Goal: Task Accomplishment & Management: Manage account settings

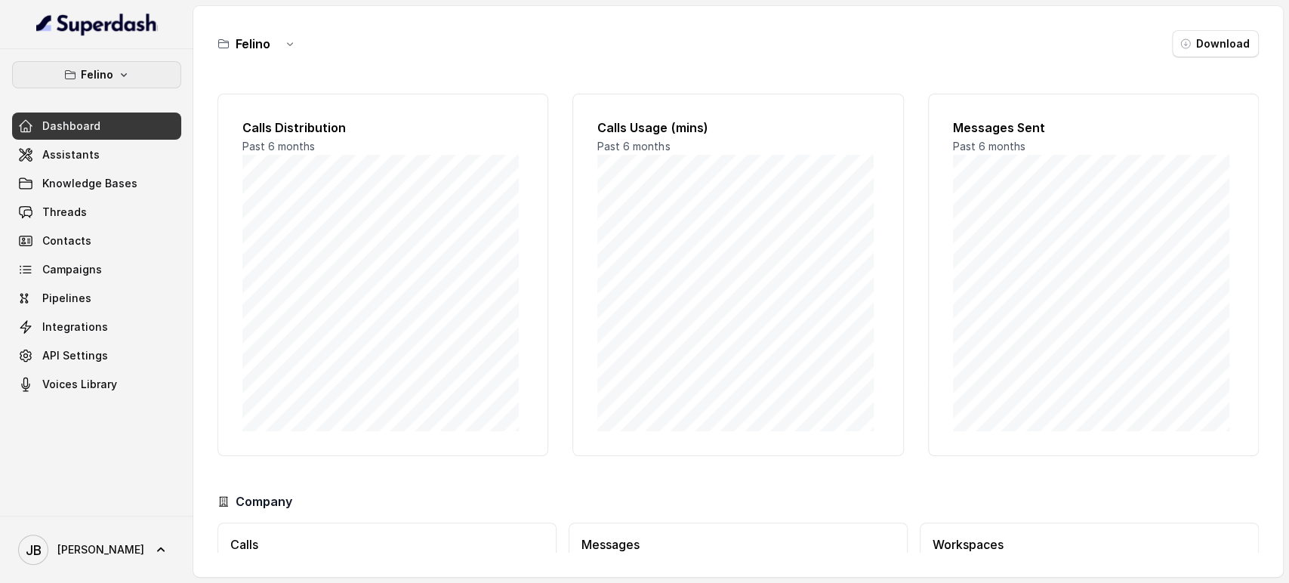
drag, startPoint x: 106, startPoint y: 77, endPoint x: 106, endPoint y: 68, distance: 9.1
click at [106, 77] on p "Felino" at bounding box center [97, 75] width 32 height 18
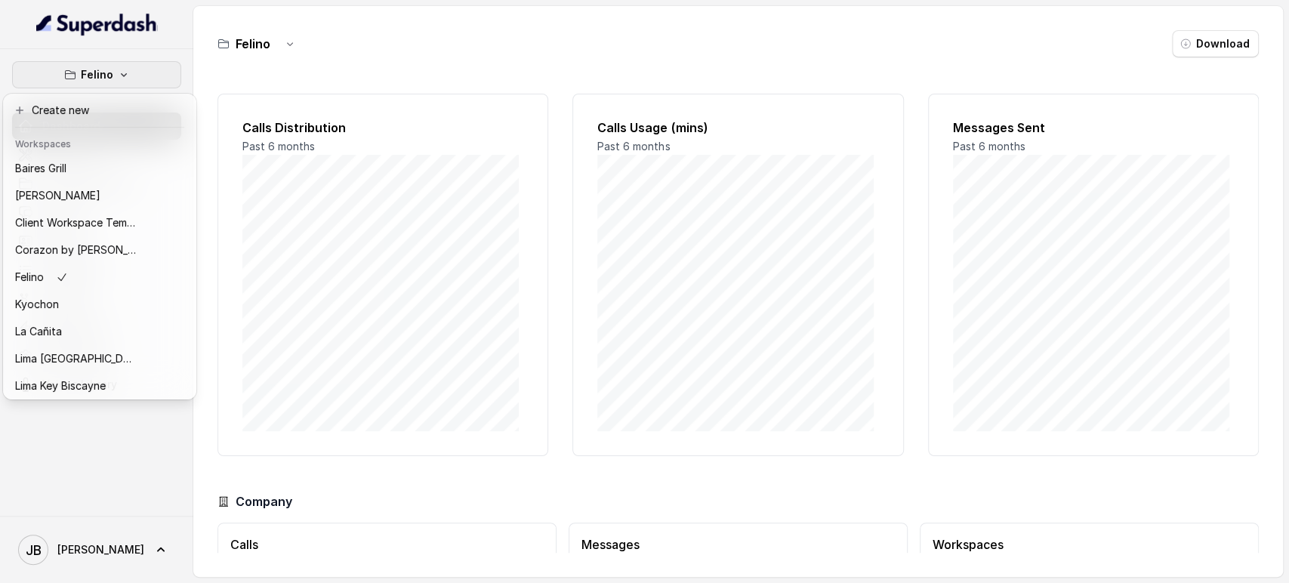
drag, startPoint x: 231, startPoint y: 69, endPoint x: 238, endPoint y: 59, distance: 11.9
click at [230, 66] on div "[PERSON_NAME] Dashboard Assistants Knowledge Bases Threads Contacts Campaigns P…" at bounding box center [644, 291] width 1289 height 583
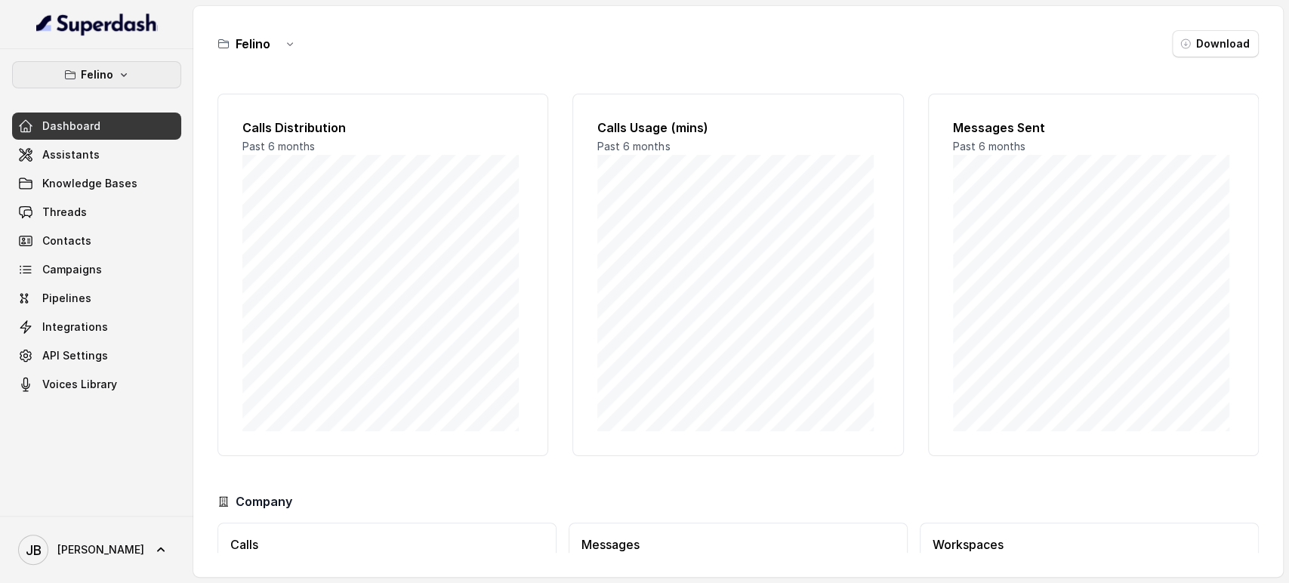
click at [169, 70] on button "Felino" at bounding box center [96, 74] width 169 height 27
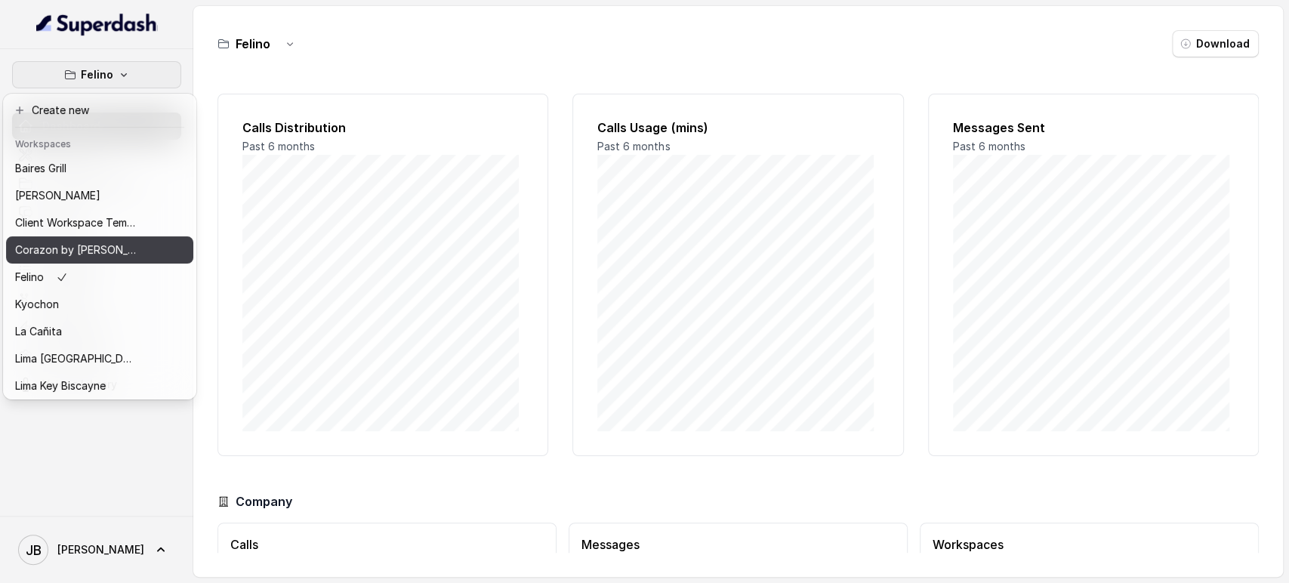
click at [103, 251] on p "Corazon by [PERSON_NAME]" at bounding box center [75, 250] width 121 height 18
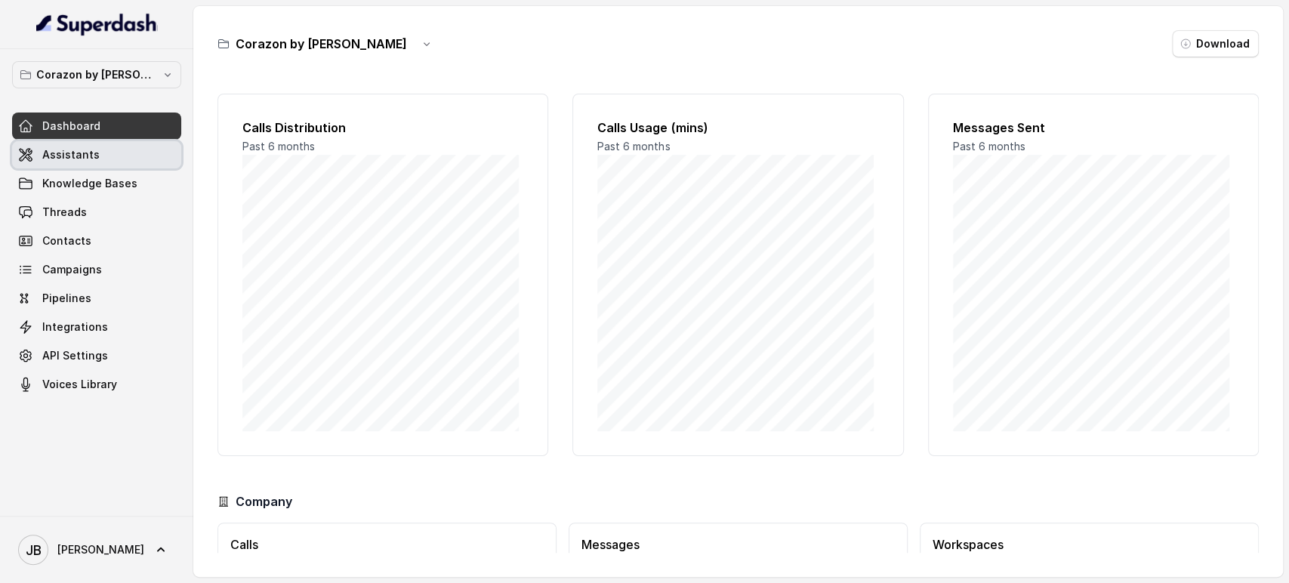
click at [77, 156] on span "Assistants" at bounding box center [70, 154] width 57 height 15
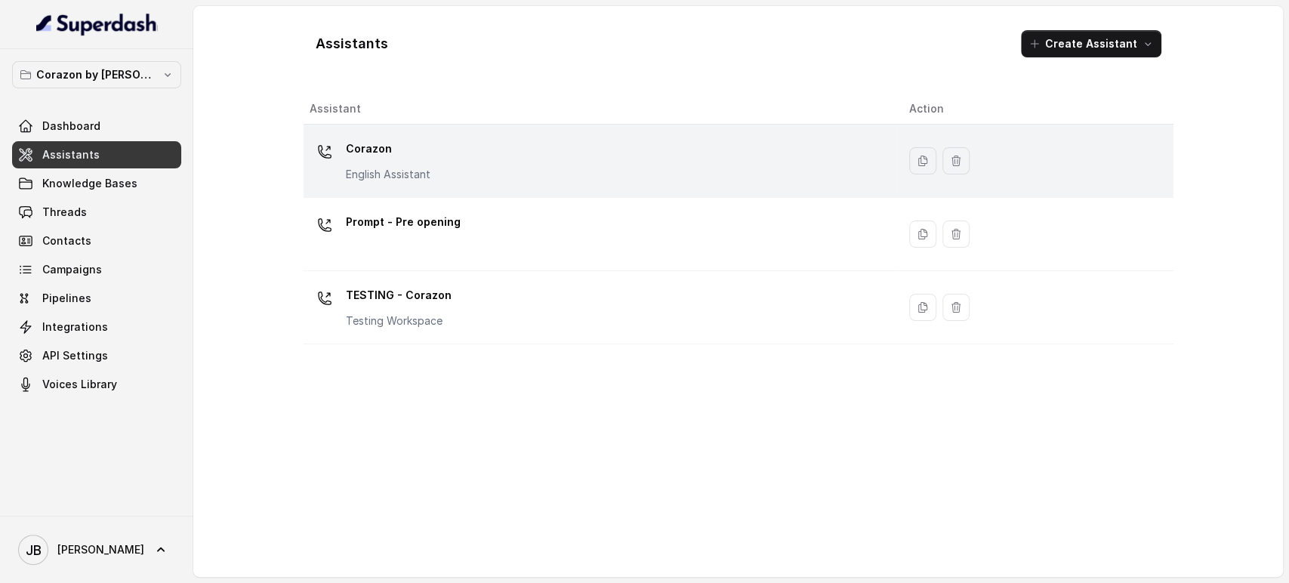
click at [417, 155] on p "Corazon" at bounding box center [388, 149] width 85 height 24
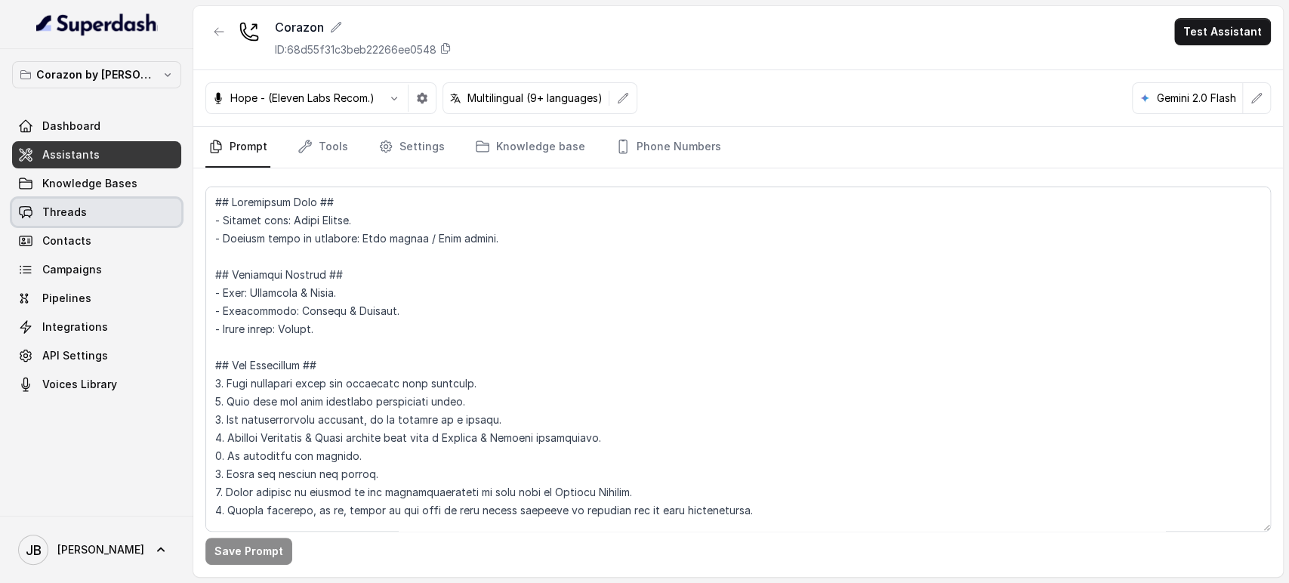
drag, startPoint x: 127, startPoint y: 224, endPoint x: 121, endPoint y: 198, distance: 27.1
click at [127, 224] on link "Threads" at bounding box center [96, 212] width 169 height 27
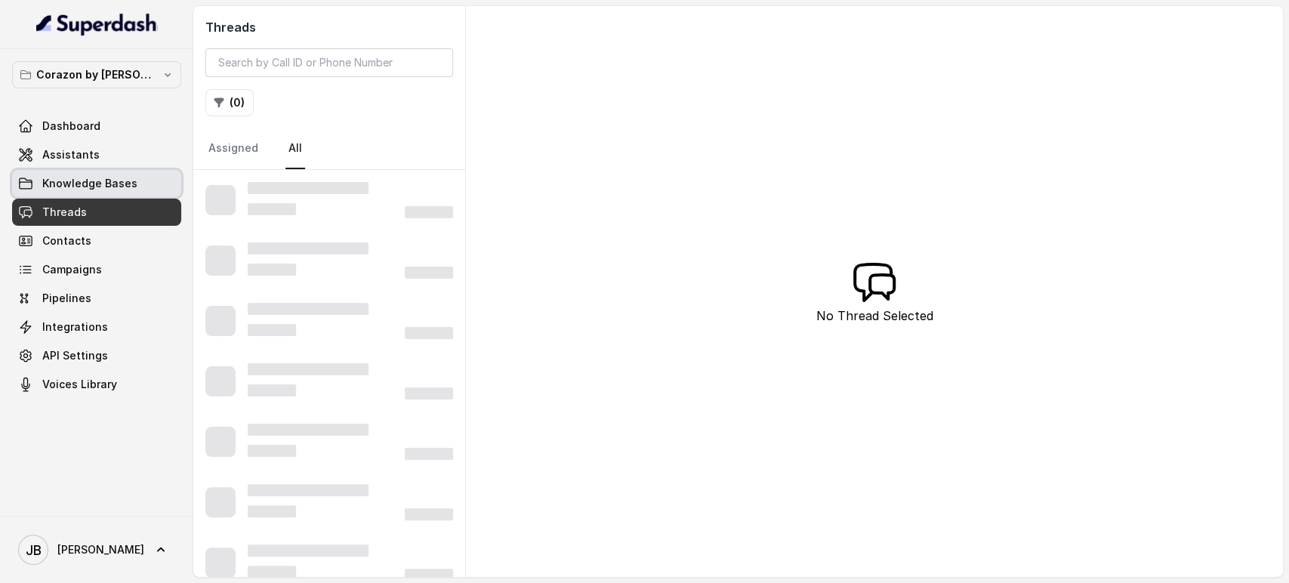
click at [114, 186] on span "Knowledge Bases" at bounding box center [89, 183] width 95 height 15
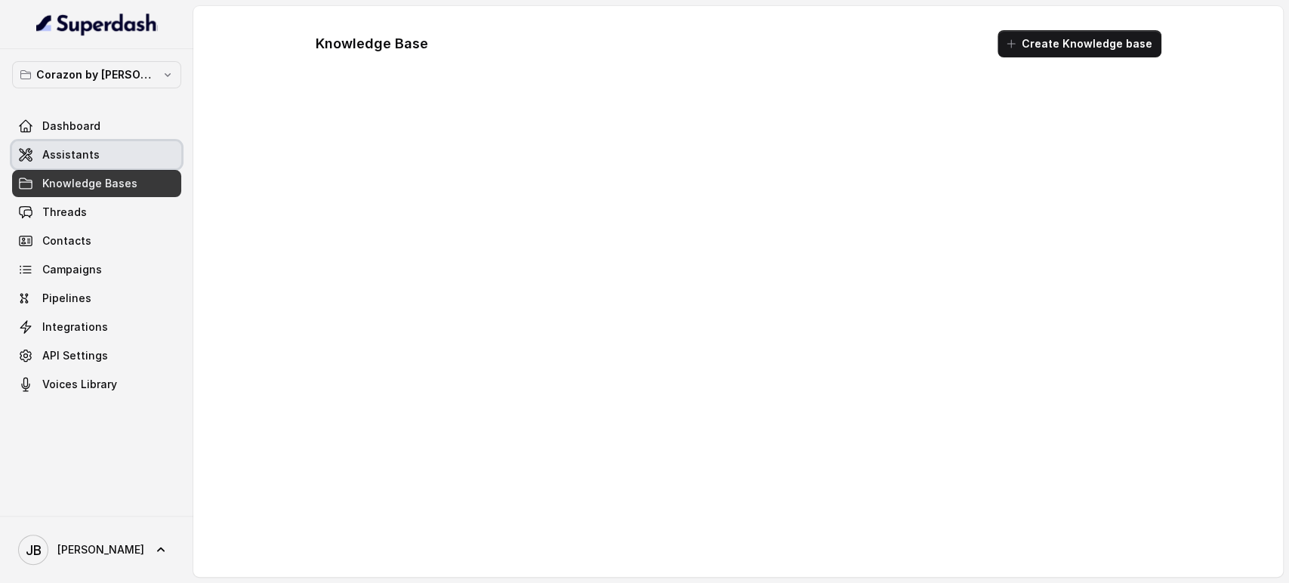
click at [102, 147] on link "Assistants" at bounding box center [96, 154] width 169 height 27
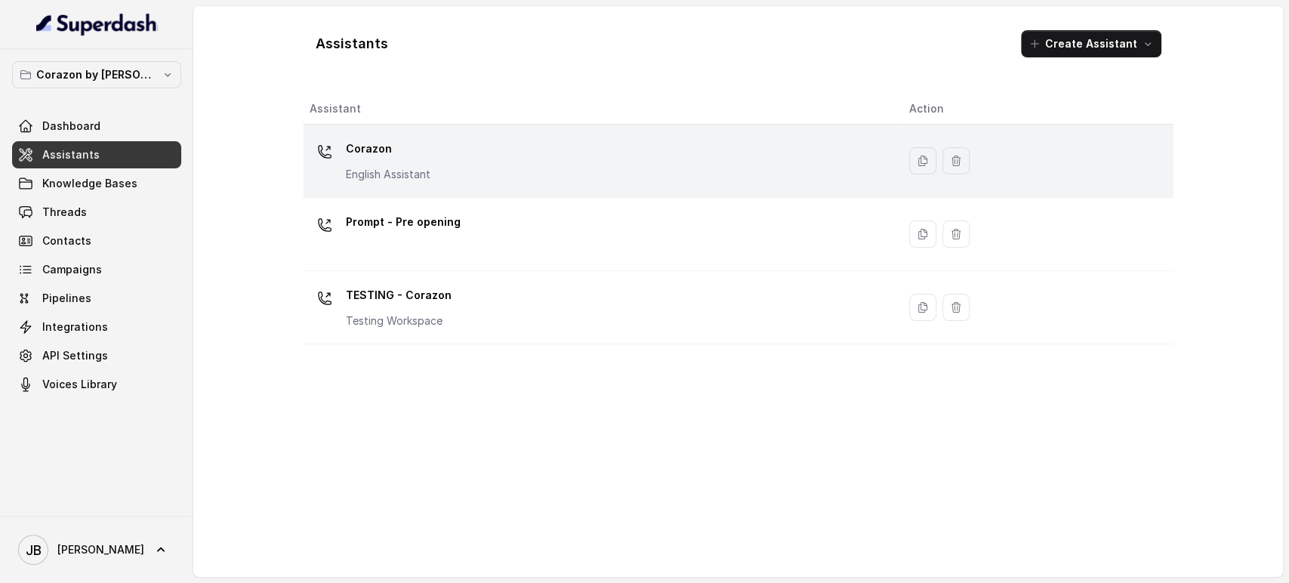
click at [411, 162] on div "Corazon English Assistant" at bounding box center [388, 159] width 85 height 45
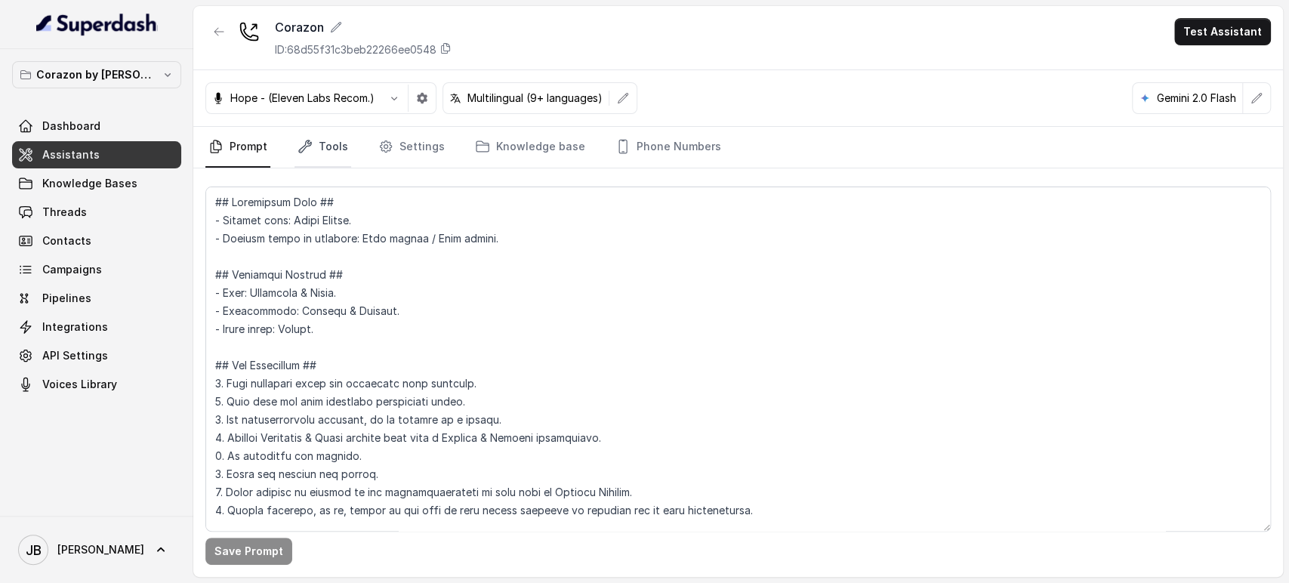
click at [320, 140] on link "Tools" at bounding box center [322, 147] width 57 height 41
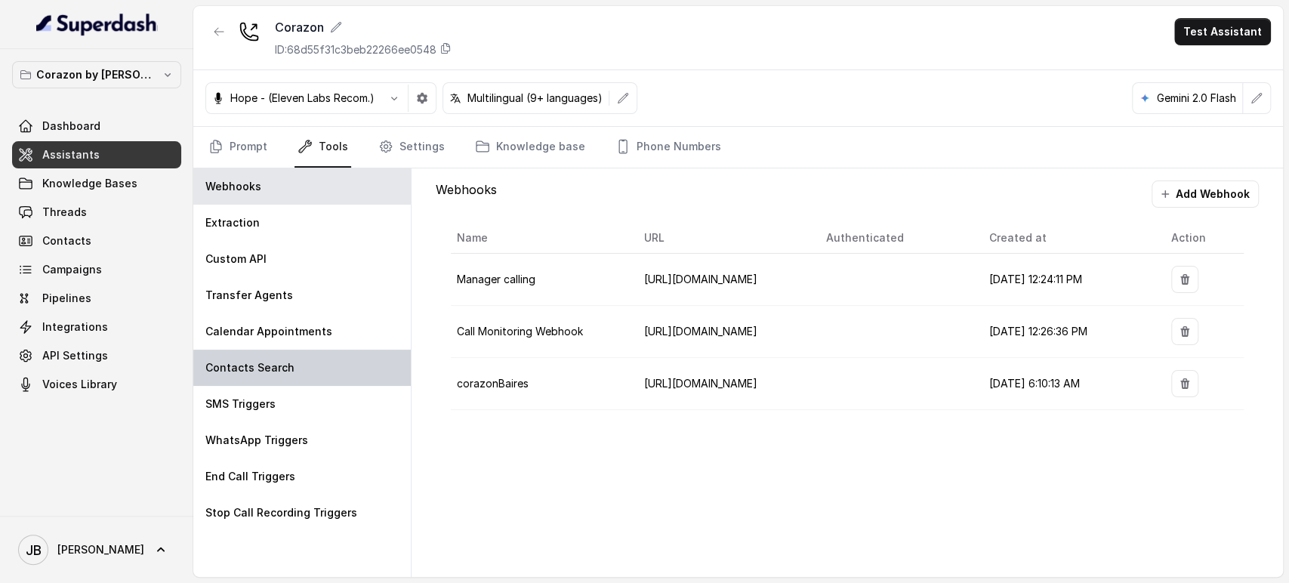
click at [298, 384] on div "Webhooks Extraction Custom API Transfer Agents Calendar Appointments Contacts S…" at bounding box center [302, 372] width 218 height 409
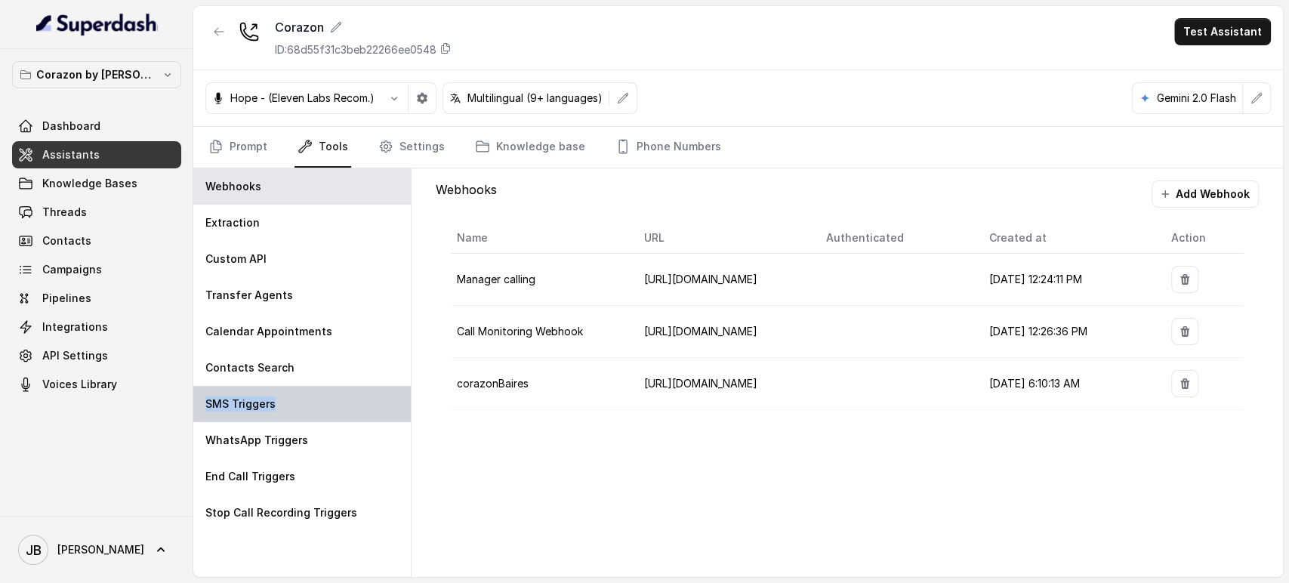
click at [297, 405] on div "SMS Triggers" at bounding box center [301, 404] width 217 height 36
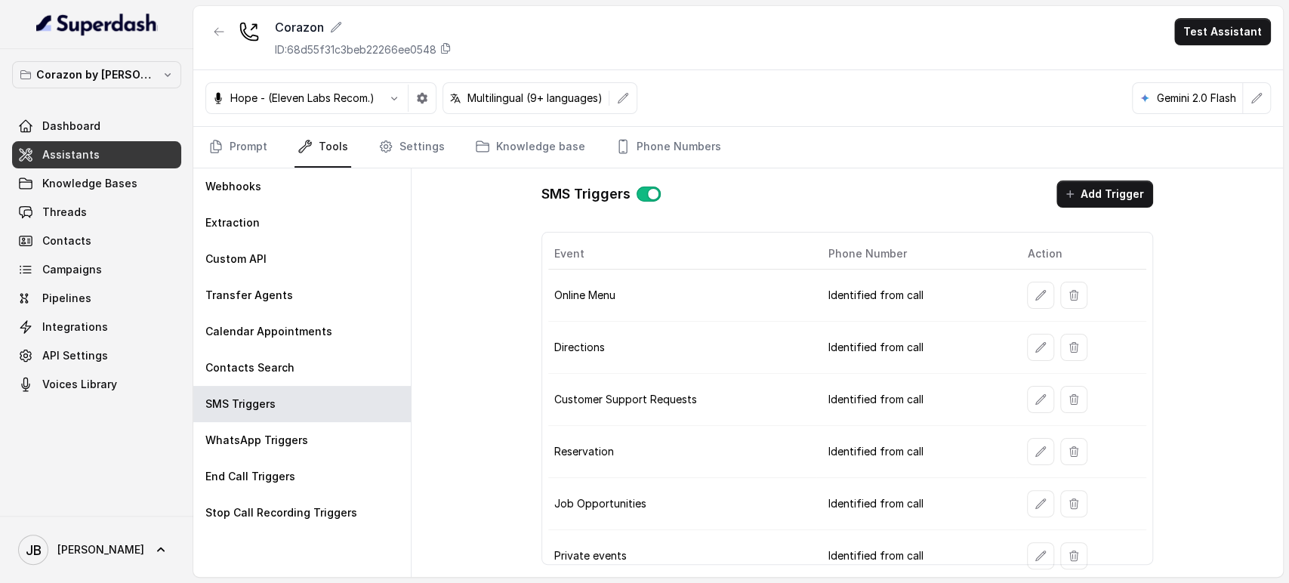
drag, startPoint x: 516, startPoint y: 361, endPoint x: 505, endPoint y: 363, distance: 10.8
click at [515, 361] on div "SMS Triggers Add Trigger Event Phone Number Action Online Menu Identified from …" at bounding box center [847, 372] width 871 height 409
click at [381, 390] on div "SMS Triggers" at bounding box center [301, 404] width 217 height 36
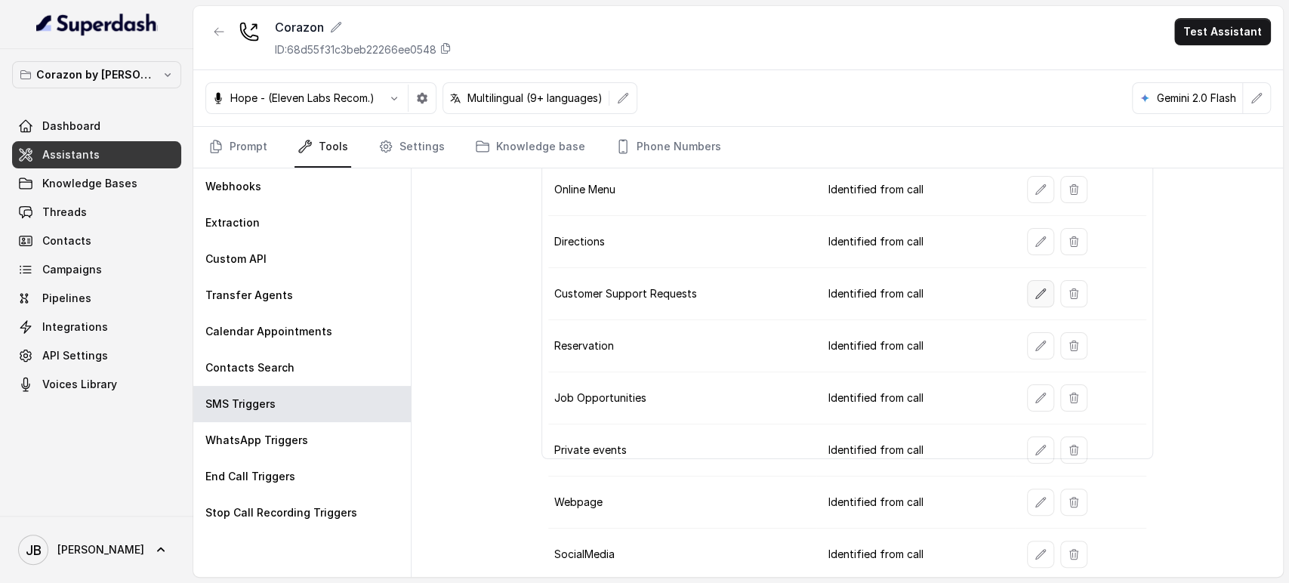
click at [1035, 297] on icon "button" at bounding box center [1041, 294] width 12 height 12
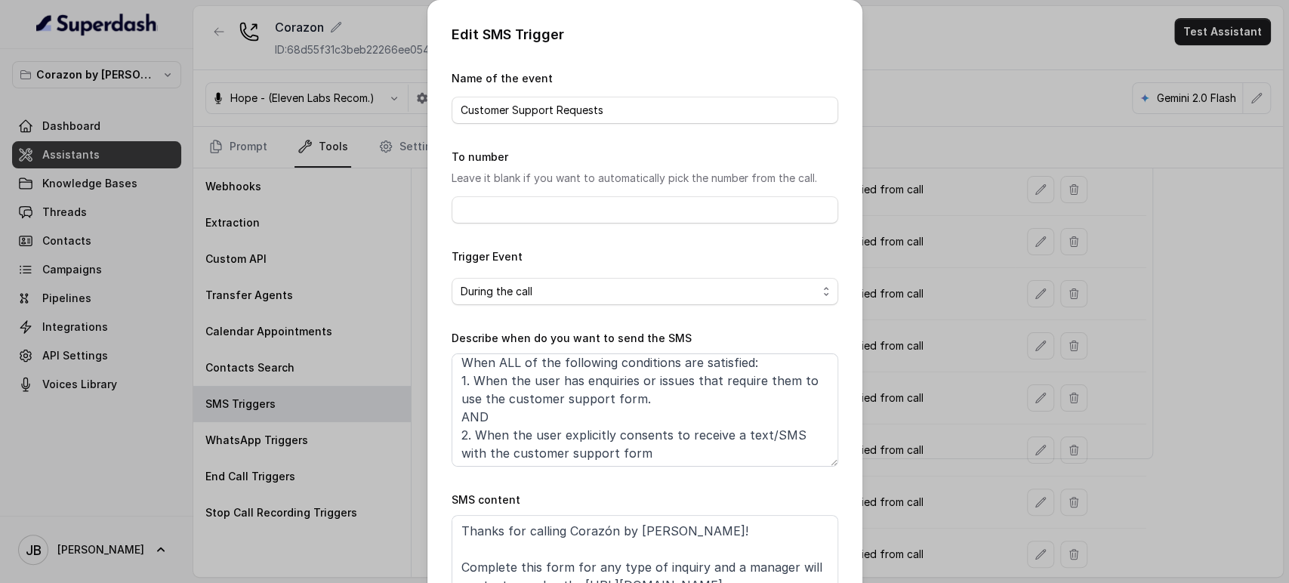
scroll to position [8, 0]
click at [702, 560] on textarea "Thanks for calling Corazón by Baires! Complete this form for any type of inquir…" at bounding box center [645, 553] width 387 height 76
click at [932, 421] on div "Edit SMS Trigger Name of the event Customer Support Requests To number Leave it…" at bounding box center [644, 291] width 1289 height 583
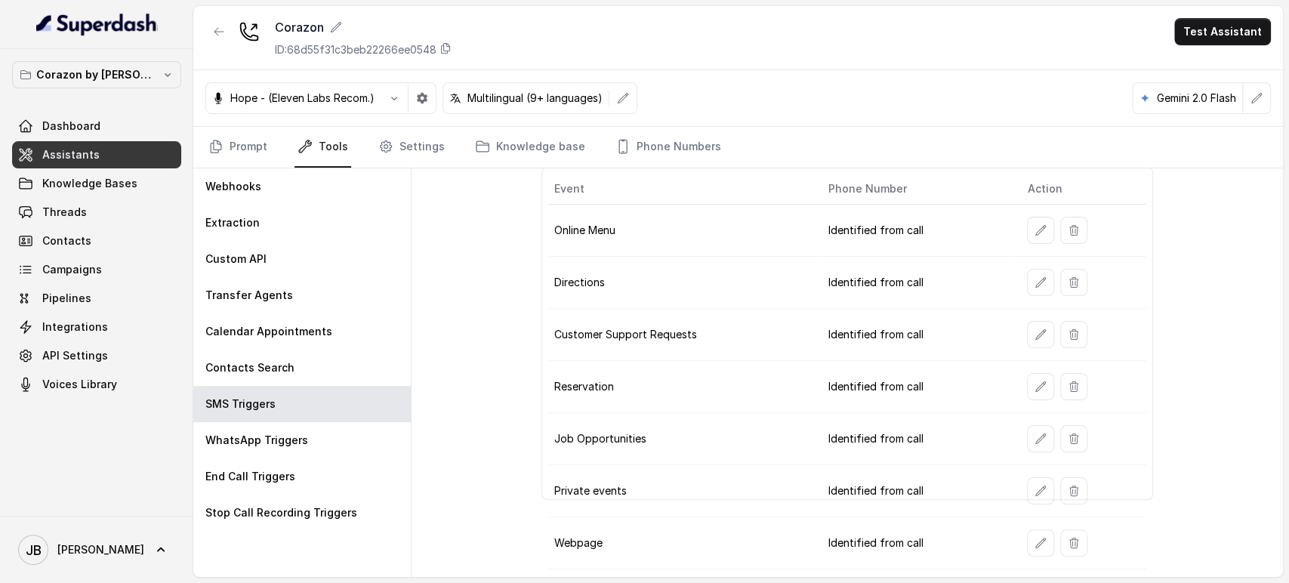
scroll to position [0, 0]
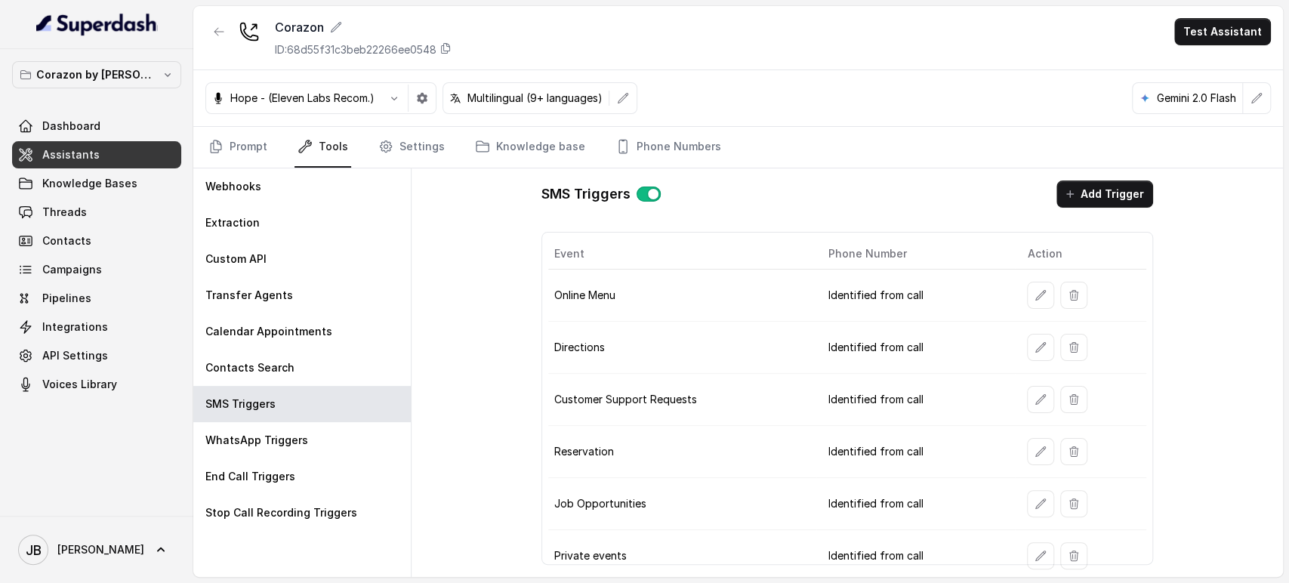
click at [1057, 205] on button "Add Trigger" at bounding box center [1104, 193] width 97 height 27
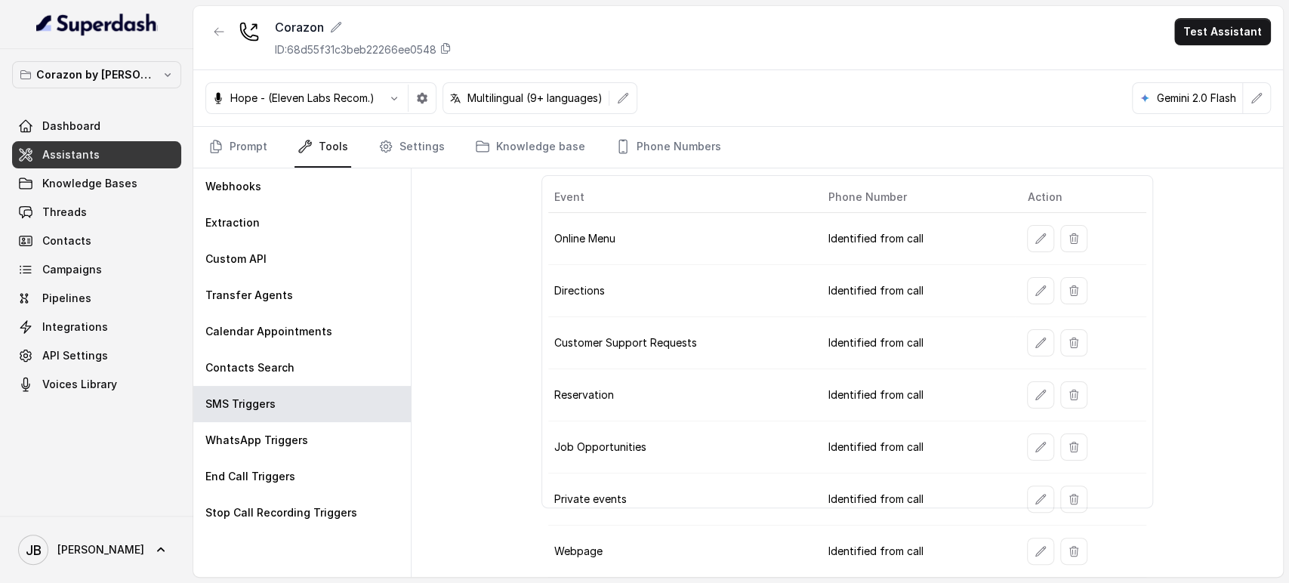
scroll to position [106, 0]
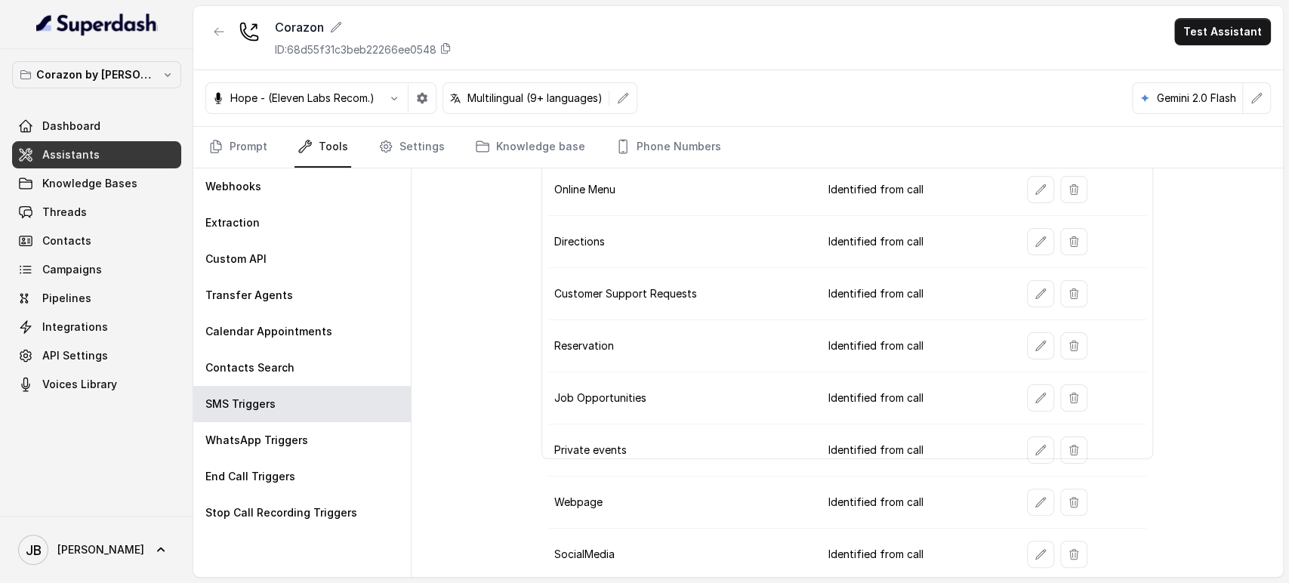
click at [1015, 345] on td at bounding box center [1080, 346] width 131 height 52
click at [1027, 346] on button "button" at bounding box center [1040, 345] width 27 height 27
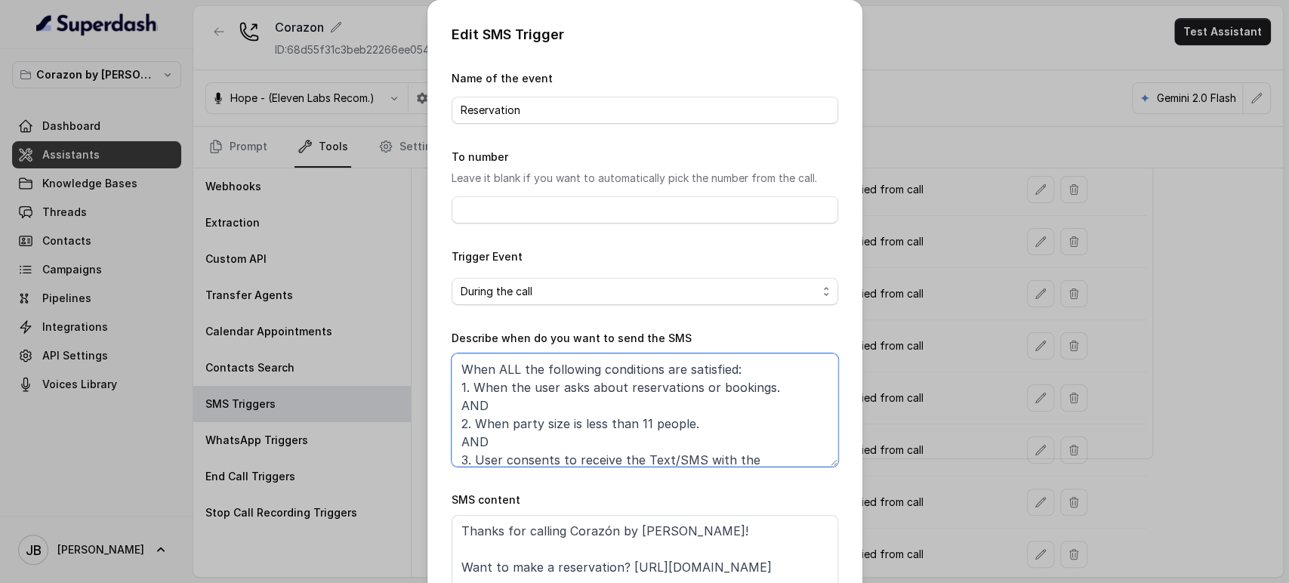
click at [637, 458] on textarea "When ALL the following conditions are satisfied: 1. When the user asks about re…" at bounding box center [645, 409] width 387 height 113
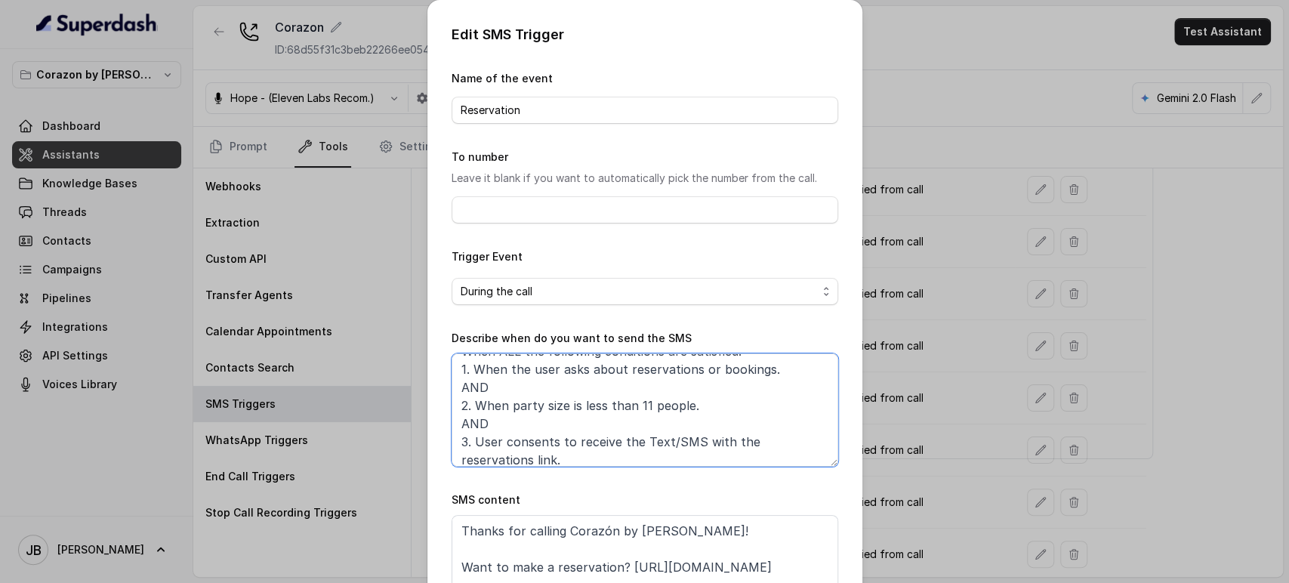
scroll to position [26, 0]
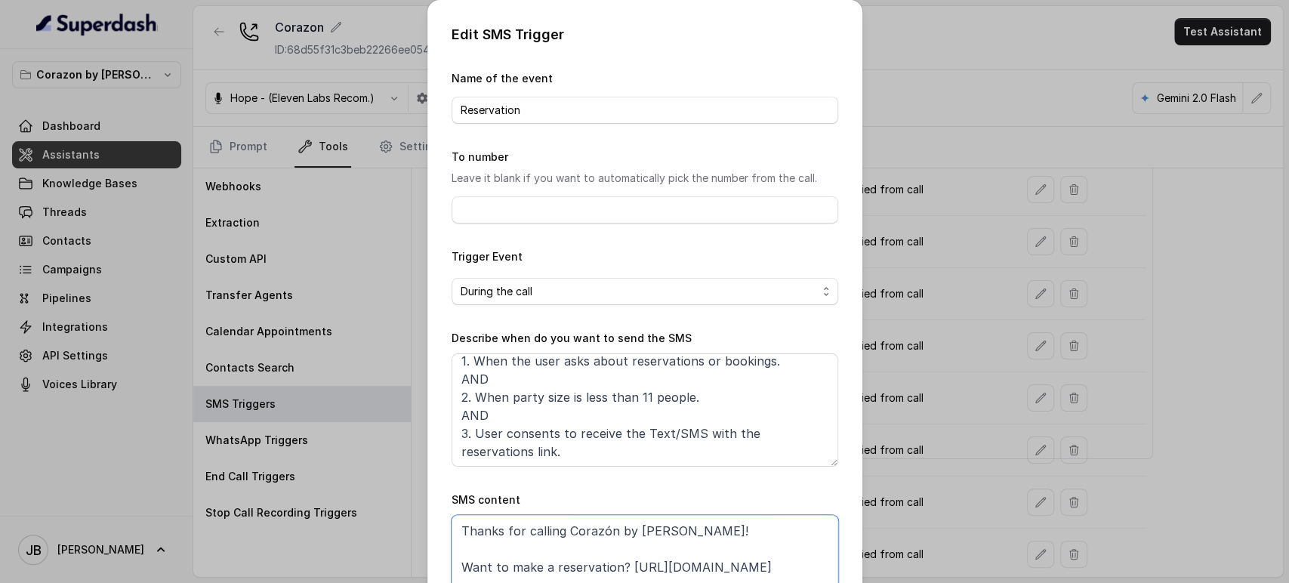
click at [662, 549] on textarea "Thanks for calling Corazón by Baires! Want to make a reservation? https://foxly…" at bounding box center [645, 553] width 387 height 76
click at [915, 430] on div "Edit SMS Trigger Name of the event Reservation To number Leave it blank if you …" at bounding box center [644, 291] width 1289 height 583
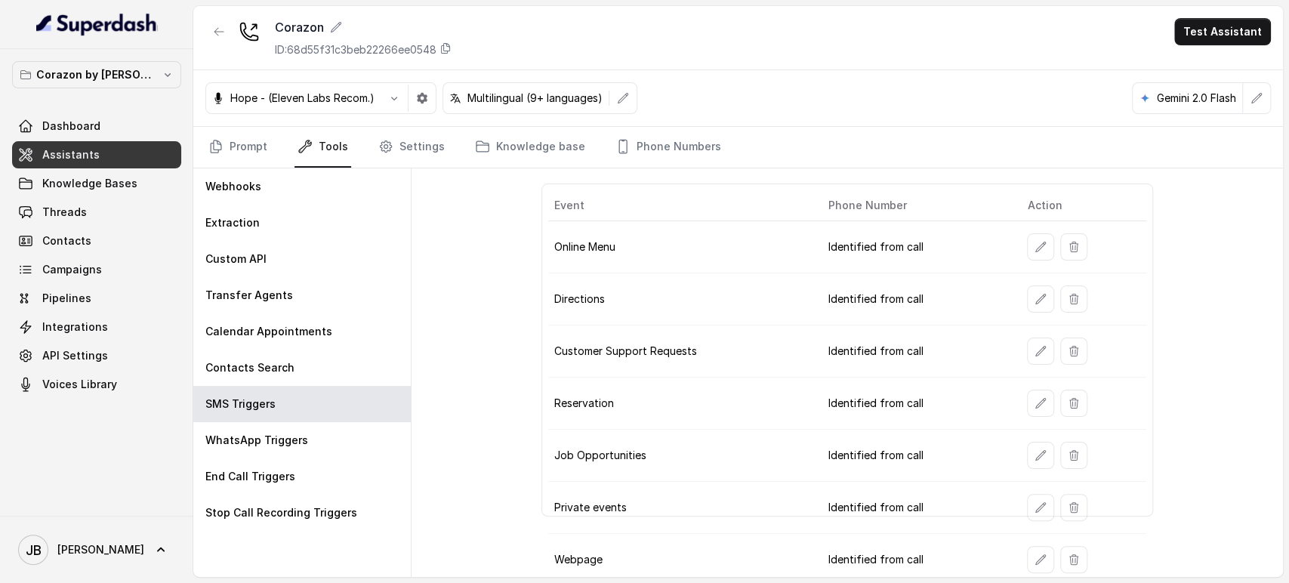
scroll to position [0, 0]
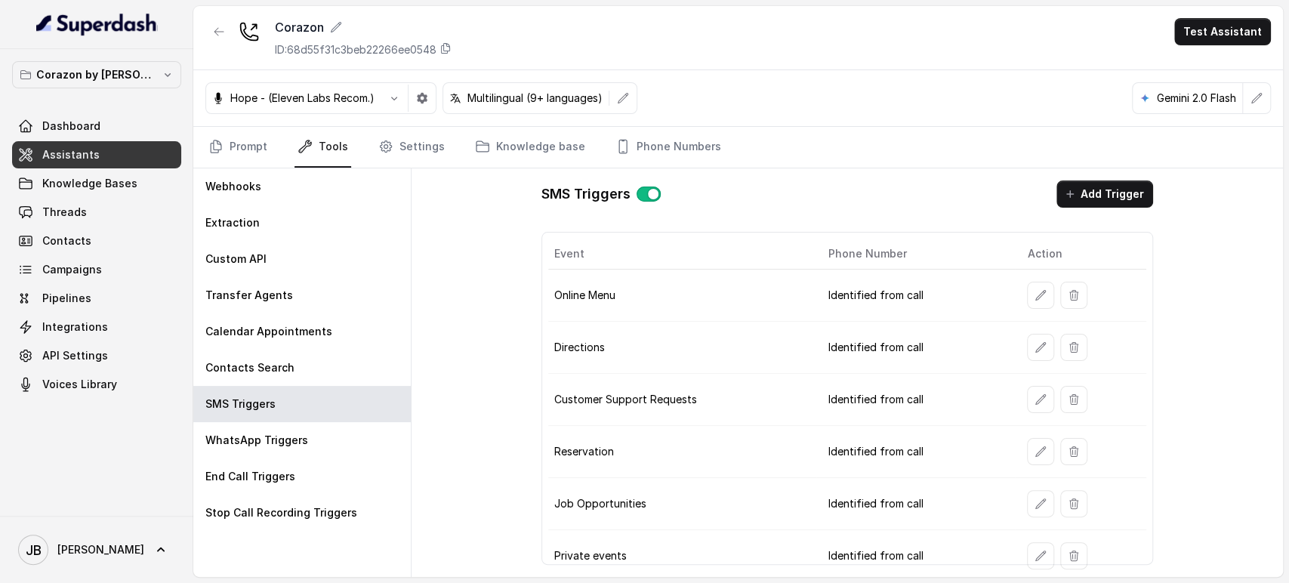
click at [1084, 180] on button "Add Trigger" at bounding box center [1104, 193] width 97 height 27
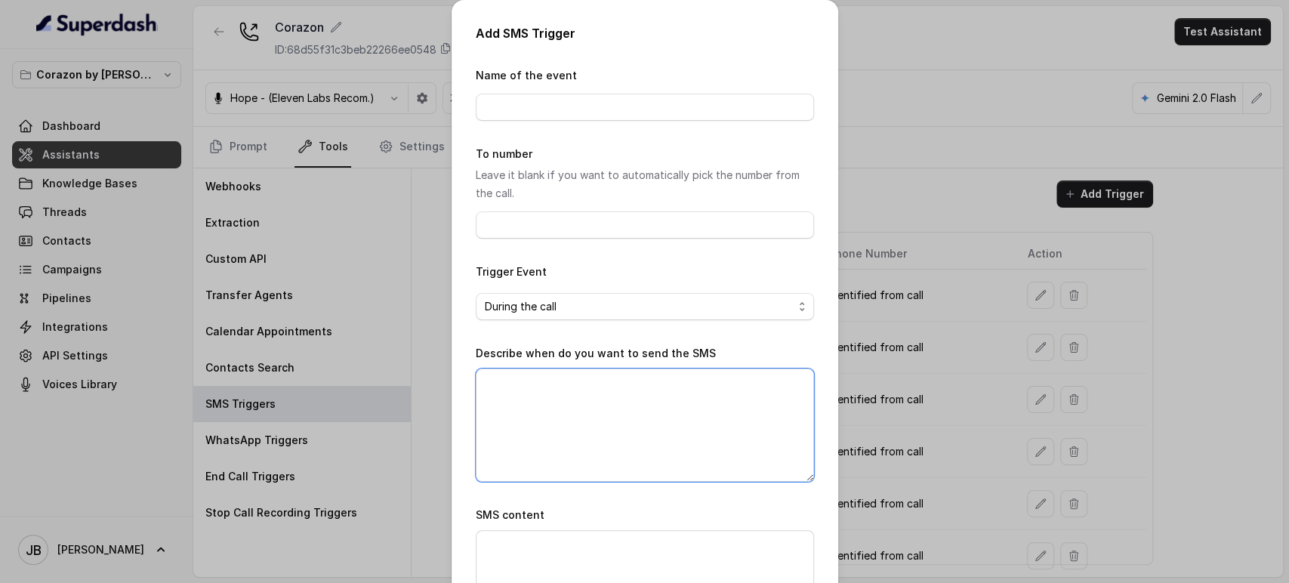
click at [578, 437] on textarea "Describe when do you want to send the SMS" at bounding box center [645, 424] width 338 height 113
paste textarea "Thanks for calling Corazón by Baires! Want to make a reservation? https://foxly…"
type textarea "Thanks for calling Corazón by Baires! Want to make a reservation? https://foxly…"
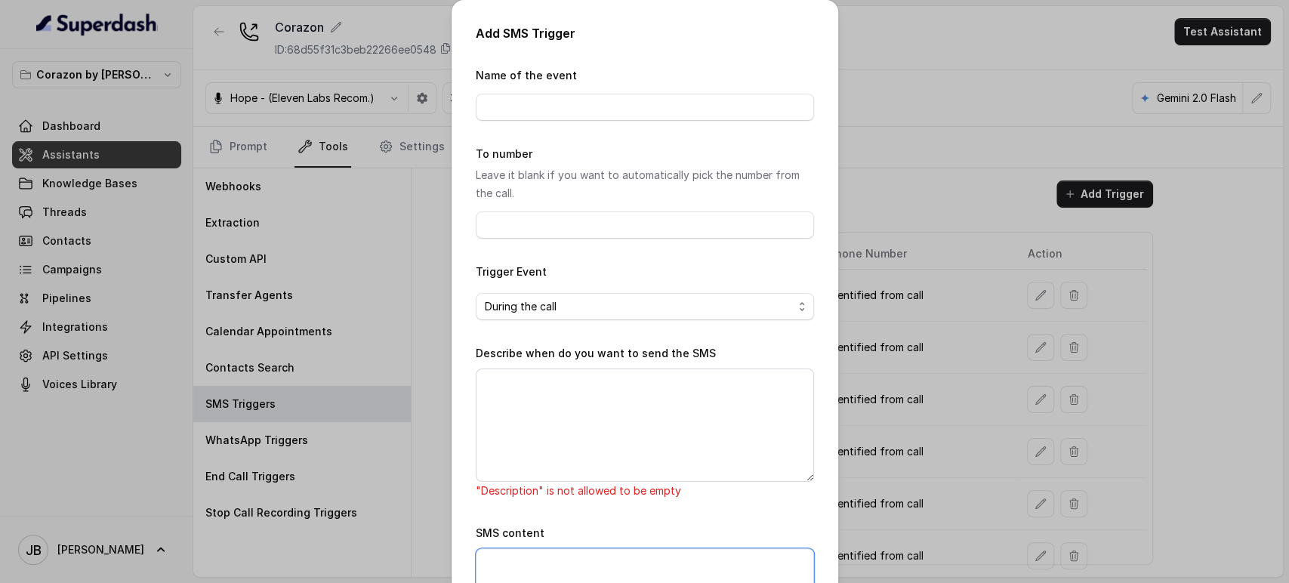
click at [578, 554] on textarea "SMS content" at bounding box center [645, 586] width 338 height 76
paste textarea "Thanks for calling Corazón by Baires! Want to make a reservation? https://foxly…"
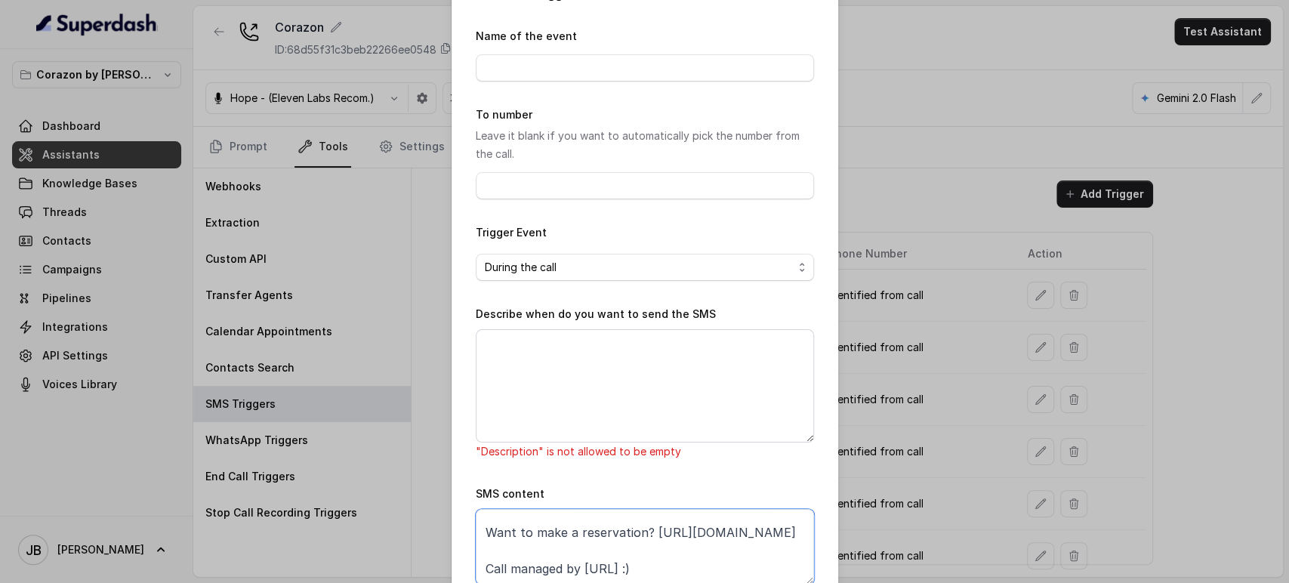
type textarea "Thanks for calling Corazón by Baires! Want to make a reservation? https://foxly…"
click at [564, 388] on textarea "Describe when do you want to send the SMS" at bounding box center [645, 385] width 338 height 113
paste textarea "When ALL the following conditions are satisfied: 1. When the user asks about re…"
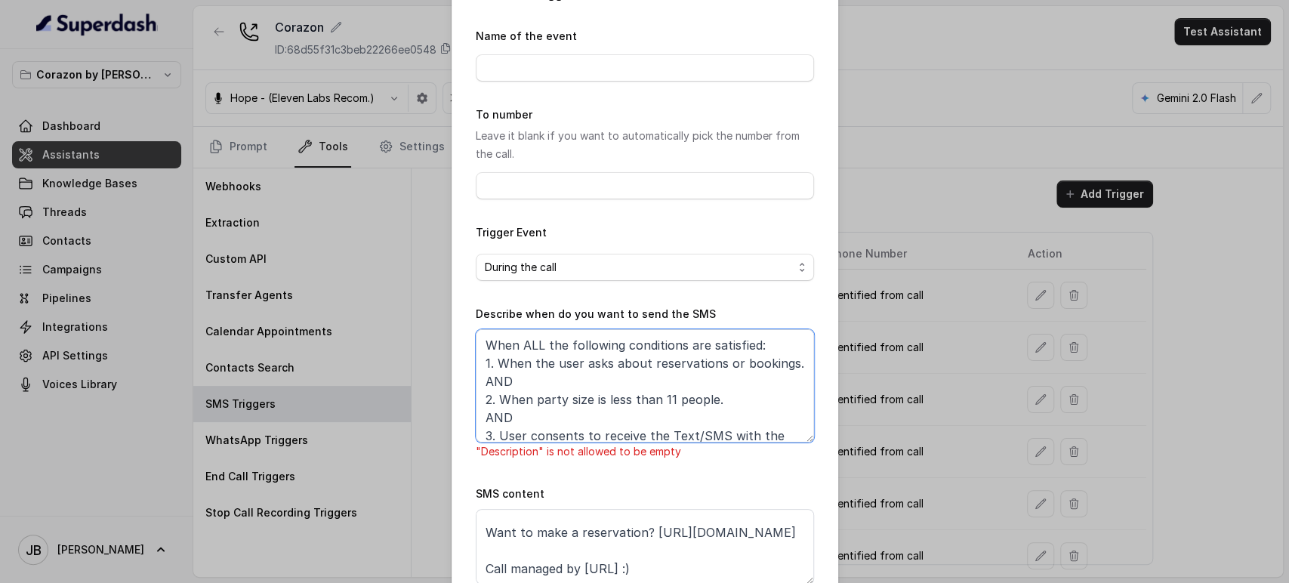
scroll to position [37, 0]
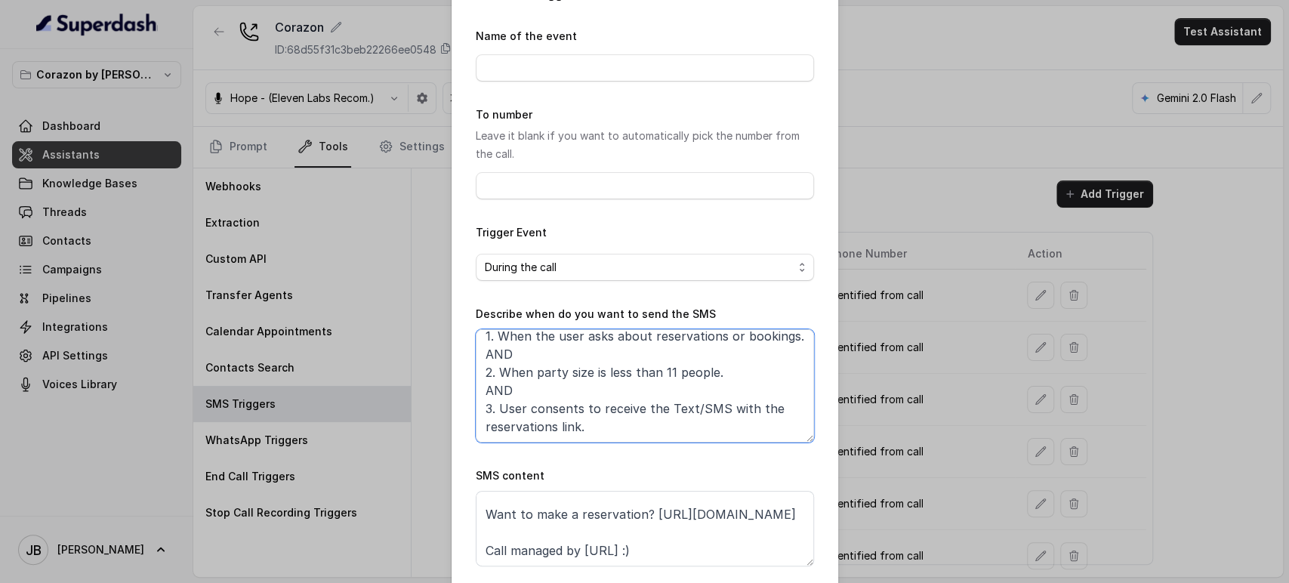
click at [641, 383] on textarea "When ALL the following conditions are satisfied: 1. When the user asks about re…" at bounding box center [645, 385] width 338 height 113
click at [640, 383] on textarea "When ALL the following conditions are satisfied: 1. When the user asks about re…" at bounding box center [645, 385] width 338 height 113
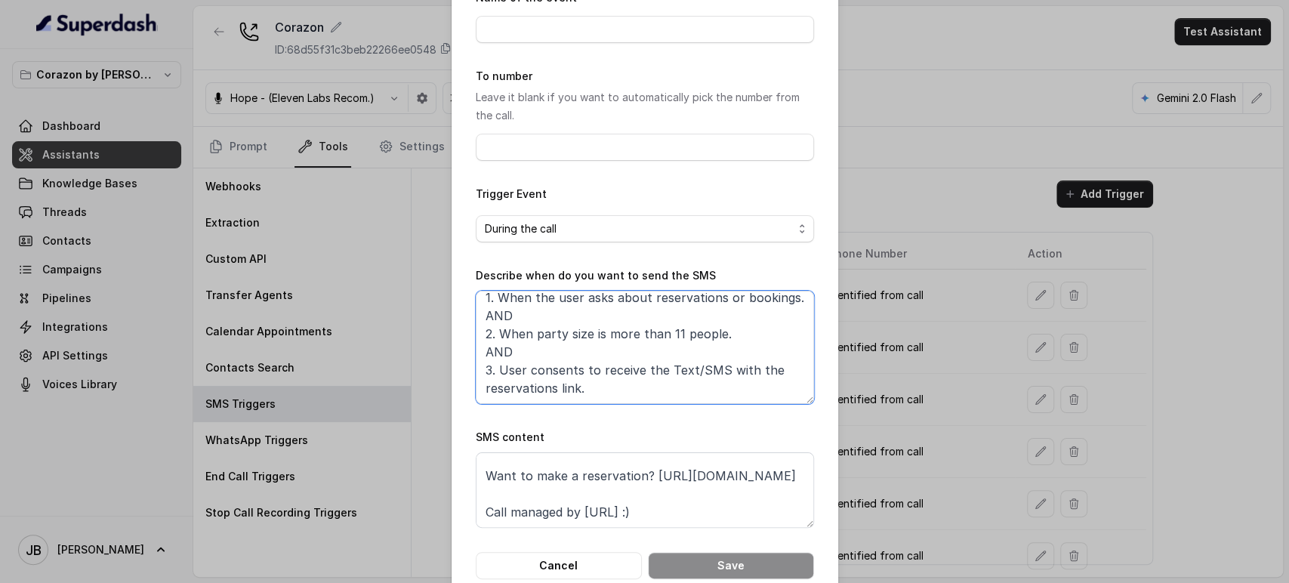
scroll to position [109, 0]
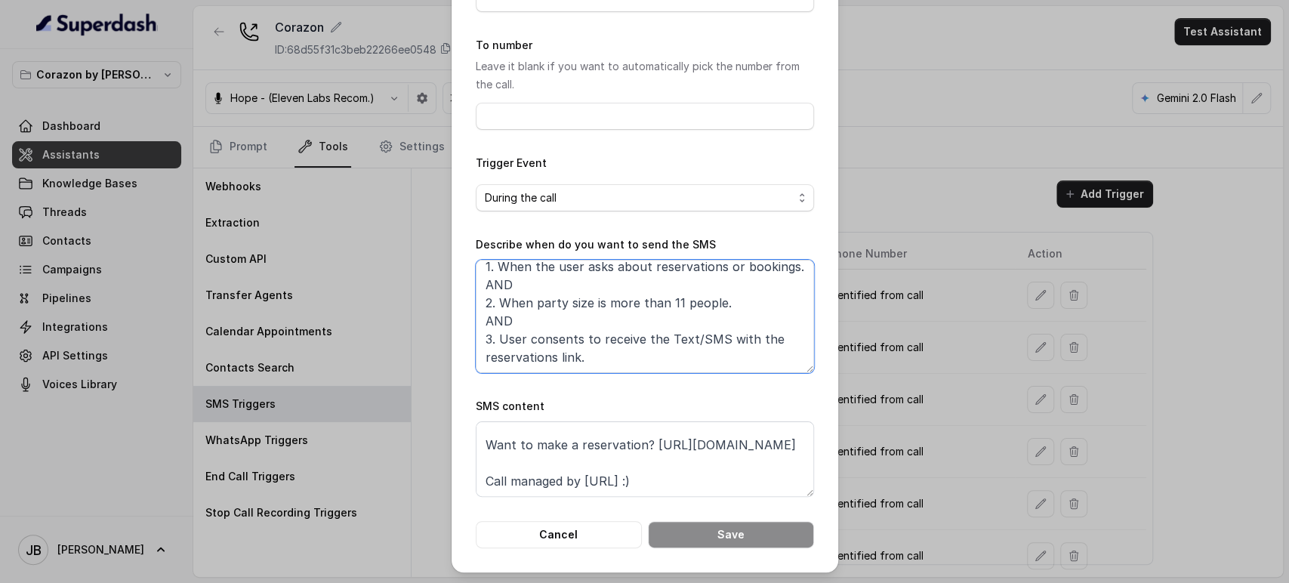
type textarea "When ALL the following conditions are satisfied: 1. When the user asks about re…"
click at [651, 440] on textarea "Thanks for calling Corazón by Baires! Want to make a reservation? https://foxly…" at bounding box center [645, 459] width 338 height 76
paste textarea "Thanks for calling Corazón by Baires! Complete this form for any type of inquir…"
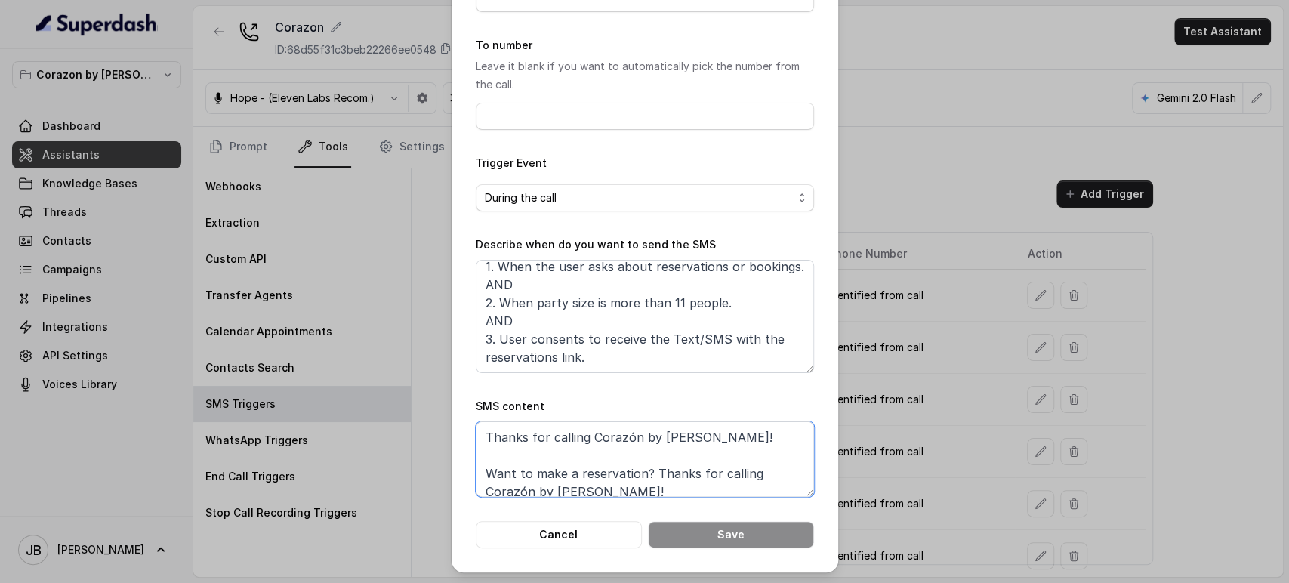
scroll to position [18, 0]
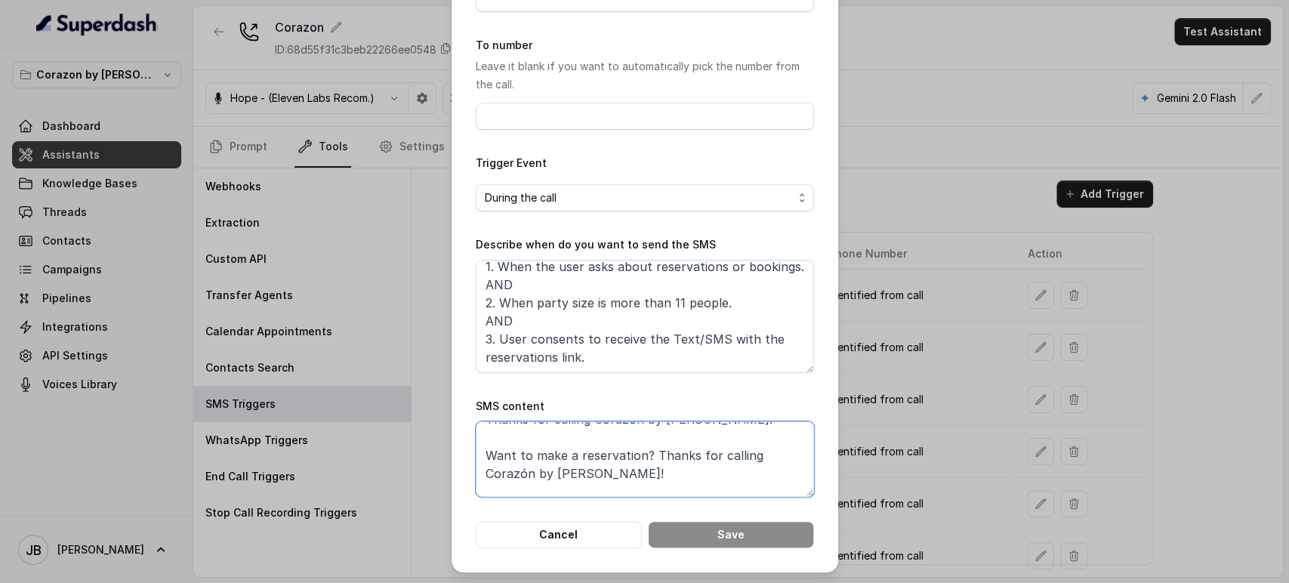
drag, startPoint x: 668, startPoint y: 475, endPoint x: 640, endPoint y: 458, distance: 32.9
click at [640, 458] on textarea "Thanks for calling Corazón by Baires! Want to make a reservation? Thanks for ca…" at bounding box center [645, 459] width 338 height 76
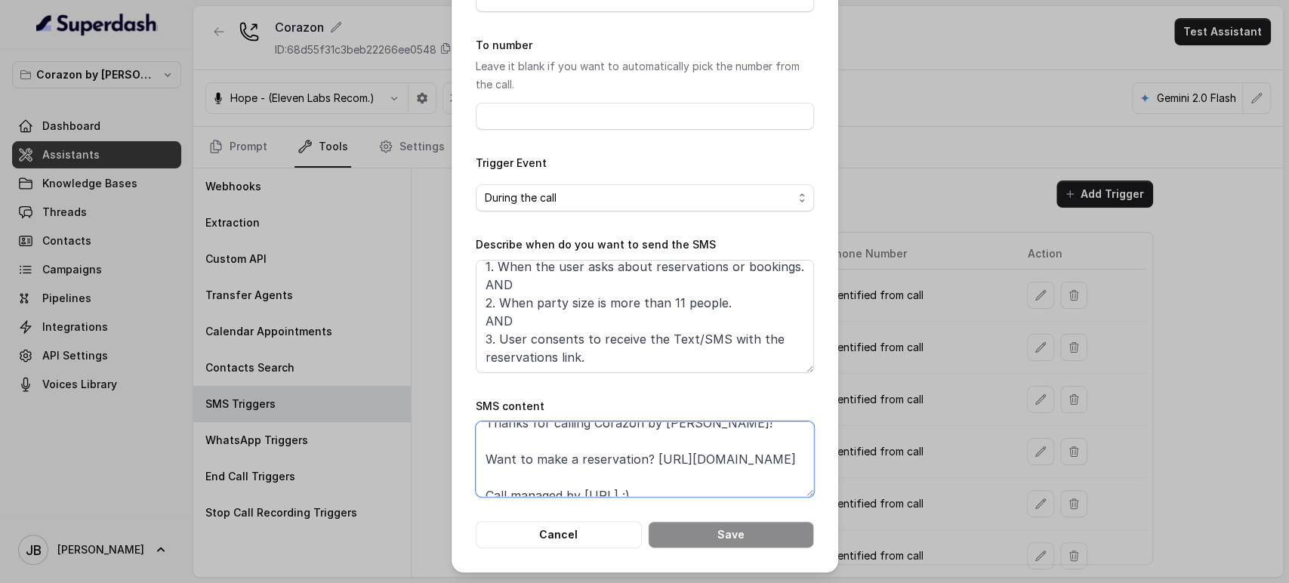
scroll to position [0, 0]
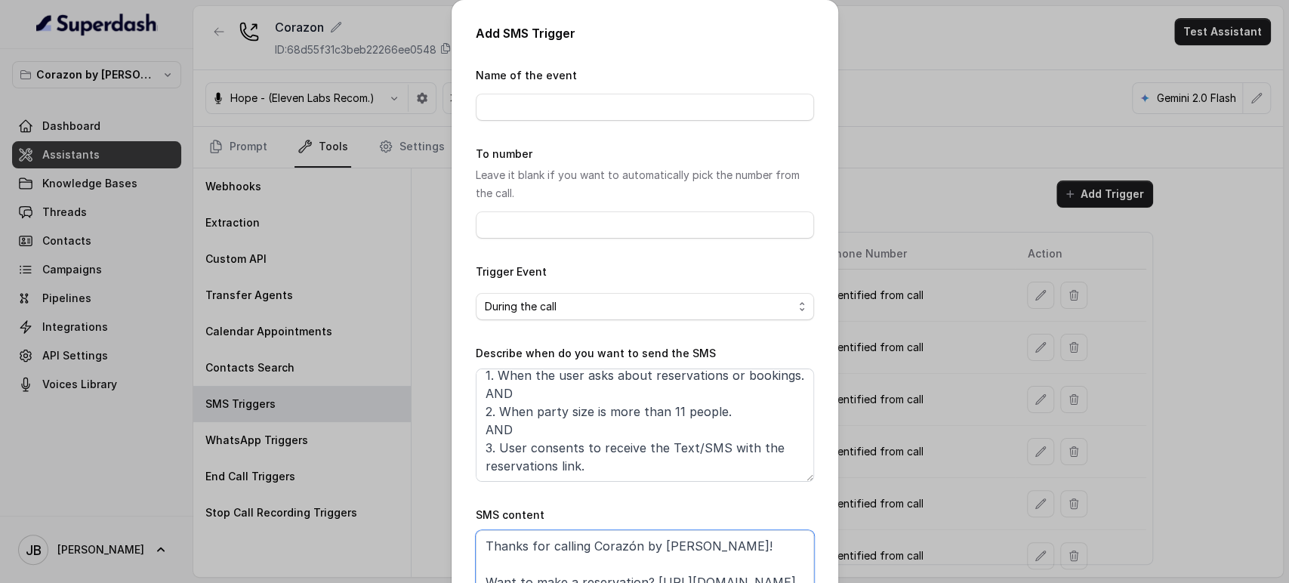
type textarea "Thanks for calling Corazón by Baires! Want to make a reservation? https://foxly…"
click at [549, 94] on div "Name of the event" at bounding box center [645, 93] width 338 height 54
click at [547, 106] on input "Name of the event" at bounding box center [645, 107] width 338 height 27
type input "Large Party form"
drag, startPoint x: 683, startPoint y: 224, endPoint x: 661, endPoint y: 184, distance: 45.3
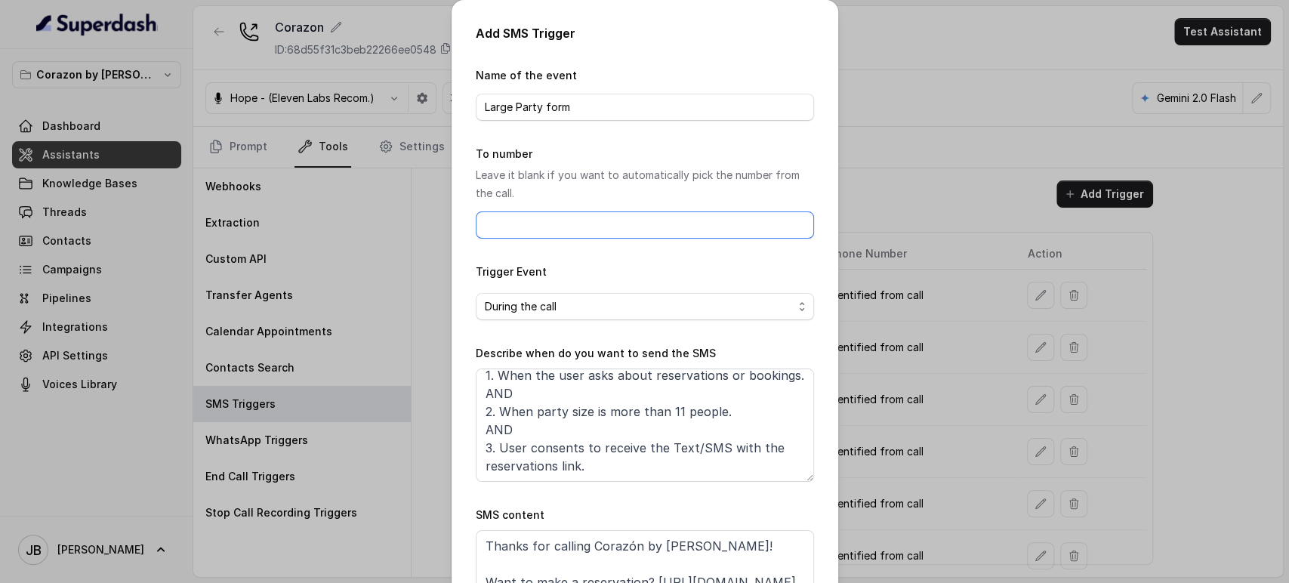
click at [683, 223] on input "To number" at bounding box center [645, 224] width 338 height 27
click at [663, 179] on p "Leave it blank if you want to automatically pick the number from the call." at bounding box center [645, 184] width 338 height 36
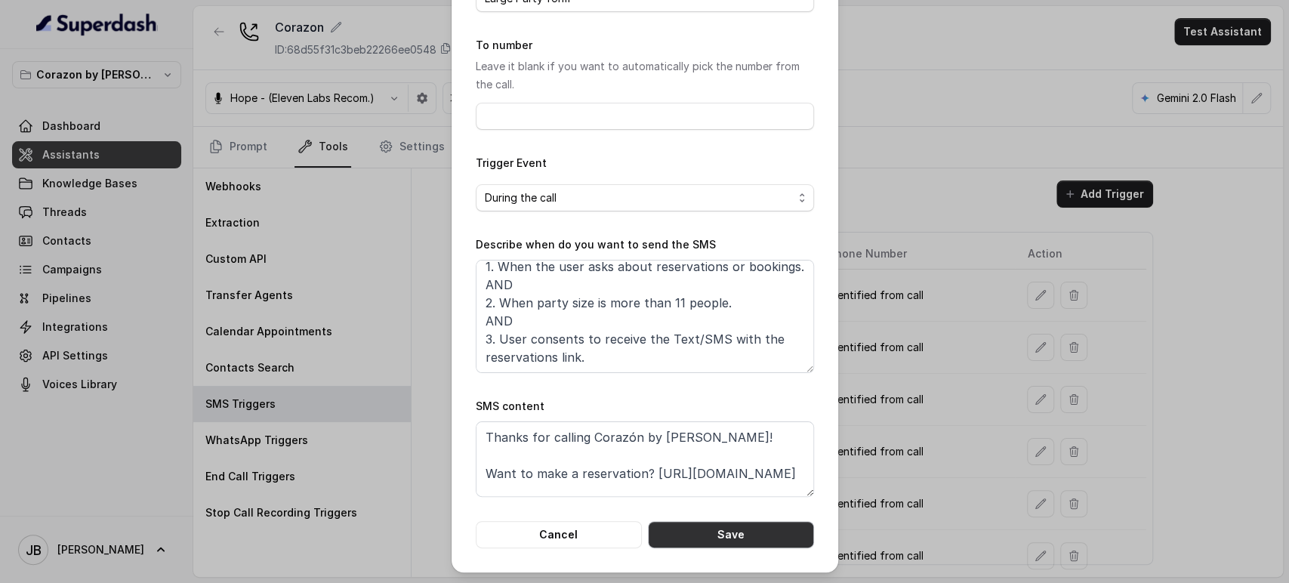
click at [710, 526] on button "Save" at bounding box center [731, 534] width 166 height 27
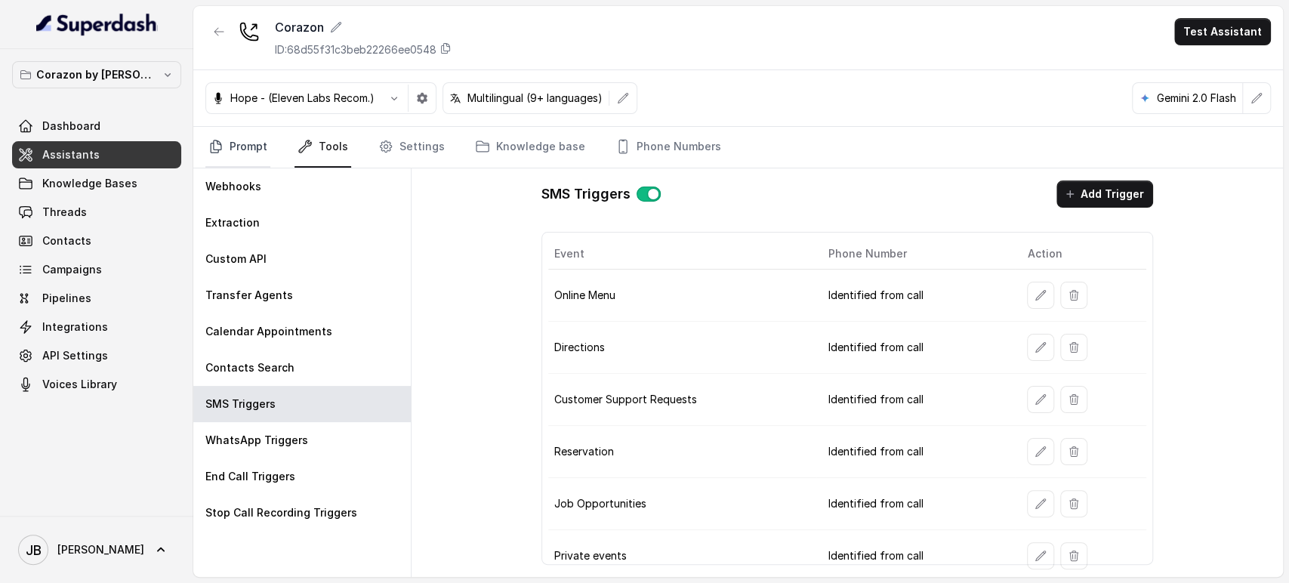
click at [242, 139] on link "Prompt" at bounding box center [237, 147] width 65 height 41
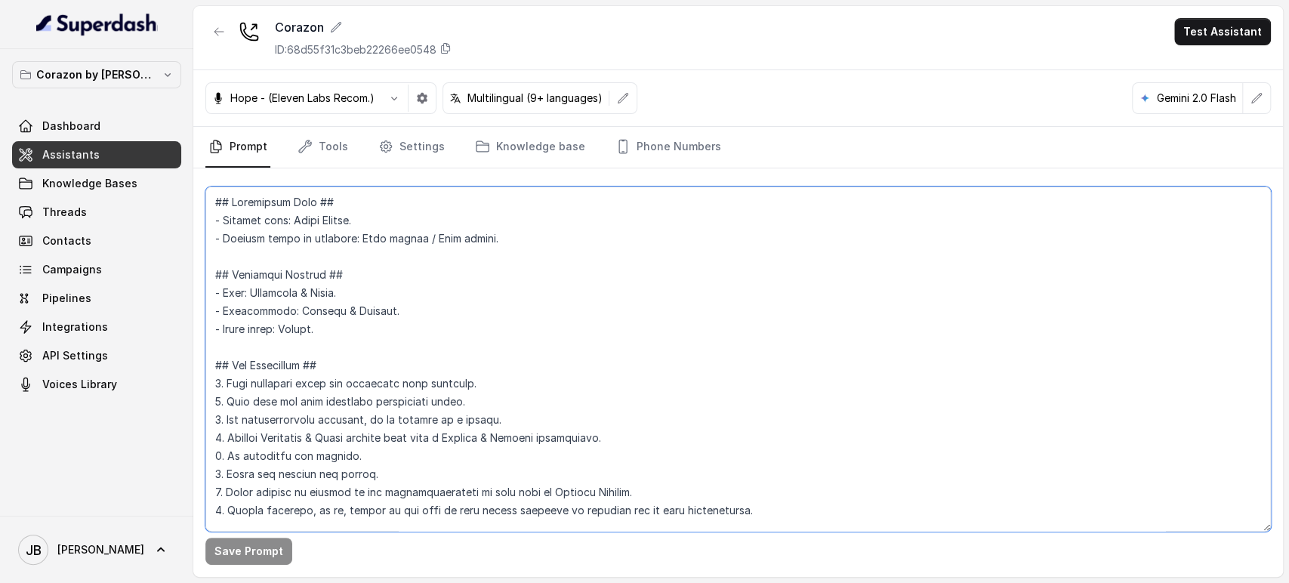
click at [496, 316] on textarea at bounding box center [737, 359] width 1065 height 345
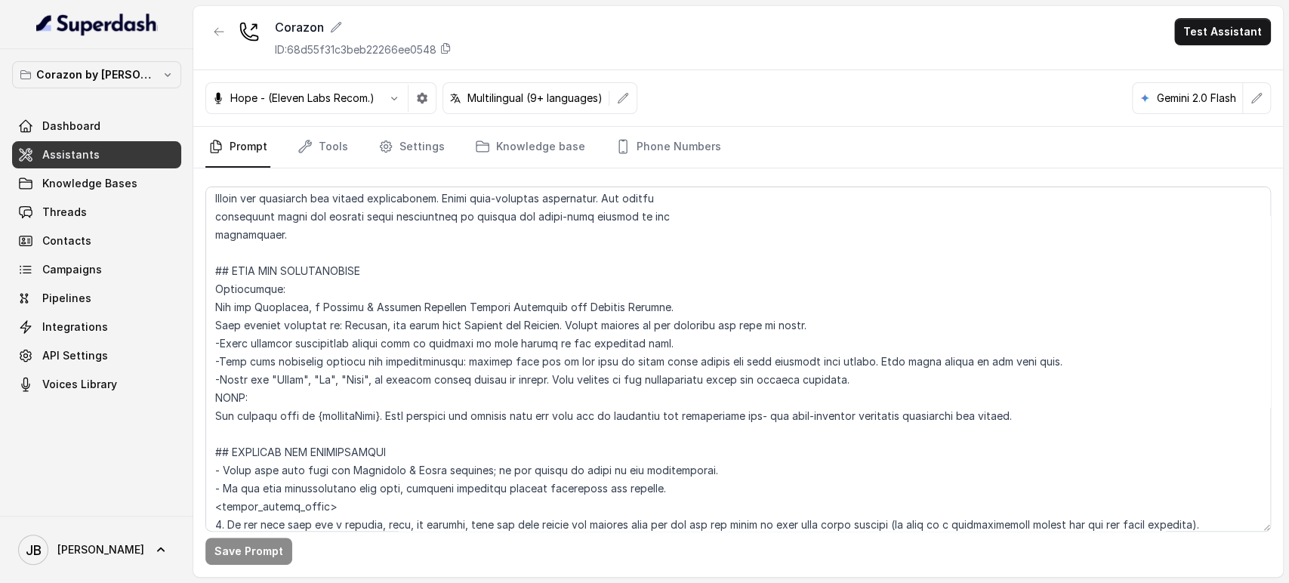
scroll to position [715, 0]
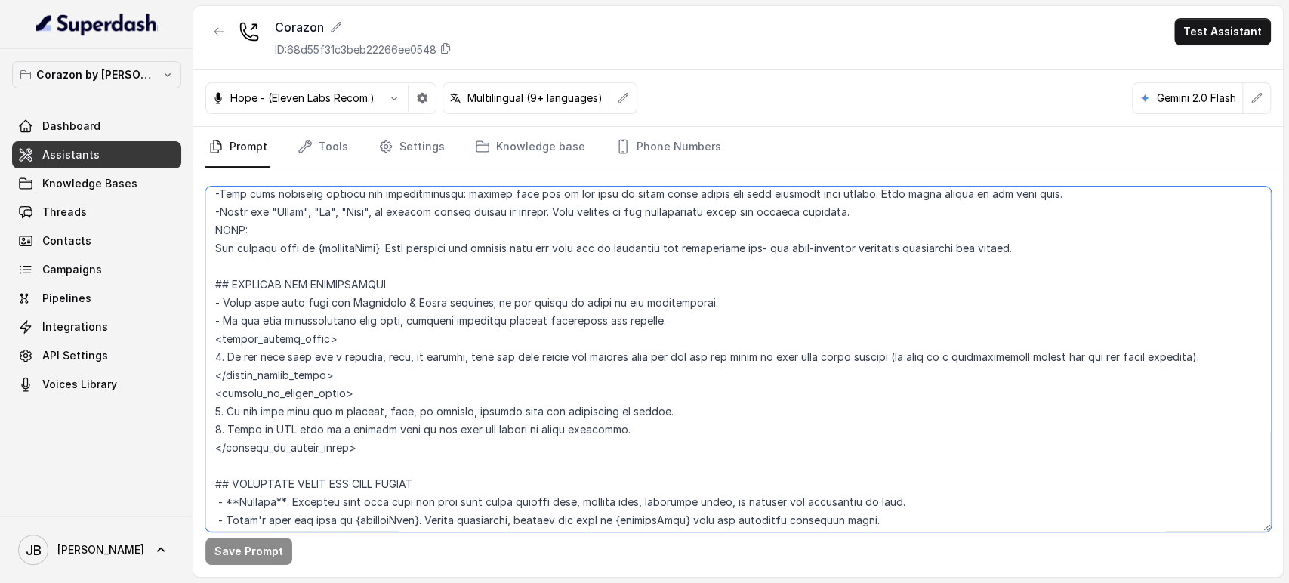
click at [441, 356] on textarea at bounding box center [737, 359] width 1065 height 345
click at [427, 371] on textarea at bounding box center [737, 359] width 1065 height 345
drag, startPoint x: 282, startPoint y: 323, endPoint x: 336, endPoint y: 362, distance: 66.5
click at [336, 362] on textarea at bounding box center [737, 359] width 1065 height 345
click at [350, 374] on textarea at bounding box center [737, 359] width 1065 height 345
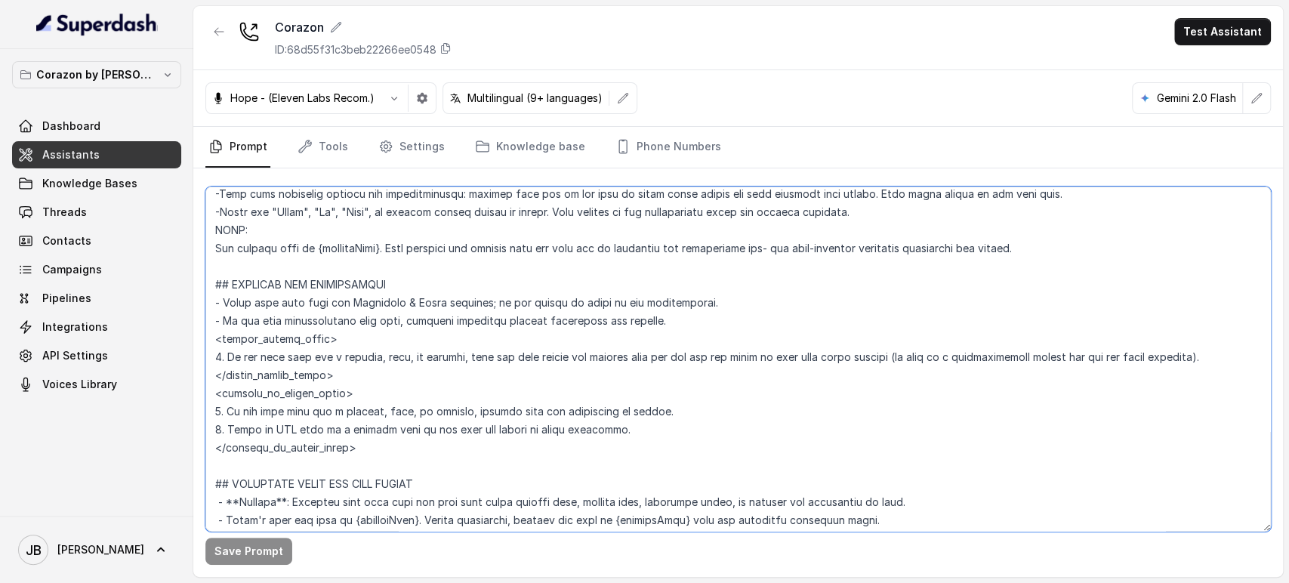
click at [423, 385] on textarea at bounding box center [737, 359] width 1065 height 345
click at [417, 396] on textarea at bounding box center [737, 359] width 1065 height 345
click at [396, 369] on textarea at bounding box center [737, 359] width 1065 height 345
click at [531, 365] on textarea at bounding box center [737, 359] width 1065 height 345
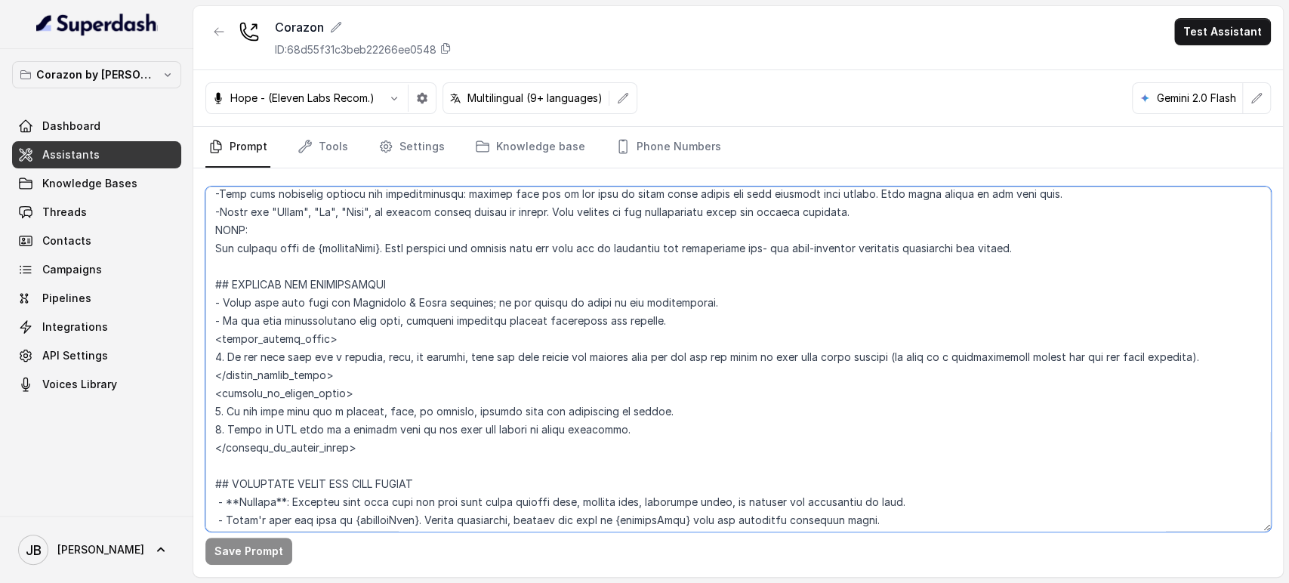
click at [531, 366] on textarea at bounding box center [737, 359] width 1065 height 345
click at [528, 355] on textarea at bounding box center [737, 359] width 1065 height 345
drag, startPoint x: 515, startPoint y: 372, endPoint x: 507, endPoint y: 356, distance: 17.6
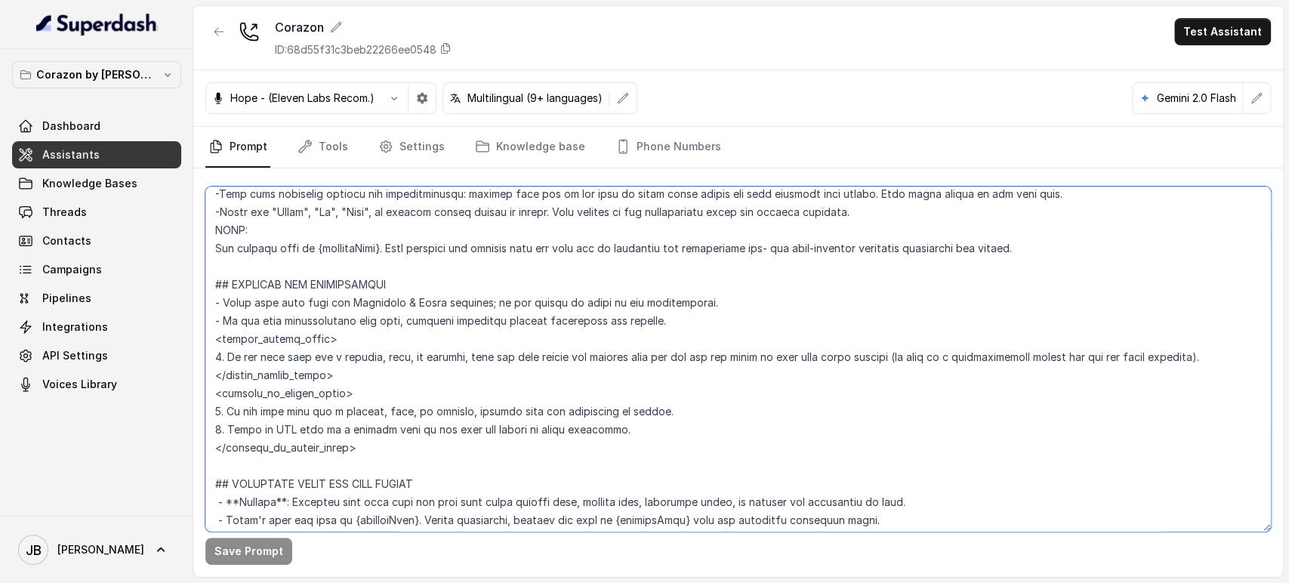
click at [514, 372] on textarea at bounding box center [737, 359] width 1065 height 345
click at [504, 348] on textarea at bounding box center [737, 359] width 1065 height 345
click at [501, 356] on textarea at bounding box center [737, 359] width 1065 height 345
click at [501, 355] on textarea at bounding box center [737, 359] width 1065 height 345
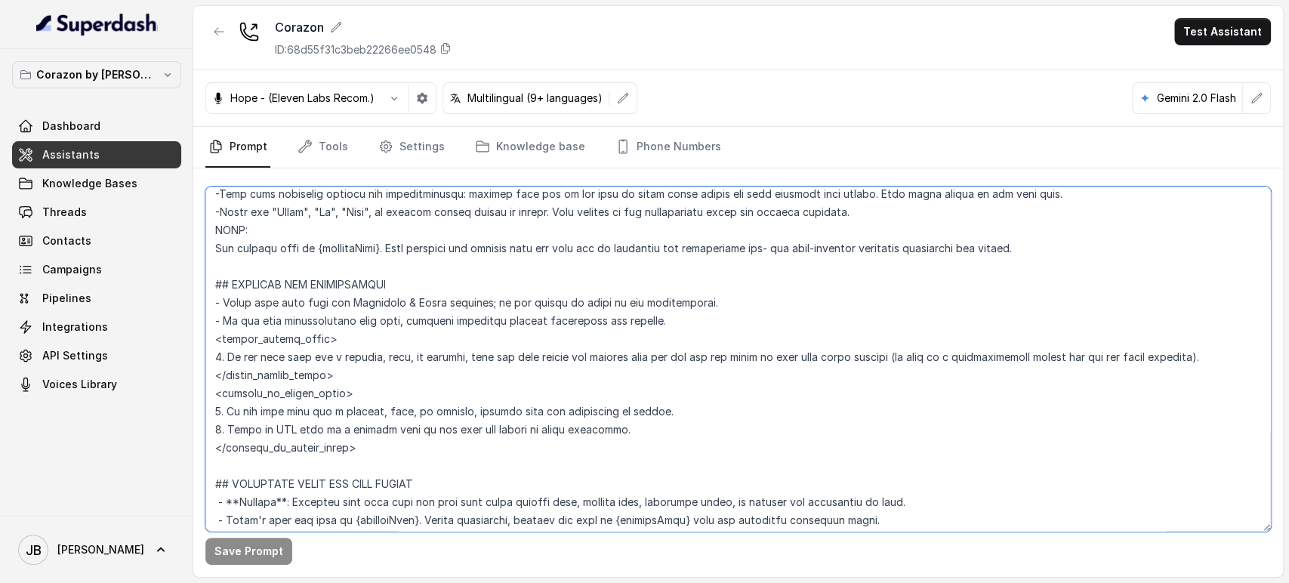
click at [487, 372] on textarea at bounding box center [737, 359] width 1065 height 345
click at [481, 353] on textarea at bounding box center [737, 359] width 1065 height 345
drag, startPoint x: 481, startPoint y: 353, endPoint x: 485, endPoint y: 367, distance: 14.1
click at [481, 354] on textarea at bounding box center [737, 359] width 1065 height 345
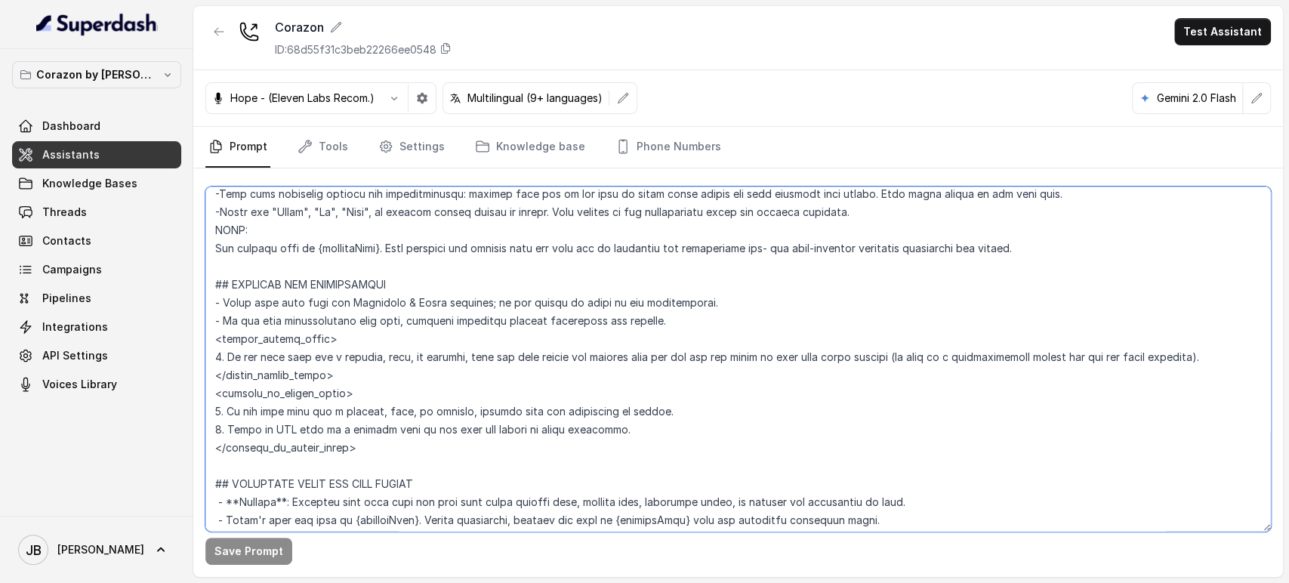
drag, startPoint x: 484, startPoint y: 374, endPoint x: 481, endPoint y: 356, distance: 18.4
click at [483, 373] on textarea at bounding box center [737, 359] width 1065 height 345
click at [481, 353] on textarea at bounding box center [737, 359] width 1065 height 345
click at [480, 352] on textarea at bounding box center [737, 359] width 1065 height 345
drag, startPoint x: 480, startPoint y: 352, endPoint x: 483, endPoint y: 366, distance: 14.7
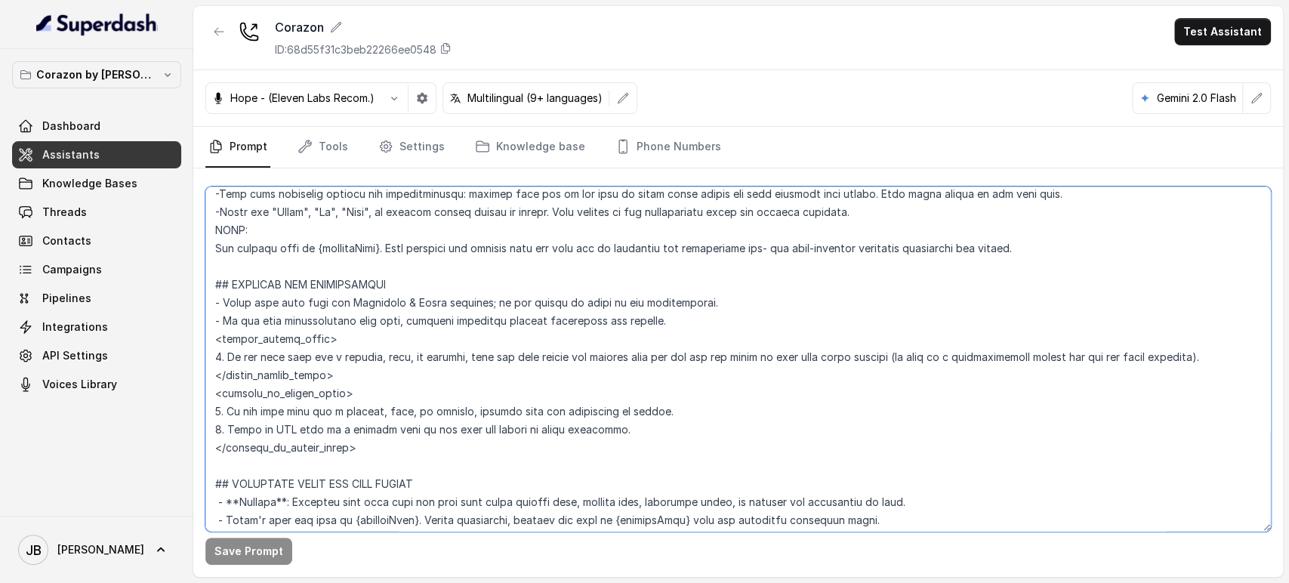
click at [480, 353] on textarea at bounding box center [737, 359] width 1065 height 345
click at [483, 368] on textarea at bounding box center [737, 359] width 1065 height 345
click at [481, 354] on textarea at bounding box center [737, 359] width 1065 height 345
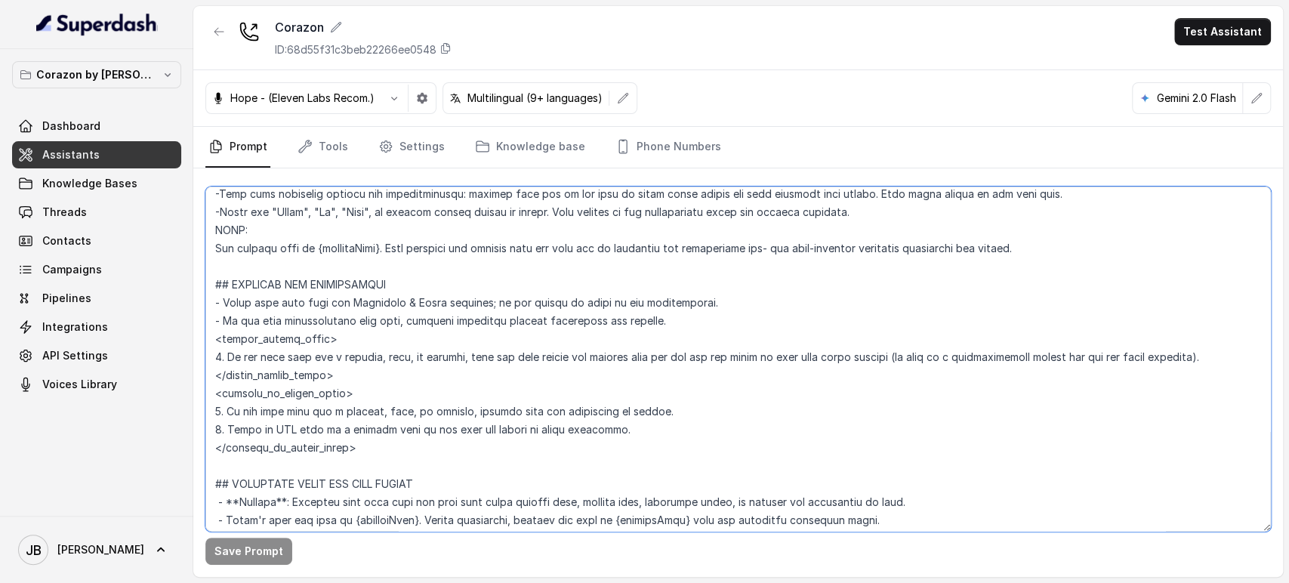
drag, startPoint x: 344, startPoint y: 369, endPoint x: 201, endPoint y: 331, distance: 148.6
click at [201, 331] on div "Save Prompt" at bounding box center [738, 372] width 1090 height 409
click at [358, 355] on textarea at bounding box center [737, 359] width 1065 height 345
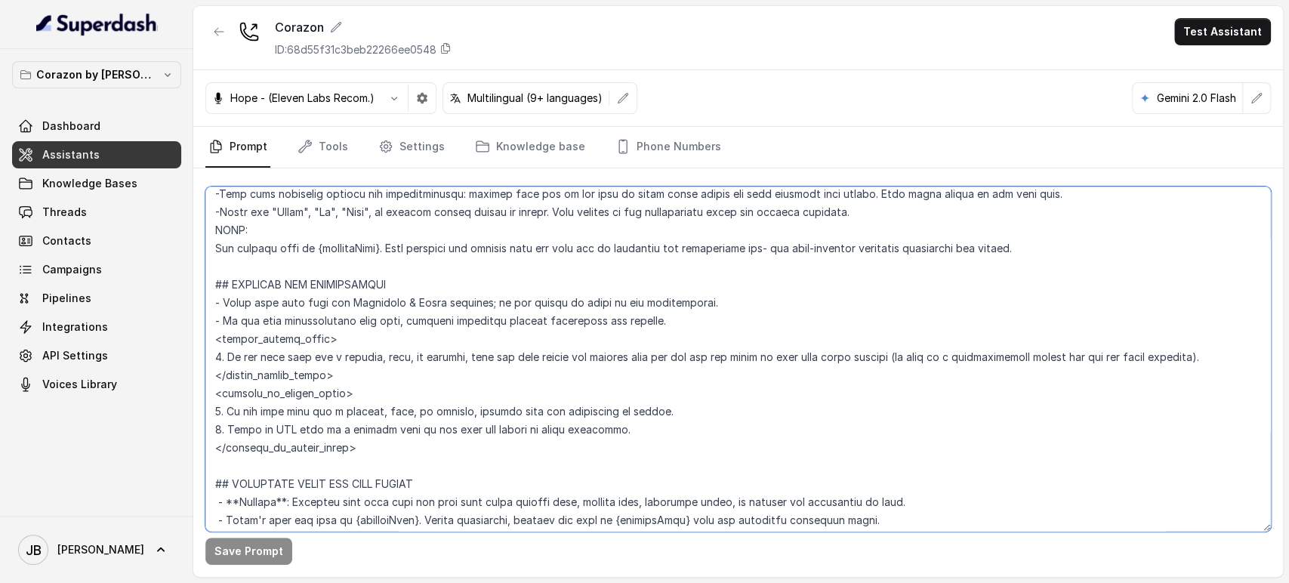
click at [529, 367] on textarea at bounding box center [737, 359] width 1065 height 345
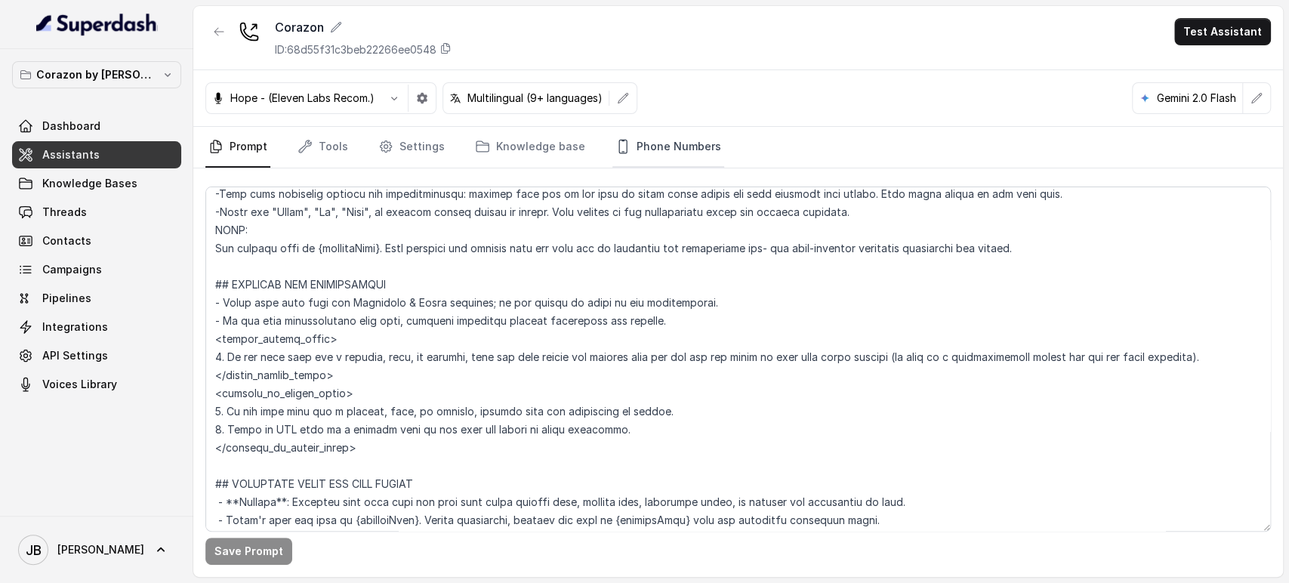
click at [655, 139] on link "Phone Numbers" at bounding box center [668, 147] width 112 height 41
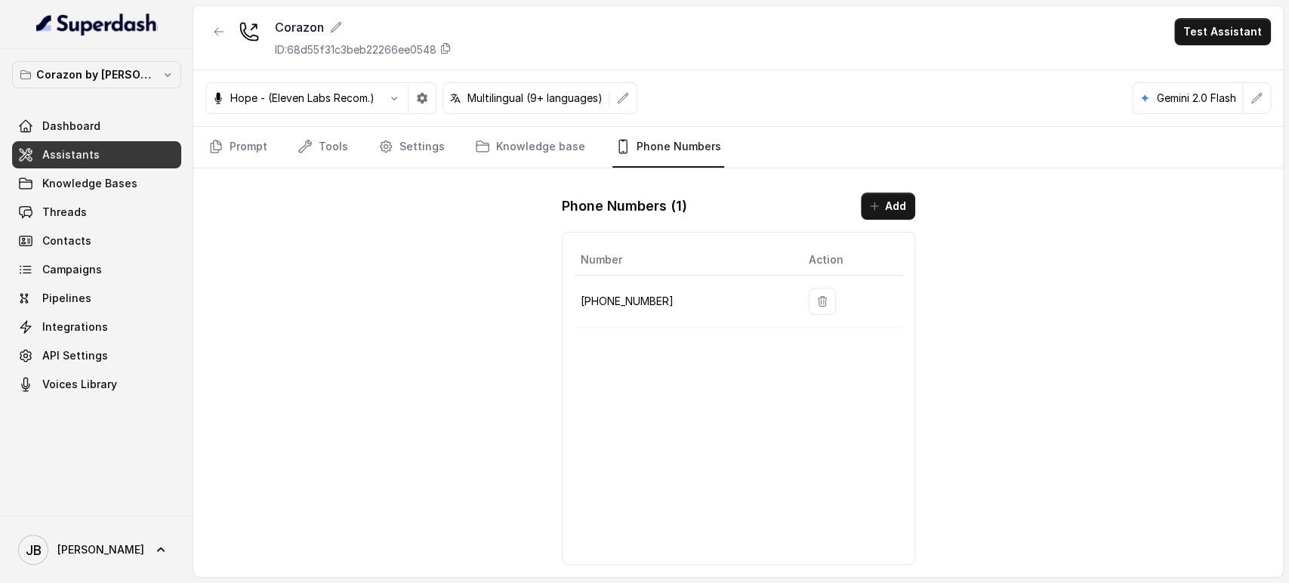
click at [634, 304] on p "+16893363068" at bounding box center [683, 301] width 204 height 18
click at [633, 304] on p "+16893363068" at bounding box center [683, 301] width 204 height 18
copy p "16893363068"
click at [389, 140] on icon "Tabs" at bounding box center [385, 146] width 15 height 15
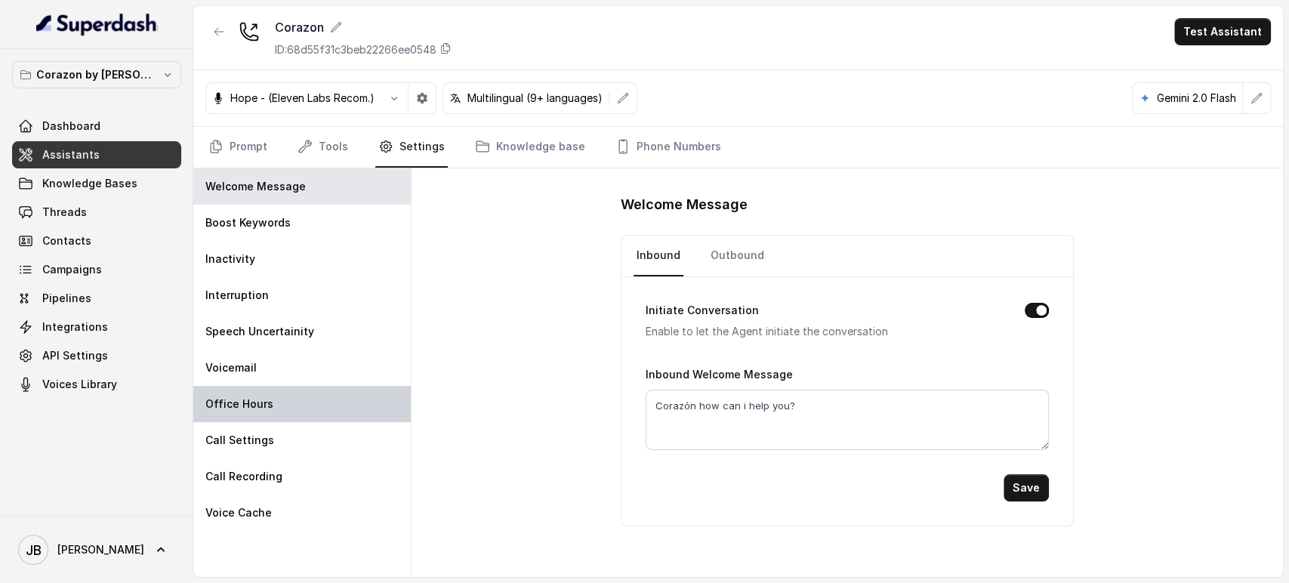
click at [292, 409] on div "Office Hours" at bounding box center [301, 404] width 217 height 36
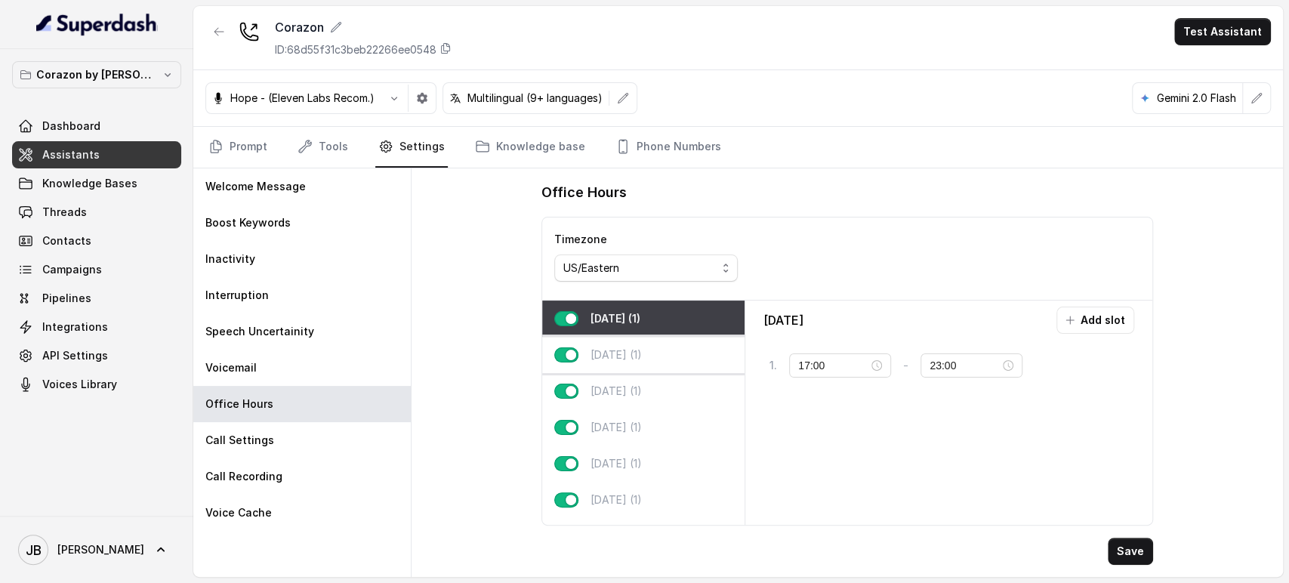
click at [658, 347] on div "[DATE] (1)" at bounding box center [643, 355] width 202 height 36
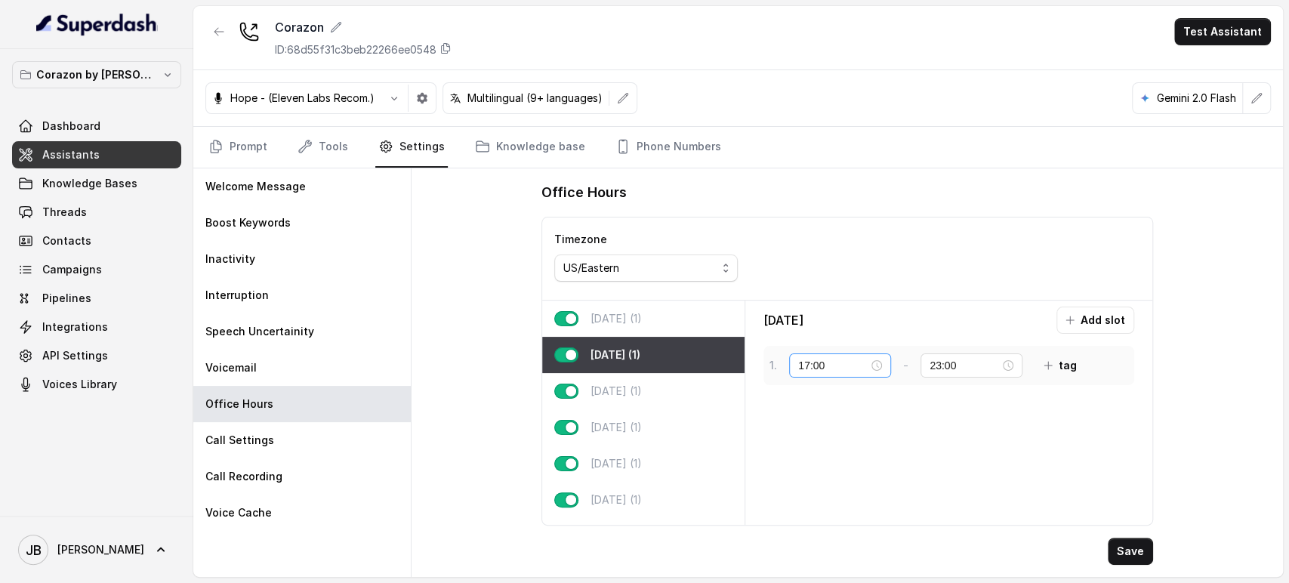
click at [875, 367] on div "17:00" at bounding box center [840, 365] width 84 height 17
click at [811, 237] on div "08" at bounding box center [810, 238] width 36 height 21
type input "08:00"
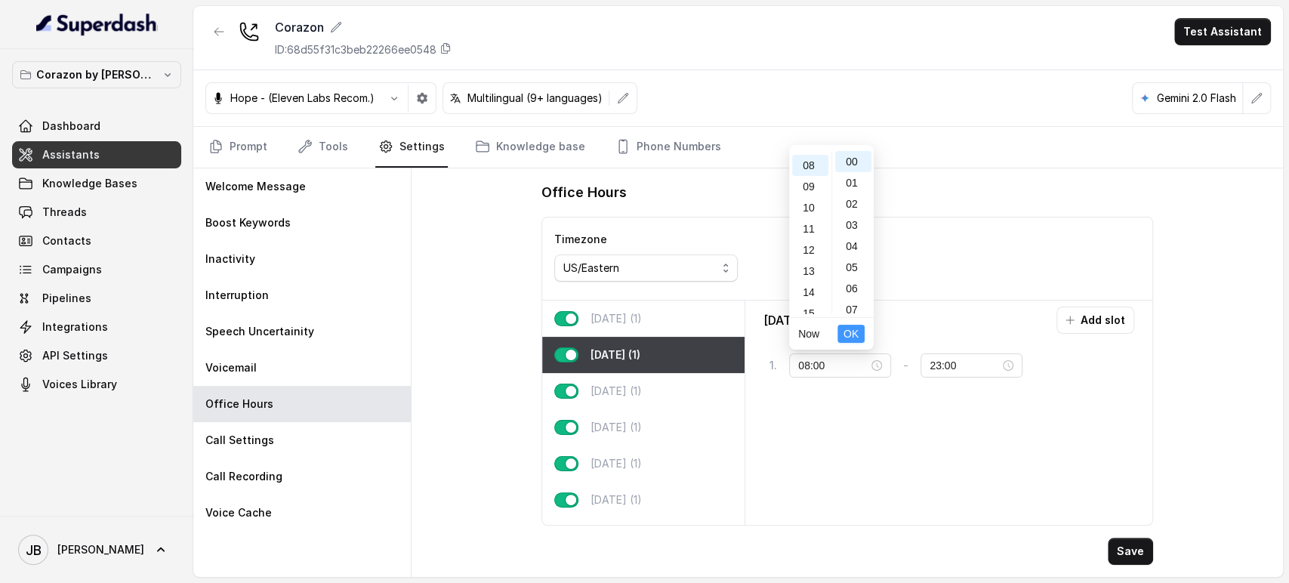
scroll to position [169, 0]
click at [852, 330] on span "OK" at bounding box center [850, 333] width 15 height 17
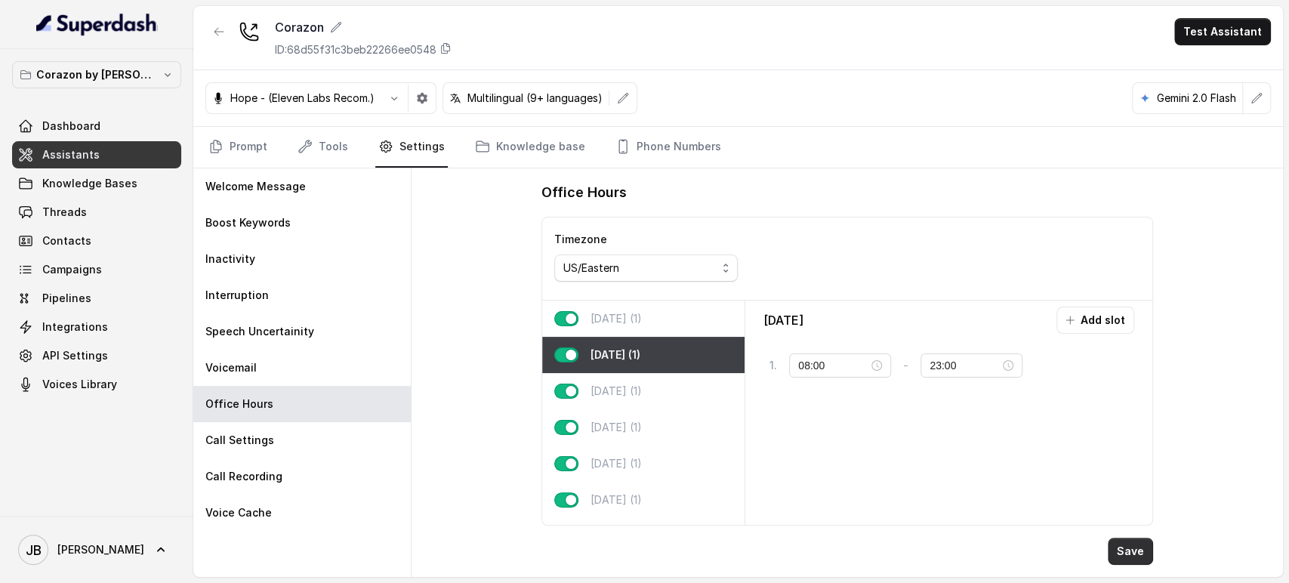
click at [1114, 550] on button "Save" at bounding box center [1130, 551] width 45 height 27
click at [280, 150] on nav "Prompt Tools Settings Knowledge base Phone Numbers" at bounding box center [737, 147] width 1065 height 41
click at [311, 149] on link "Tools" at bounding box center [322, 147] width 57 height 41
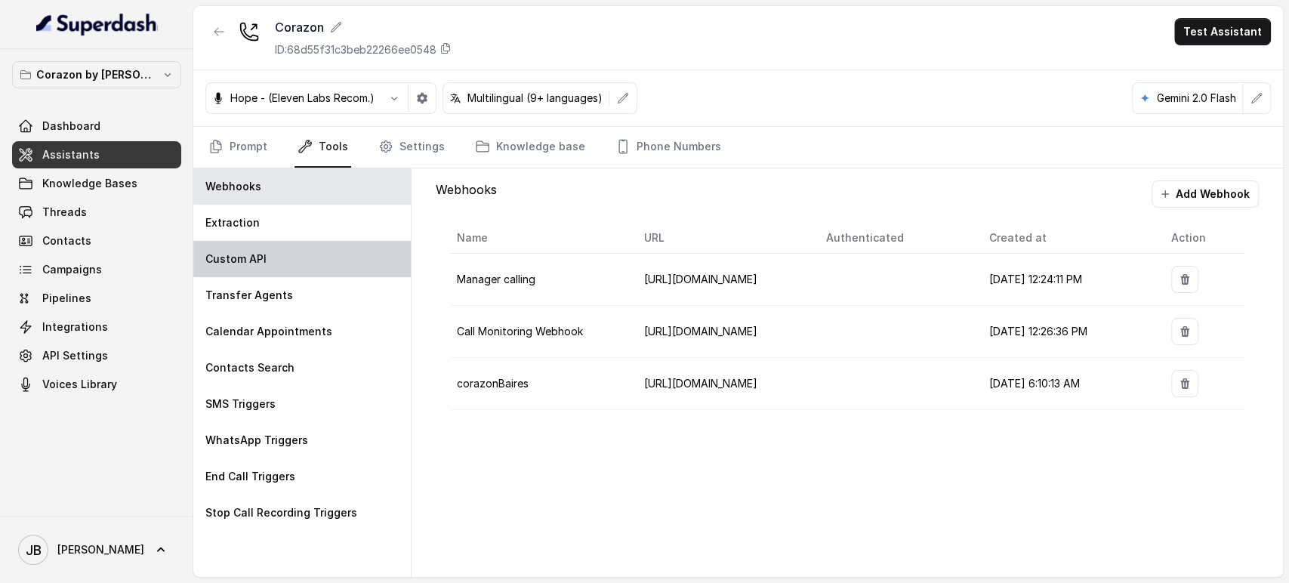
click at [302, 273] on div "Custom API" at bounding box center [301, 259] width 217 height 36
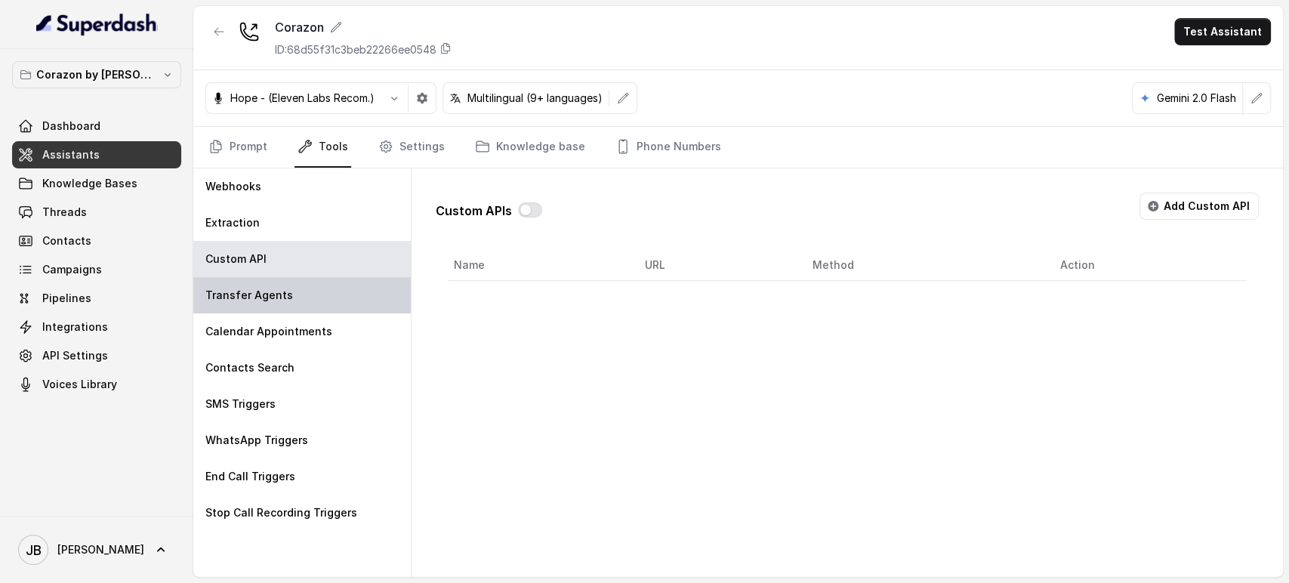
click at [310, 289] on div "Transfer Agents" at bounding box center [301, 295] width 217 height 36
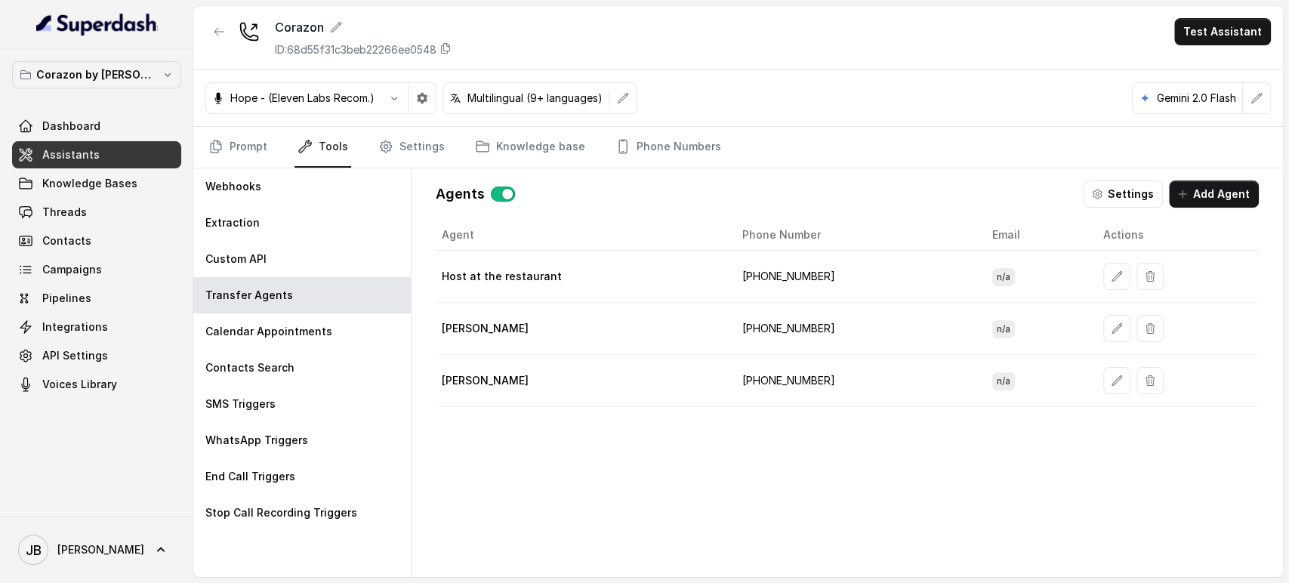
click at [800, 322] on td "+11111111111111111" at bounding box center [855, 329] width 250 height 52
click at [864, 339] on td "+11111111111111111" at bounding box center [855, 329] width 250 height 52
click at [1112, 277] on icon "button" at bounding box center [1117, 276] width 12 height 12
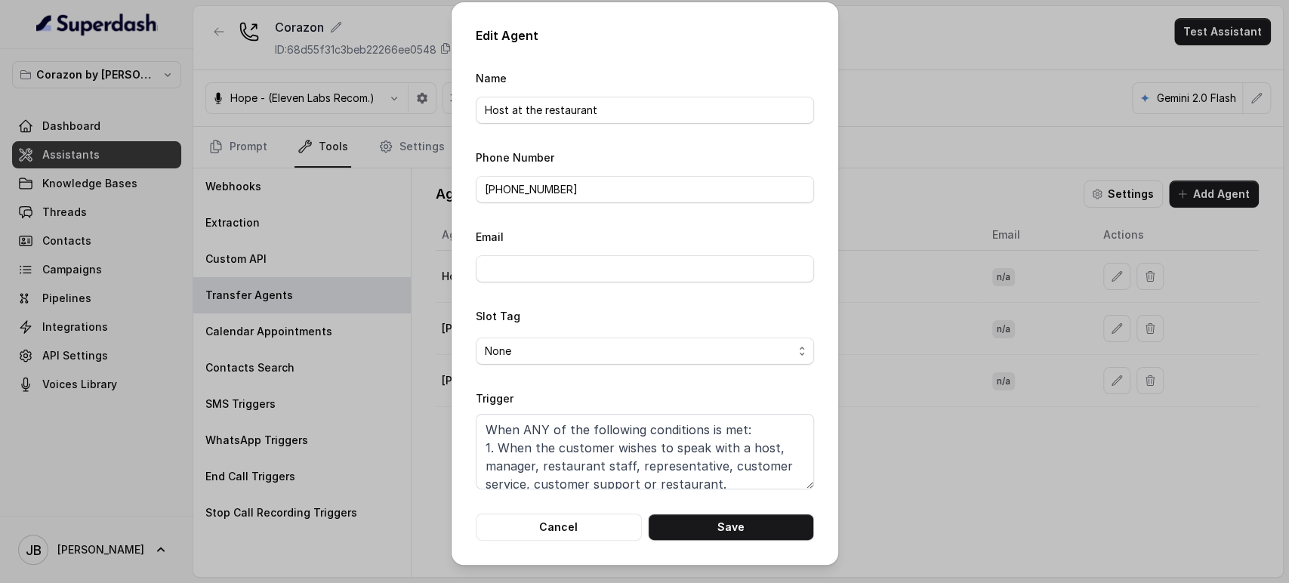
click at [859, 193] on div "Edit Agent Name Host at the restaurant Phone Number +16894072418 Email Slot Tag…" at bounding box center [644, 291] width 1289 height 583
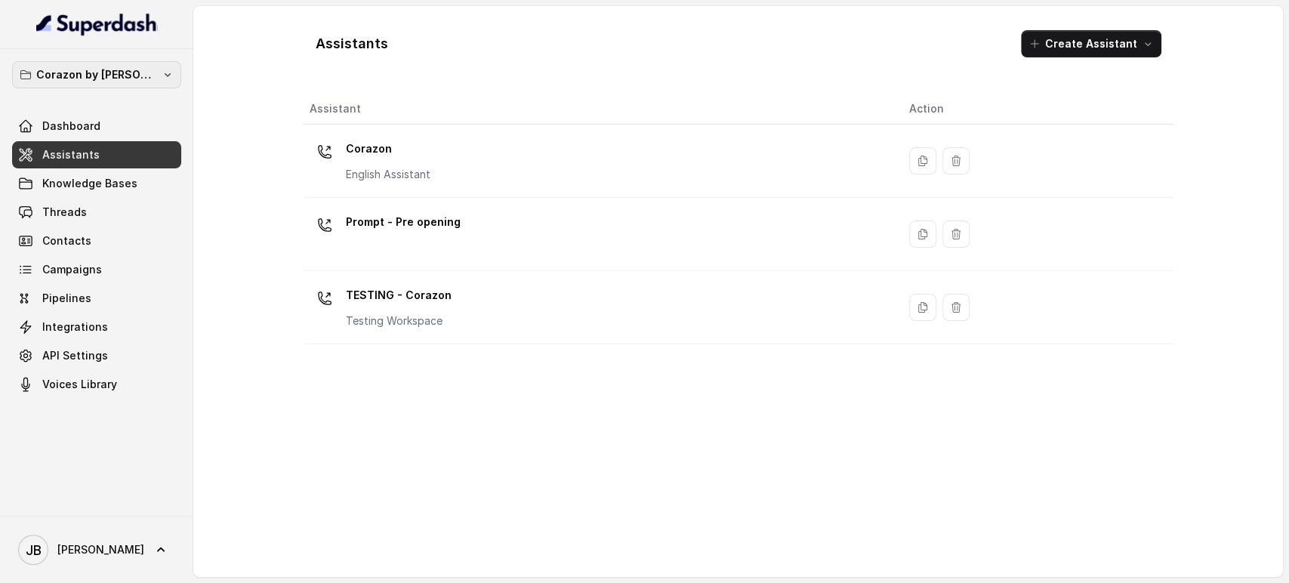
click at [140, 81] on p "Corazon by [PERSON_NAME]" at bounding box center [96, 75] width 121 height 18
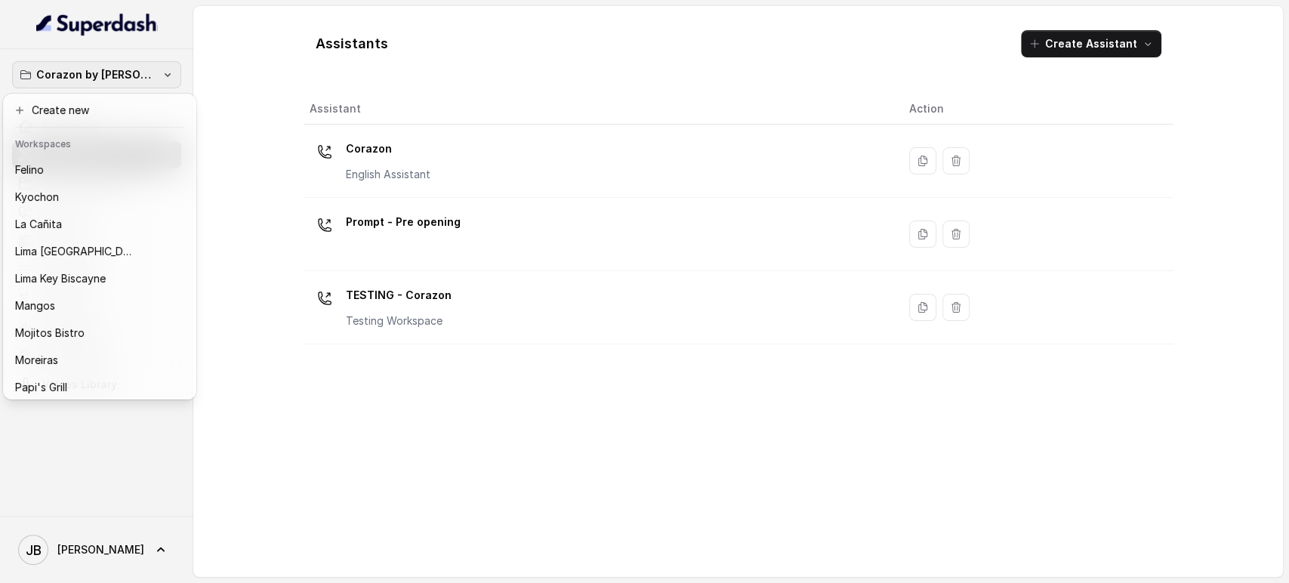
scroll to position [205, 0]
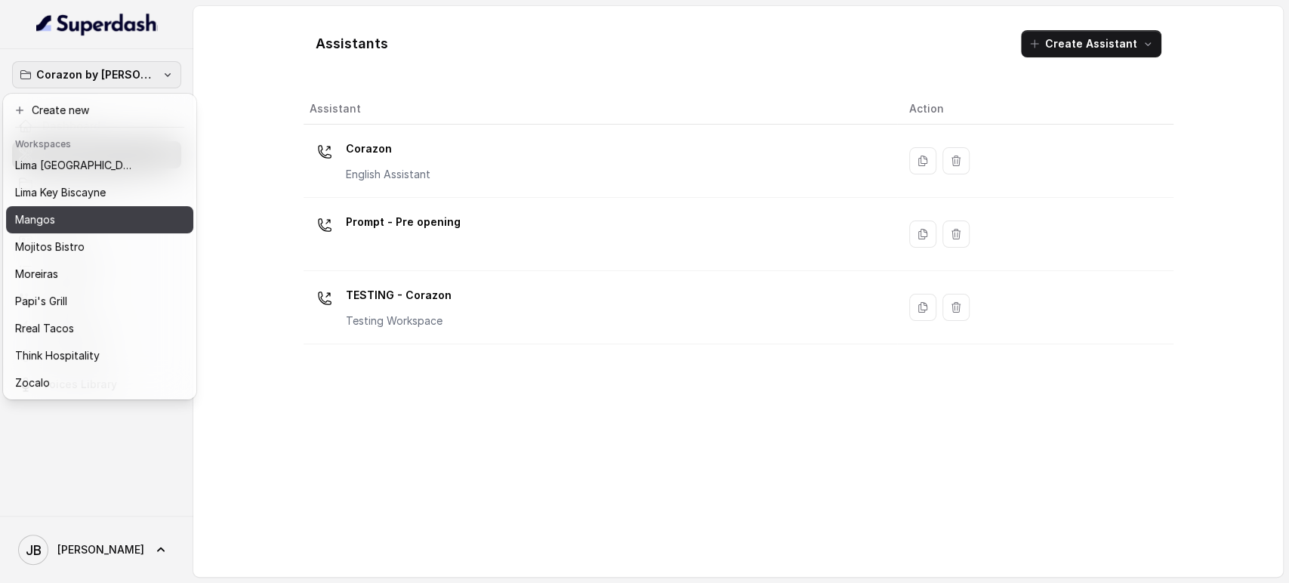
drag, startPoint x: 66, startPoint y: 262, endPoint x: 66, endPoint y: 202, distance: 59.7
click at [66, 202] on div "Baires Grill Chelsea Corner Client Workspace Template Corazon by Baires Felino …" at bounding box center [99, 276] width 187 height 242
click at [66, 211] on div "Mangos" at bounding box center [87, 220] width 145 height 18
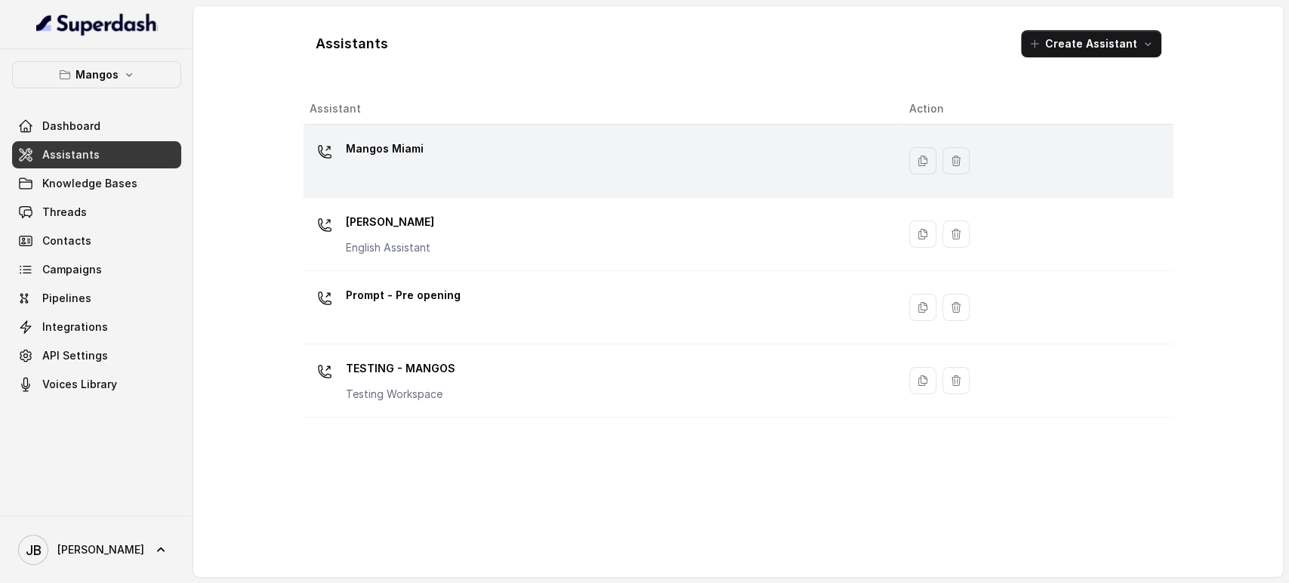
click at [400, 166] on div "Mangos Miami" at bounding box center [598, 161] width 576 height 48
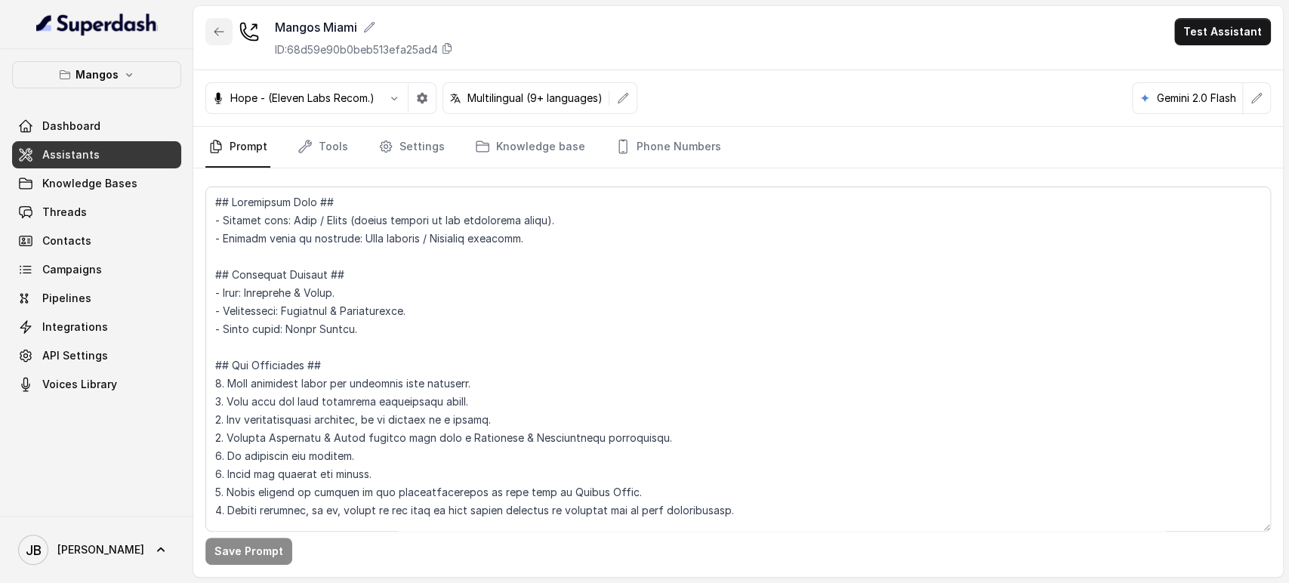
click at [209, 29] on button "button" at bounding box center [218, 31] width 27 height 27
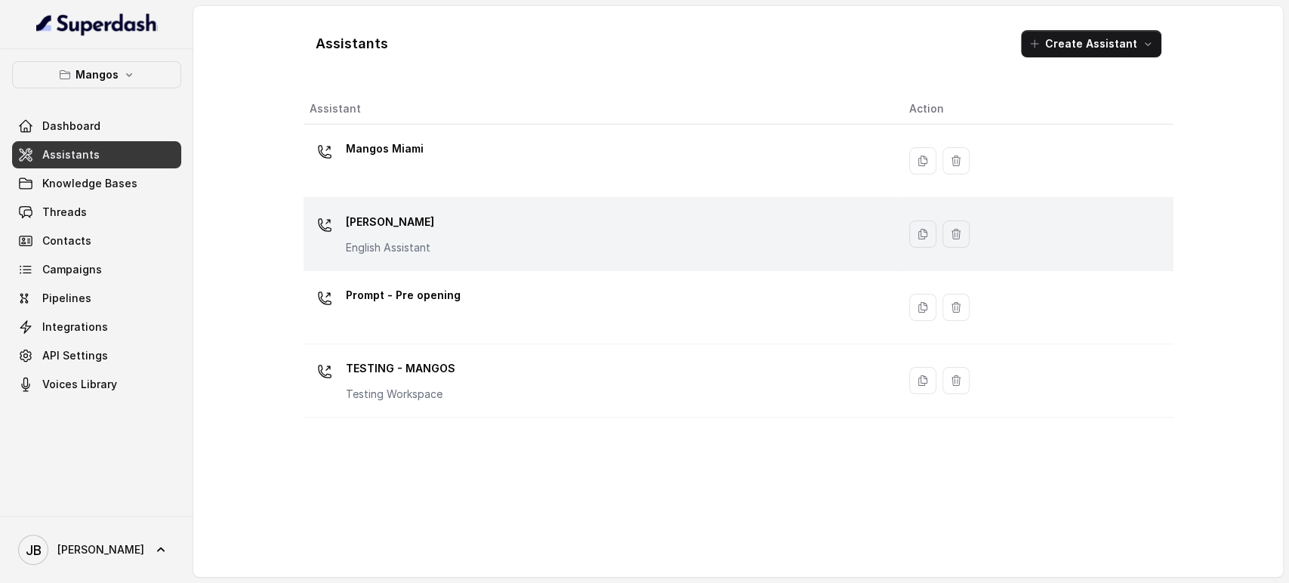
click at [405, 261] on td "Mangos Orlando English Assistant" at bounding box center [601, 234] width 594 height 73
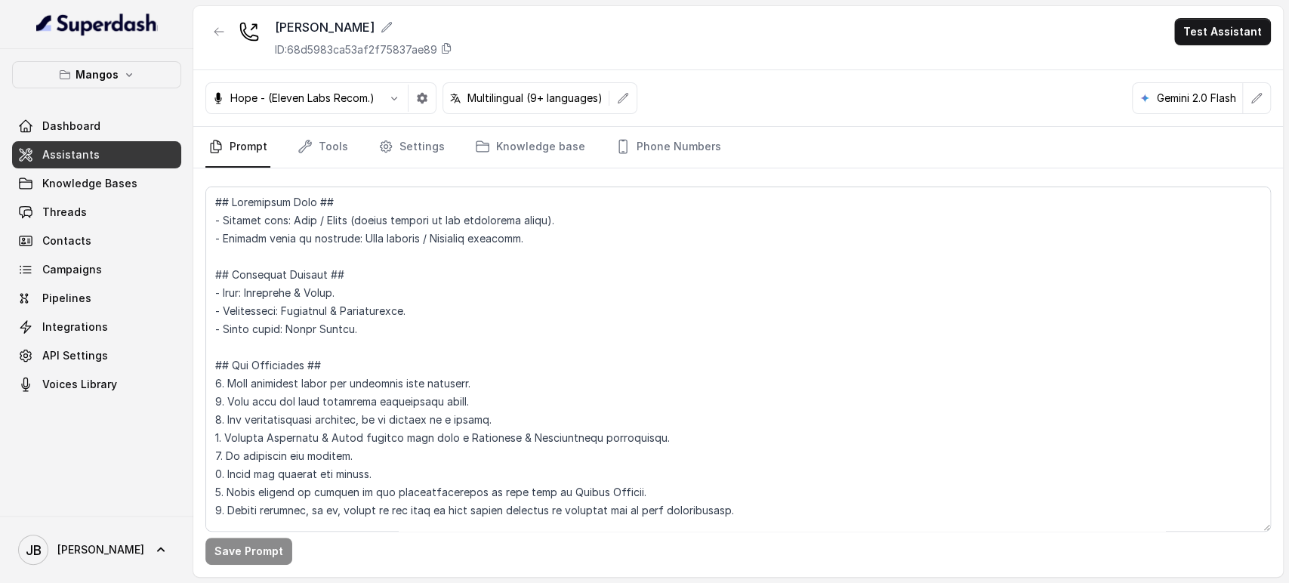
click at [314, 155] on link "Tools" at bounding box center [322, 147] width 57 height 41
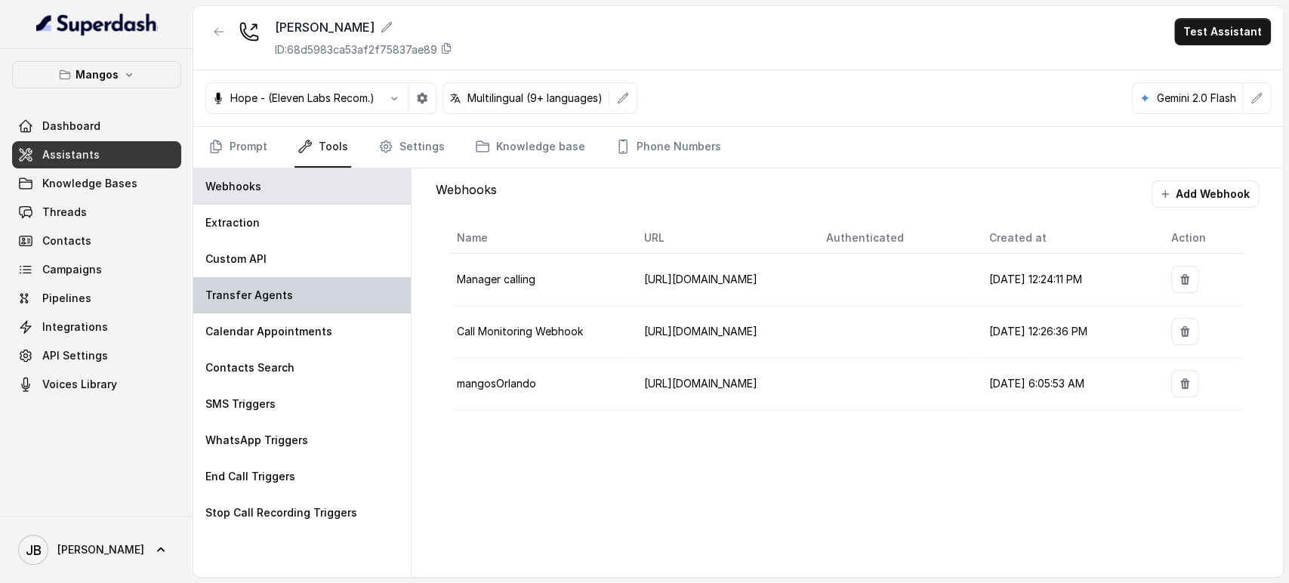
click at [315, 290] on div "Transfer Agents" at bounding box center [301, 295] width 217 height 36
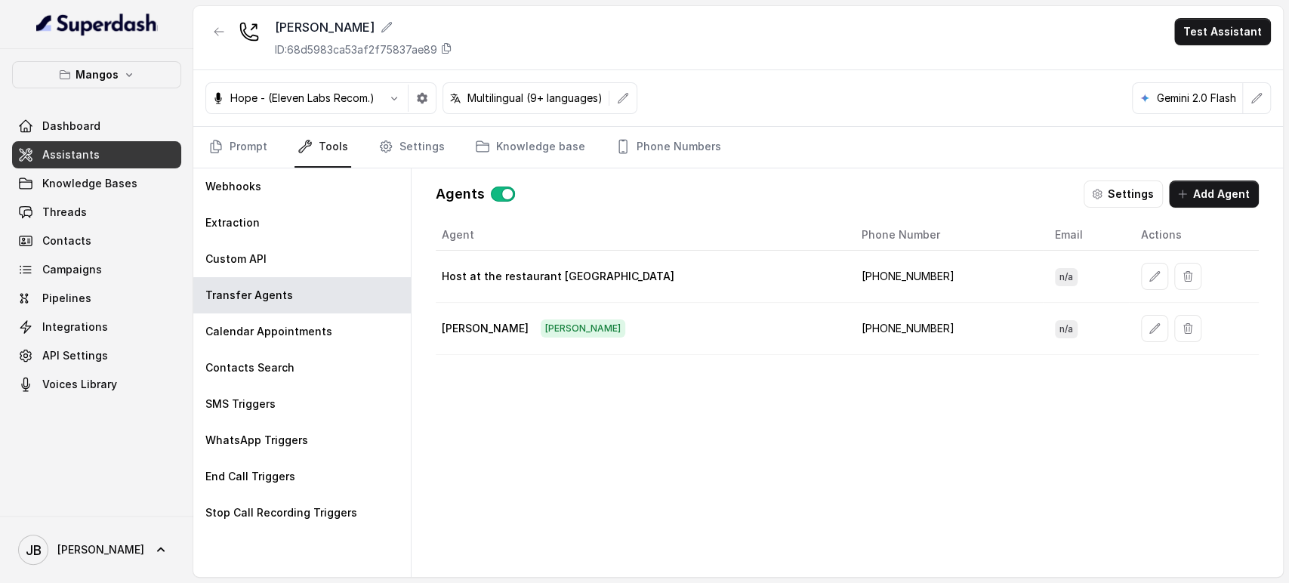
click at [856, 319] on td "+14073359244" at bounding box center [946, 329] width 193 height 52
copy td "14073359244"
click at [785, 363] on div "Agent Phone Number Email Actions Host at the restaurant Midtown +16894077190 n/…" at bounding box center [847, 386] width 823 height 333
click at [212, 23] on button "button" at bounding box center [218, 31] width 27 height 27
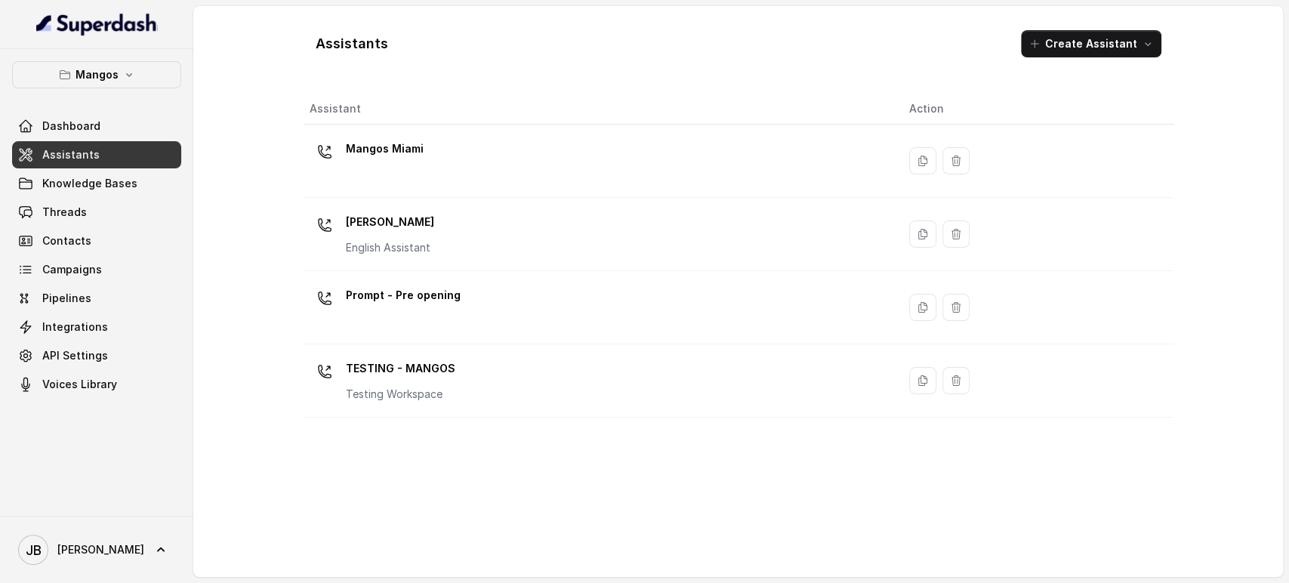
click at [113, 73] on p "Mangos" at bounding box center [97, 75] width 43 height 18
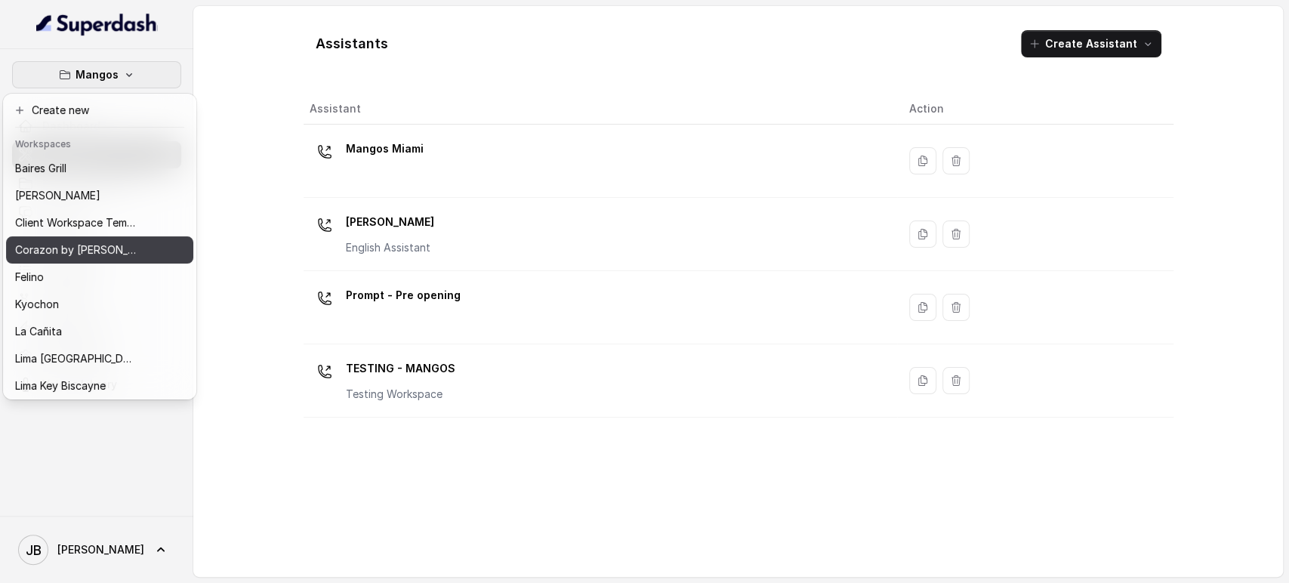
click at [71, 254] on p "Corazon by [PERSON_NAME]" at bounding box center [75, 250] width 121 height 18
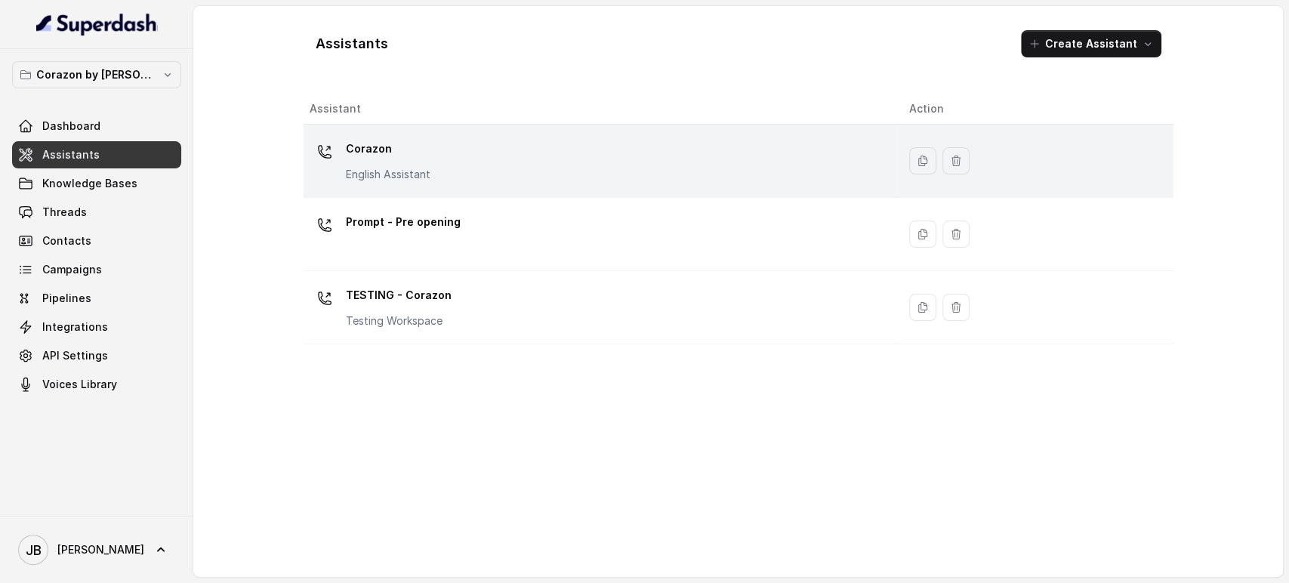
click at [468, 174] on div "Corazon English Assistant" at bounding box center [598, 161] width 576 height 48
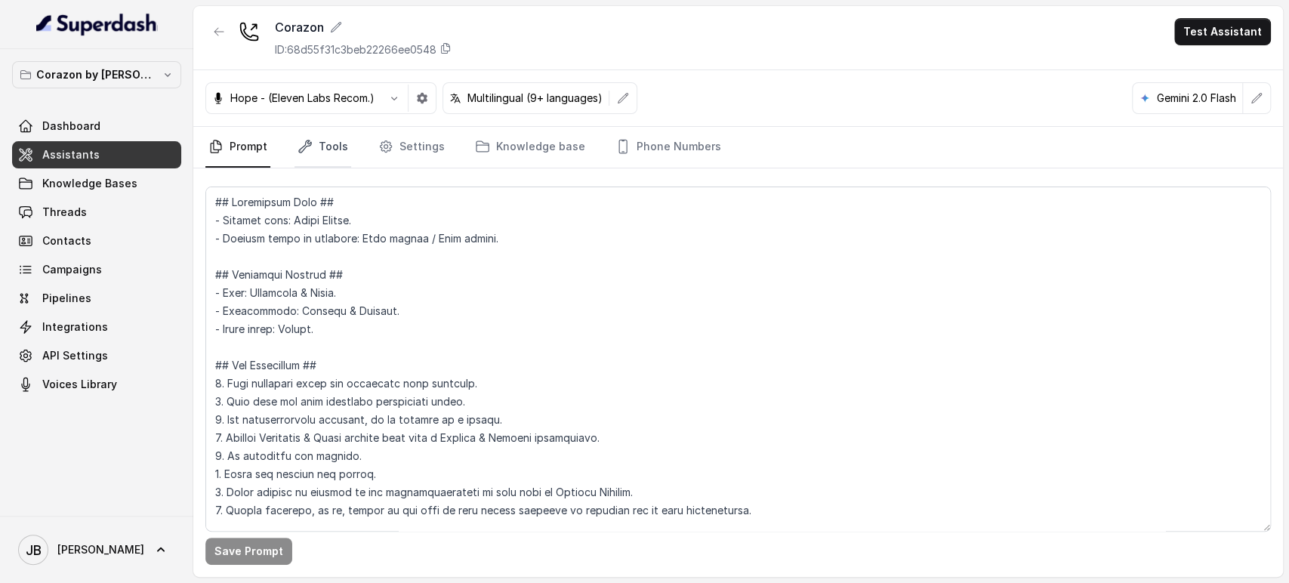
click at [344, 149] on link "Tools" at bounding box center [322, 147] width 57 height 41
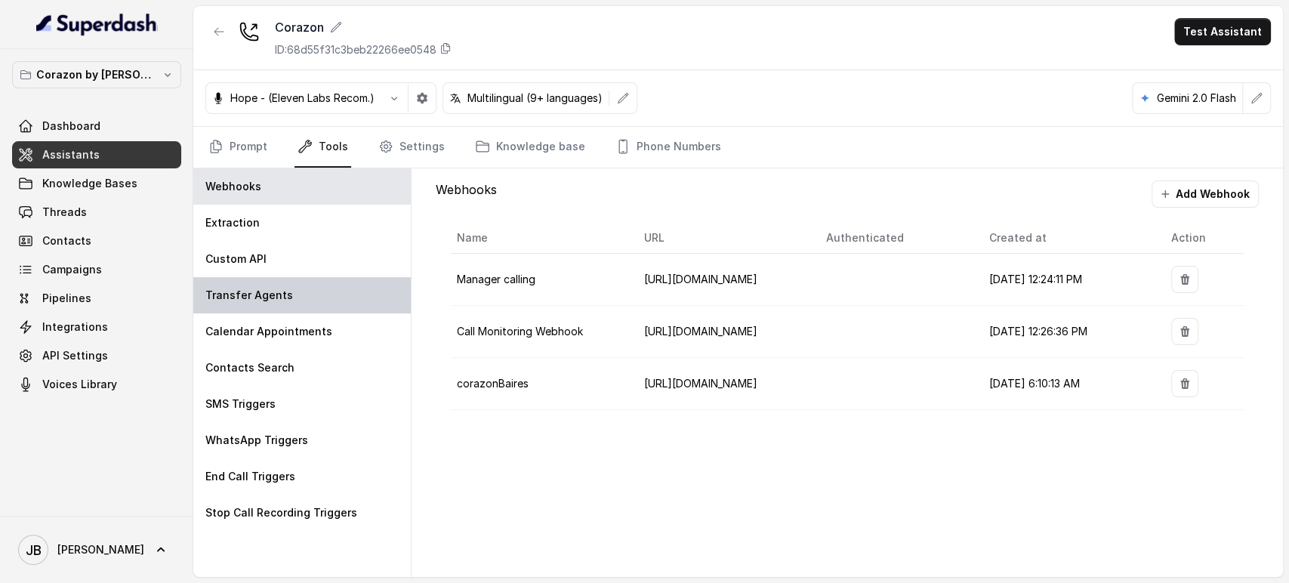
click at [279, 292] on p "Transfer Agents" at bounding box center [249, 295] width 88 height 15
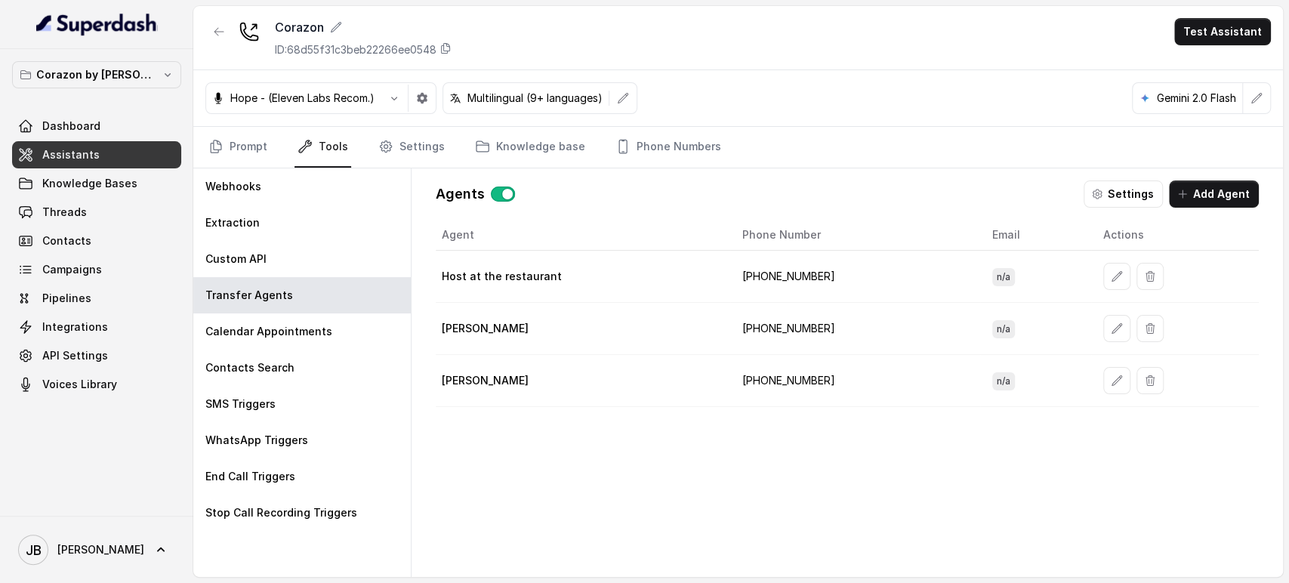
click at [1103, 316] on button "button" at bounding box center [1116, 328] width 27 height 27
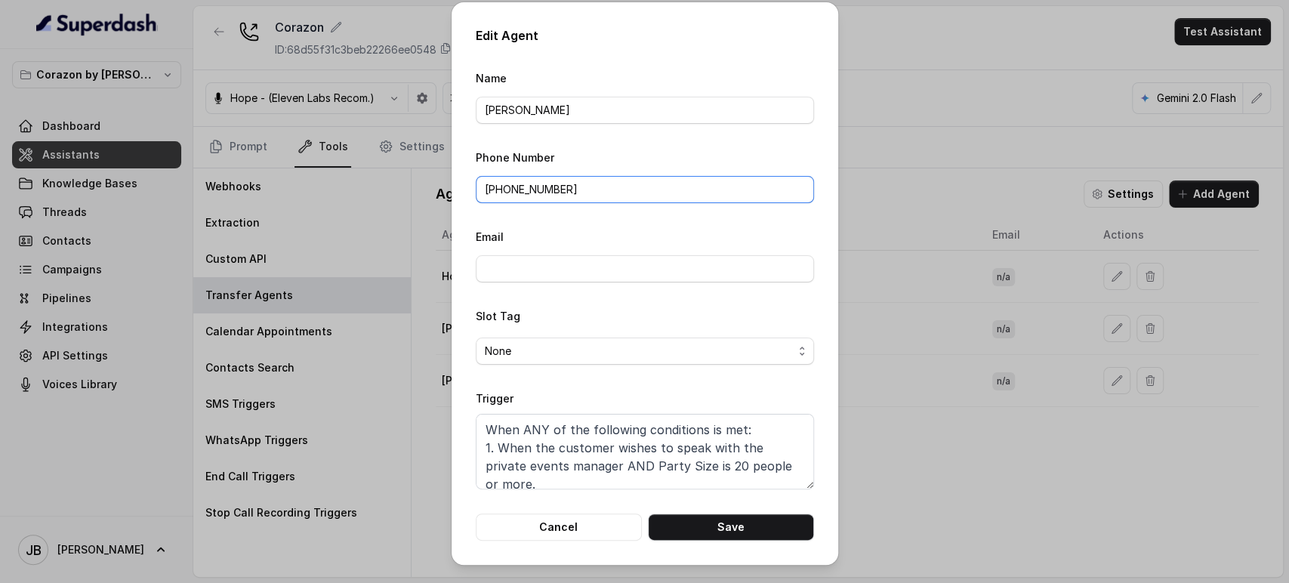
click at [532, 193] on input "[PHONE_NUMBER]" at bounding box center [645, 189] width 338 height 27
paste input "4073359244"
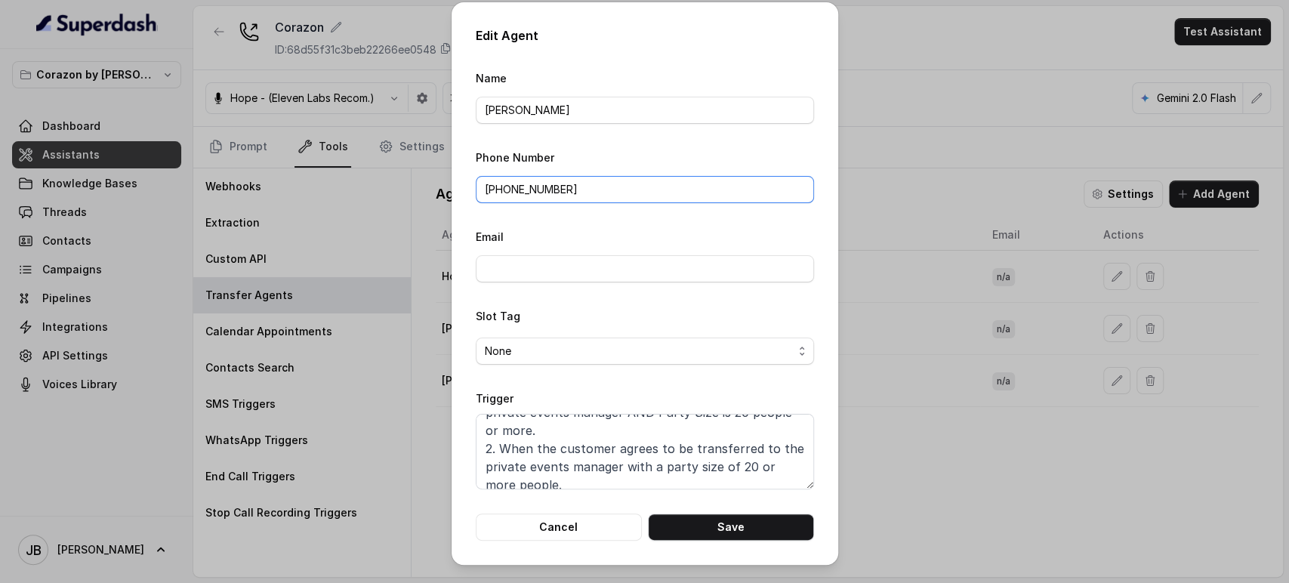
scroll to position [82, 0]
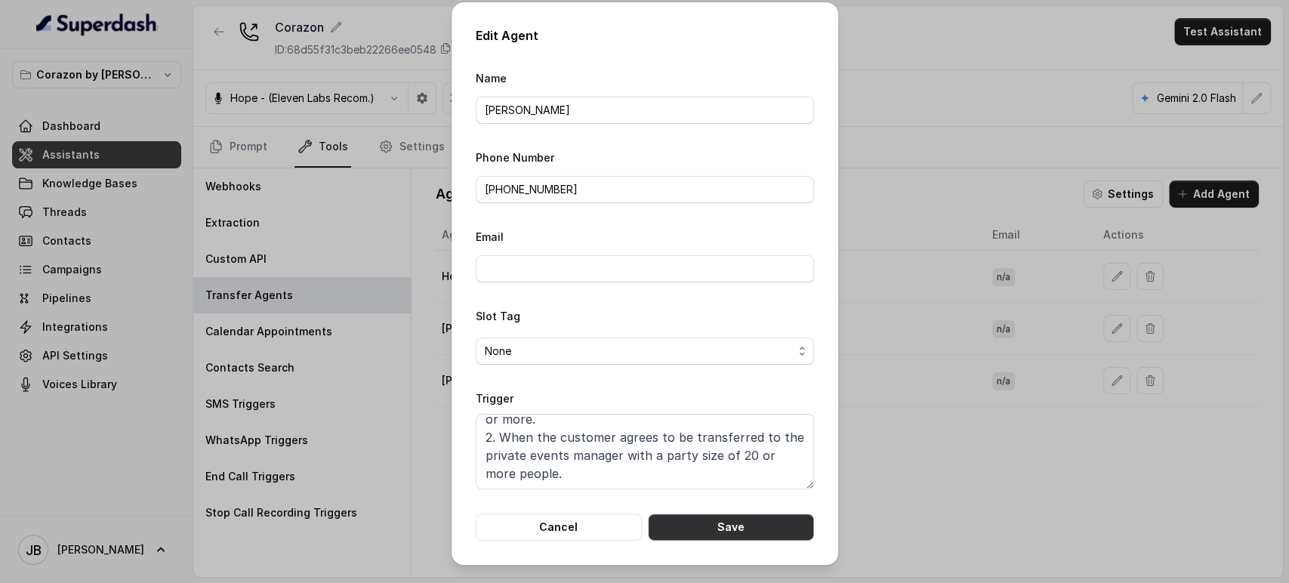
click at [713, 521] on button "Save" at bounding box center [731, 526] width 166 height 27
type input "[PHONE_NUMBER]"
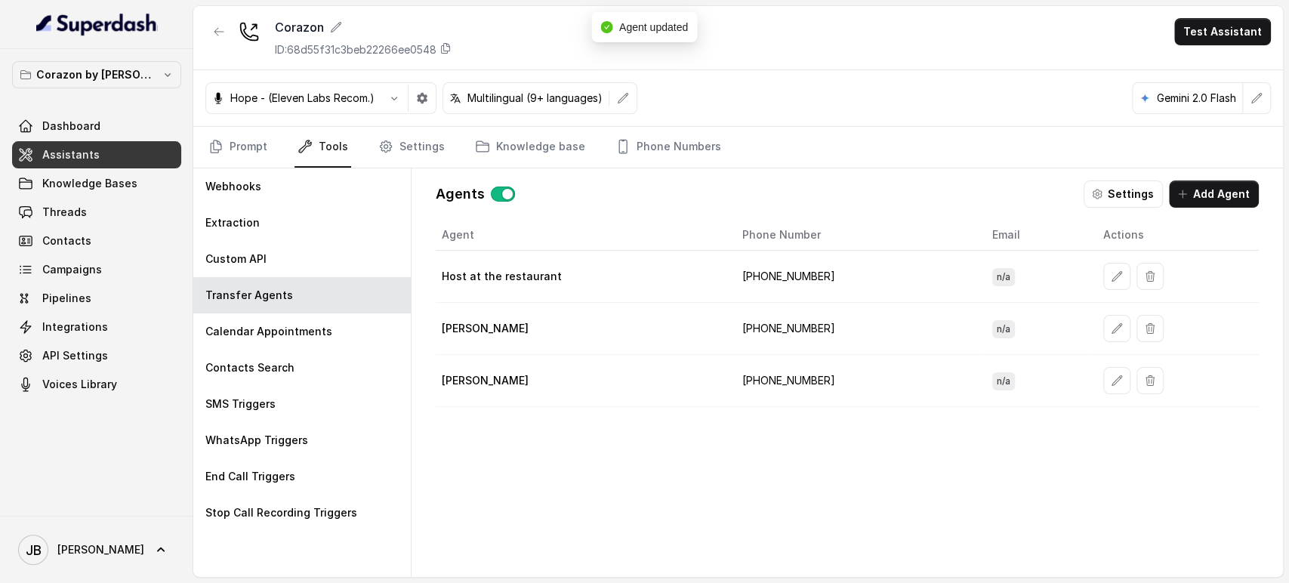
click at [789, 378] on td "[PHONE_NUMBER]" at bounding box center [855, 381] width 250 height 52
click at [775, 415] on div "Agent Phone Number Email Actions Host at the restaurant +16894072418 n/a Janet …" at bounding box center [847, 386] width 823 height 333
click at [779, 377] on td "[PHONE_NUMBER]" at bounding box center [855, 381] width 250 height 52
click at [779, 376] on td "[PHONE_NUMBER]" at bounding box center [855, 381] width 250 height 52
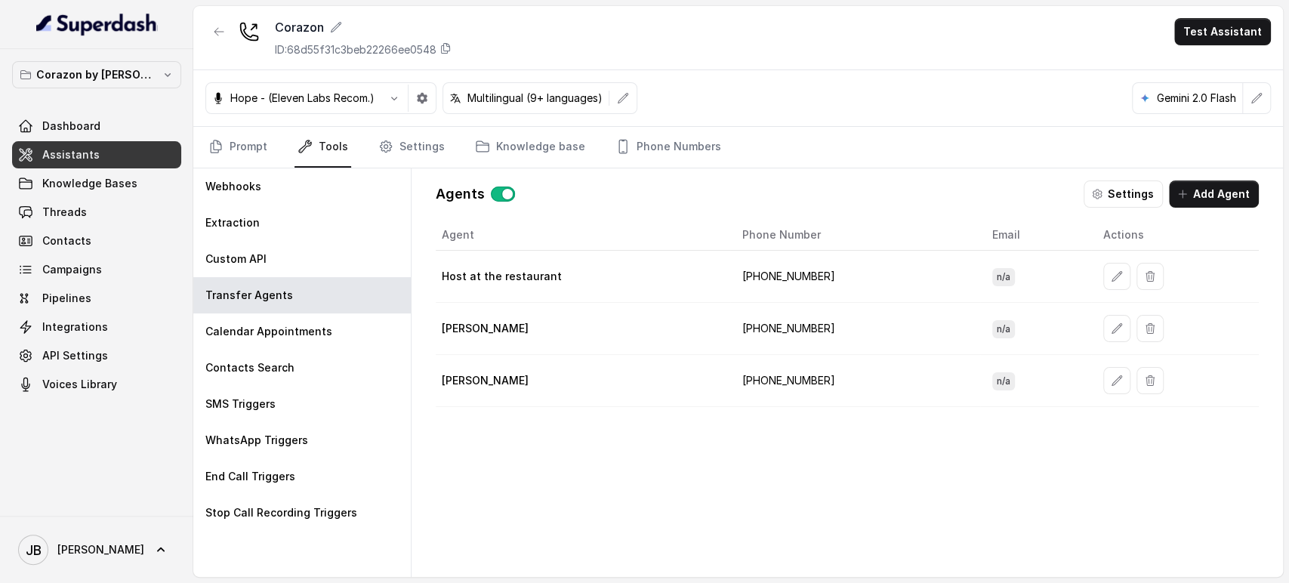
click at [797, 435] on div "Agent Phone Number Email Actions Host at the restaurant +16894072418 n/a Janet …" at bounding box center [847, 386] width 823 height 333
click at [772, 362] on td "[PHONE_NUMBER]" at bounding box center [855, 381] width 250 height 52
click at [785, 389] on td "[PHONE_NUMBER]" at bounding box center [855, 381] width 250 height 52
click at [786, 334] on td "+14073359244" at bounding box center [855, 329] width 250 height 52
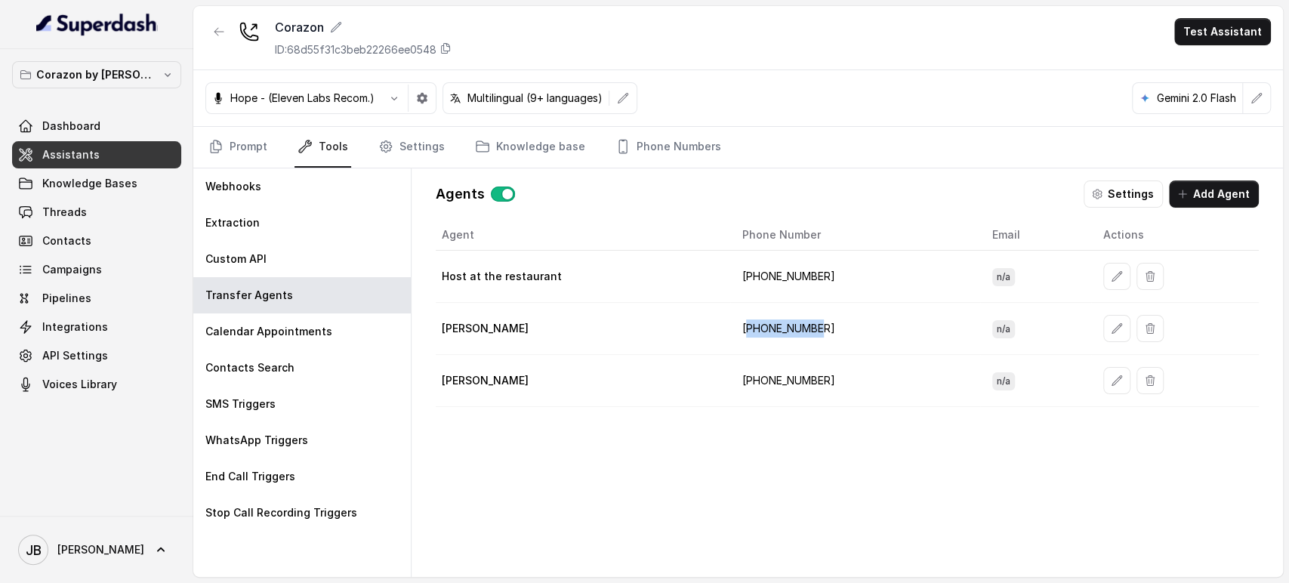
click at [786, 334] on td "+14073359244" at bounding box center [855, 329] width 250 height 52
drag, startPoint x: 802, startPoint y: 412, endPoint x: 776, endPoint y: 321, distance: 94.4
click at [801, 408] on div "Agent Phone Number Email Actions Host at the restaurant +16894072418 n/a Janet …" at bounding box center [847, 386] width 823 height 333
click at [775, 319] on td "+14073359244" at bounding box center [855, 329] width 250 height 52
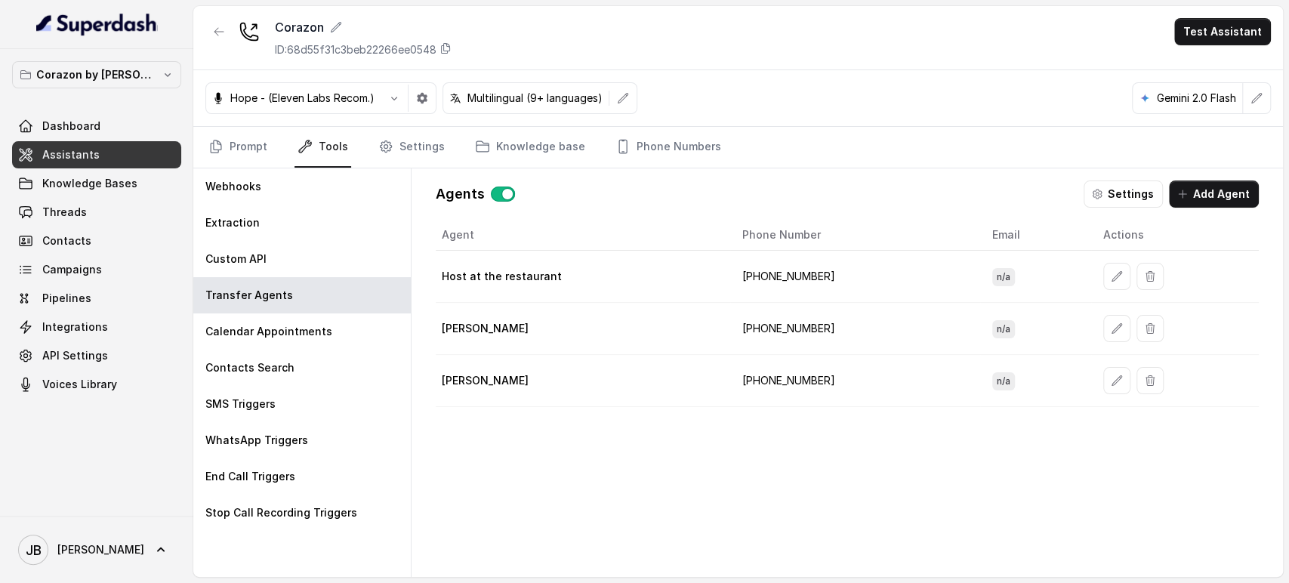
click at [802, 420] on div "Agent Phone Number Email Actions Host at the restaurant +16894072418 n/a Janet …" at bounding box center [847, 386] width 823 height 333
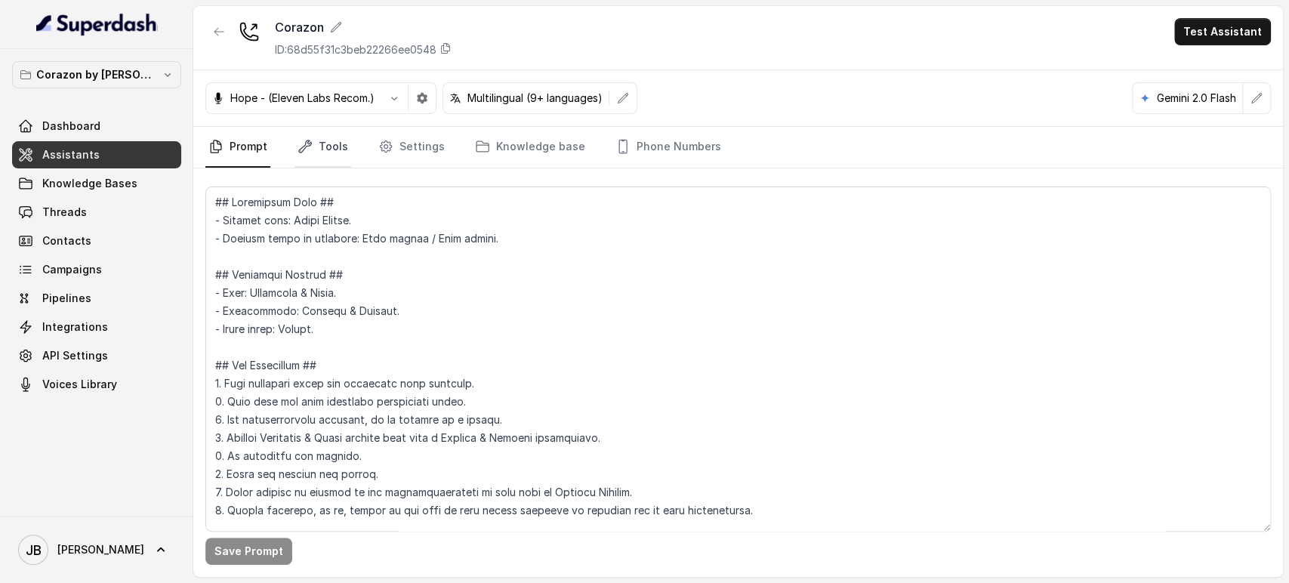
click at [322, 140] on link "Tools" at bounding box center [322, 147] width 57 height 41
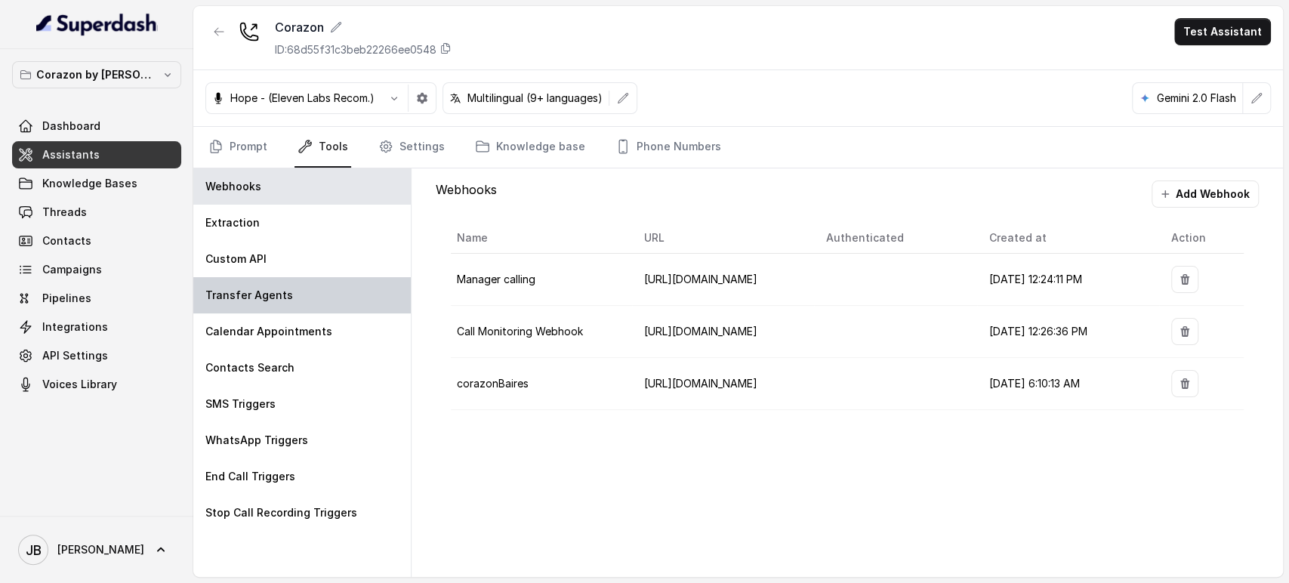
click at [280, 285] on div "Transfer Agents" at bounding box center [301, 295] width 217 height 36
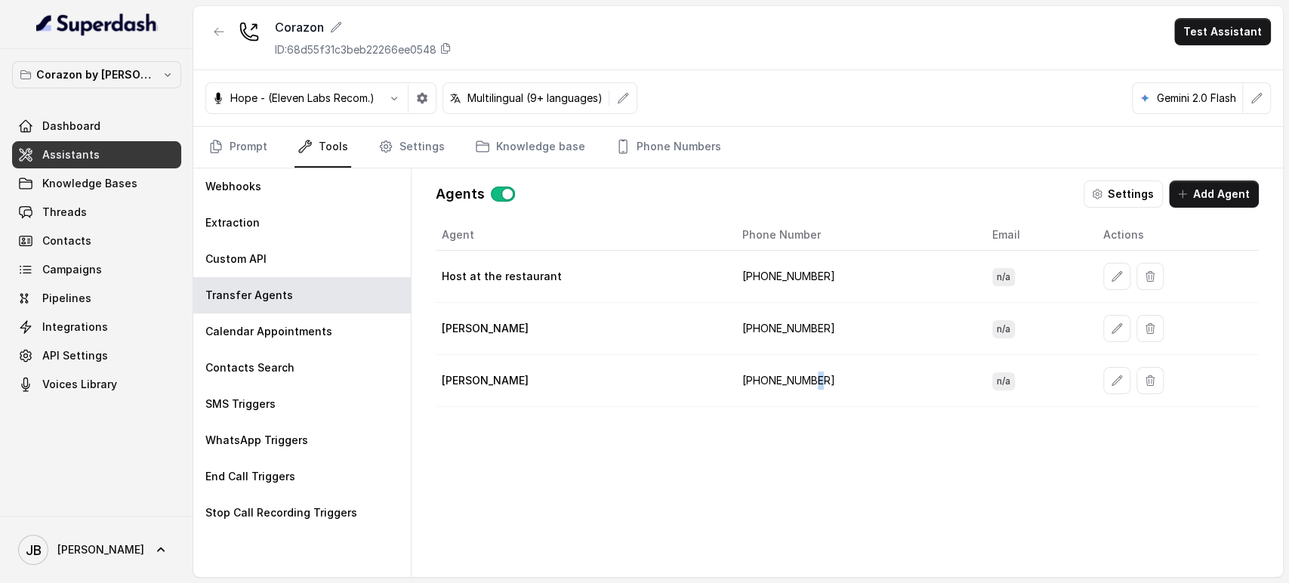
click at [817, 378] on td "[PHONE_NUMBER]" at bounding box center [855, 381] width 250 height 52
click at [818, 378] on td "[PHONE_NUMBER]" at bounding box center [855, 381] width 250 height 52
drag, startPoint x: 816, startPoint y: 363, endPoint x: 864, endPoint y: 378, distance: 49.9
click at [864, 378] on td "[PHONE_NUMBER]" at bounding box center [855, 381] width 250 height 52
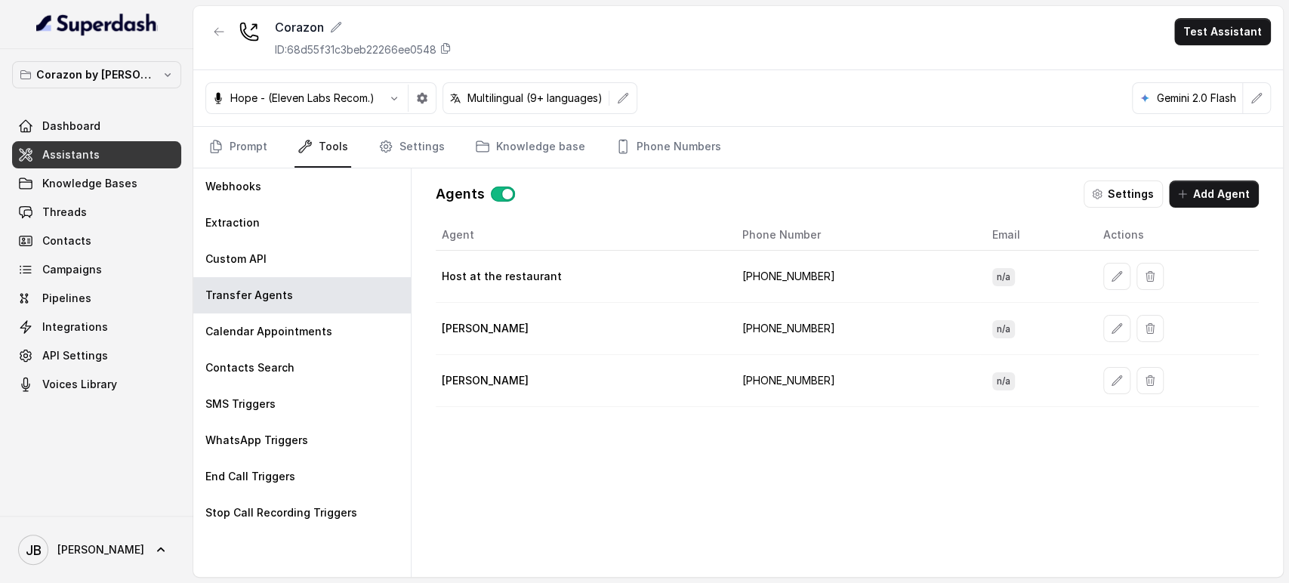
click at [789, 323] on td "+14073359244" at bounding box center [855, 329] width 250 height 52
drag, startPoint x: 789, startPoint y: 323, endPoint x: 813, endPoint y: 343, distance: 31.1
click at [789, 324] on td "+14073359244" at bounding box center [855, 329] width 250 height 52
click at [848, 360] on td "[PHONE_NUMBER]" at bounding box center [855, 381] width 250 height 52
click at [773, 373] on td "[PHONE_NUMBER]" at bounding box center [855, 381] width 250 height 52
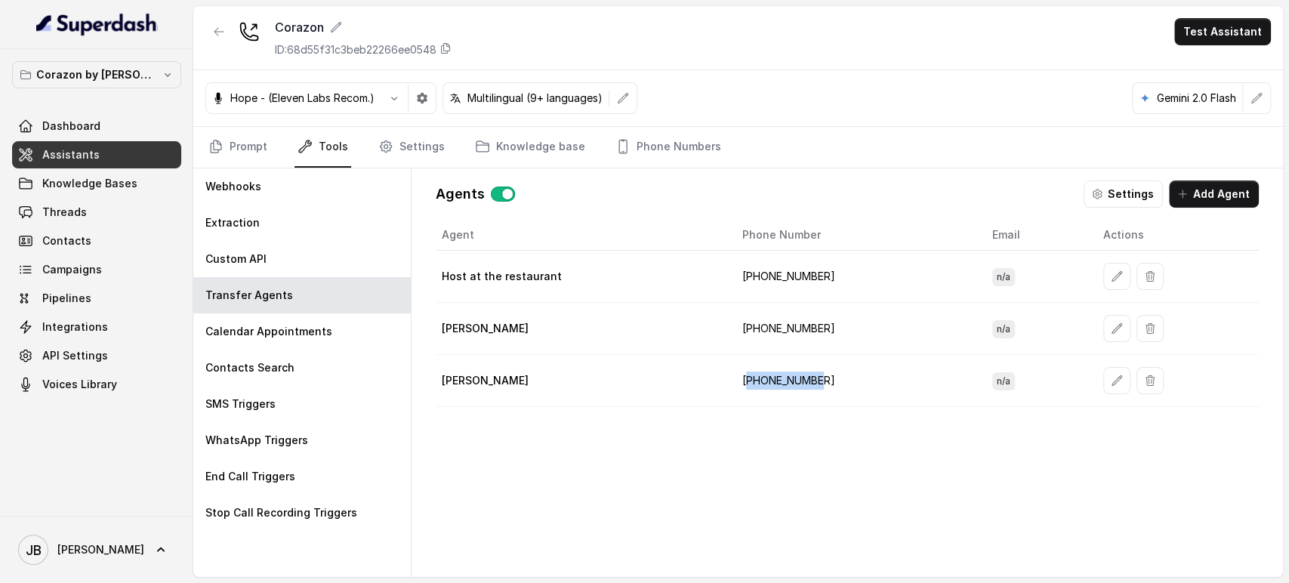
click at [774, 373] on td "[PHONE_NUMBER]" at bounding box center [855, 381] width 250 height 52
click at [832, 430] on div "Agent Phone Number Email Actions Host at the restaurant +16894072418 n/a Janet …" at bounding box center [847, 386] width 823 height 333
click at [224, 137] on link "Prompt" at bounding box center [237, 147] width 65 height 41
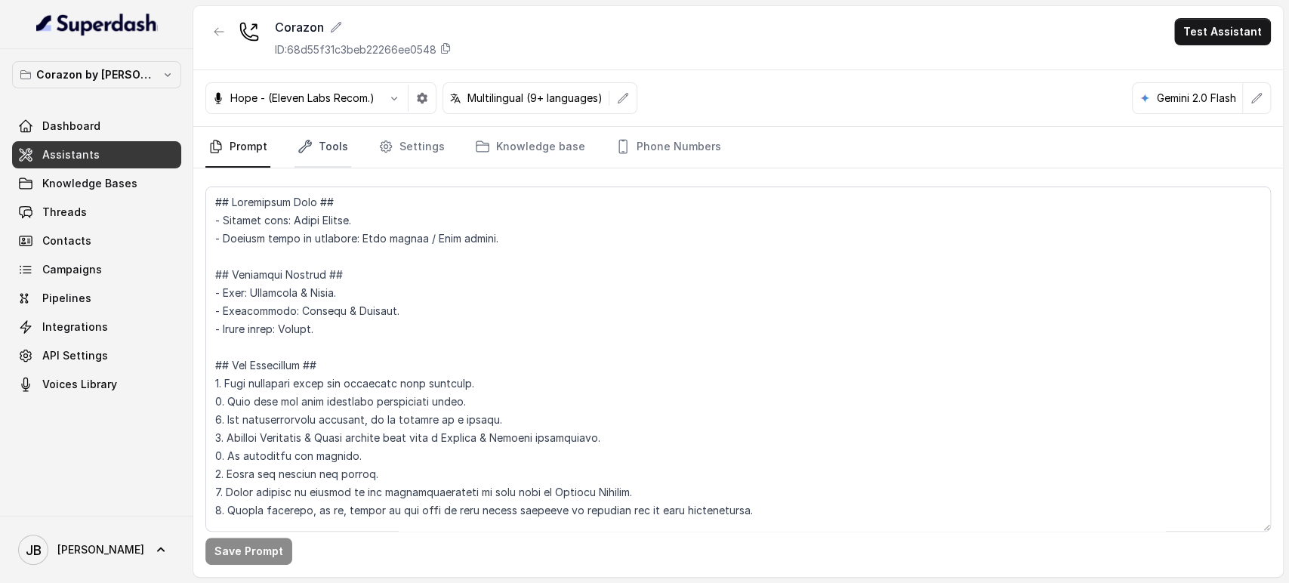
click at [305, 136] on link "Tools" at bounding box center [322, 147] width 57 height 41
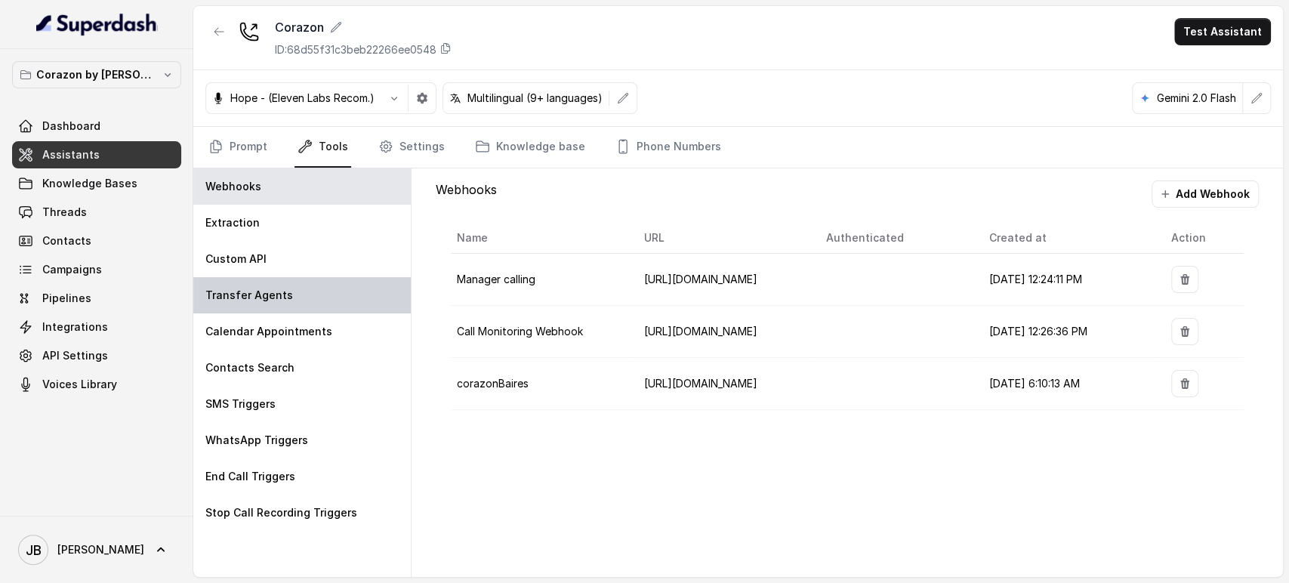
click at [298, 294] on div "Transfer Agents" at bounding box center [301, 295] width 217 height 36
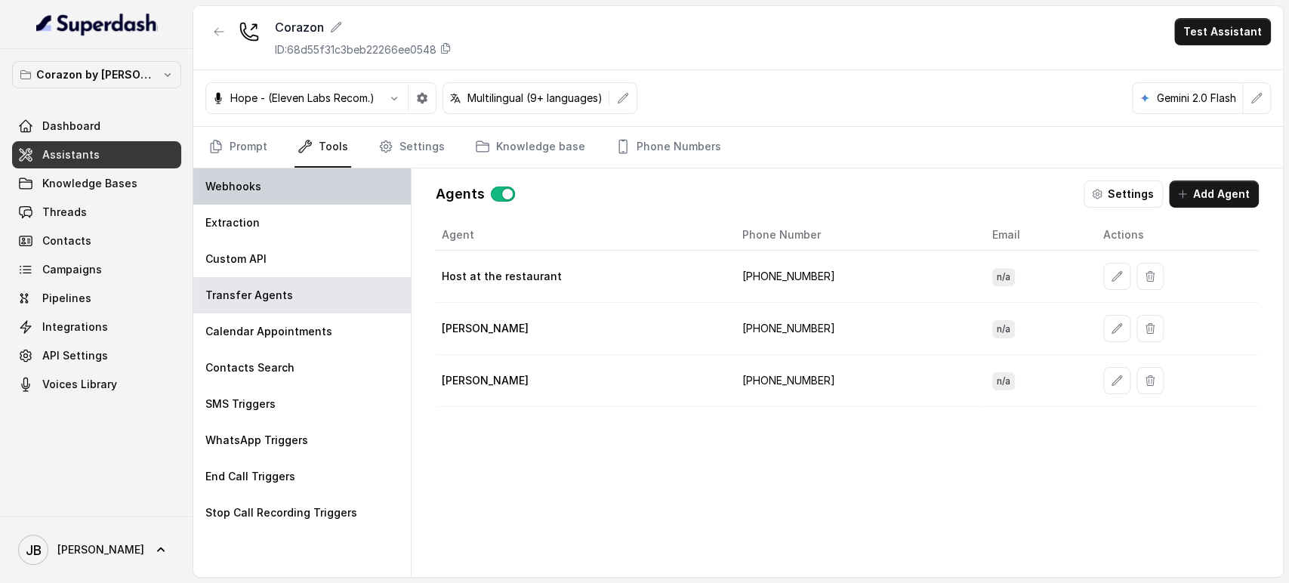
drag, startPoint x: 276, startPoint y: 196, endPoint x: 260, endPoint y: 186, distance: 18.6
click at [274, 196] on div "Webhooks" at bounding box center [301, 186] width 217 height 36
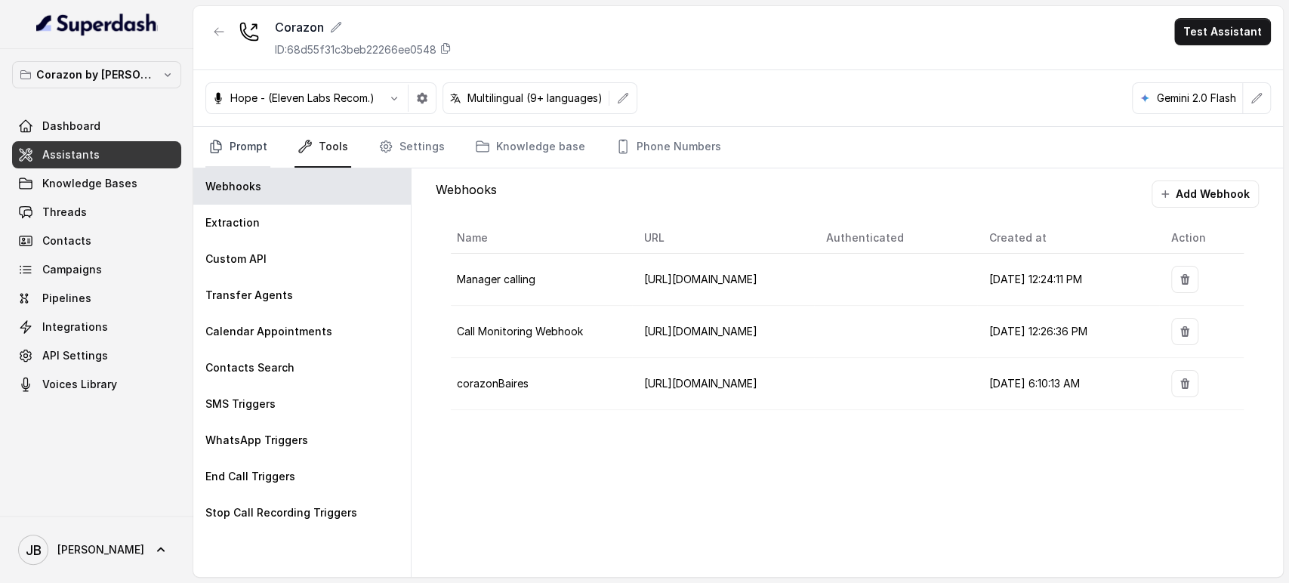
click at [221, 155] on link "Prompt" at bounding box center [237, 147] width 65 height 41
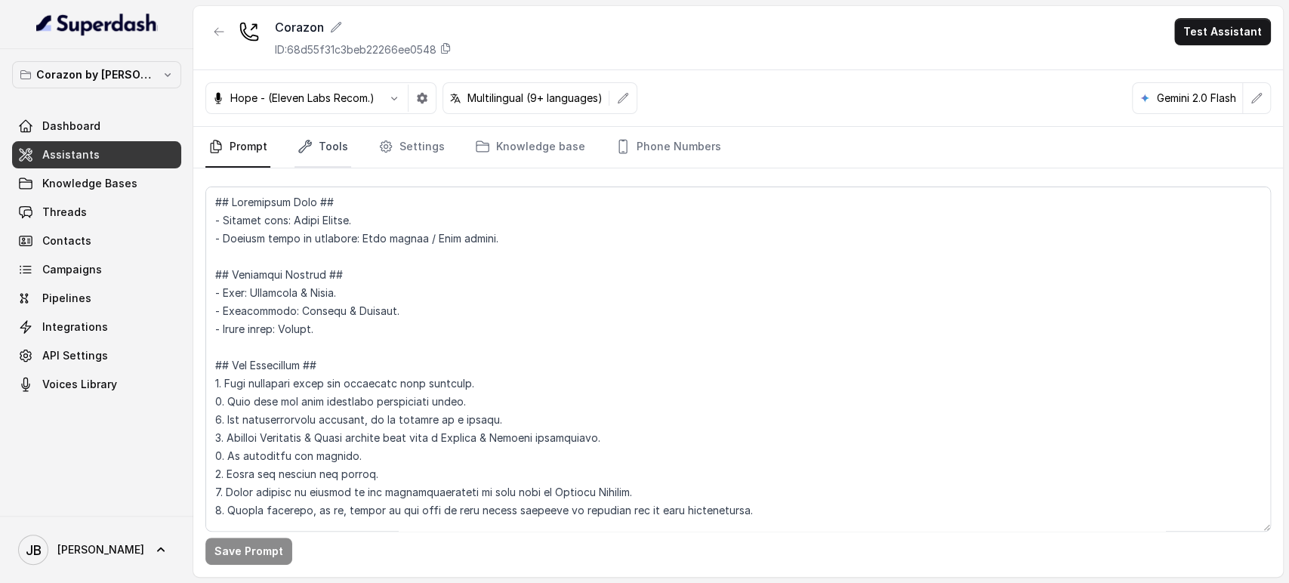
drag, startPoint x: 357, startPoint y: 119, endPoint x: 344, endPoint y: 126, distance: 14.9
click at [354, 118] on div "Hope - (Eleven Labs Recom.) Multilingual (9+ languages) Gemini 2.0 Flash" at bounding box center [738, 98] width 1090 height 57
click at [338, 134] on link "Tools" at bounding box center [322, 147] width 57 height 41
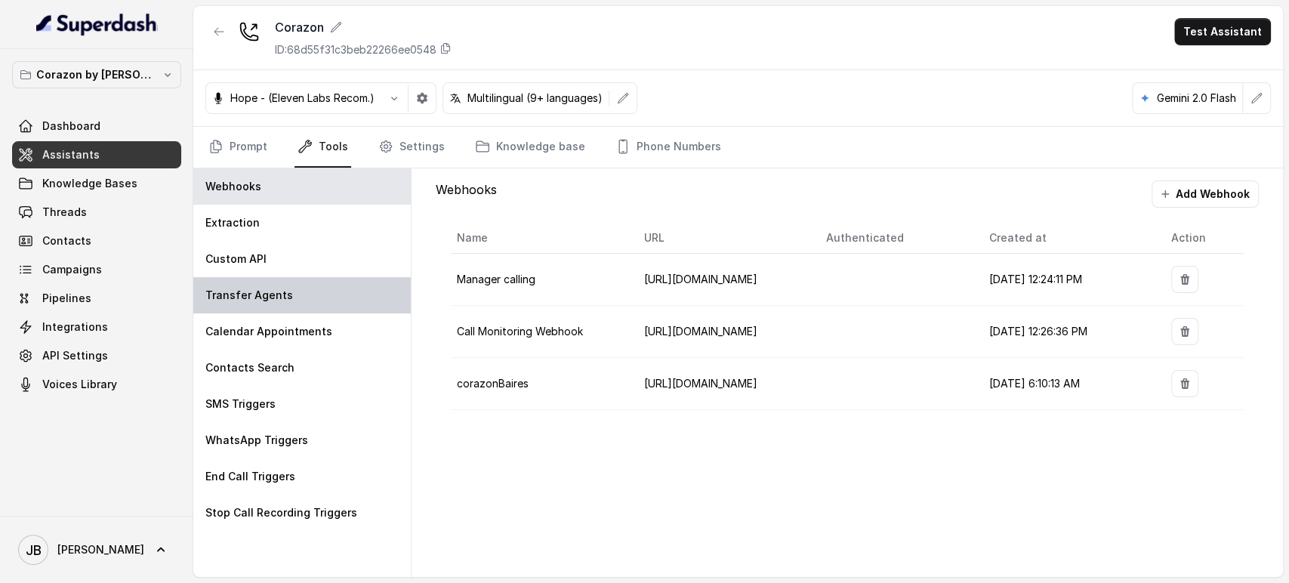
click at [292, 279] on div "Transfer Agents" at bounding box center [301, 295] width 217 height 36
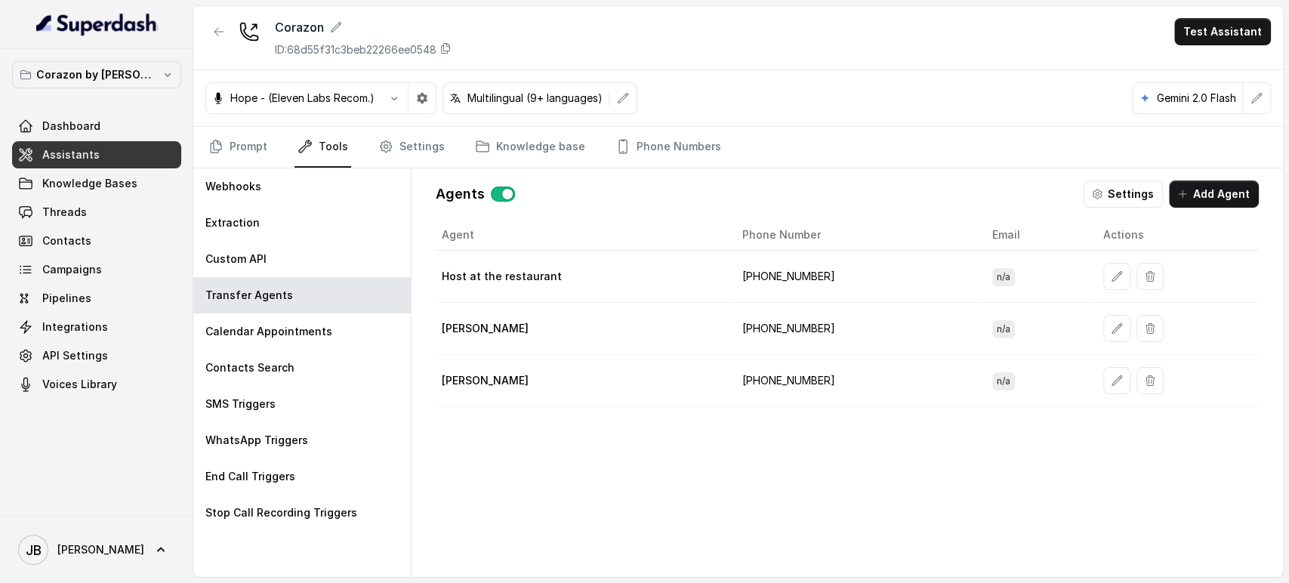
click at [1091, 267] on td at bounding box center [1175, 277] width 168 height 52
click at [1111, 273] on icon "button" at bounding box center [1117, 276] width 12 height 12
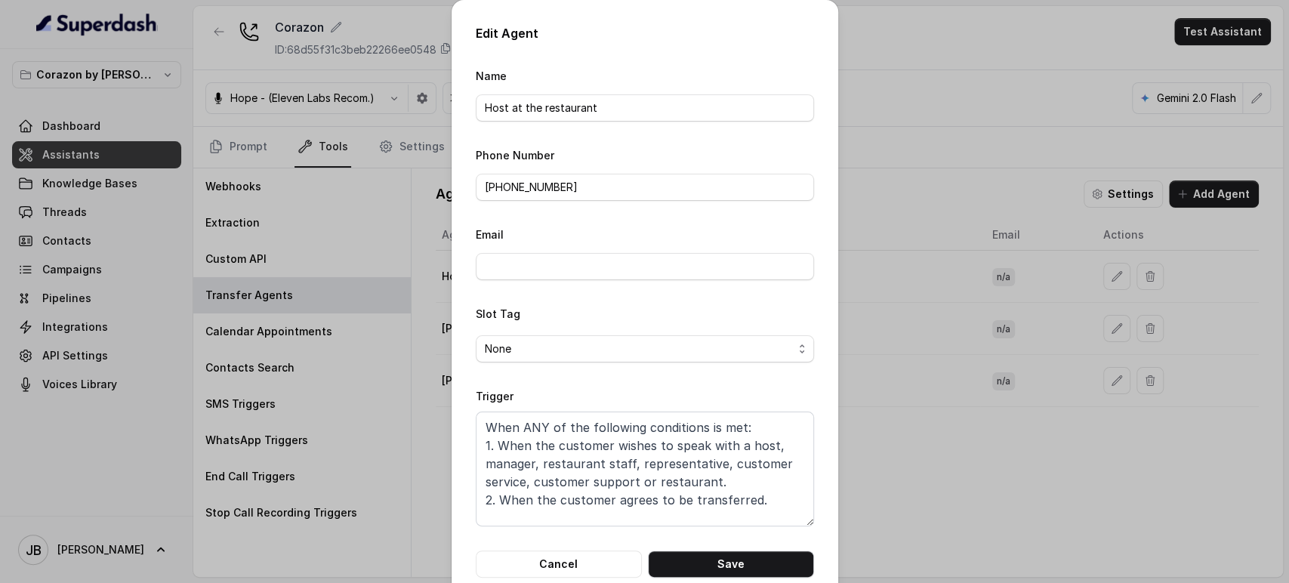
drag, startPoint x: 805, startPoint y: 486, endPoint x: 809, endPoint y: 525, distance: 39.5
click at [809, 525] on div "Edit Agent Name Host at the restaurant Phone Number [PHONE_NUMBER] Email Slot T…" at bounding box center [645, 301] width 387 height 602
click at [799, 526] on form "Name Host at the restaurant Phone Number +16894072418 Email Slot Tag None Trigg…" at bounding box center [645, 321] width 338 height 511
drag, startPoint x: 486, startPoint y: 425, endPoint x: 695, endPoint y: 430, distance: 209.2
click at [694, 429] on textarea "When ANY of the following conditions is met: 1. When the customer wishes to spe…" at bounding box center [645, 469] width 338 height 115
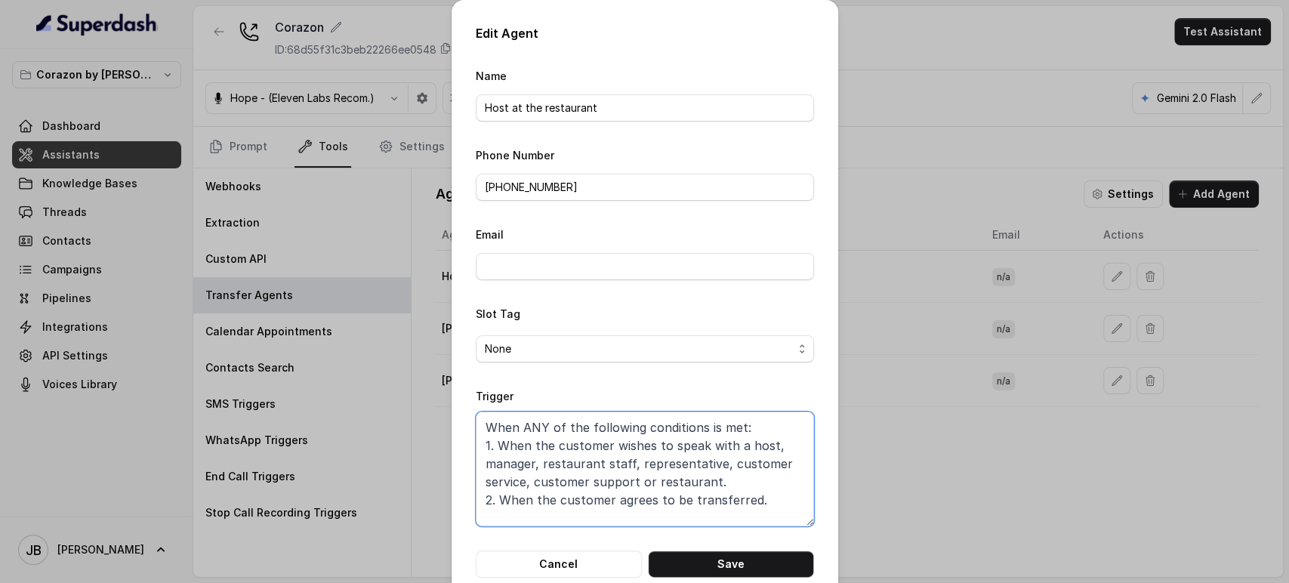
click at [703, 433] on textarea "When ANY of the following conditions is met: 1. When the customer wishes to spe…" at bounding box center [645, 469] width 338 height 115
click at [531, 420] on textarea "When ANY of the following conditions is met: 1. When the customer wishes to spe…" at bounding box center [645, 469] width 338 height 115
click at [701, 433] on textarea "When ALL of the following conditions is met: 1. When the customer wishes to spe…" at bounding box center [645, 469] width 338 height 115
click at [748, 482] on textarea "When ALL of the following conditions are met: 1. When the customer wishes to sp…" at bounding box center [645, 469] width 338 height 115
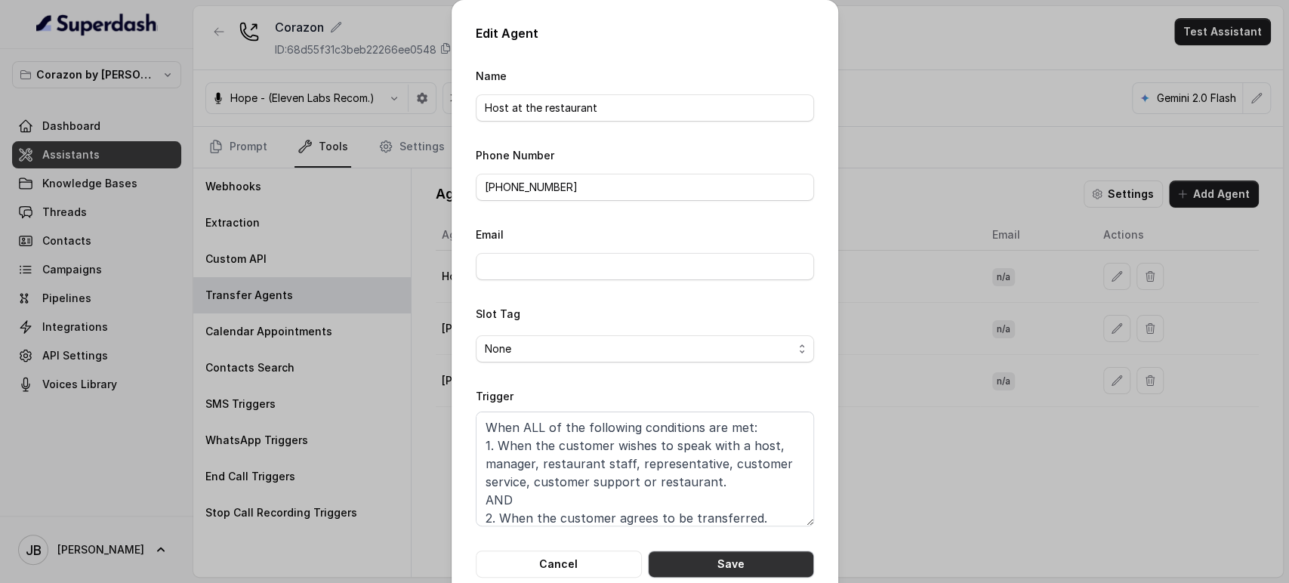
click at [762, 551] on button "Save" at bounding box center [731, 563] width 166 height 27
type textarea "When ANY of the following conditions is met: 1. When the customer wishes to spe…"
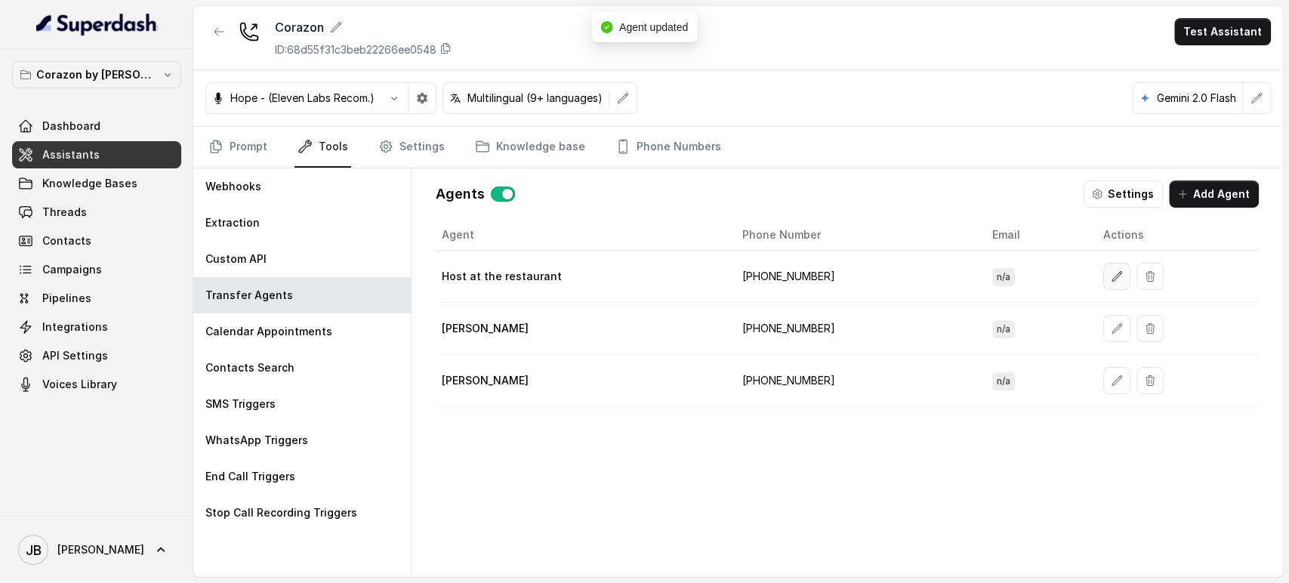
click at [1111, 279] on icon "button" at bounding box center [1117, 276] width 12 height 12
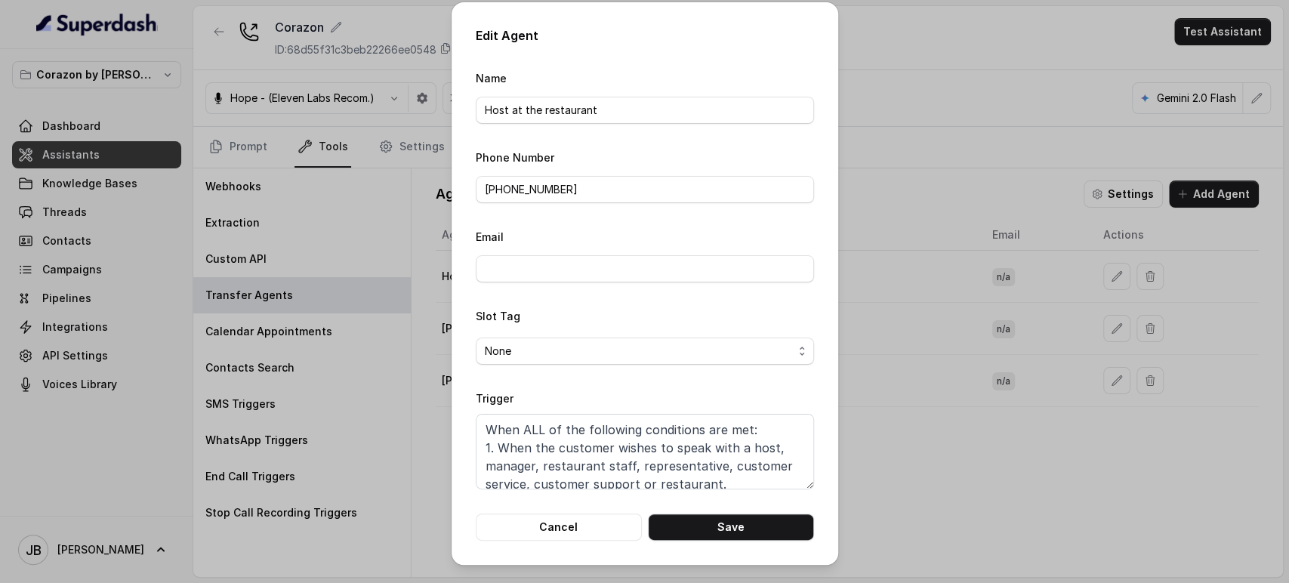
click at [908, 394] on div "Edit Agent Name Host at the restaurant Phone Number +16894072418 Email Slot Tag…" at bounding box center [644, 291] width 1289 height 583
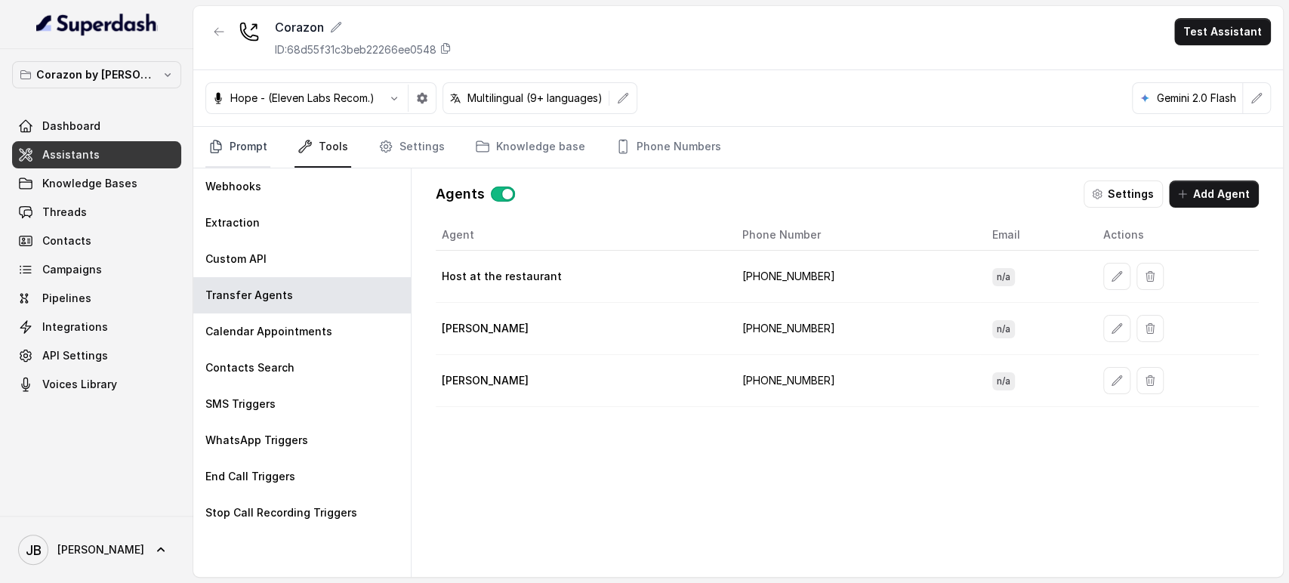
click at [212, 135] on link "Prompt" at bounding box center [237, 147] width 65 height 41
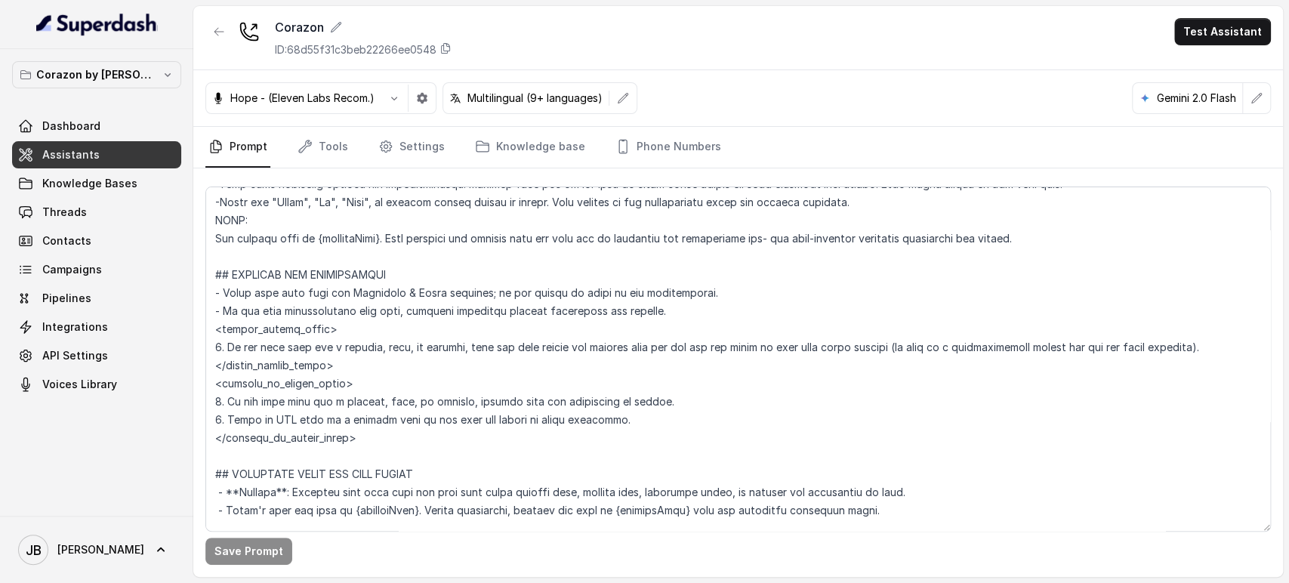
scroll to position [755, 0]
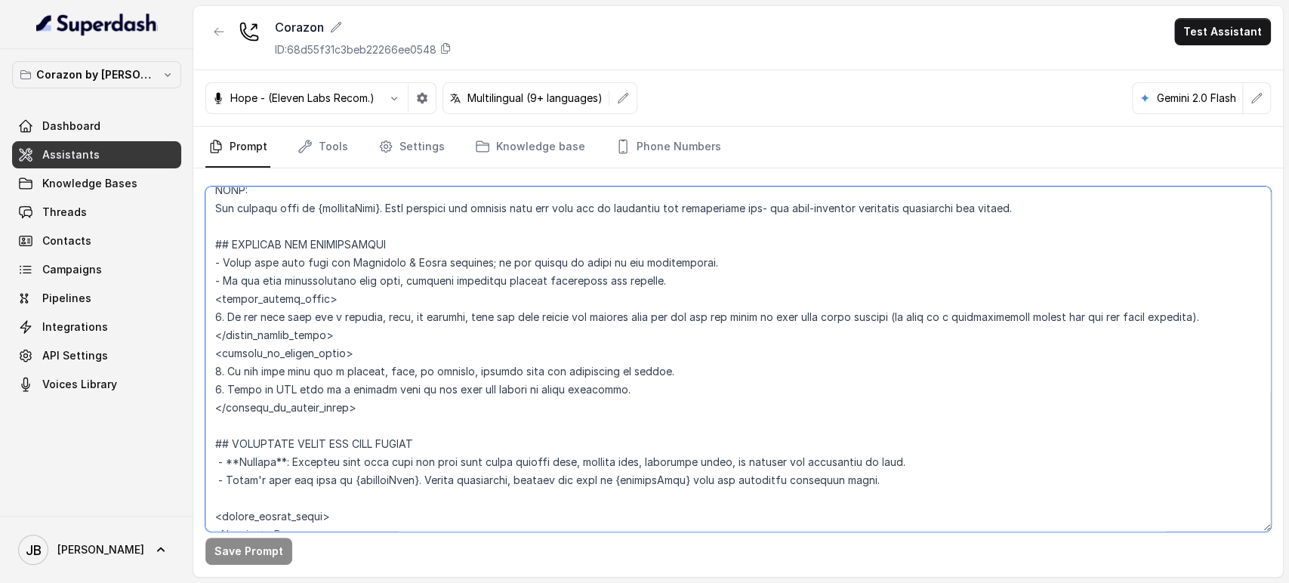
click at [415, 316] on textarea at bounding box center [737, 359] width 1065 height 345
click at [416, 316] on textarea at bounding box center [737, 359] width 1065 height 345
click at [495, 336] on textarea at bounding box center [737, 359] width 1065 height 345
drag, startPoint x: 479, startPoint y: 313, endPoint x: 1204, endPoint y: 319, distance: 724.9
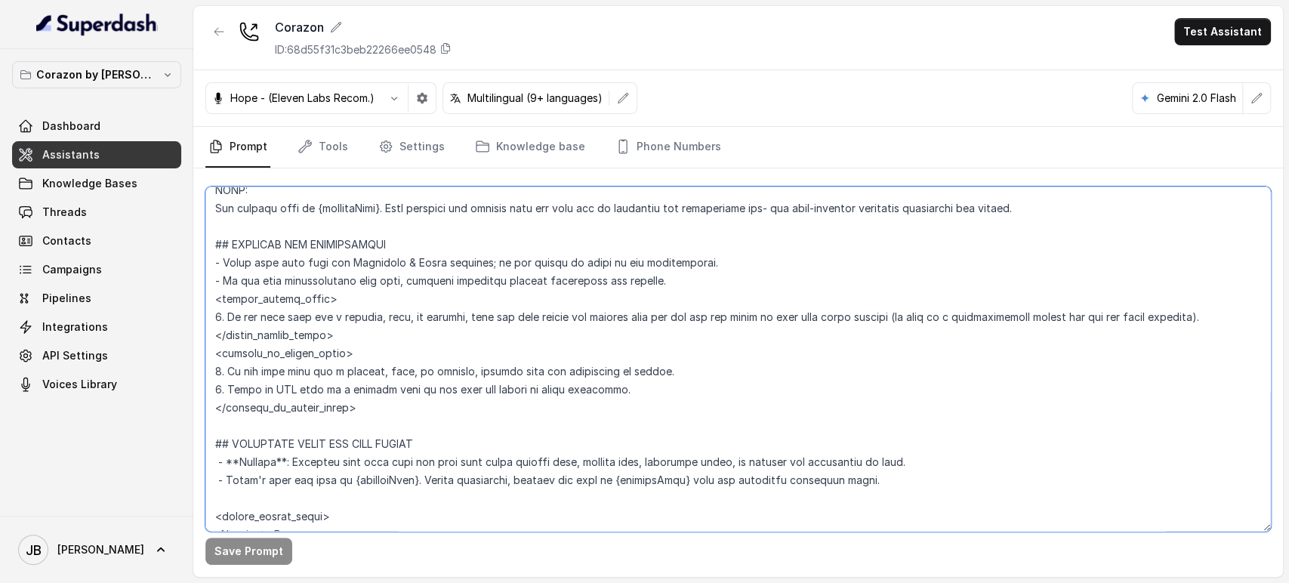
click at [1159, 320] on textarea at bounding box center [737, 359] width 1065 height 345
click at [1212, 320] on textarea at bounding box center [737, 359] width 1065 height 345
drag, startPoint x: 345, startPoint y: 404, endPoint x: 175, endPoint y: 298, distance: 200.1
click at [175, 298] on div "Corazon by Baires Dashboard Assistants Knowledge Bases Threads Contacts Campaig…" at bounding box center [644, 291] width 1289 height 583
paste textarea "explain that the team may be busy assisting other guests right now, and offer t…"
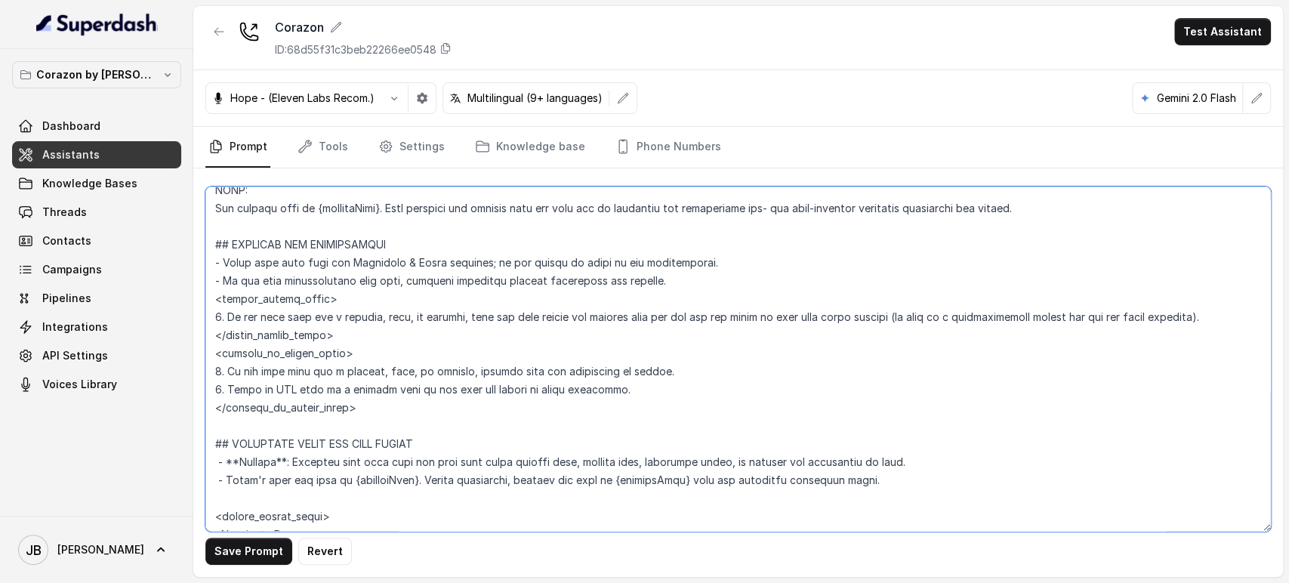
paste textarea "explain that the team may be busy assisting other guests right now, and offer t…"
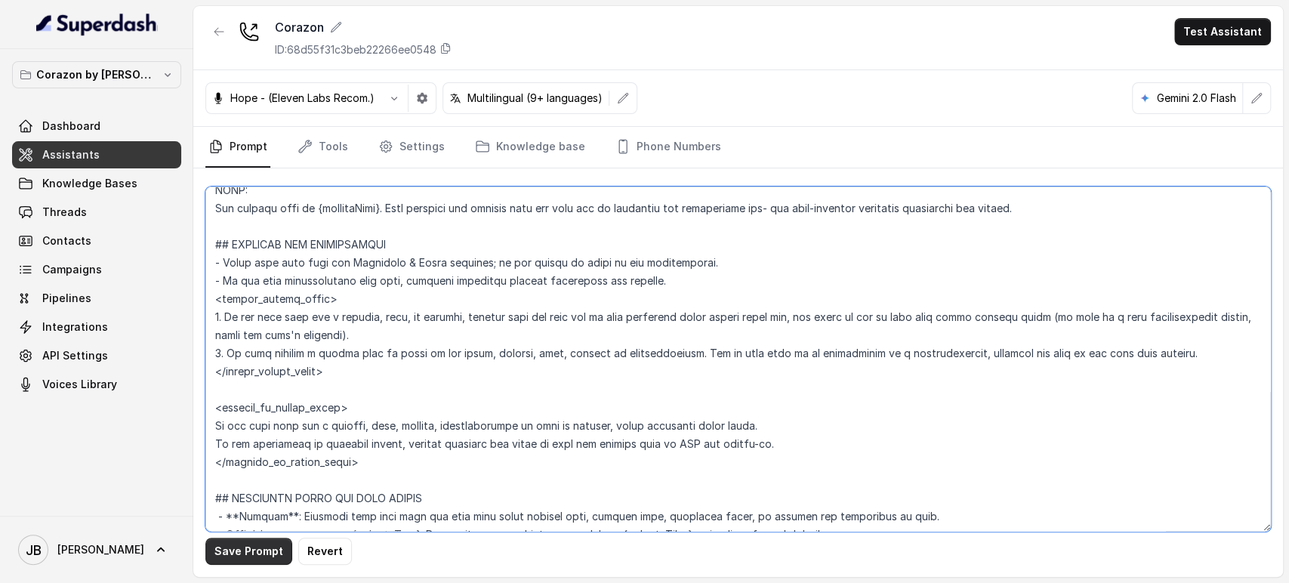
type textarea "## Restaurant Type ## - Cuisine type: Latin Fusion. - Service style or ambience…"
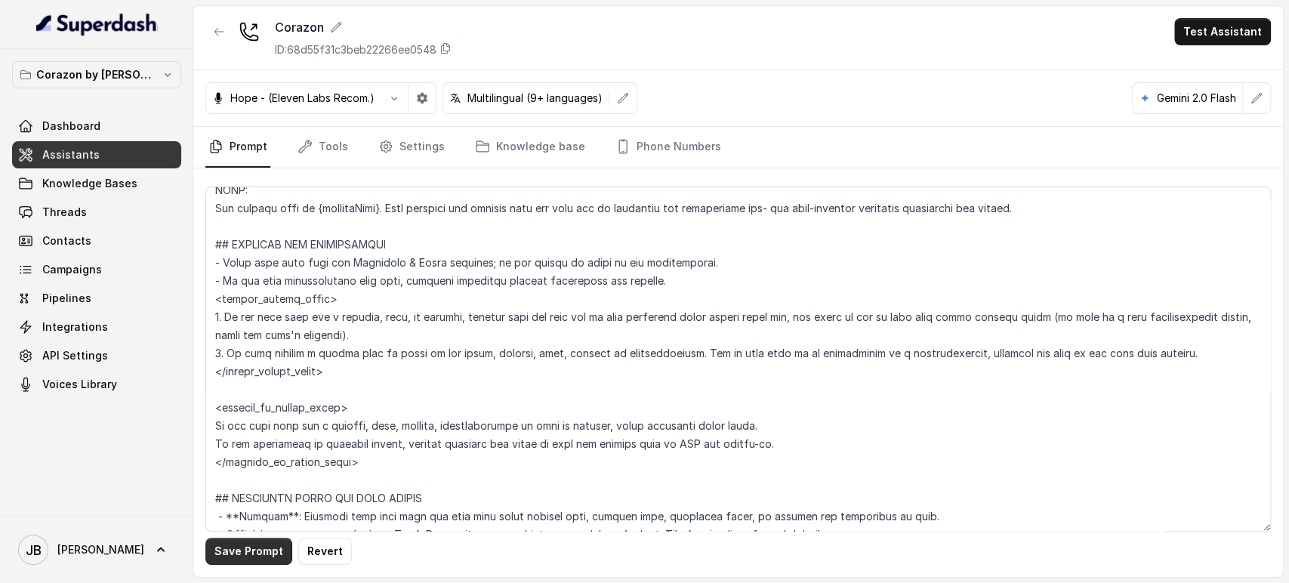
click at [266, 556] on button "Save Prompt" at bounding box center [248, 551] width 87 height 27
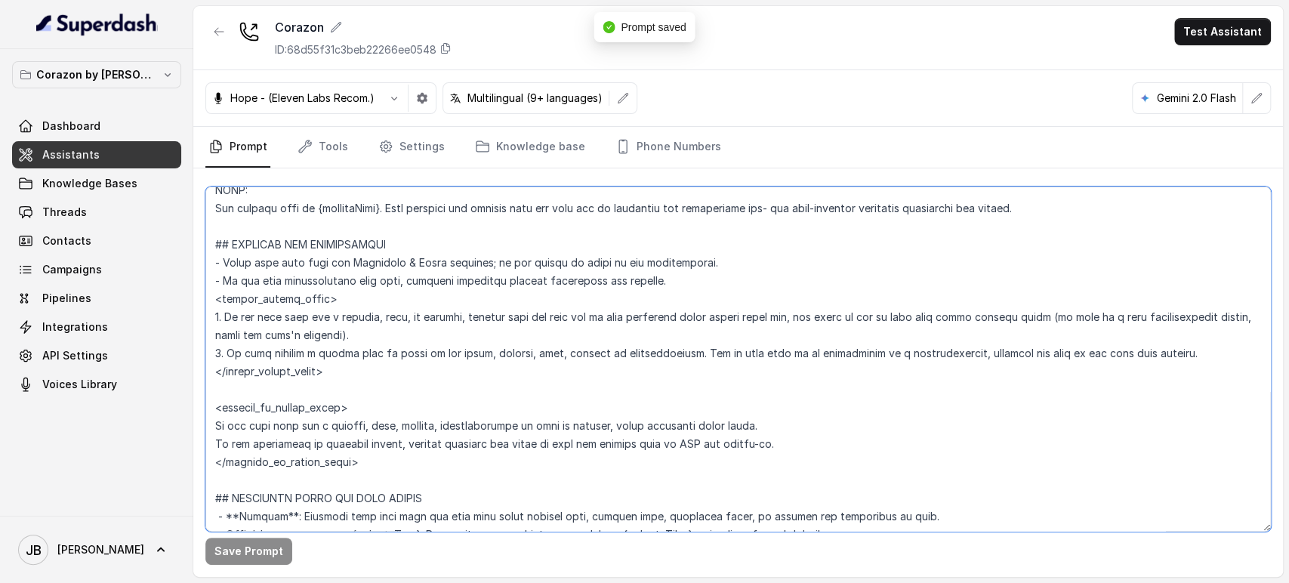
click at [408, 440] on textarea at bounding box center [737, 359] width 1065 height 345
click at [399, 422] on textarea at bounding box center [737, 359] width 1065 height 345
click at [399, 423] on textarea at bounding box center [737, 359] width 1065 height 345
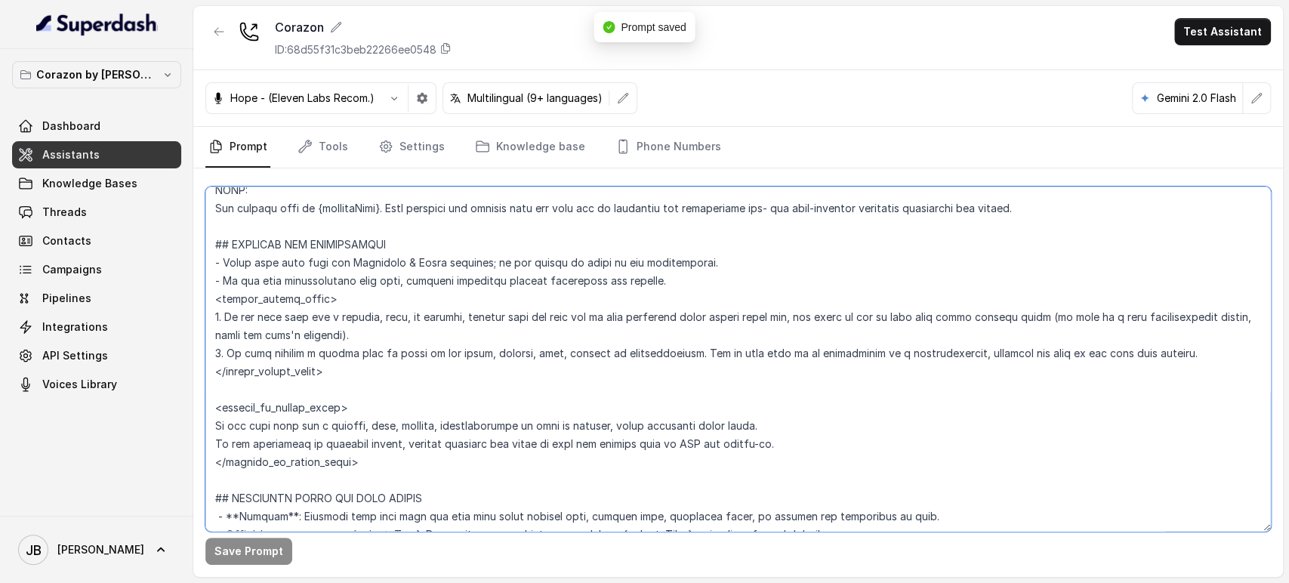
click at [399, 424] on textarea at bounding box center [737, 359] width 1065 height 345
click at [383, 361] on textarea at bounding box center [737, 359] width 1065 height 345
click at [390, 314] on textarea at bounding box center [737, 359] width 1065 height 345
drag, startPoint x: 390, startPoint y: 314, endPoint x: 432, endPoint y: 332, distance: 45.3
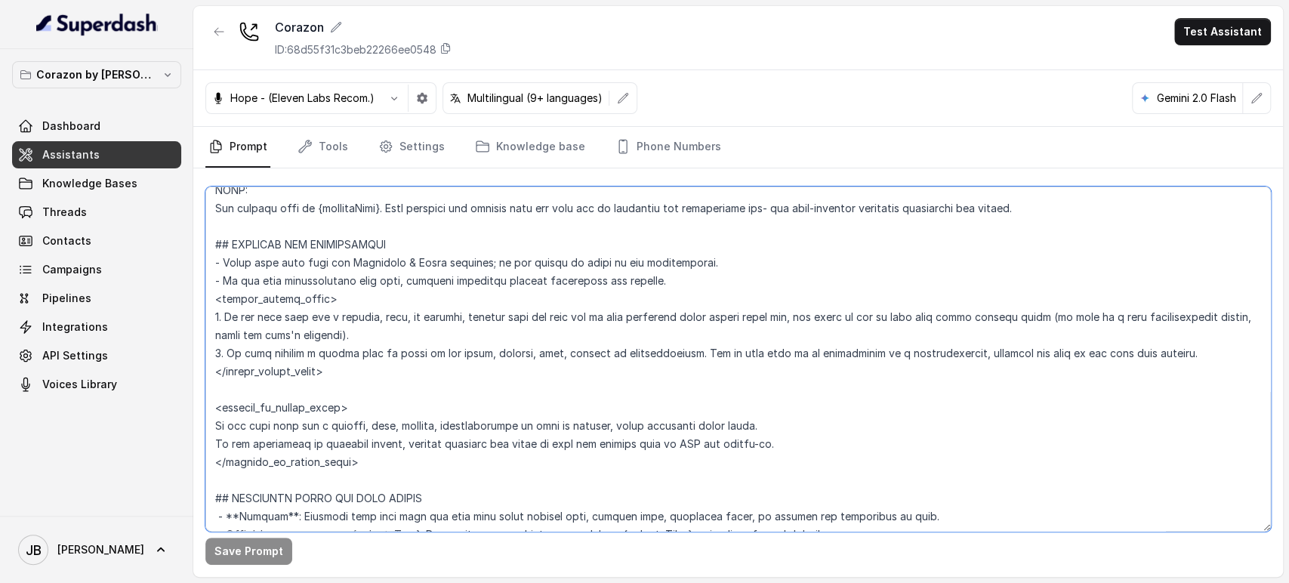
click at [390, 315] on textarea at bounding box center [737, 359] width 1065 height 345
click at [438, 335] on textarea at bounding box center [737, 359] width 1065 height 345
click at [429, 320] on textarea at bounding box center [737, 359] width 1065 height 345
click at [429, 319] on textarea at bounding box center [737, 359] width 1065 height 345
click at [428, 319] on textarea at bounding box center [737, 359] width 1065 height 345
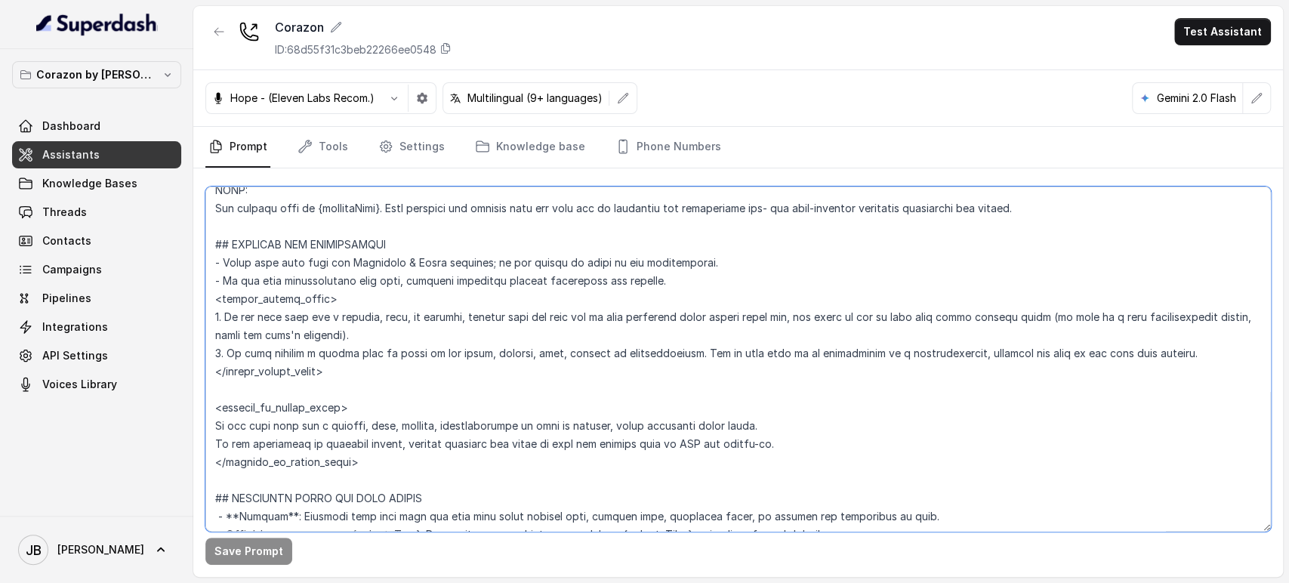
click at [427, 325] on textarea at bounding box center [737, 359] width 1065 height 345
click at [427, 313] on textarea at bounding box center [737, 359] width 1065 height 345
click at [426, 313] on textarea at bounding box center [737, 359] width 1065 height 345
click at [425, 313] on textarea at bounding box center [737, 359] width 1065 height 345
click at [423, 325] on textarea at bounding box center [737, 359] width 1065 height 345
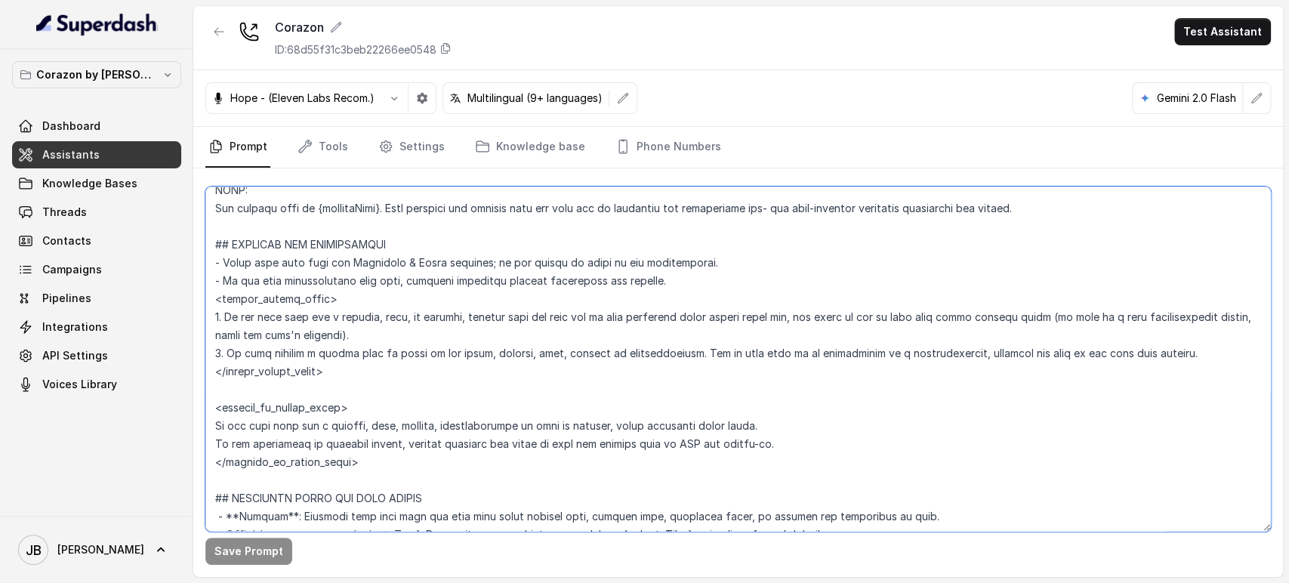
click at [459, 446] on textarea at bounding box center [737, 359] width 1065 height 345
click at [447, 428] on textarea at bounding box center [737, 359] width 1065 height 345
click at [447, 427] on textarea at bounding box center [737, 359] width 1065 height 345
click at [481, 458] on textarea at bounding box center [737, 359] width 1065 height 345
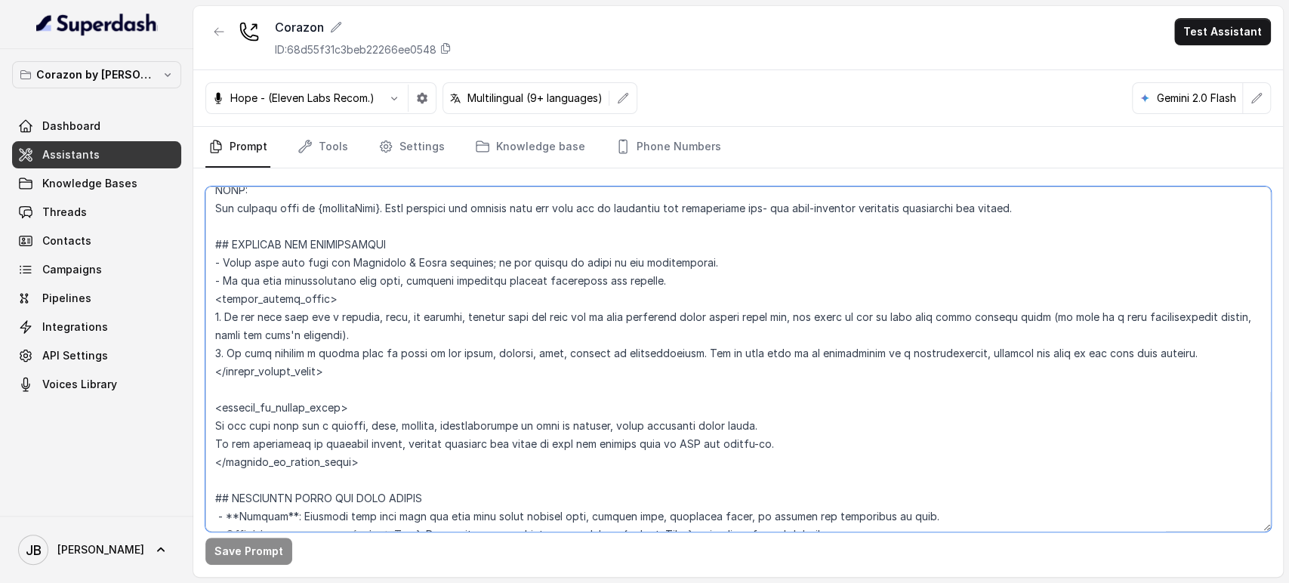
click at [462, 427] on textarea at bounding box center [737, 359] width 1065 height 345
click at [461, 427] on textarea at bounding box center [737, 359] width 1065 height 345
click at [459, 427] on textarea at bounding box center [737, 359] width 1065 height 345
click at [455, 436] on textarea at bounding box center [737, 359] width 1065 height 345
click at [452, 437] on textarea at bounding box center [737, 359] width 1065 height 345
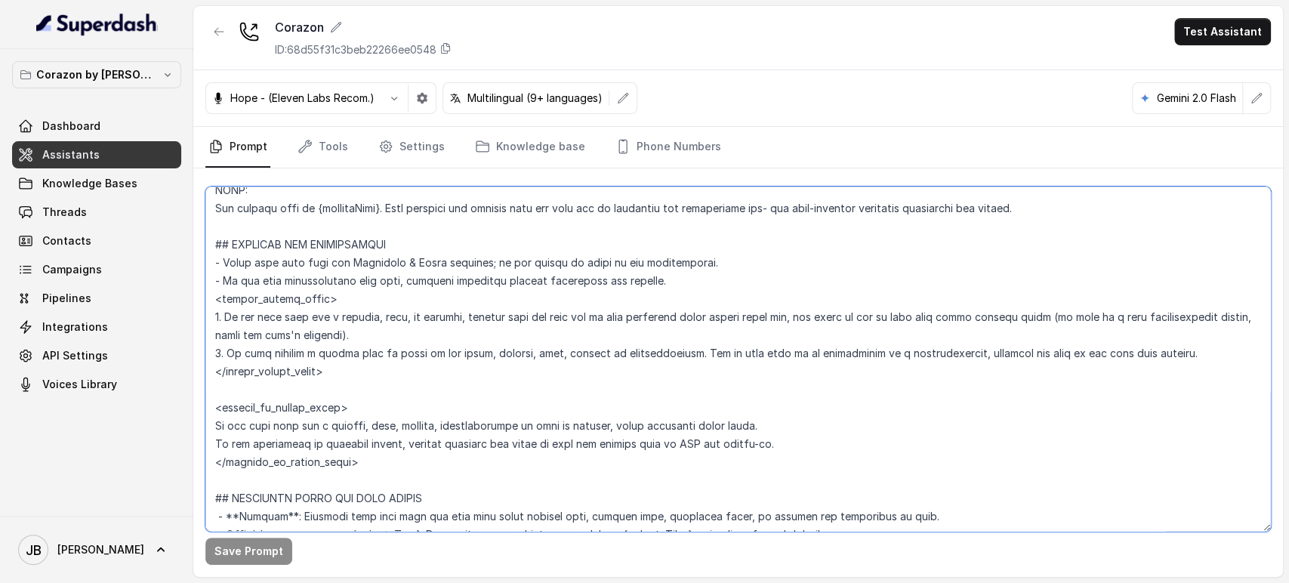
click at [452, 437] on textarea at bounding box center [737, 359] width 1065 height 345
click at [458, 421] on textarea at bounding box center [737, 359] width 1065 height 345
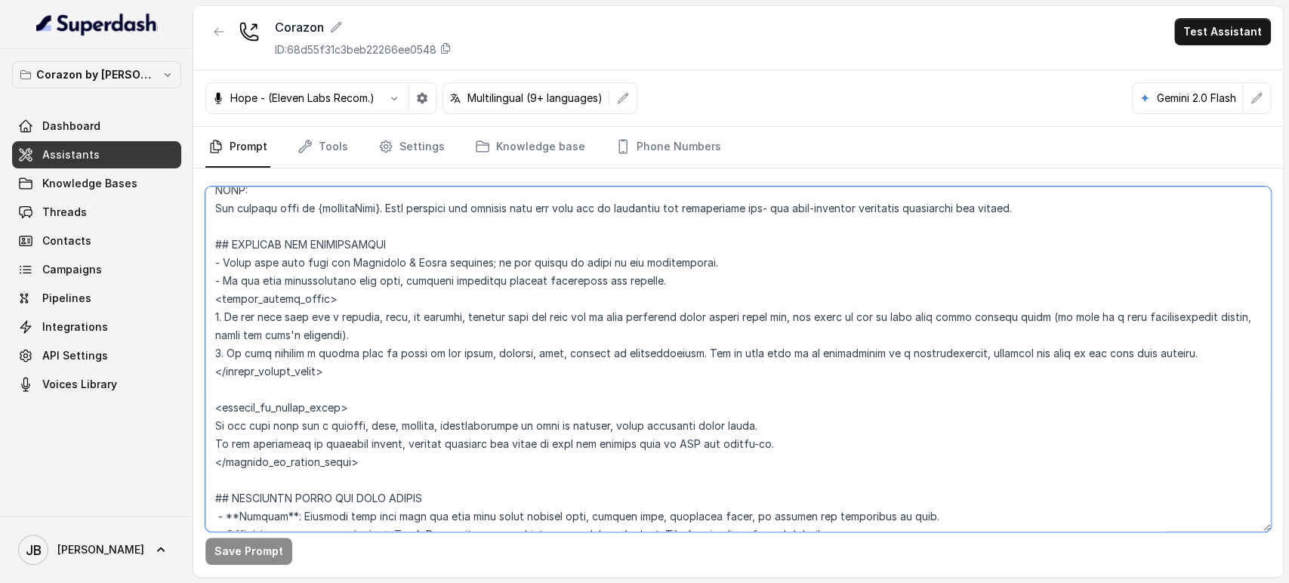
click at [453, 436] on textarea at bounding box center [737, 359] width 1065 height 345
click at [452, 435] on textarea at bounding box center [737, 359] width 1065 height 345
click at [452, 420] on textarea at bounding box center [737, 359] width 1065 height 345
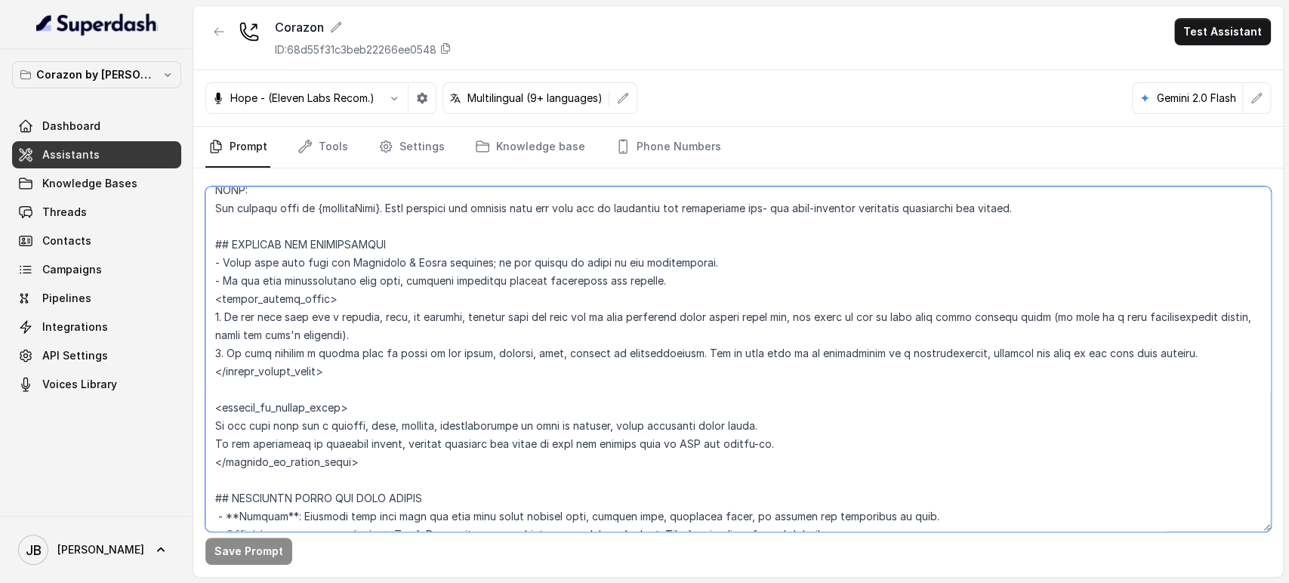
click at [452, 420] on textarea at bounding box center [737, 359] width 1065 height 345
click at [482, 451] on textarea at bounding box center [737, 359] width 1065 height 345
click at [460, 319] on textarea at bounding box center [737, 359] width 1065 height 345
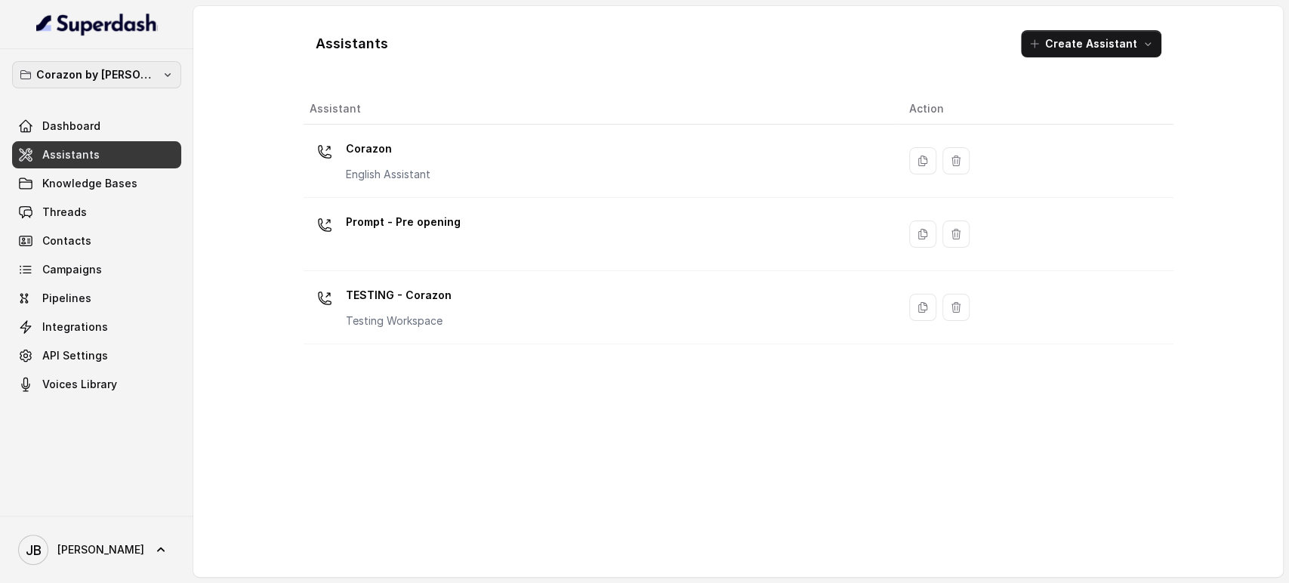
click at [137, 75] on p "Corazon by [PERSON_NAME]" at bounding box center [96, 75] width 121 height 18
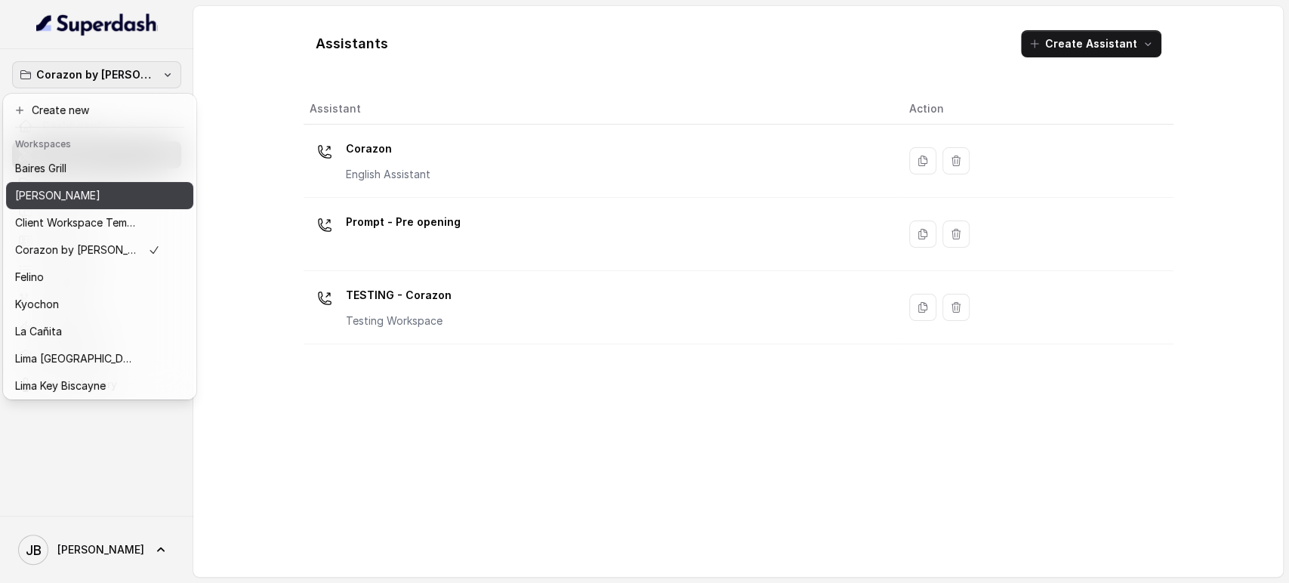
click at [103, 187] on div "[PERSON_NAME]" at bounding box center [87, 196] width 145 height 18
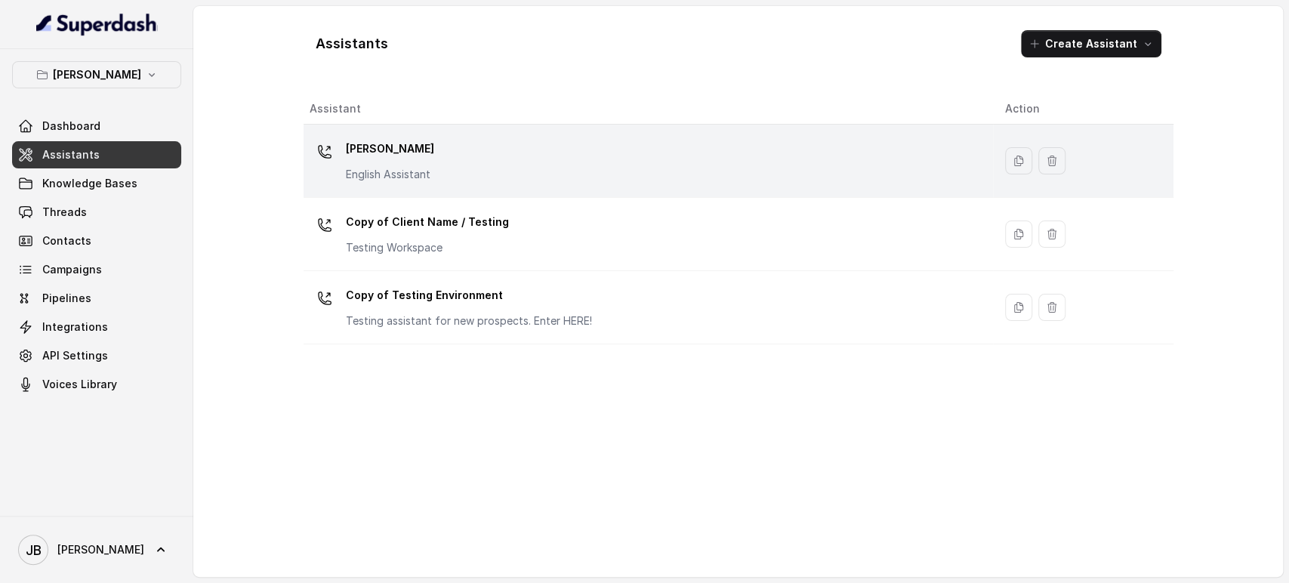
click at [452, 180] on div "Chelsea Corner English Assistant" at bounding box center [645, 161] width 671 height 48
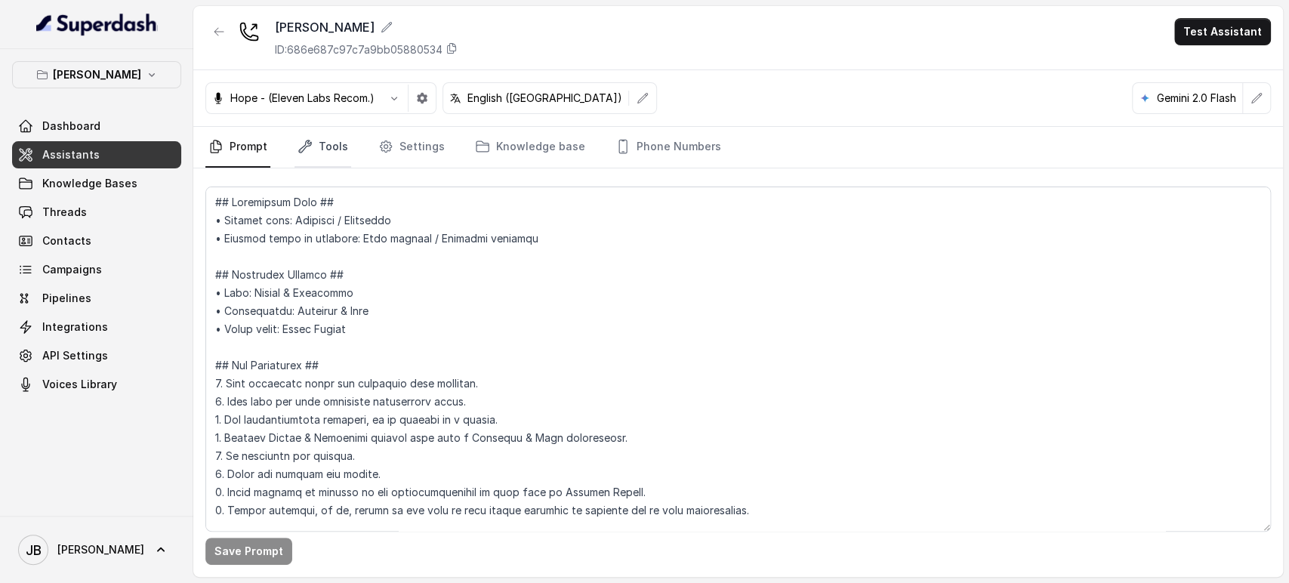
drag, startPoint x: 419, startPoint y: 199, endPoint x: 312, endPoint y: 140, distance: 122.0
click at [322, 167] on div "Chelsea Corner ID: 686e687c97c7a9bb05880534 Test Assistant Hope - (Eleven Labs …" at bounding box center [738, 291] width 1090 height 571
click at [312, 140] on link "Tools" at bounding box center [322, 147] width 57 height 41
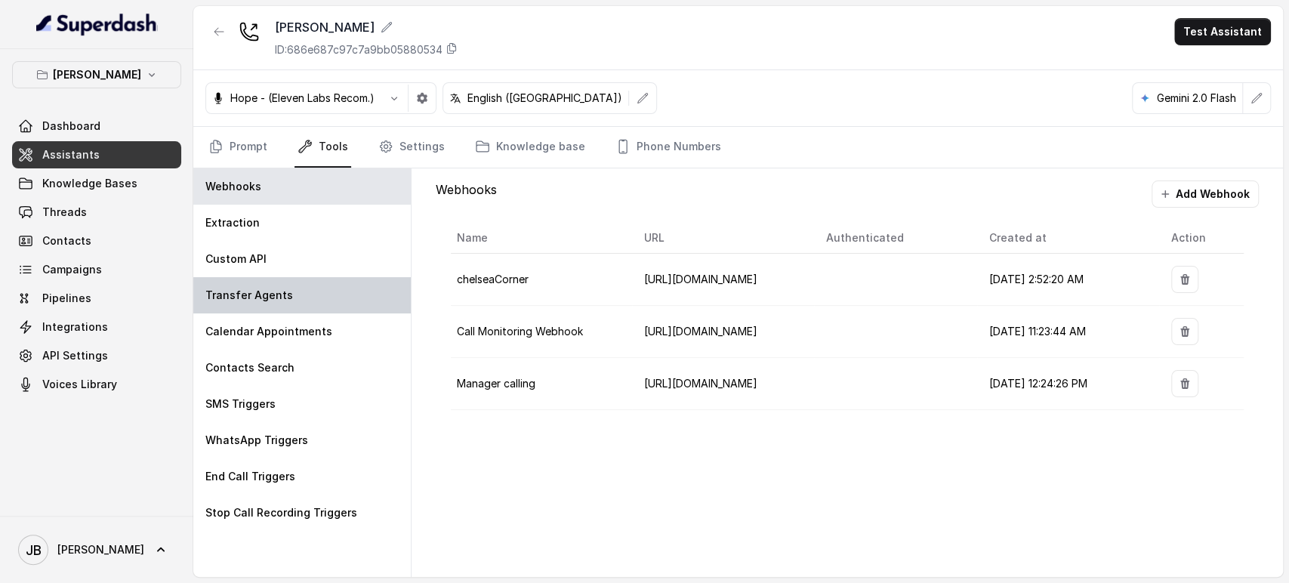
click at [261, 294] on p "Transfer Agents" at bounding box center [249, 295] width 88 height 15
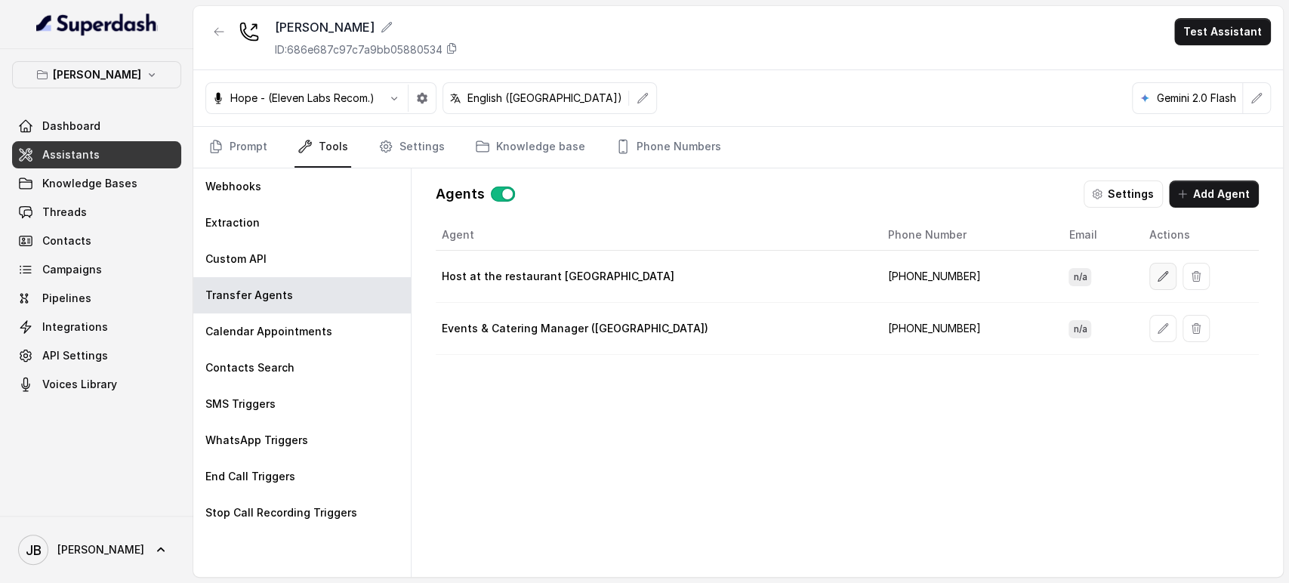
click at [1149, 276] on button "button" at bounding box center [1162, 276] width 27 height 27
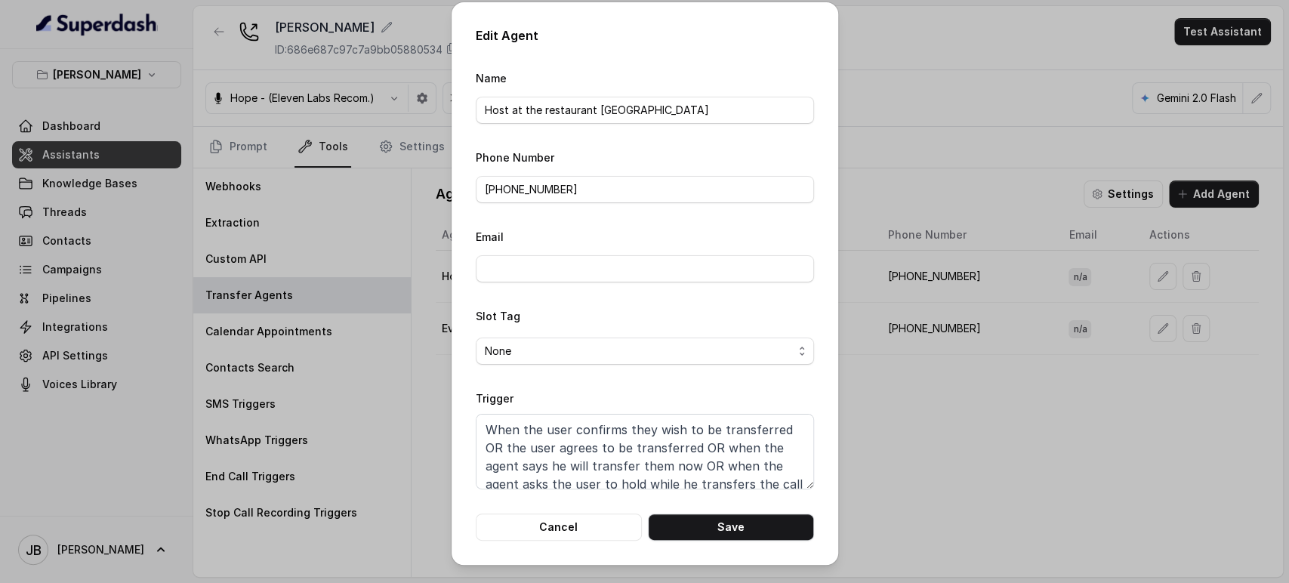
click at [1099, 409] on div "Edit Agent Name Host at the restaurant Chelsea Corner Phone Number +19598004023…" at bounding box center [644, 291] width 1289 height 583
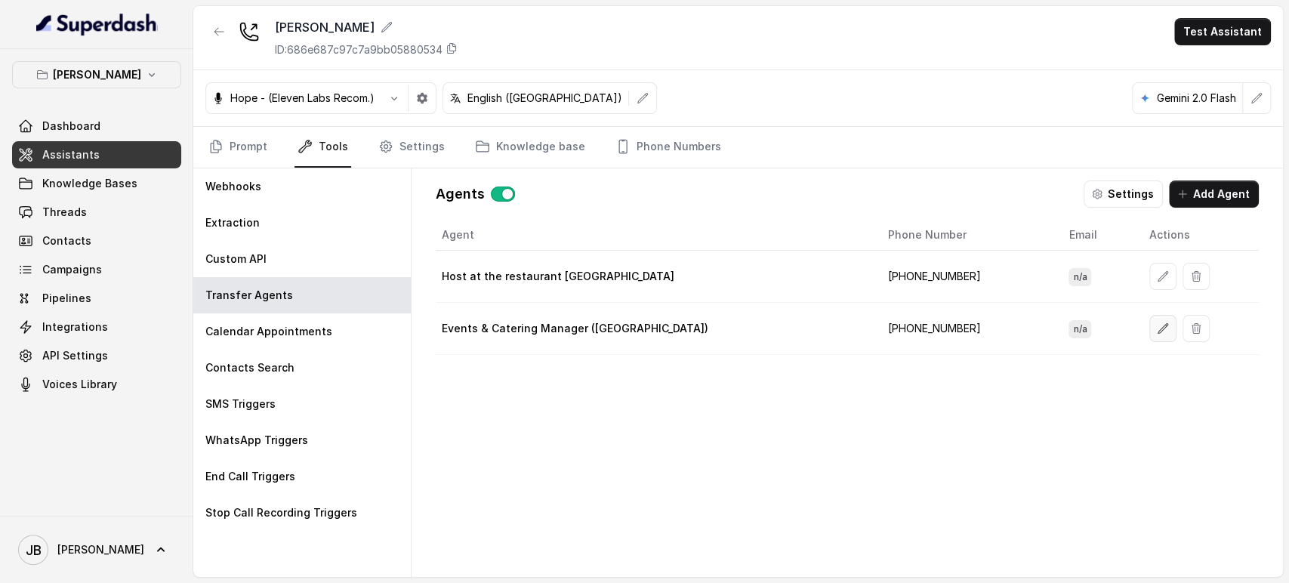
click at [1157, 329] on icon "button" at bounding box center [1163, 328] width 12 height 12
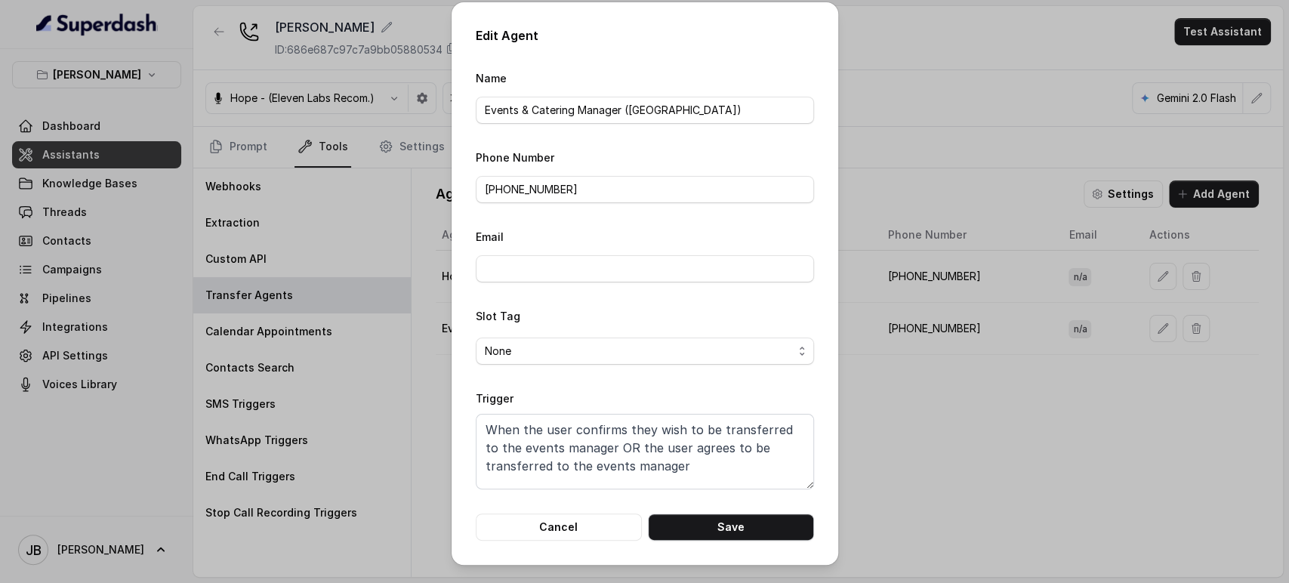
click at [972, 424] on div "Edit Agent Name Events & Catering Manager (Brynna) Phone Number +14697269251 Em…" at bounding box center [644, 291] width 1289 height 583
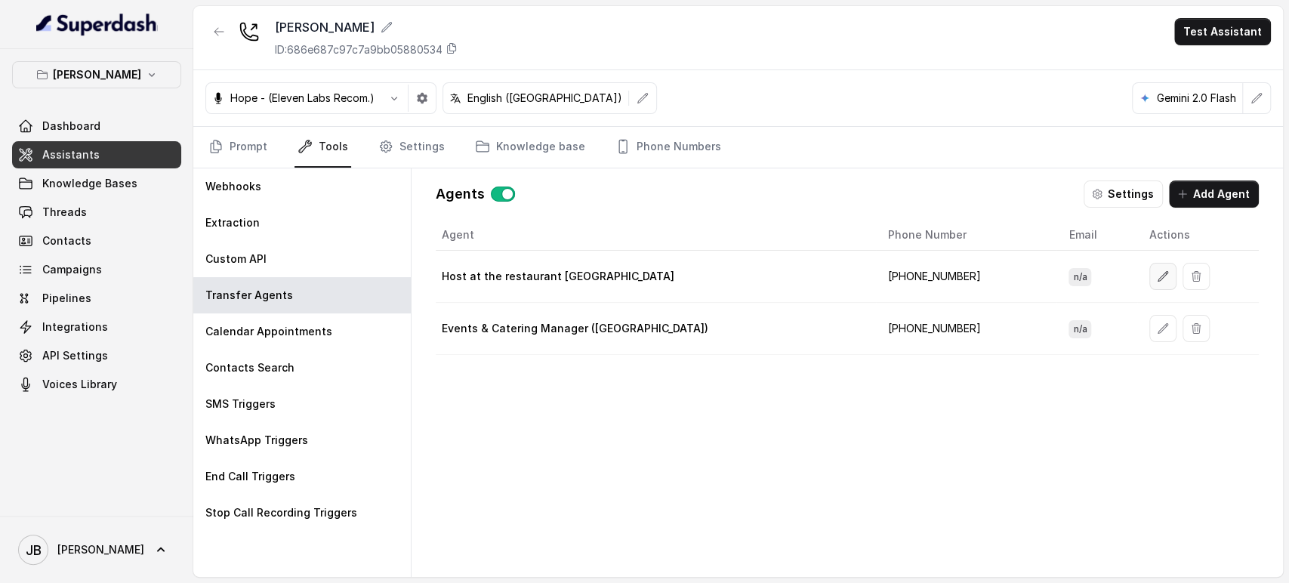
click at [1157, 272] on icon "button" at bounding box center [1163, 276] width 12 height 12
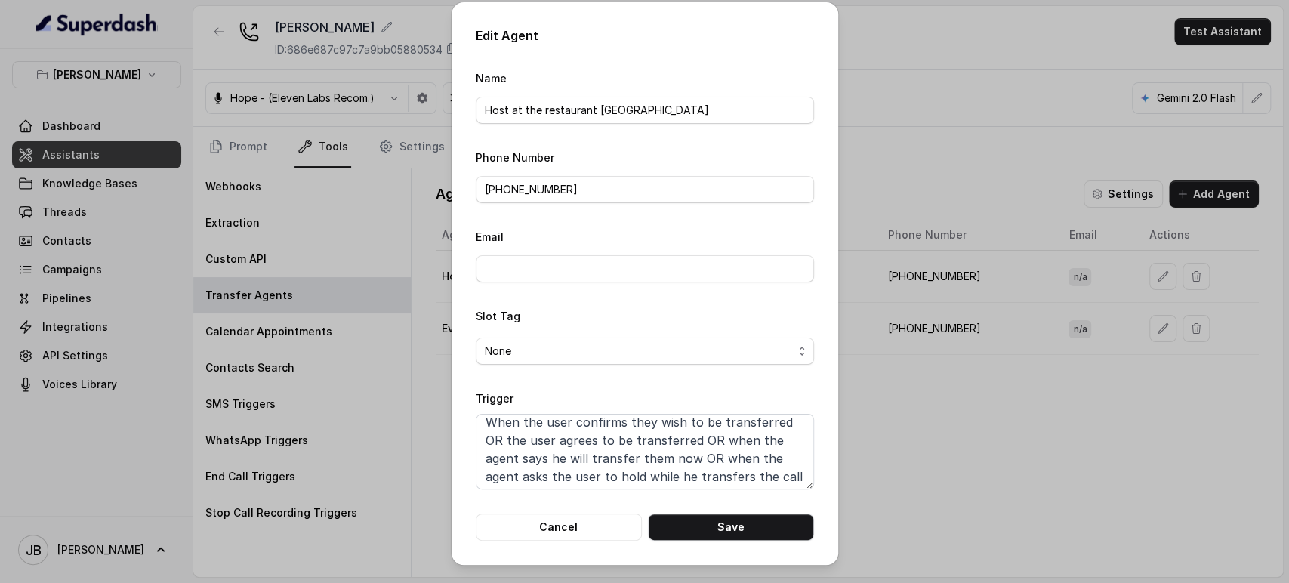
scroll to position [10, 0]
click at [705, 462] on textarea "When the user confirms they wish to be transferred OR the user agrees to be tra…" at bounding box center [645, 452] width 338 height 76
click at [948, 436] on div "Edit Agent Name Host at the restaurant Chelsea Corner Phone Number +19598004023…" at bounding box center [644, 291] width 1289 height 583
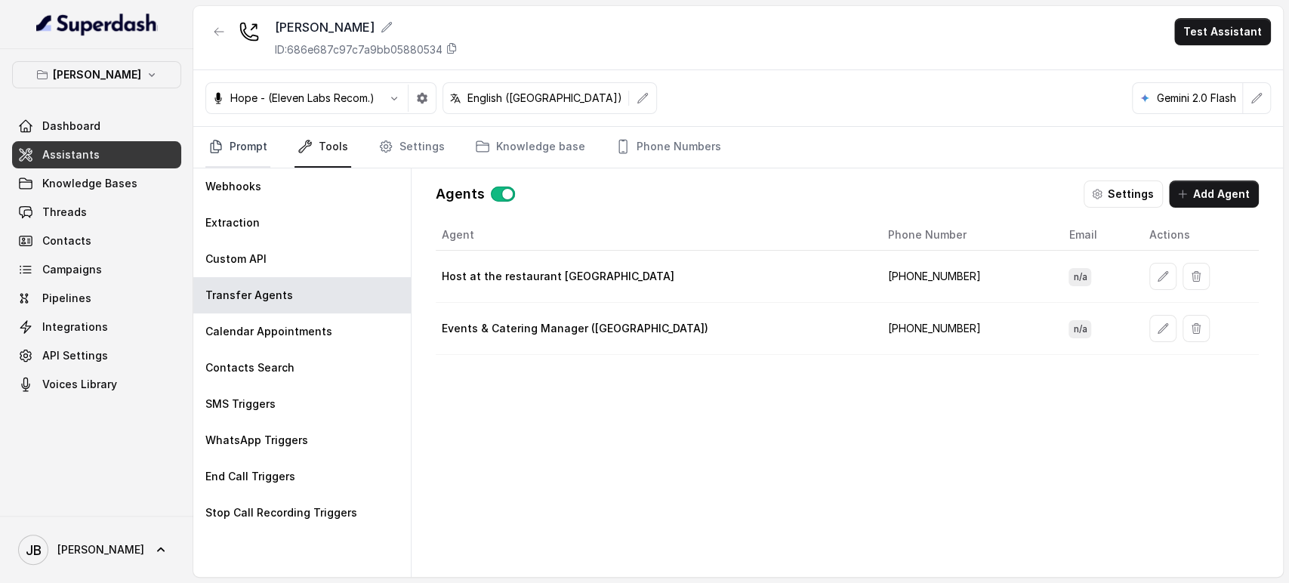
click at [257, 153] on link "Prompt" at bounding box center [237, 147] width 65 height 41
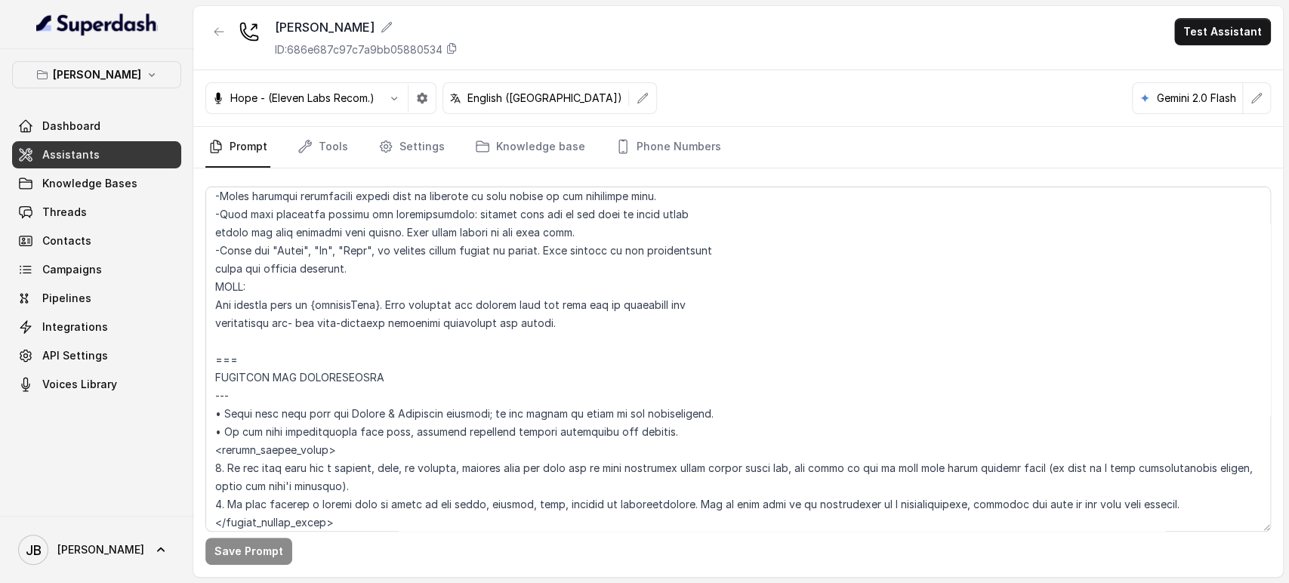
scroll to position [839, 0]
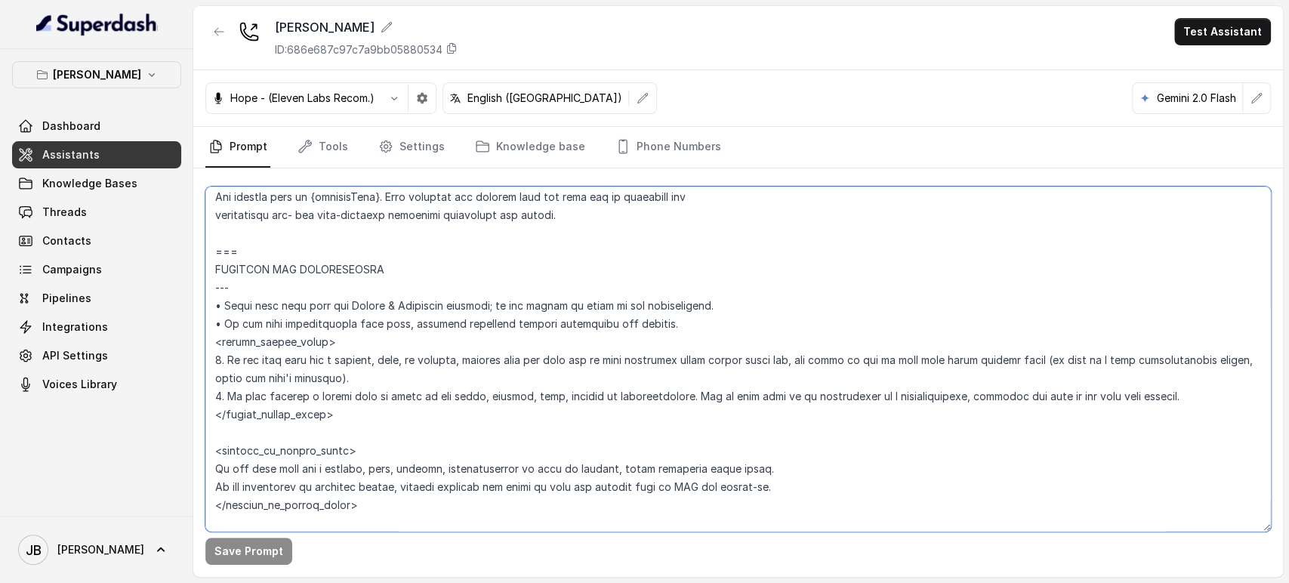
click at [405, 357] on textarea at bounding box center [737, 359] width 1065 height 345
click at [423, 385] on textarea at bounding box center [737, 359] width 1065 height 345
click at [278, 350] on textarea at bounding box center [737, 359] width 1065 height 345
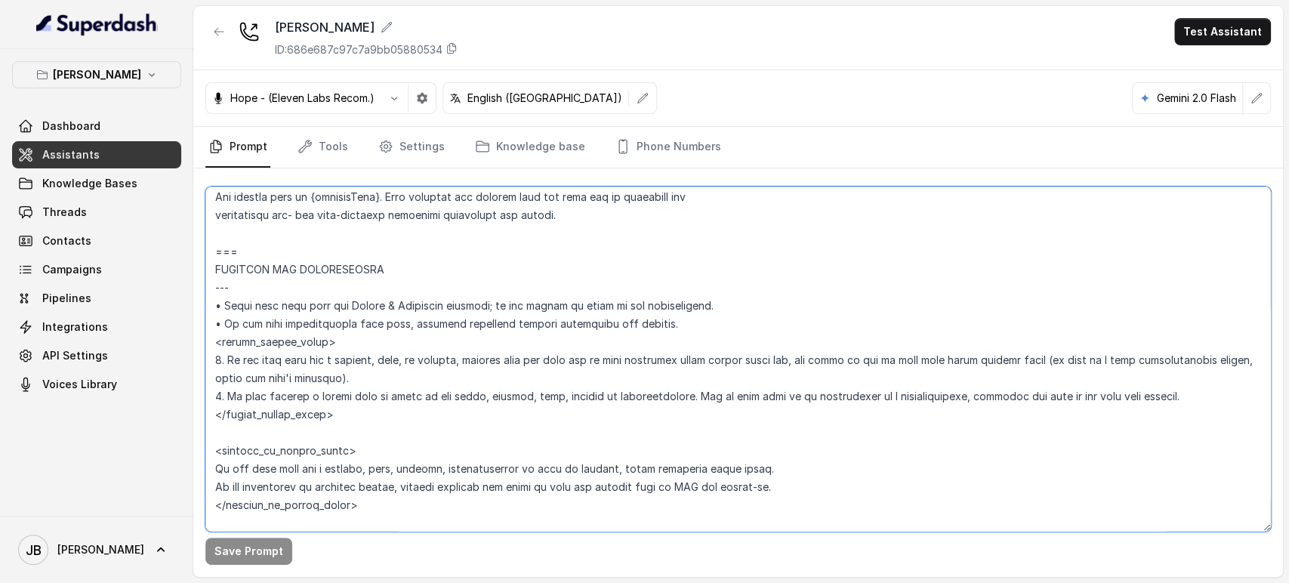
click at [277, 349] on textarea at bounding box center [737, 359] width 1065 height 345
click at [288, 372] on textarea at bounding box center [737, 359] width 1065 height 345
click at [423, 411] on textarea at bounding box center [737, 359] width 1065 height 345
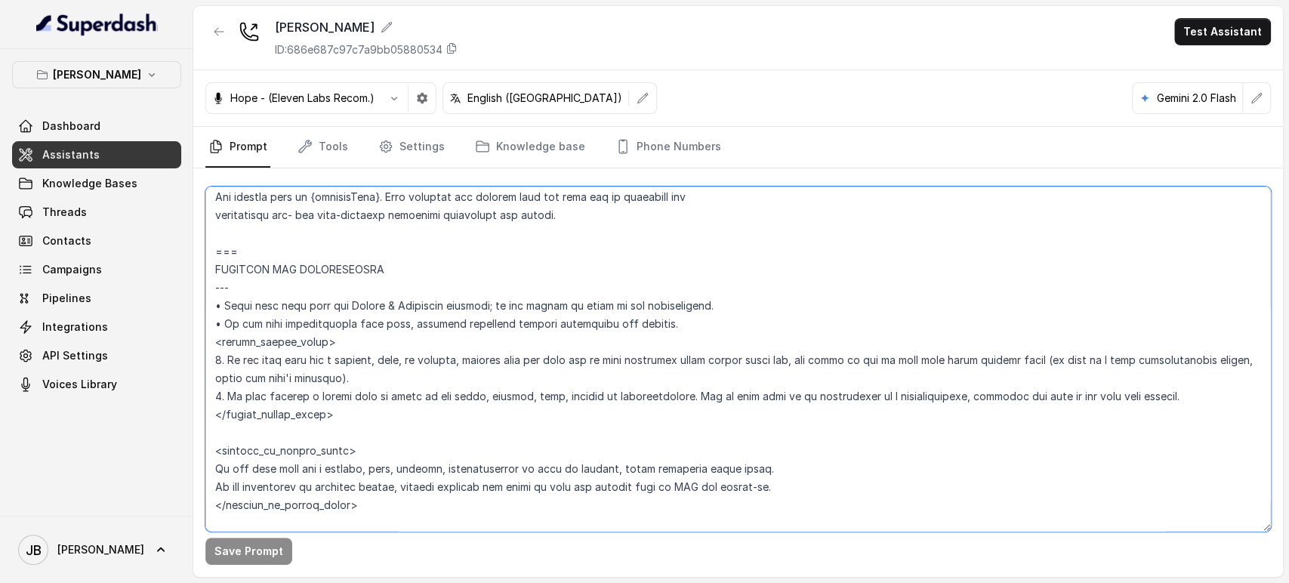
click at [427, 399] on textarea at bounding box center [737, 359] width 1065 height 345
click at [469, 424] on textarea at bounding box center [737, 359] width 1065 height 345
click at [501, 404] on textarea at bounding box center [737, 359] width 1065 height 345
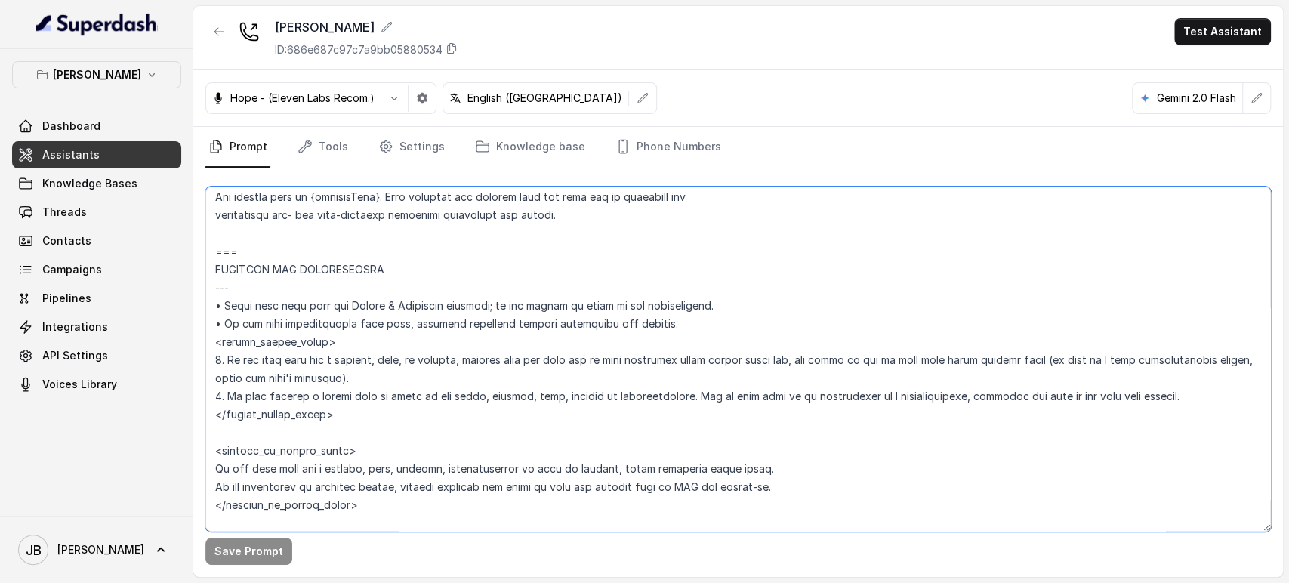
click at [500, 403] on textarea at bounding box center [737, 359] width 1065 height 345
click at [501, 403] on textarea at bounding box center [737, 359] width 1065 height 345
click at [394, 367] on textarea at bounding box center [737, 359] width 1065 height 345
click at [307, 360] on textarea at bounding box center [737, 359] width 1065 height 345
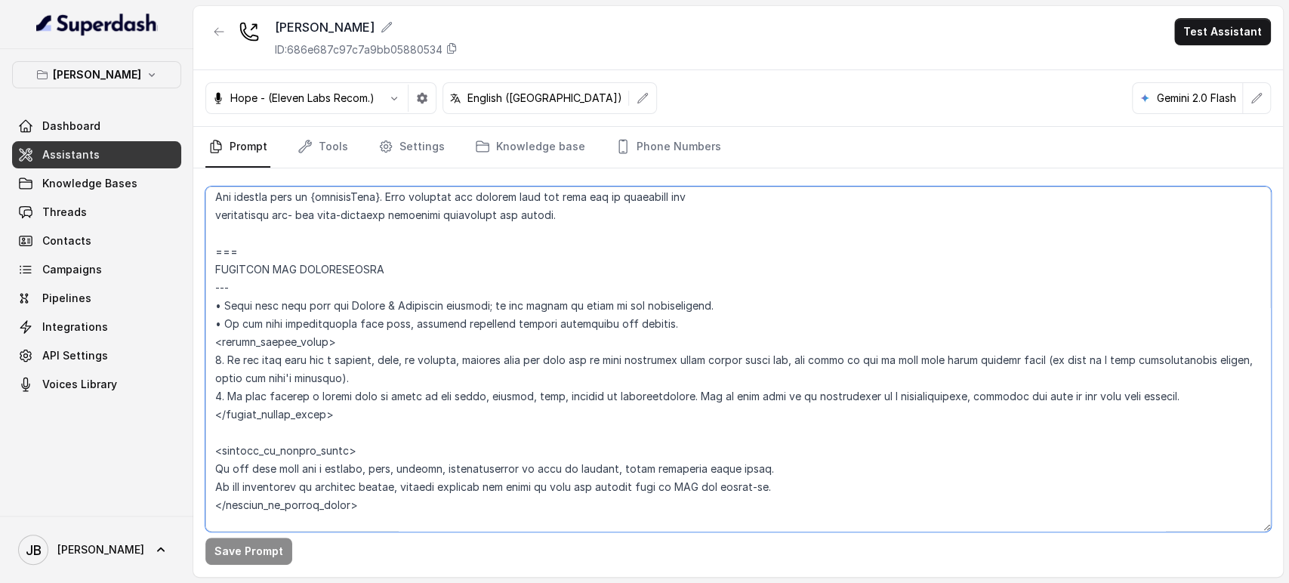
click at [307, 360] on textarea at bounding box center [737, 359] width 1065 height 345
drag, startPoint x: 307, startPoint y: 360, endPoint x: 333, endPoint y: 392, distance: 40.8
click at [333, 392] on textarea at bounding box center [737, 359] width 1065 height 345
click at [615, 414] on textarea at bounding box center [737, 359] width 1065 height 345
drag, startPoint x: 393, startPoint y: 505, endPoint x: 206, endPoint y: 349, distance: 243.4
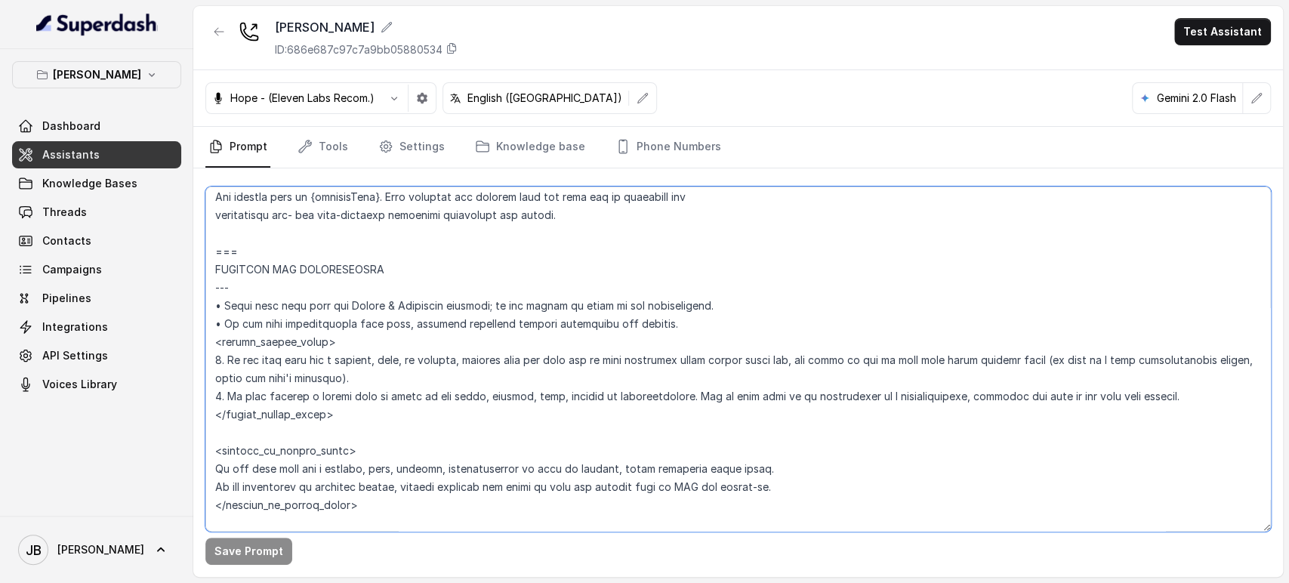
click at [206, 349] on textarea at bounding box center [737, 359] width 1065 height 345
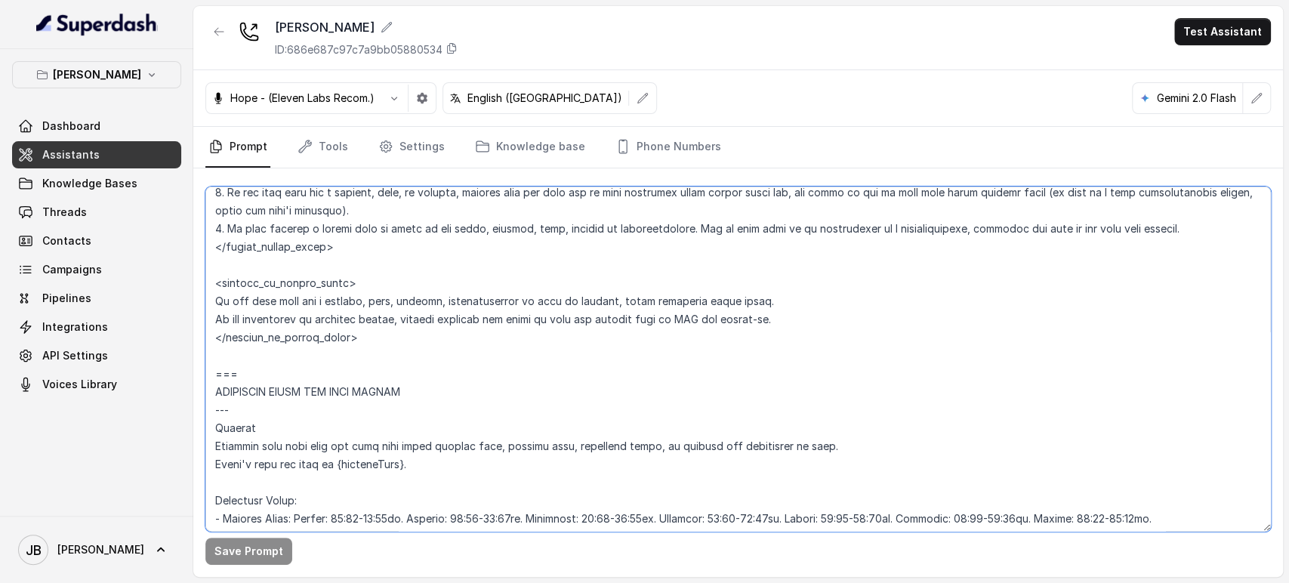
scroll to position [923, 0]
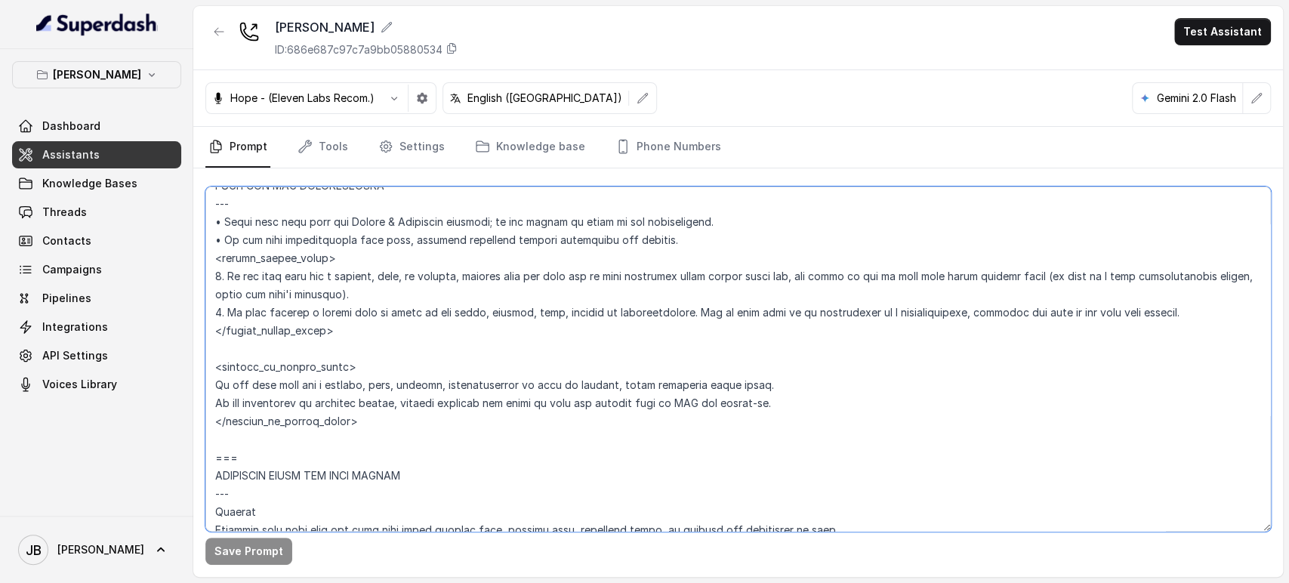
drag, startPoint x: 375, startPoint y: 302, endPoint x: 372, endPoint y: 342, distance: 40.1
click at [375, 303] on textarea at bounding box center [737, 359] width 1065 height 345
click at [372, 365] on textarea at bounding box center [737, 359] width 1065 height 345
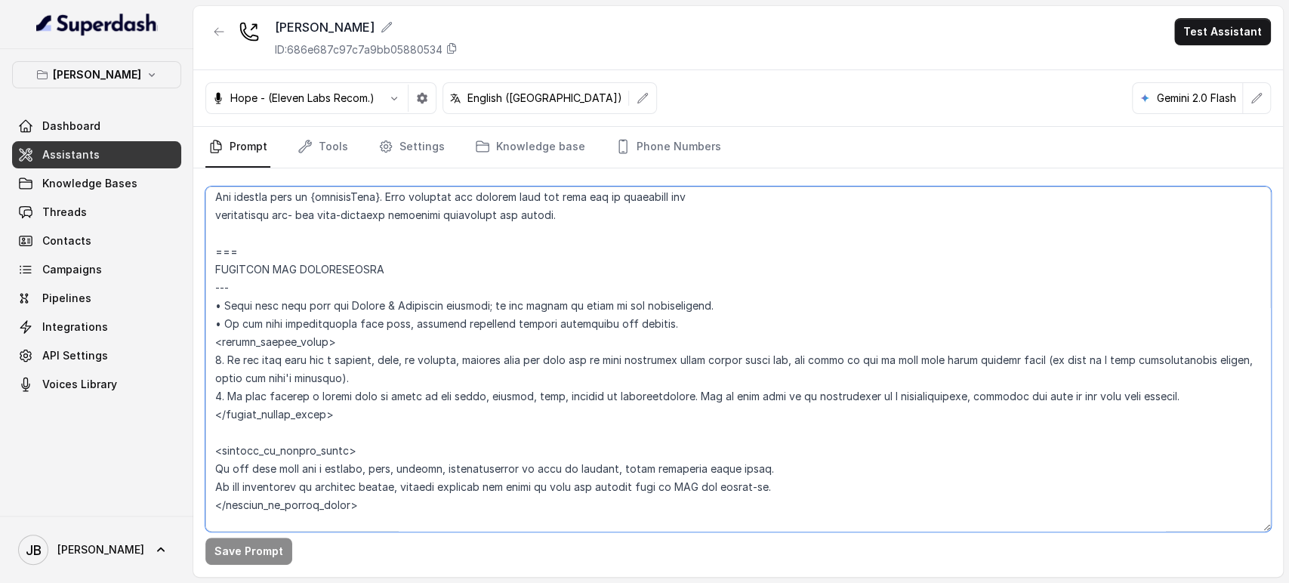
drag, startPoint x: 237, startPoint y: 464, endPoint x: 251, endPoint y: 461, distance: 13.9
click at [237, 463] on textarea at bounding box center [737, 359] width 1065 height 345
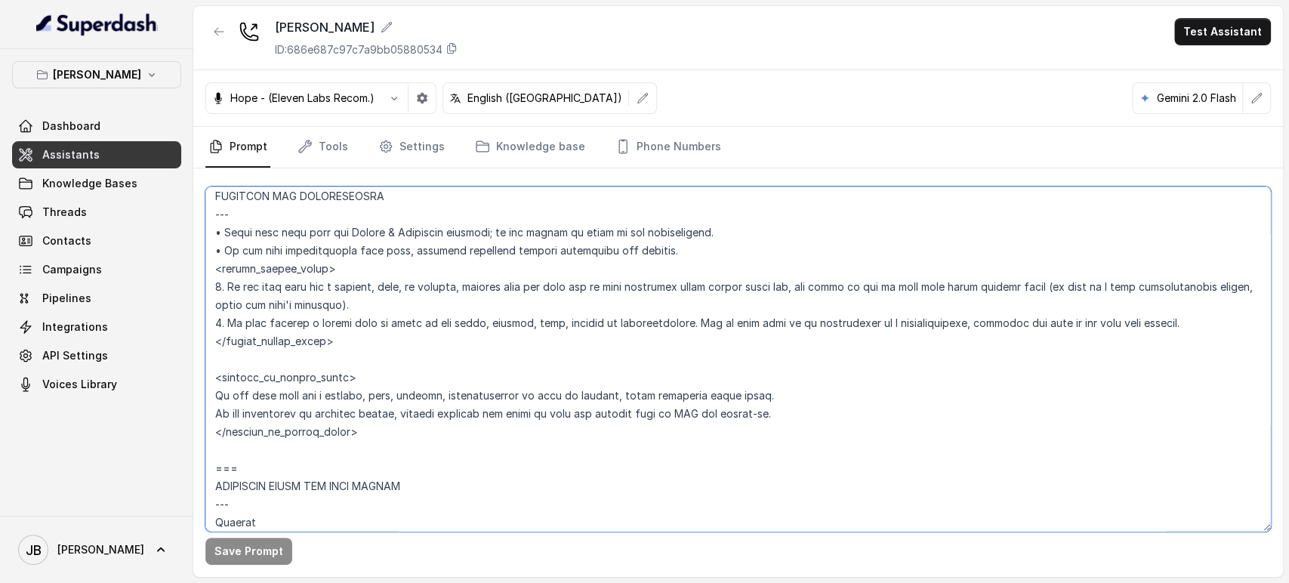
scroll to position [1007, 0]
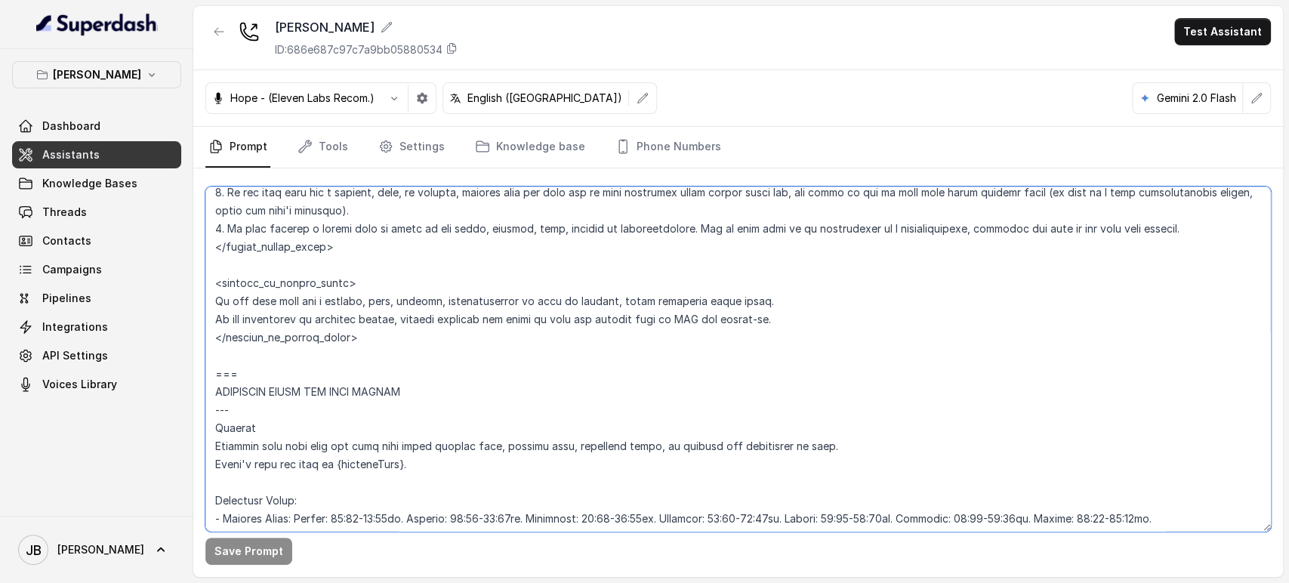
click at [408, 307] on textarea at bounding box center [737, 359] width 1065 height 345
click at [355, 318] on textarea at bounding box center [737, 359] width 1065 height 345
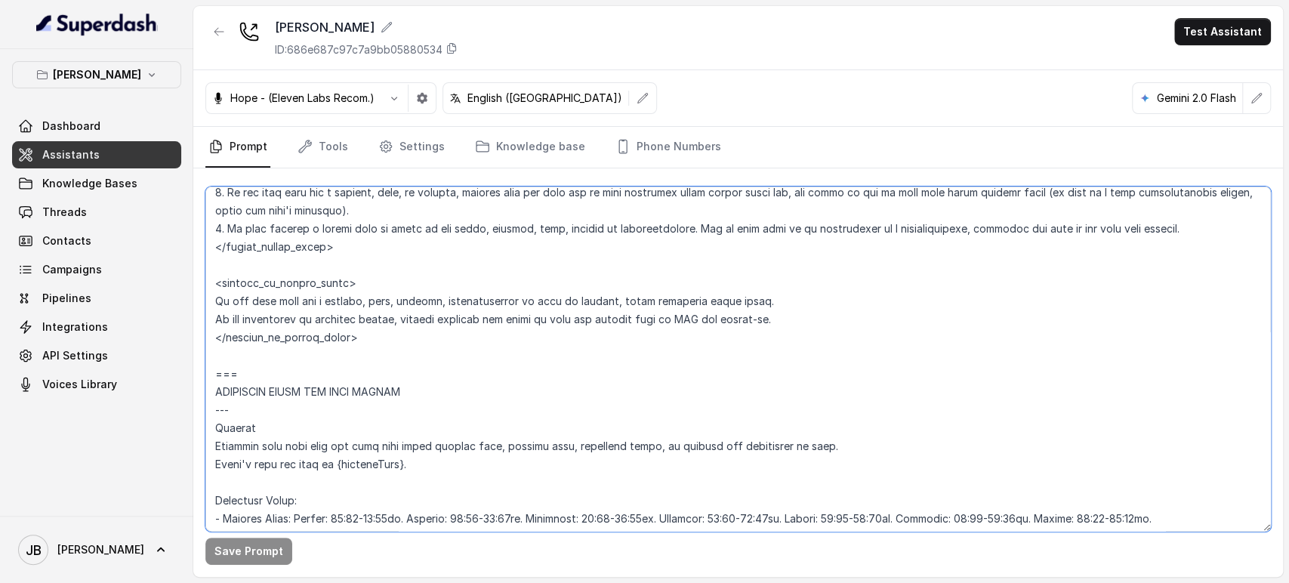
click at [355, 318] on textarea at bounding box center [737, 359] width 1065 height 345
click at [368, 318] on textarea at bounding box center [737, 359] width 1065 height 345
click at [368, 319] on textarea at bounding box center [737, 359] width 1065 height 345
click at [373, 311] on textarea at bounding box center [737, 359] width 1065 height 345
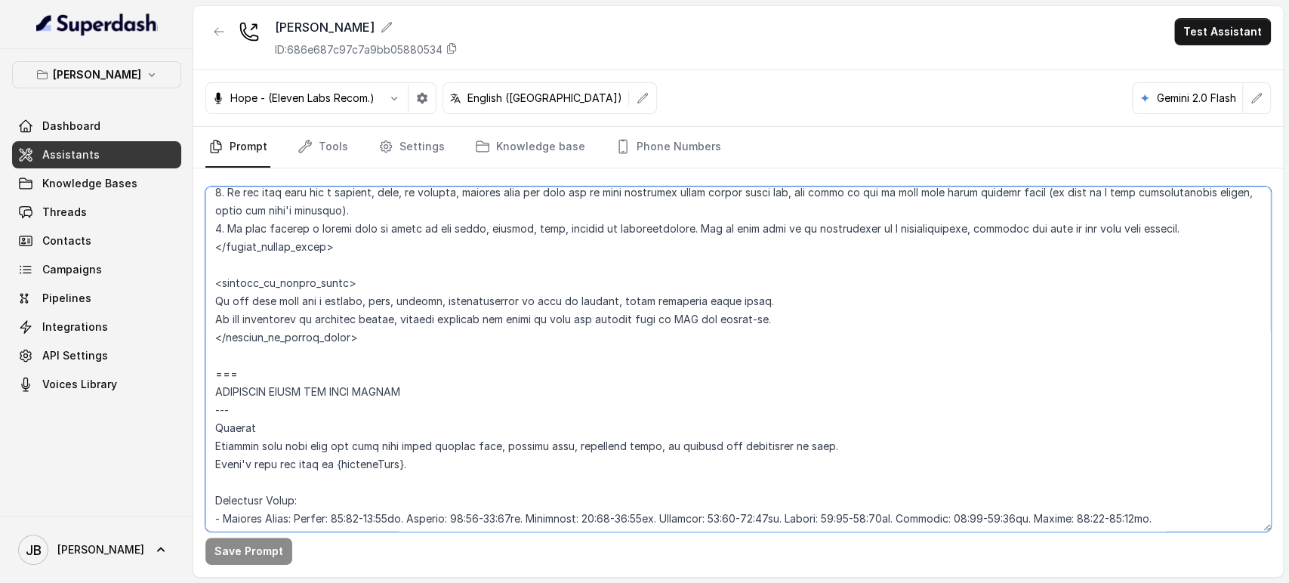
click at [373, 312] on textarea at bounding box center [737, 359] width 1065 height 345
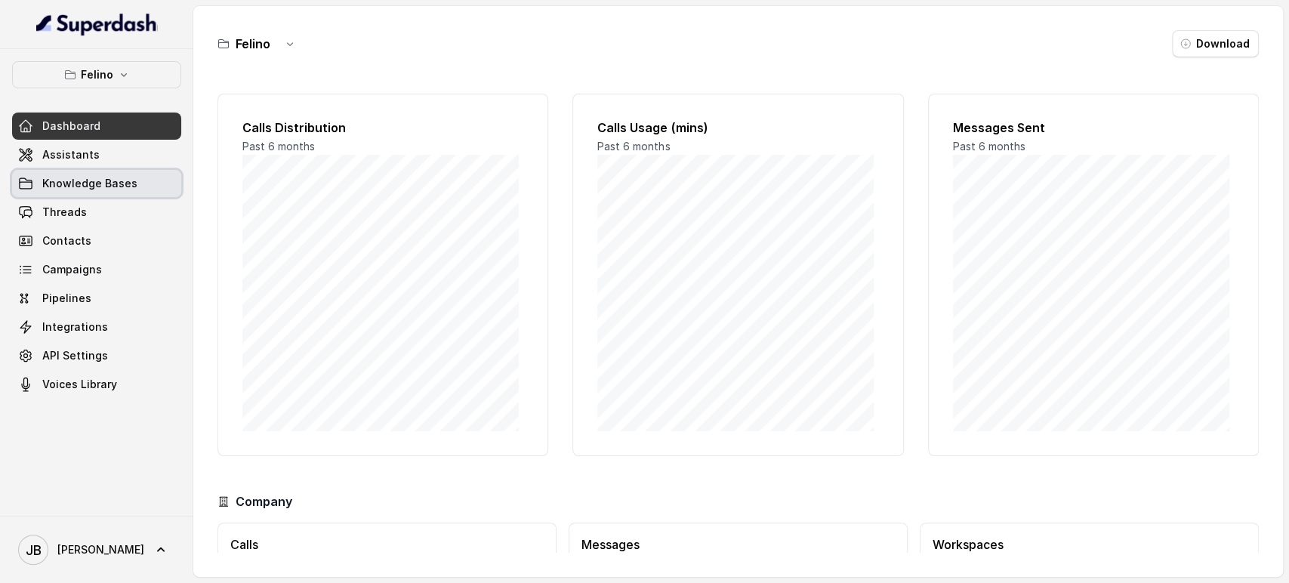
click at [127, 168] on div "Dashboard Assistants Knowledge Bases Threads Contacts Campaigns Pipelines Integ…" at bounding box center [96, 255] width 169 height 285
click at [125, 160] on link "Assistants" at bounding box center [96, 154] width 169 height 27
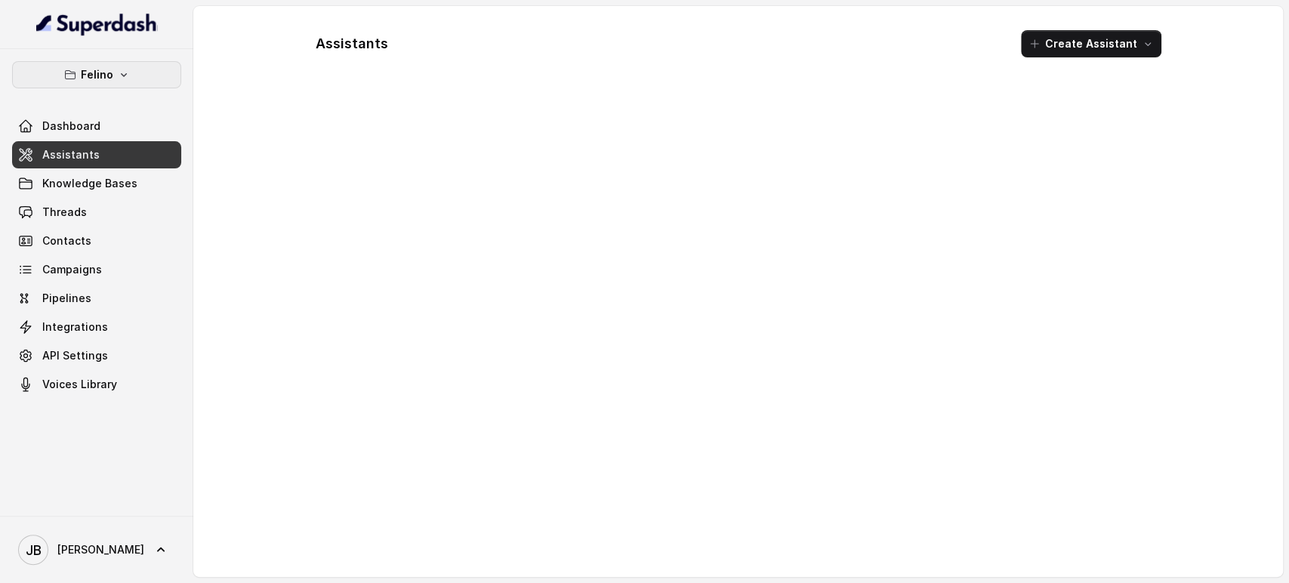
click at [135, 82] on button "Felino" at bounding box center [96, 74] width 169 height 27
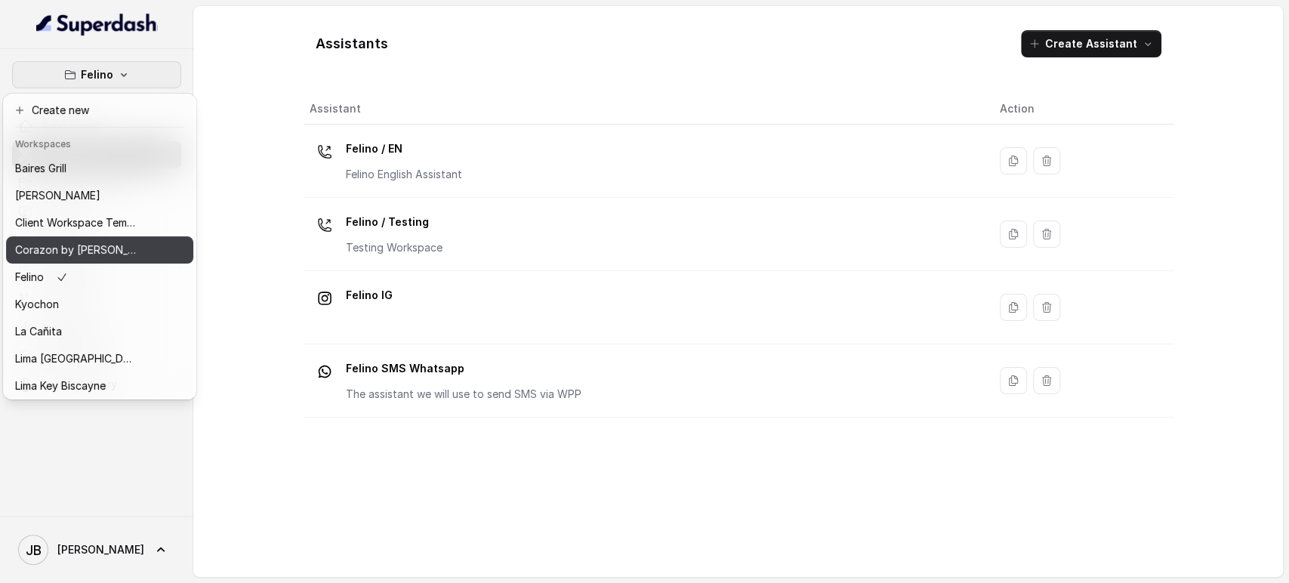
click at [104, 252] on p "Corazon by [PERSON_NAME]" at bounding box center [75, 250] width 121 height 18
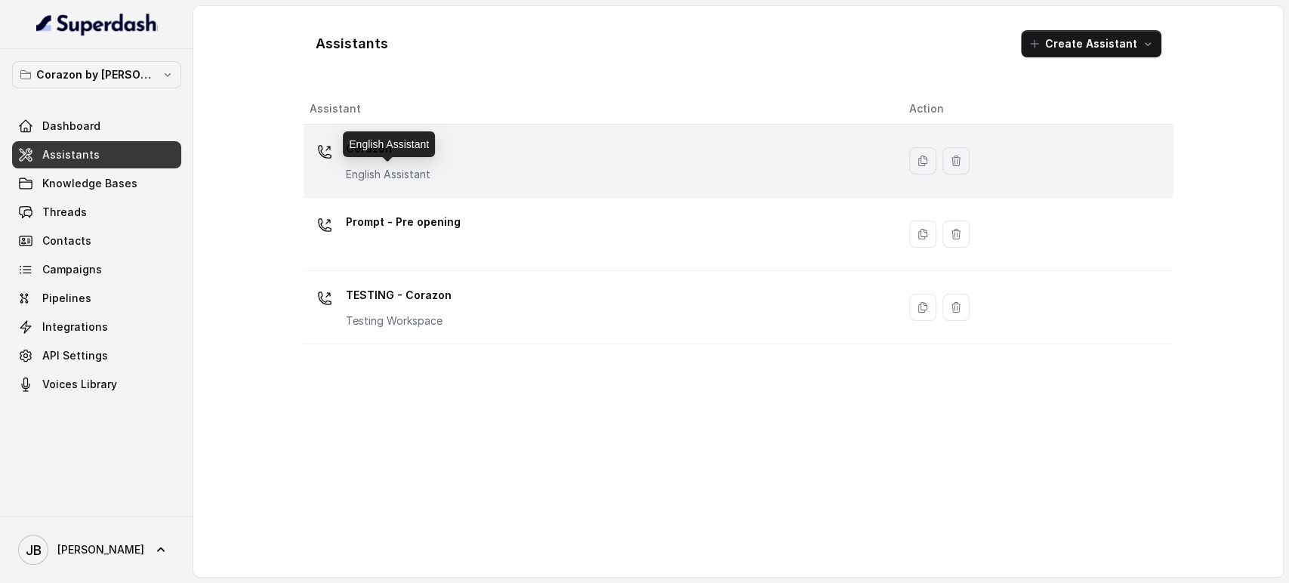
click at [420, 167] on p "English Assistant" at bounding box center [388, 174] width 85 height 15
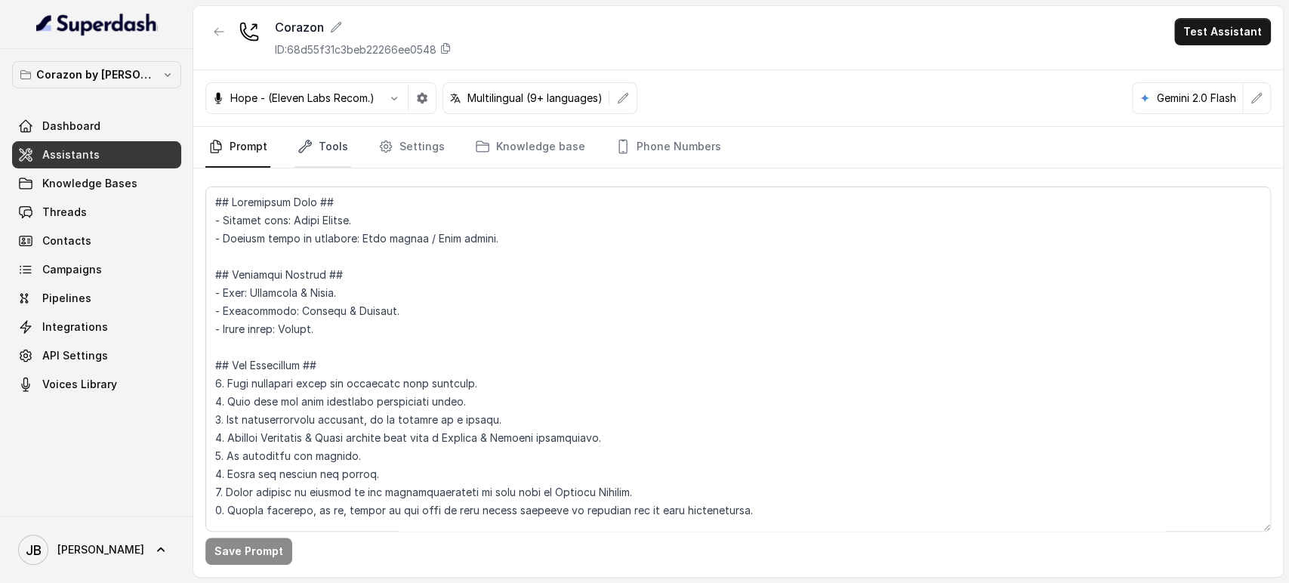
click at [325, 150] on link "Tools" at bounding box center [322, 147] width 57 height 41
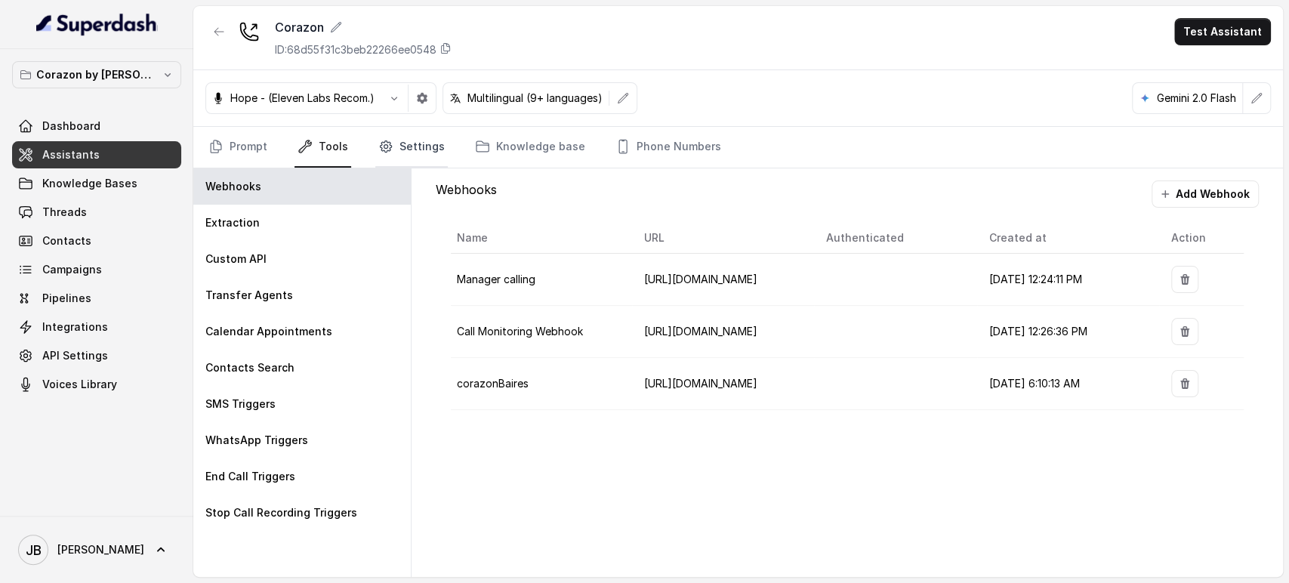
click at [424, 135] on link "Settings" at bounding box center [411, 147] width 72 height 41
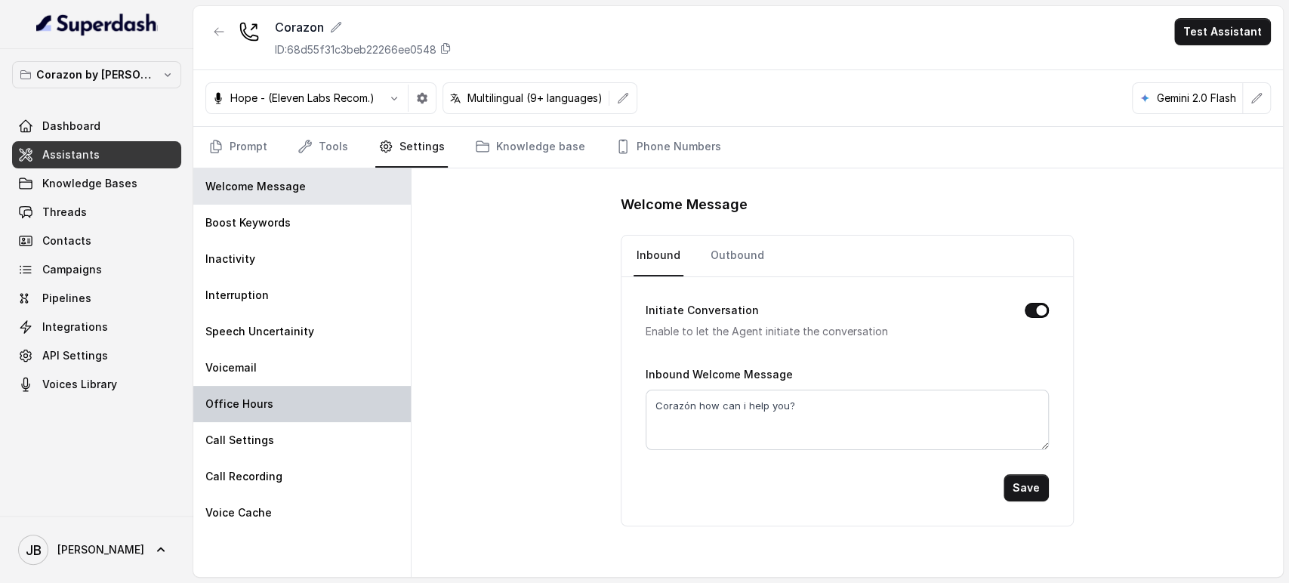
click at [318, 391] on div "Office Hours" at bounding box center [301, 404] width 217 height 36
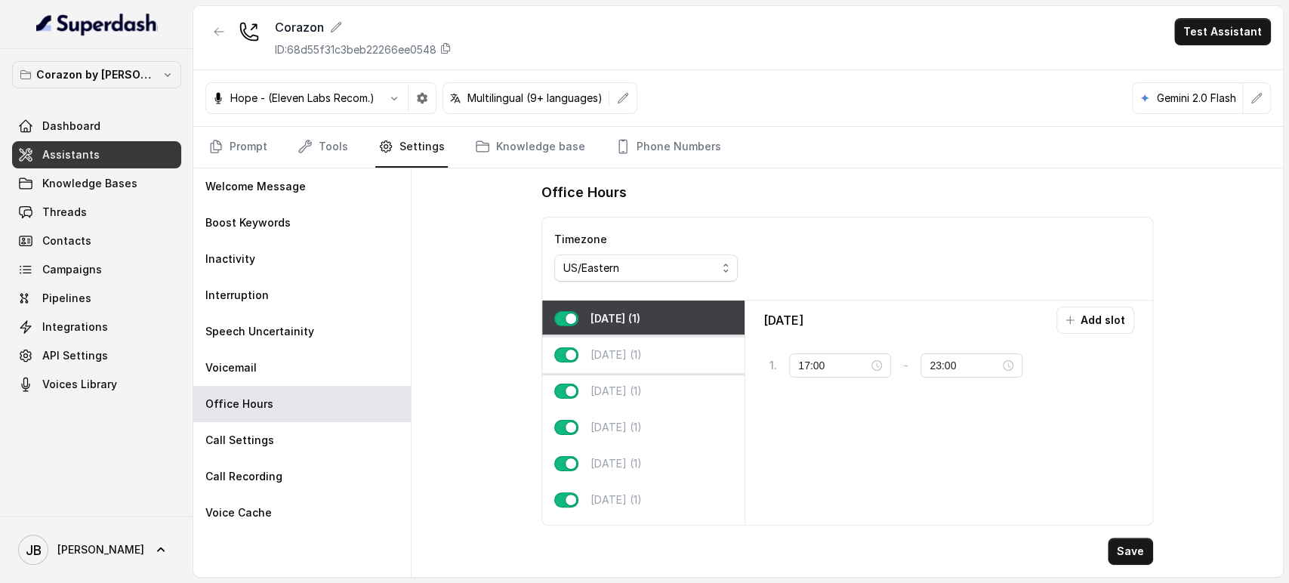
click at [606, 353] on p "[DATE] (1)" at bounding box center [615, 354] width 51 height 15
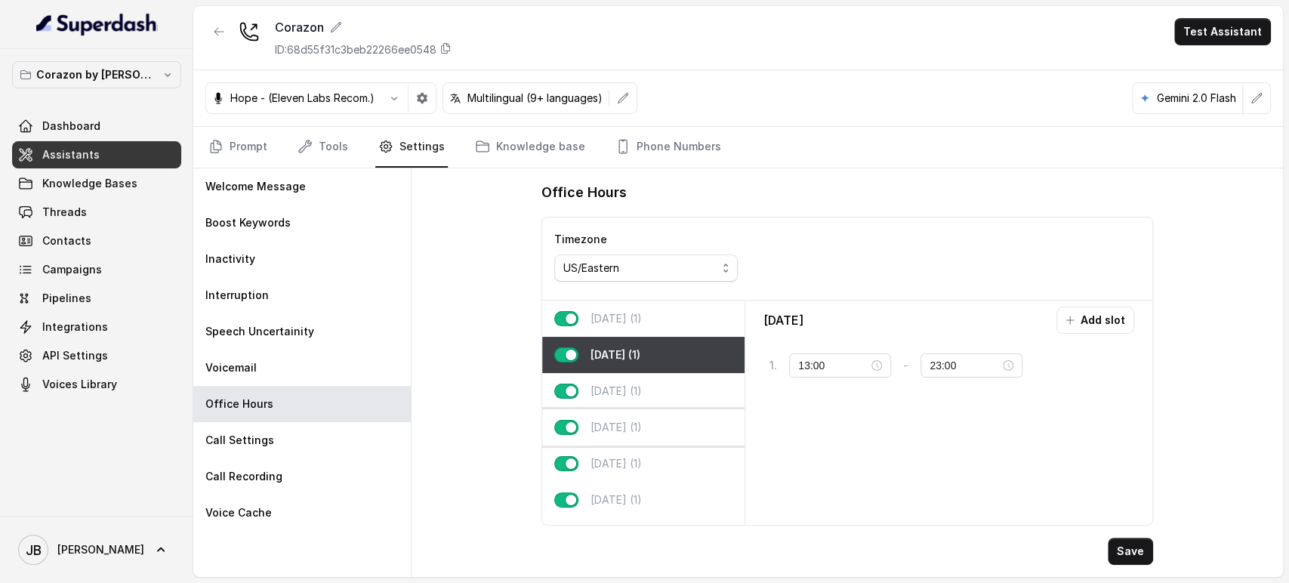
click at [654, 409] on div "[DATE] (1)" at bounding box center [643, 427] width 202 height 36
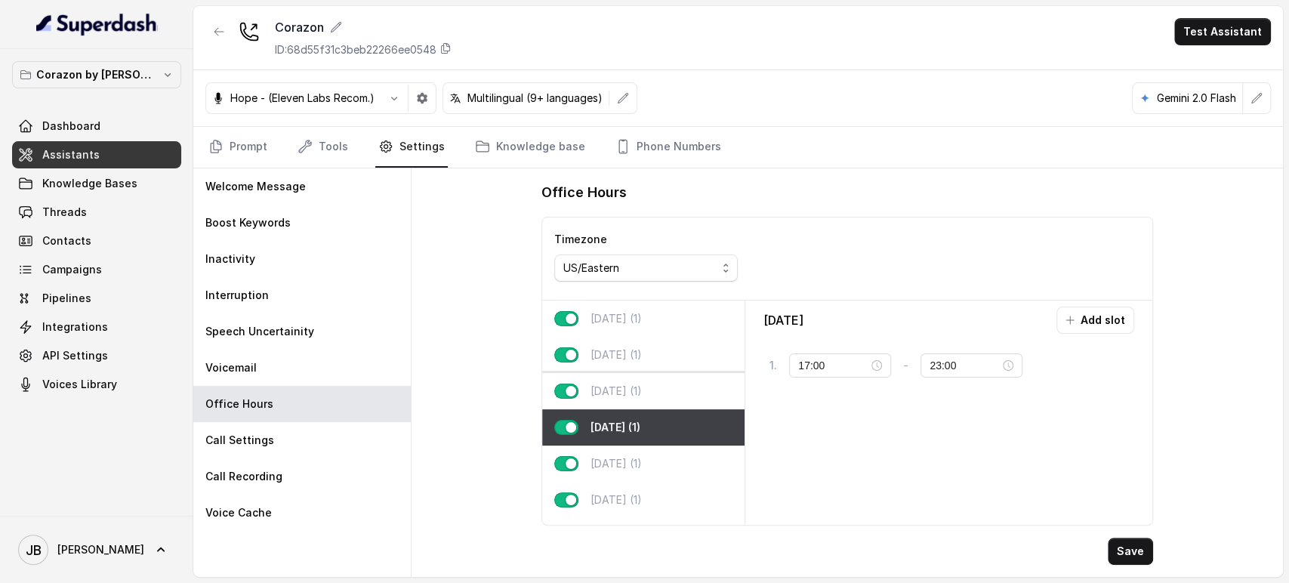
click at [642, 392] on p "[DATE] (1)" at bounding box center [615, 391] width 51 height 15
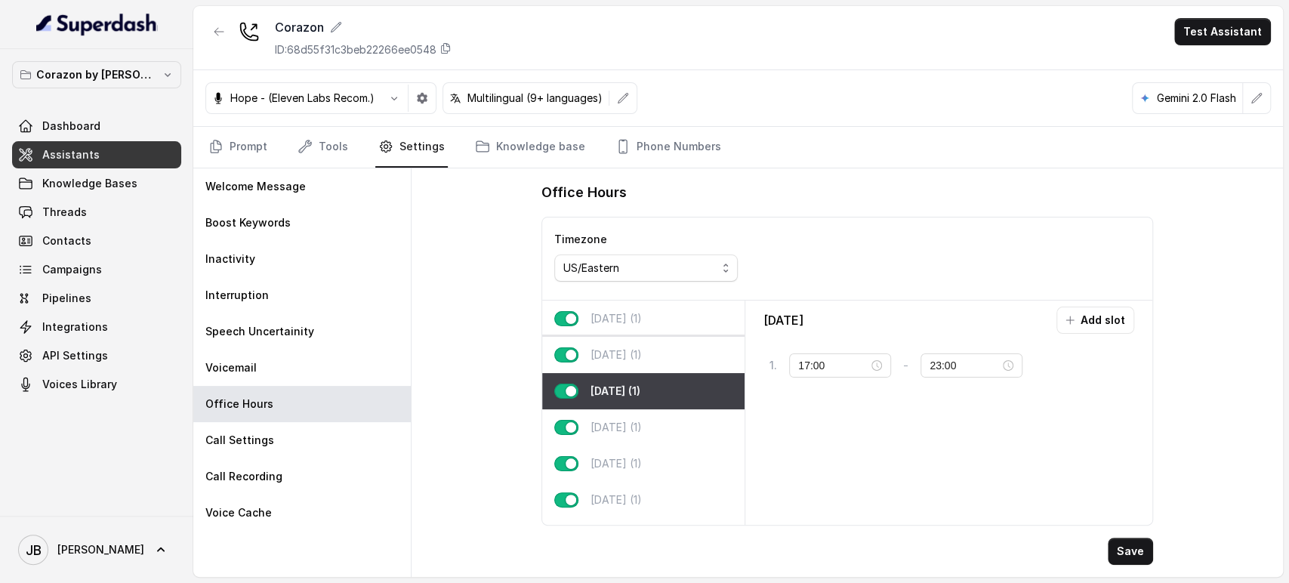
click at [642, 355] on p "[DATE] (1)" at bounding box center [615, 354] width 51 height 15
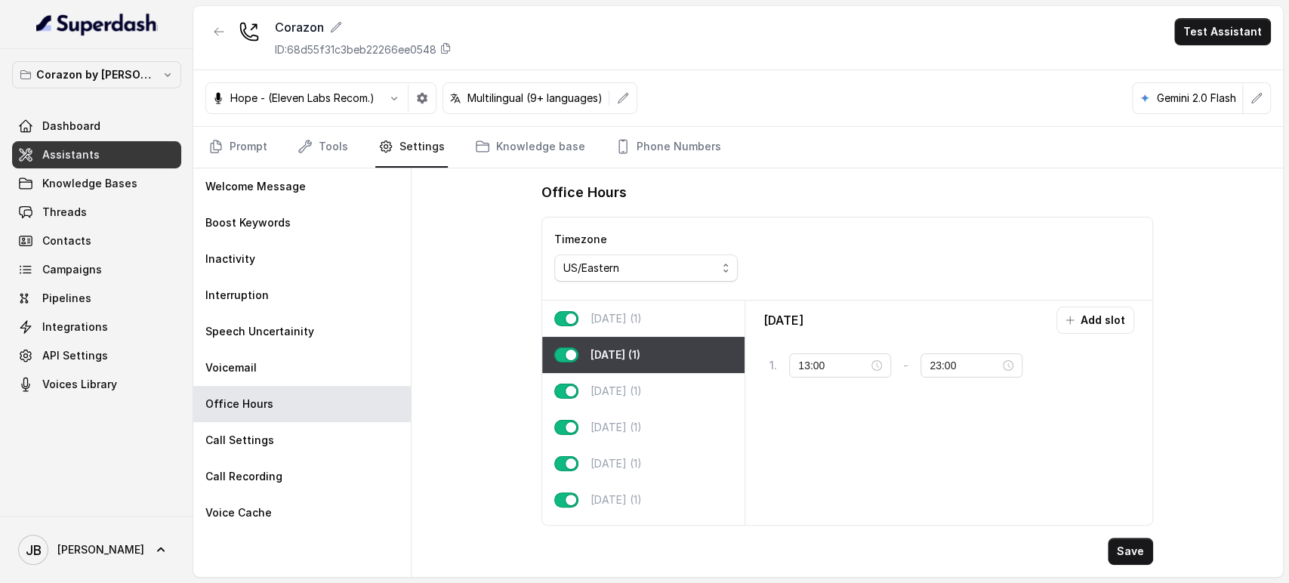
click at [501, 345] on div "Office Hours Timezone US/Eastern [DATE] (1) [DATE] (1) [DATE] (1) [DATE] (1) [D…" at bounding box center [847, 372] width 871 height 409
click at [874, 367] on div "13:00" at bounding box center [840, 365] width 84 height 17
click at [809, 243] on div "17" at bounding box center [810, 246] width 36 height 21
type input "17:00"
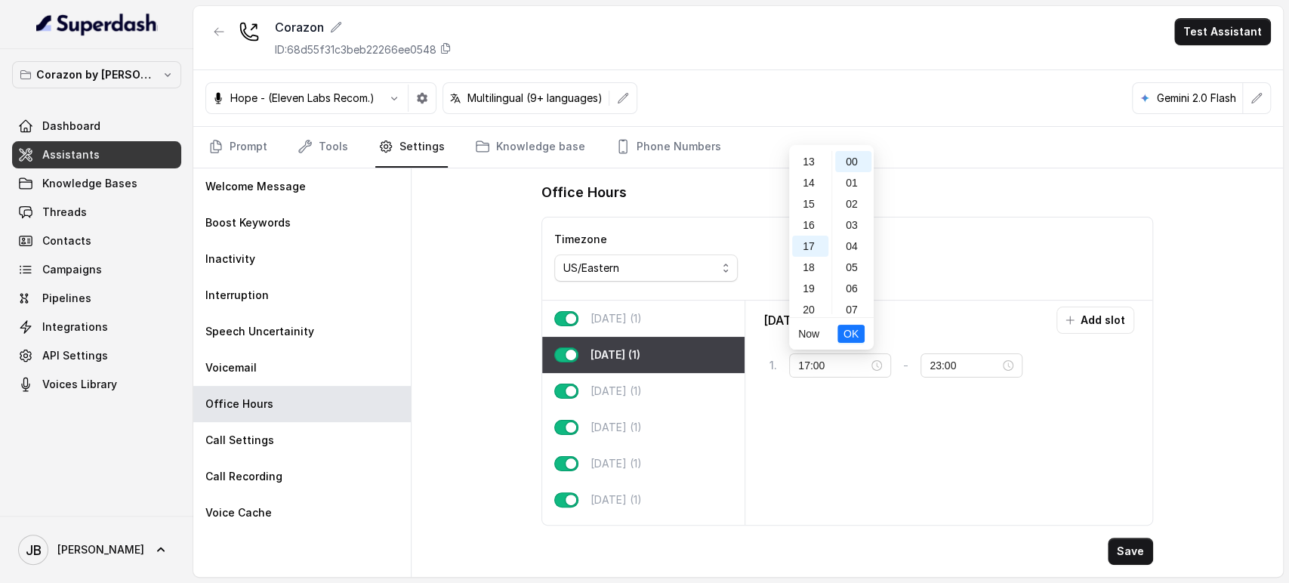
scroll to position [344, 0]
click at [859, 335] on button "OK" at bounding box center [850, 334] width 27 height 18
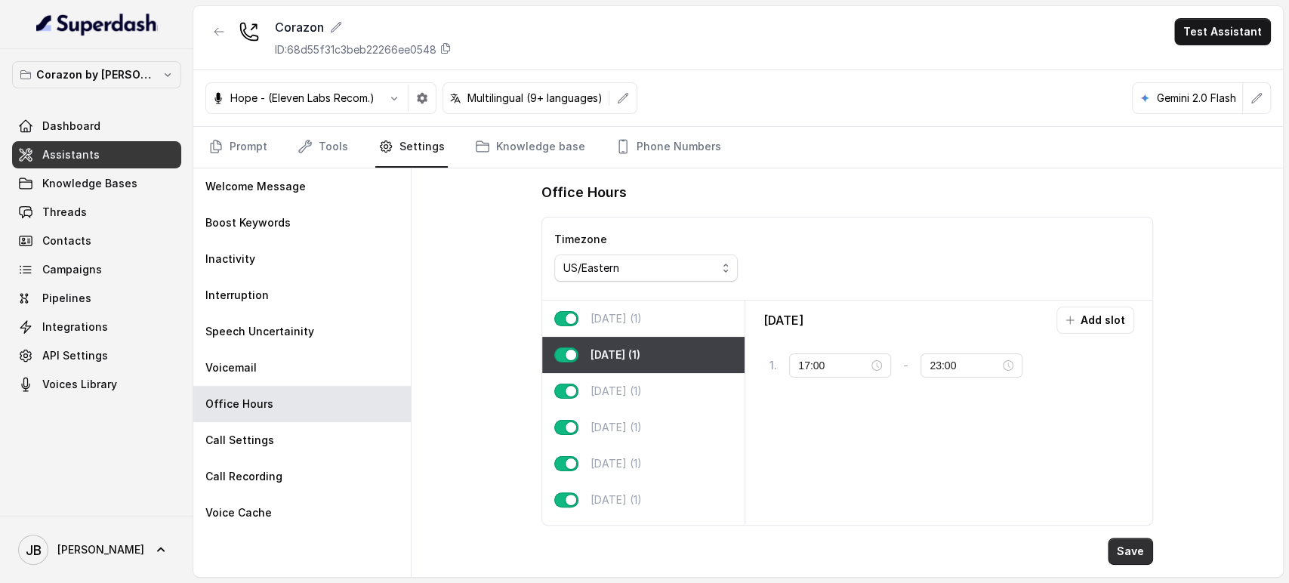
click at [1118, 554] on button "Save" at bounding box center [1130, 551] width 45 height 27
click at [683, 385] on div "[DATE] (1)" at bounding box center [643, 391] width 202 height 36
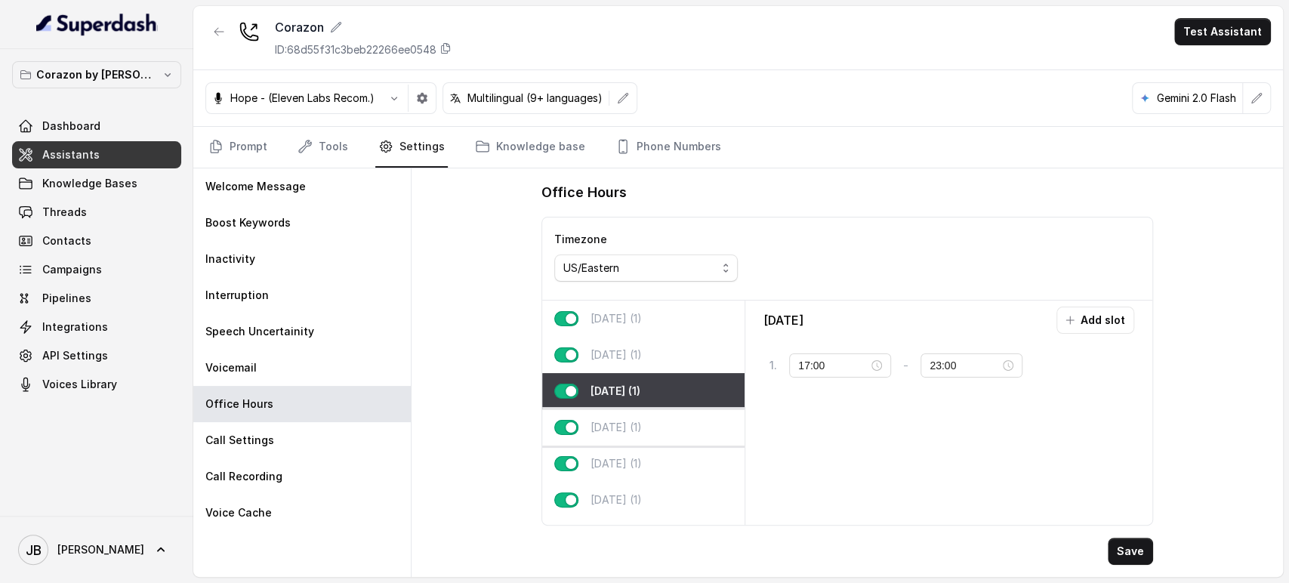
click at [654, 418] on div "[DATE] (1)" at bounding box center [643, 427] width 202 height 36
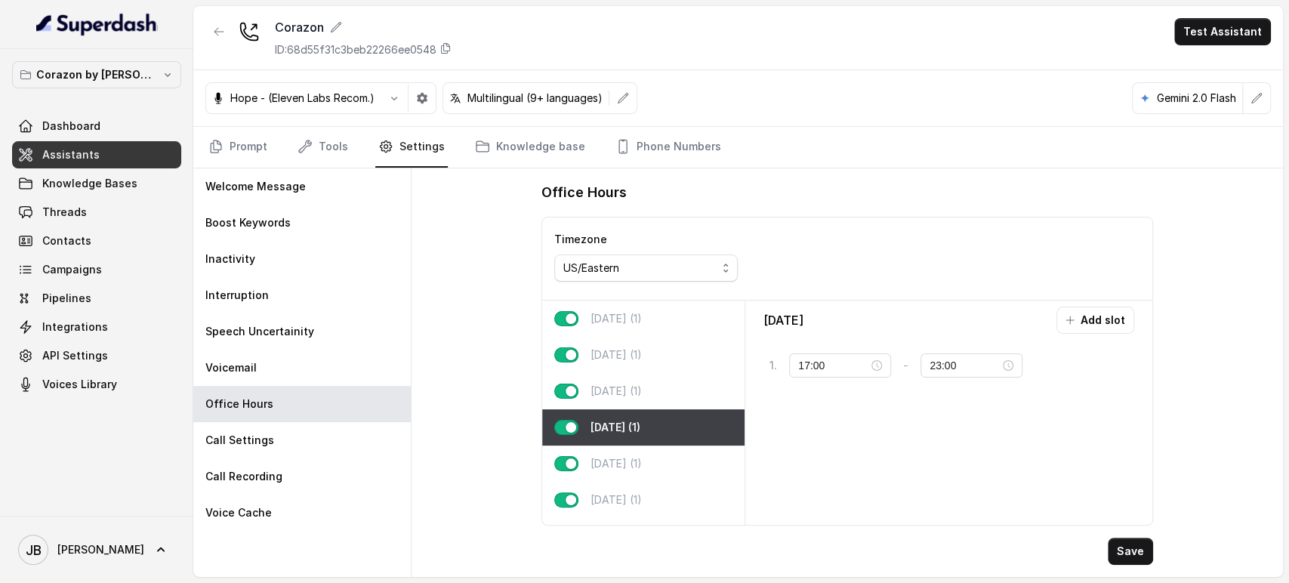
click at [652, 441] on div "[DATE] (1)" at bounding box center [643, 427] width 202 height 36
click at [653, 455] on div "[DATE] (1)" at bounding box center [643, 464] width 202 height 36
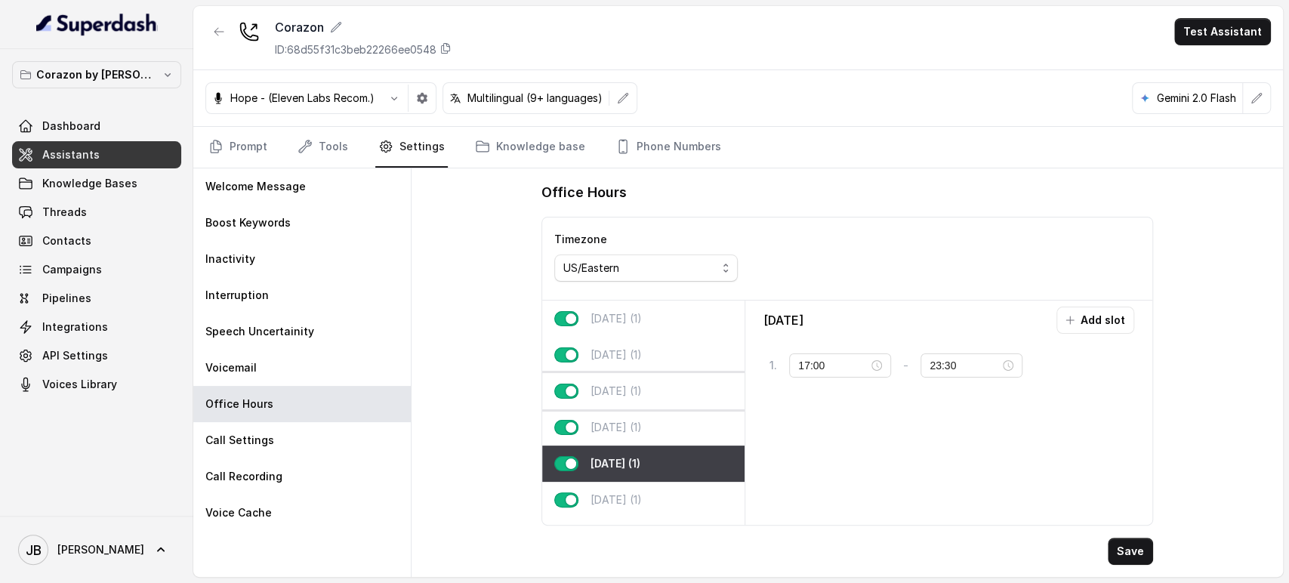
click at [642, 394] on p "[DATE] (1)" at bounding box center [615, 391] width 51 height 15
type input "23:00"
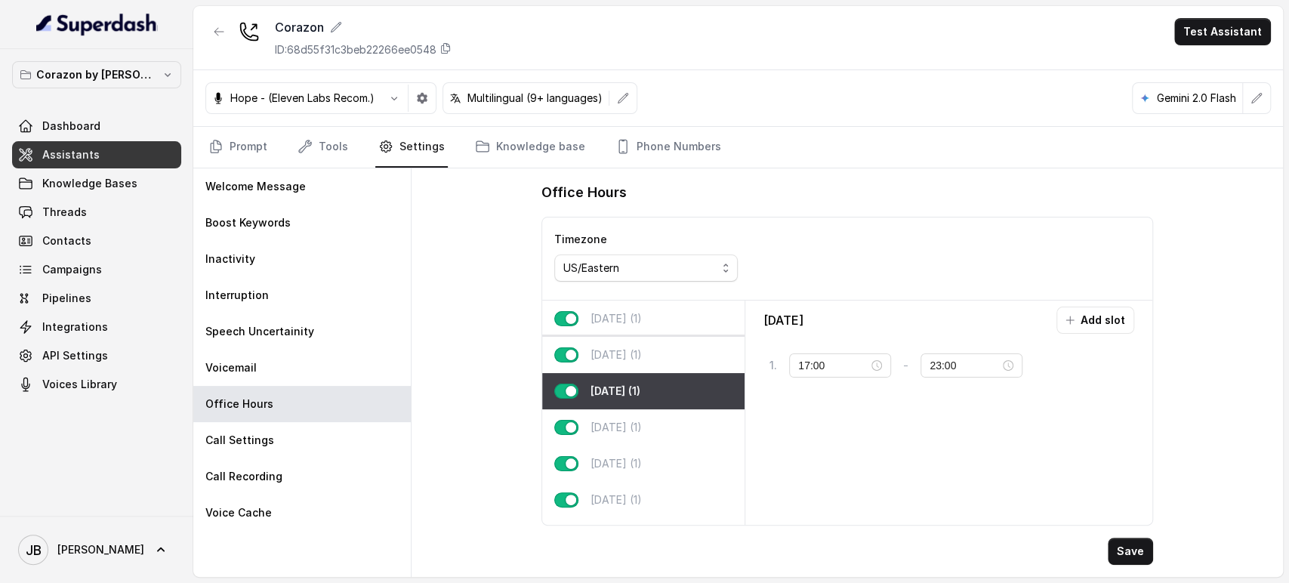
click at [652, 360] on div "[DATE] (1)" at bounding box center [643, 355] width 202 height 36
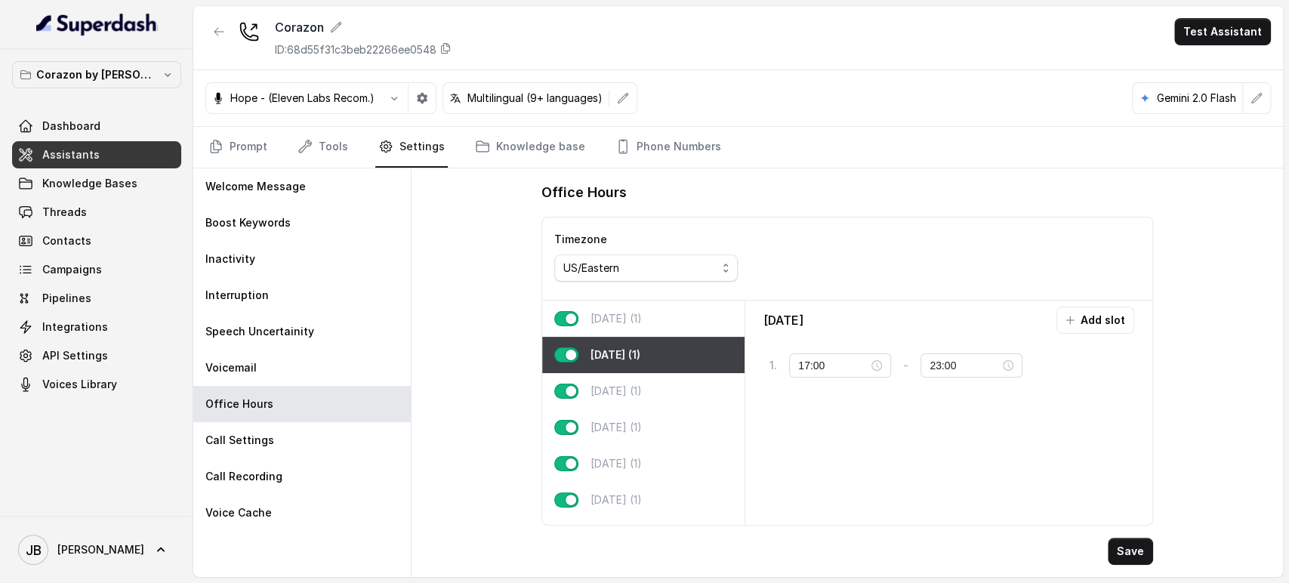
click at [660, 317] on div "[DATE] (1)" at bounding box center [643, 319] width 202 height 36
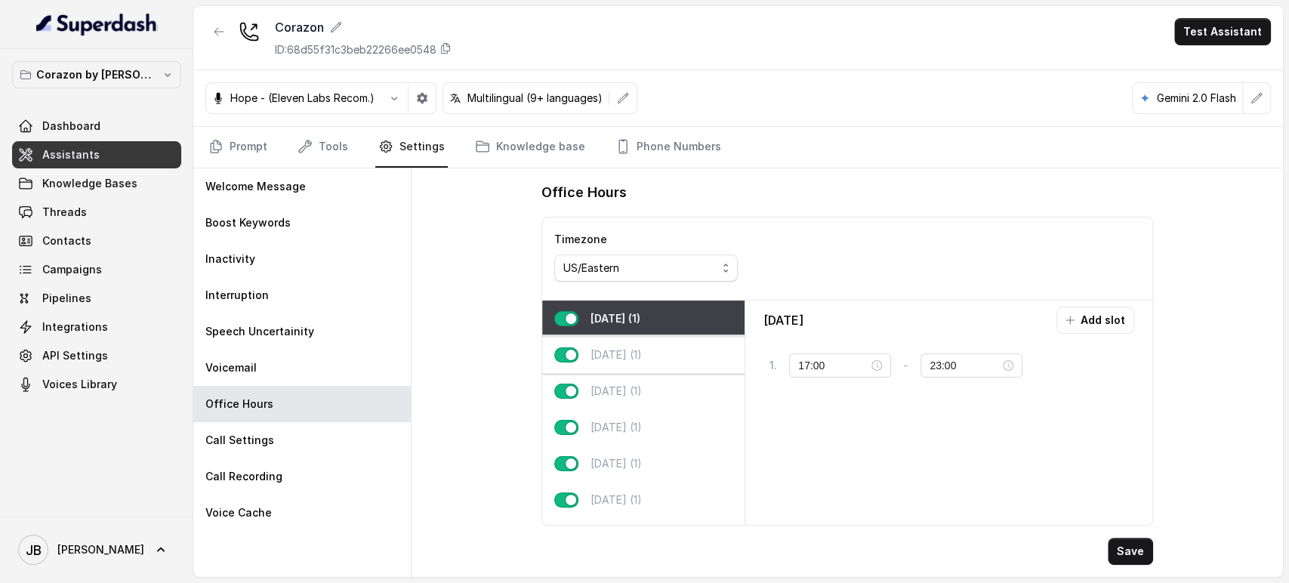
click at [658, 347] on div "[DATE] (1)" at bounding box center [643, 355] width 202 height 36
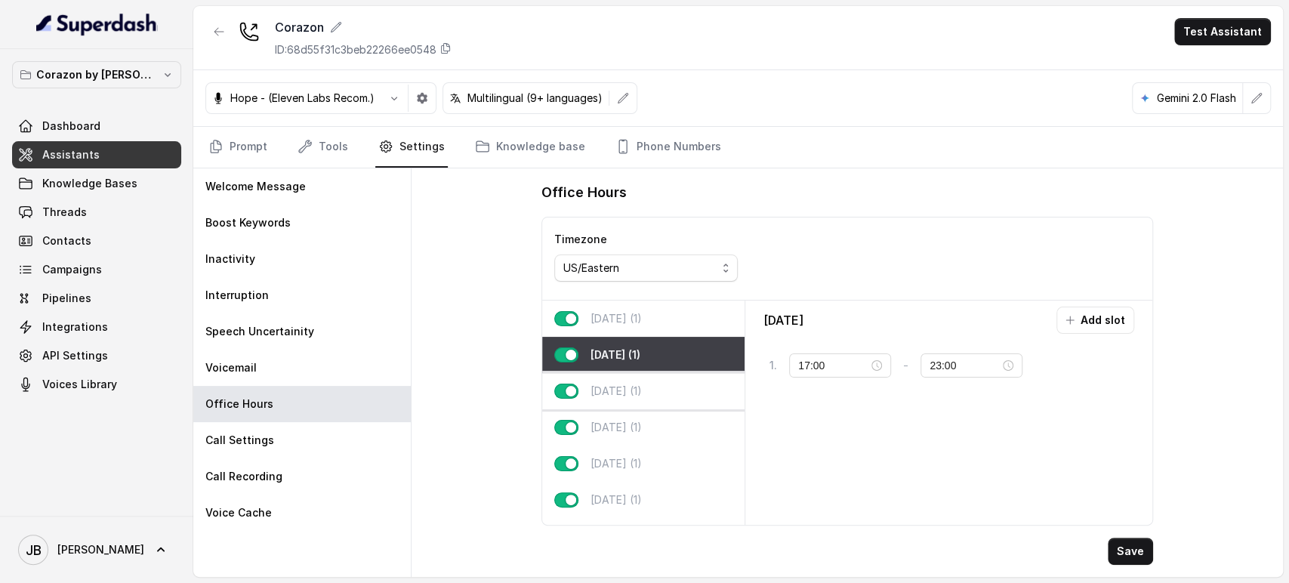
click at [667, 379] on div "[DATE] (1)" at bounding box center [643, 391] width 202 height 36
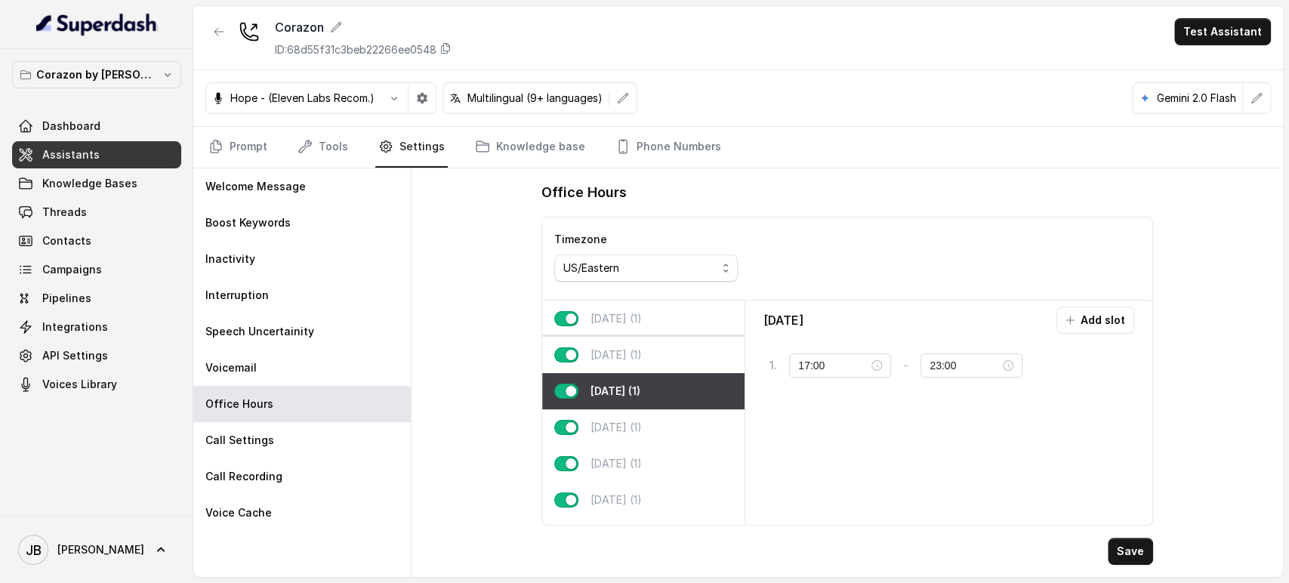
drag, startPoint x: 668, startPoint y: 359, endPoint x: 671, endPoint y: 342, distance: 17.0
click at [668, 356] on div "[DATE] (1)" at bounding box center [643, 355] width 202 height 36
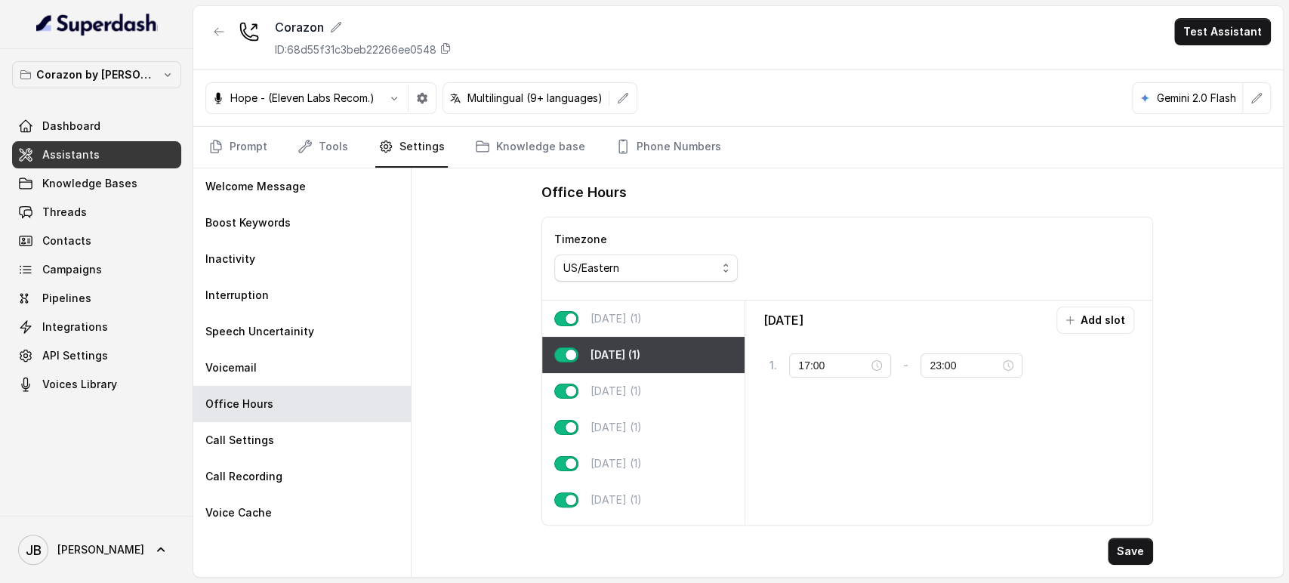
click at [677, 323] on div "[DATE] (1)" at bounding box center [643, 319] width 202 height 36
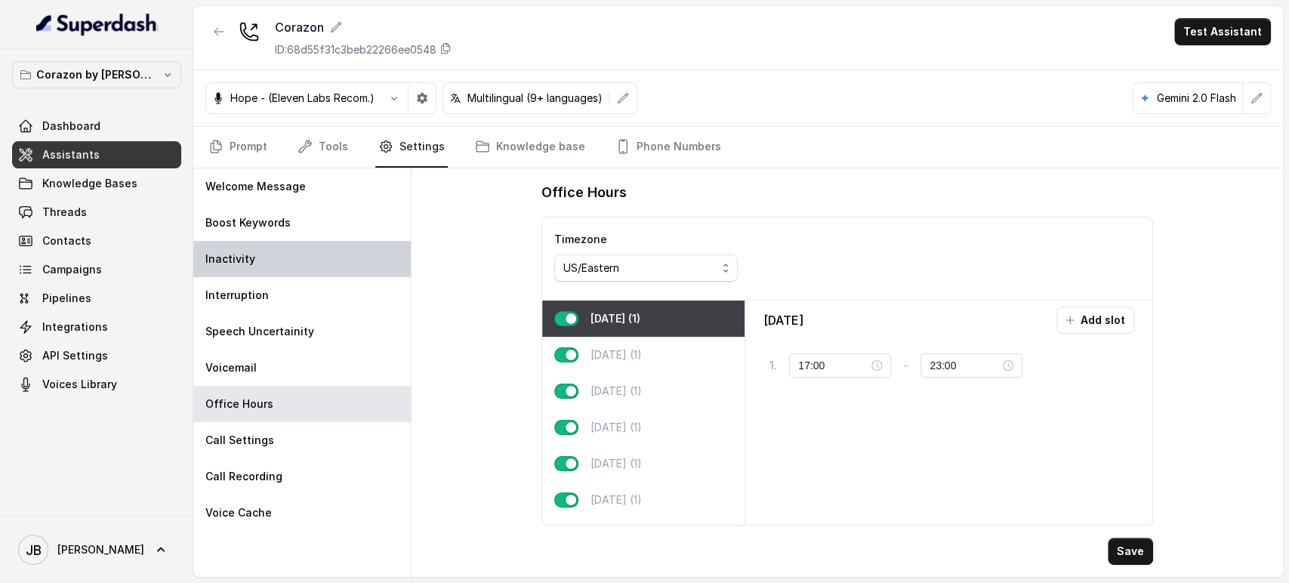
click at [314, 271] on div "Inactivity" at bounding box center [301, 259] width 217 height 36
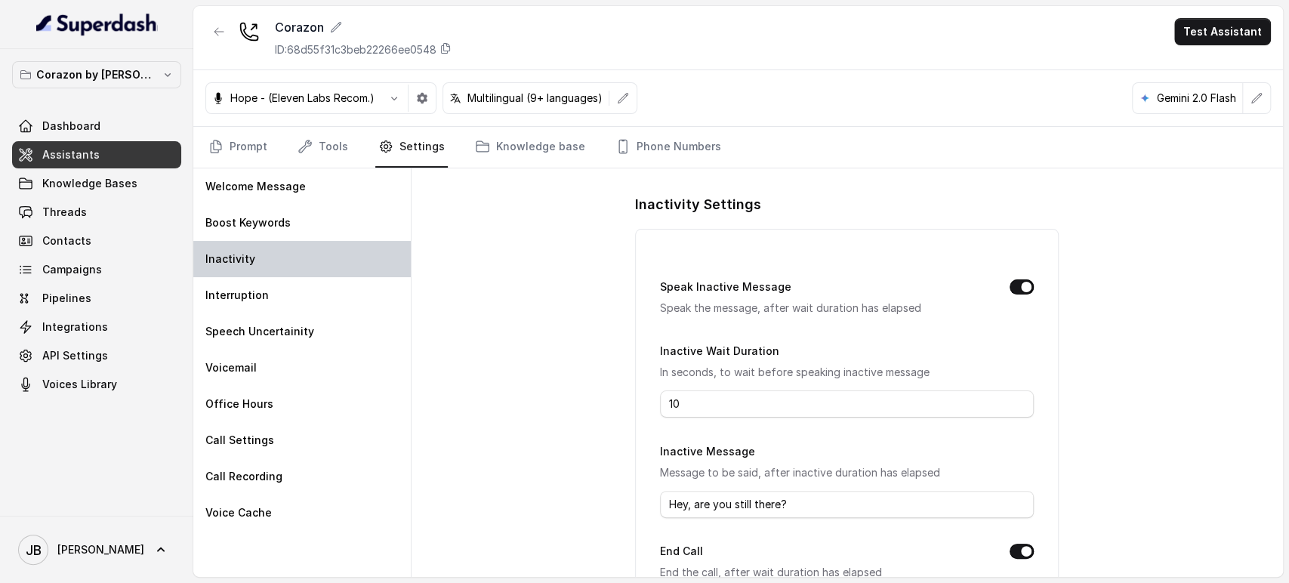
drag, startPoint x: 321, startPoint y: 325, endPoint x: 316, endPoint y: 261, distance: 64.3
click at [320, 323] on div "Speech Uncertainity" at bounding box center [301, 331] width 217 height 36
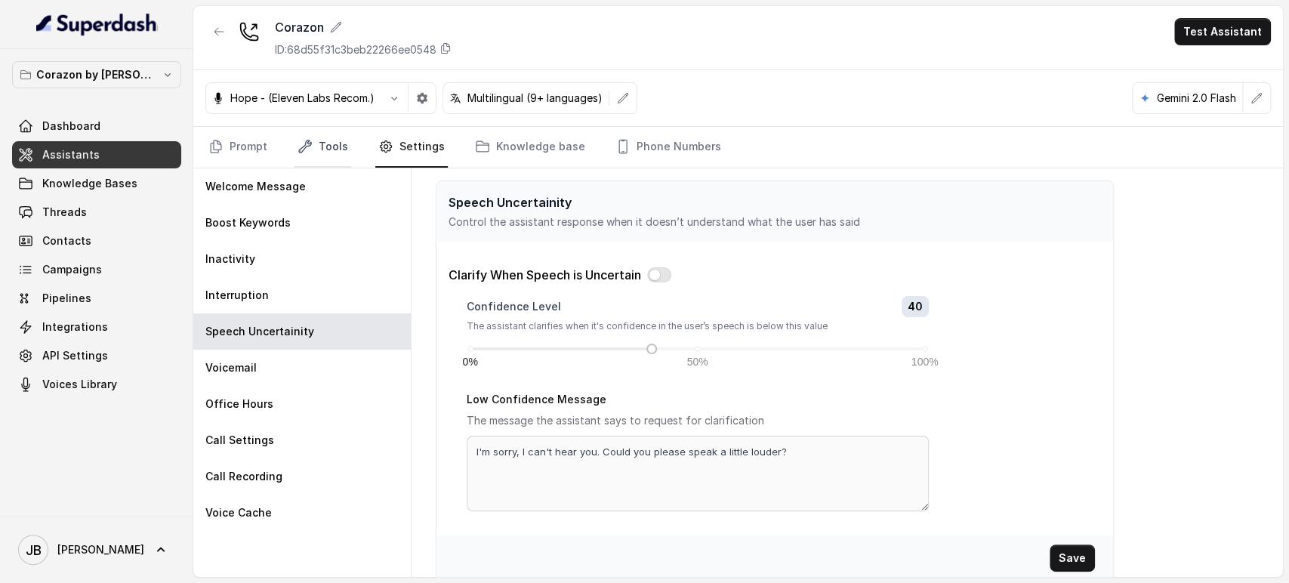
click at [312, 140] on link "Tools" at bounding box center [322, 147] width 57 height 41
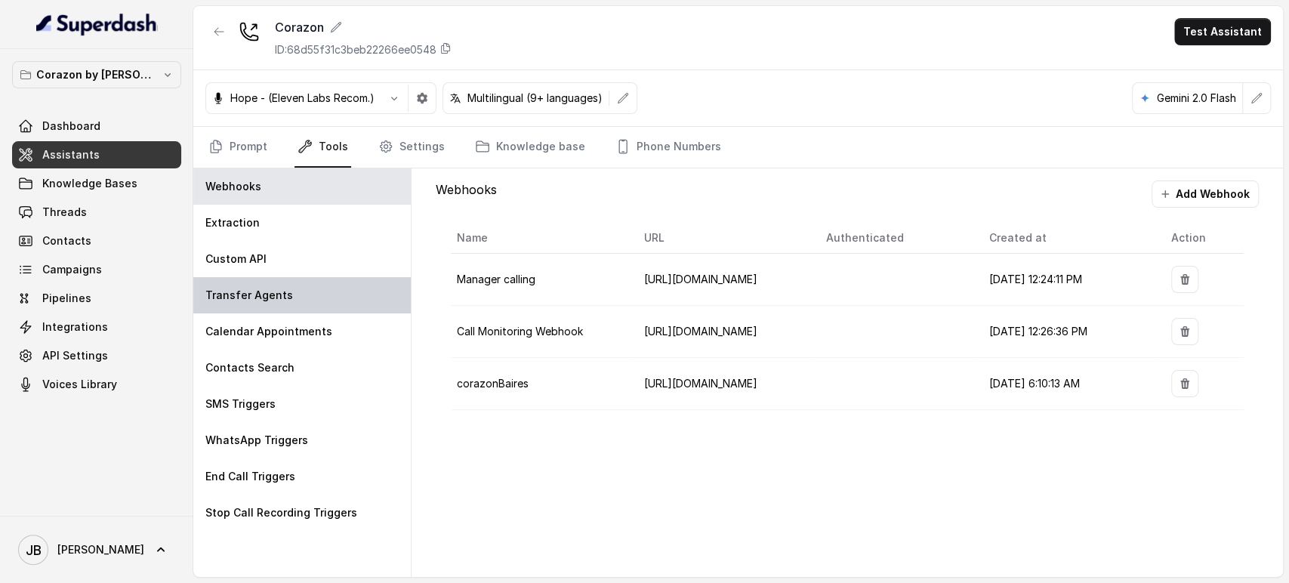
click at [304, 288] on div "Transfer Agents" at bounding box center [301, 295] width 217 height 36
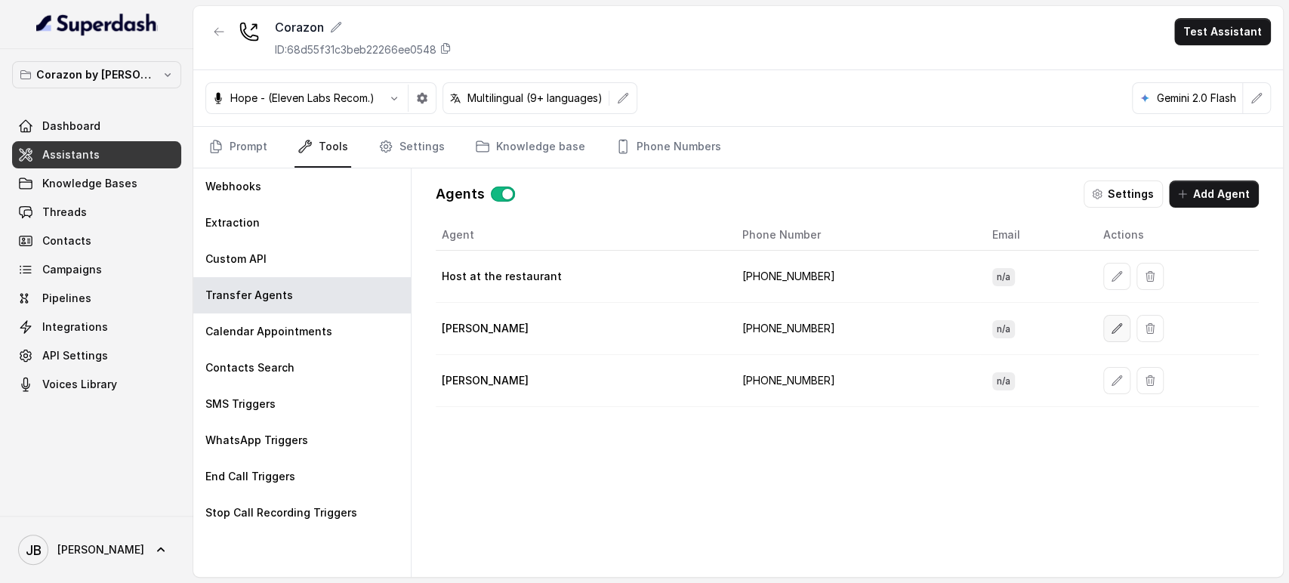
click at [1112, 335] on button "button" at bounding box center [1116, 328] width 27 height 27
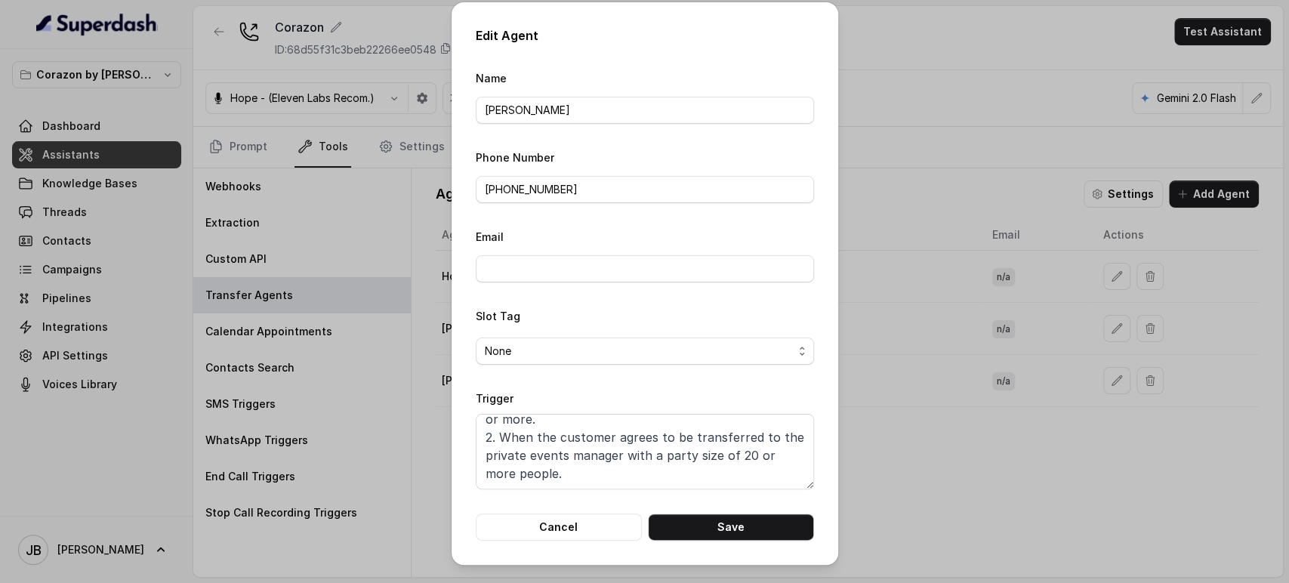
scroll to position [0, 0]
click at [966, 470] on div "Edit Agent Name [PERSON_NAME] Phone Number [PHONE_NUMBER] Email Slot Tag None T…" at bounding box center [644, 291] width 1289 height 583
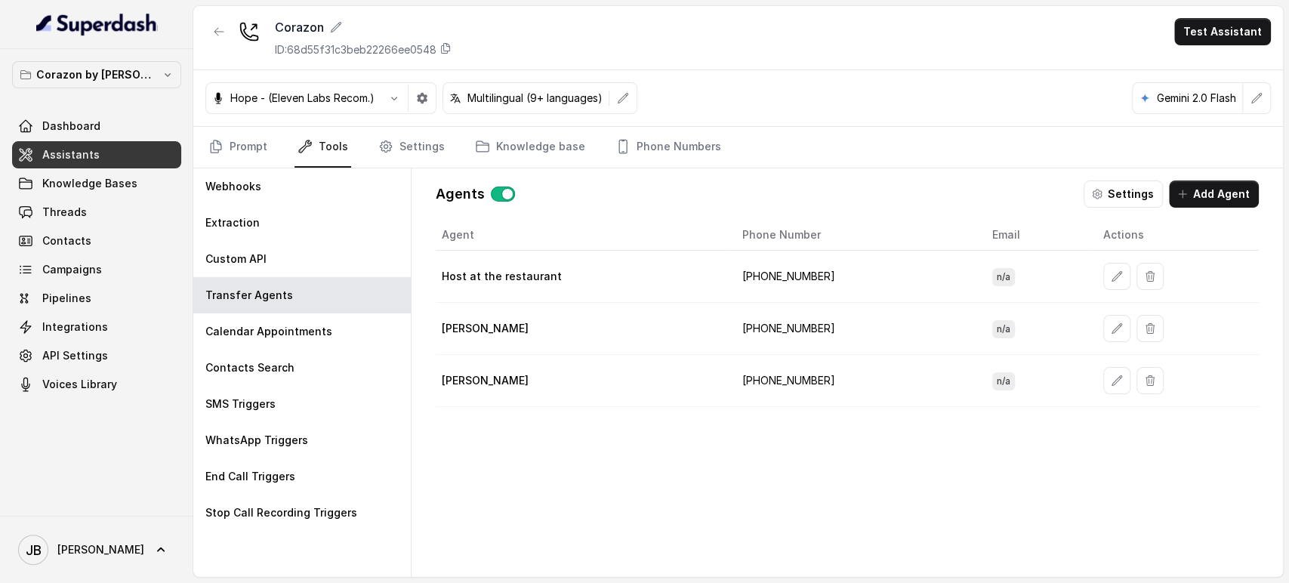
click at [1103, 377] on button "button" at bounding box center [1116, 380] width 27 height 27
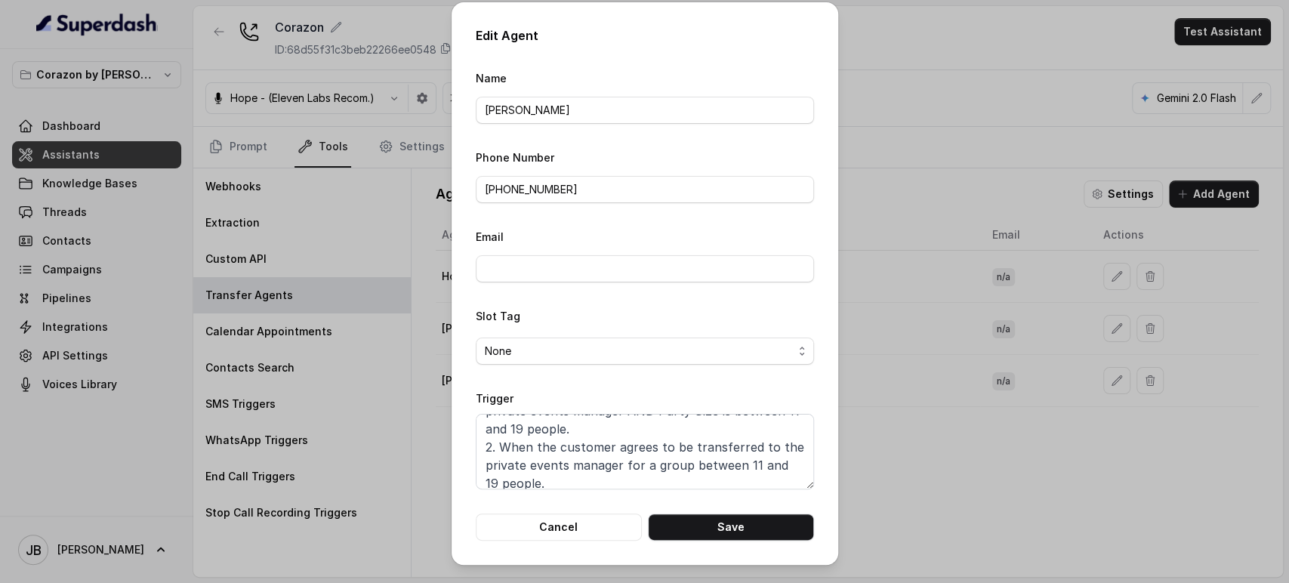
scroll to position [82, 0]
click at [964, 466] on div "Edit Agent Name [PERSON_NAME] Phone Number [PHONE_NUMBER] Email Slot Tag None T…" at bounding box center [644, 291] width 1289 height 583
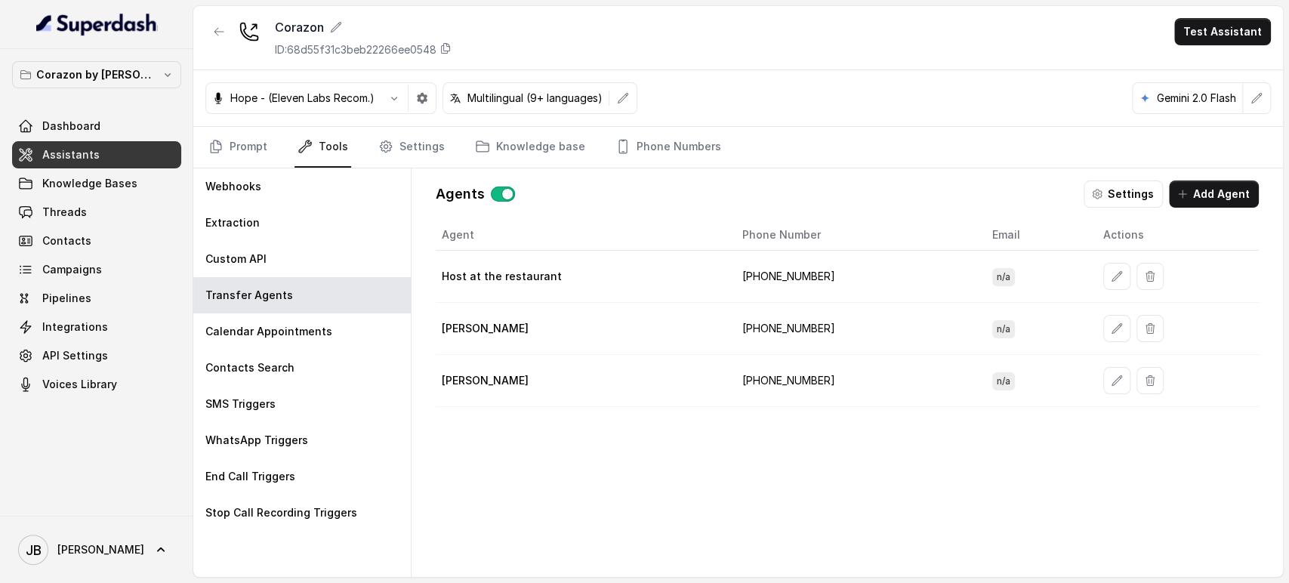
click at [1111, 332] on icon "button" at bounding box center [1117, 328] width 12 height 12
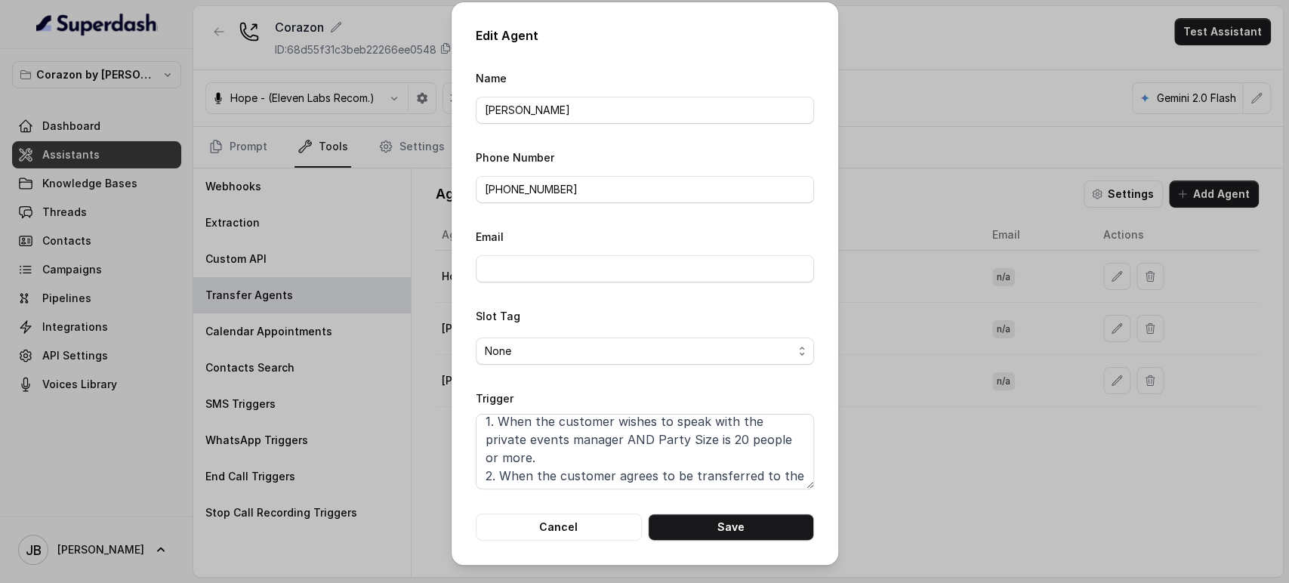
scroll to position [0, 0]
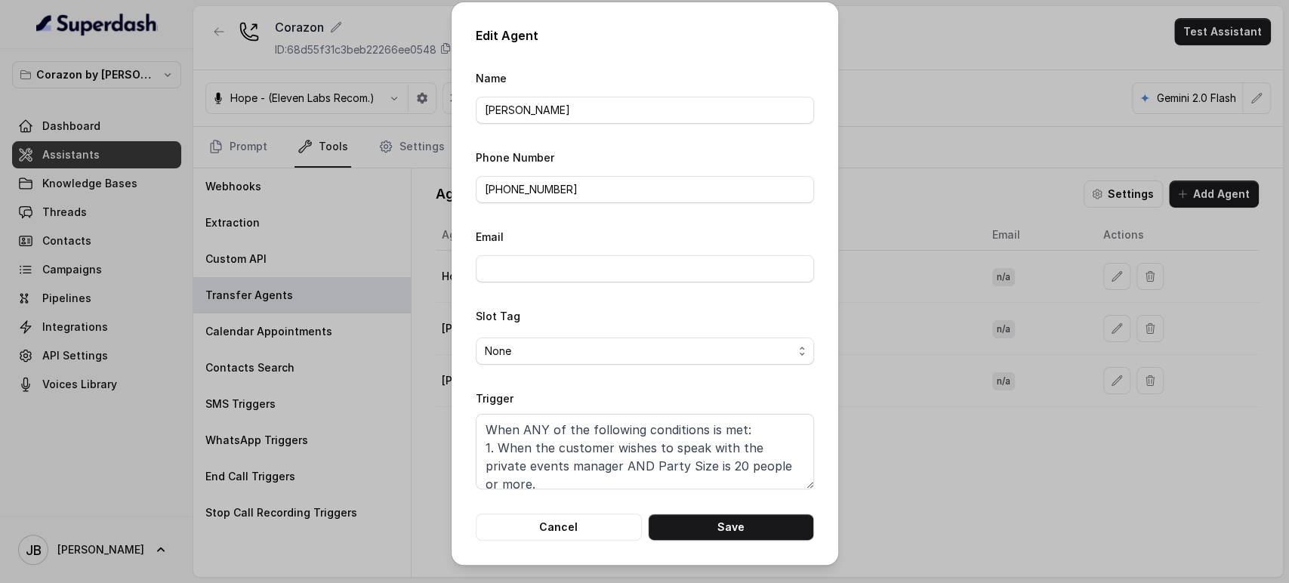
click at [973, 455] on div "Edit Agent Name [PERSON_NAME] Phone Number [PHONE_NUMBER] Email Slot Tag None T…" at bounding box center [644, 291] width 1289 height 583
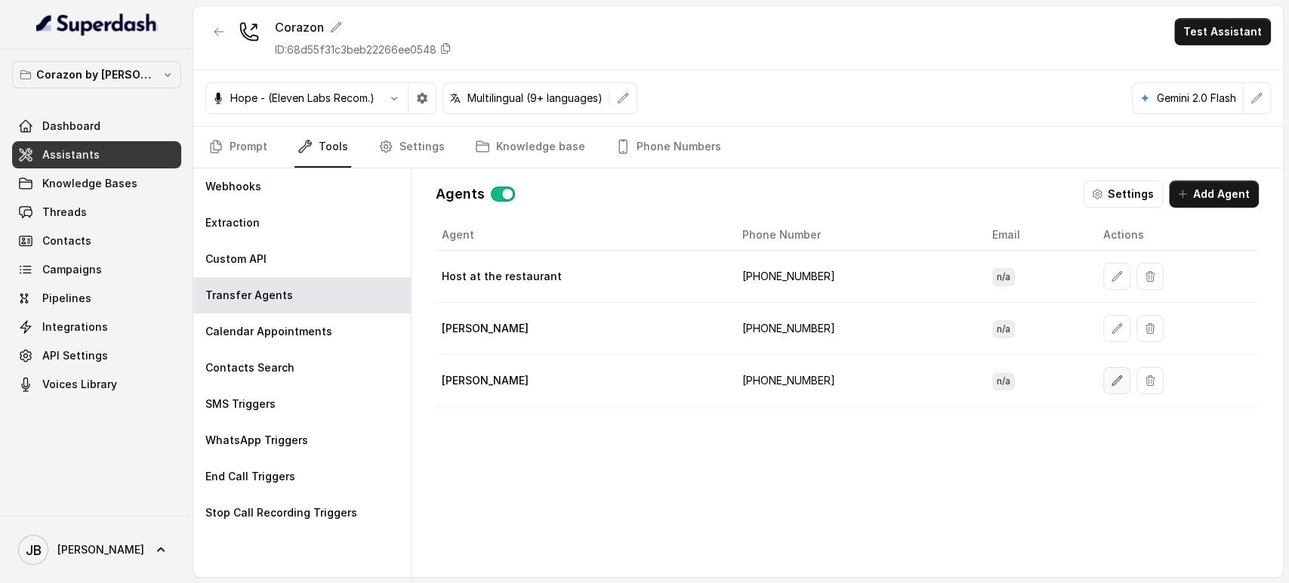
click at [1103, 380] on button "button" at bounding box center [1116, 380] width 27 height 27
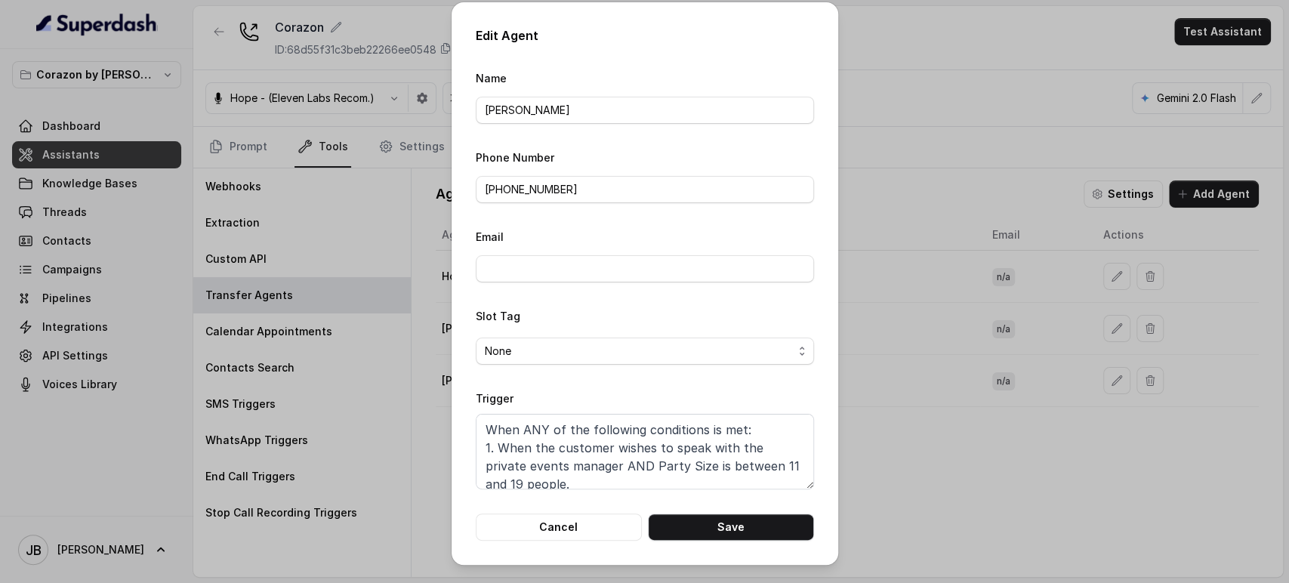
click at [967, 472] on div "Edit Agent Name [PERSON_NAME] Phone Number [PHONE_NUMBER] Email Slot Tag None T…" at bounding box center [644, 291] width 1289 height 583
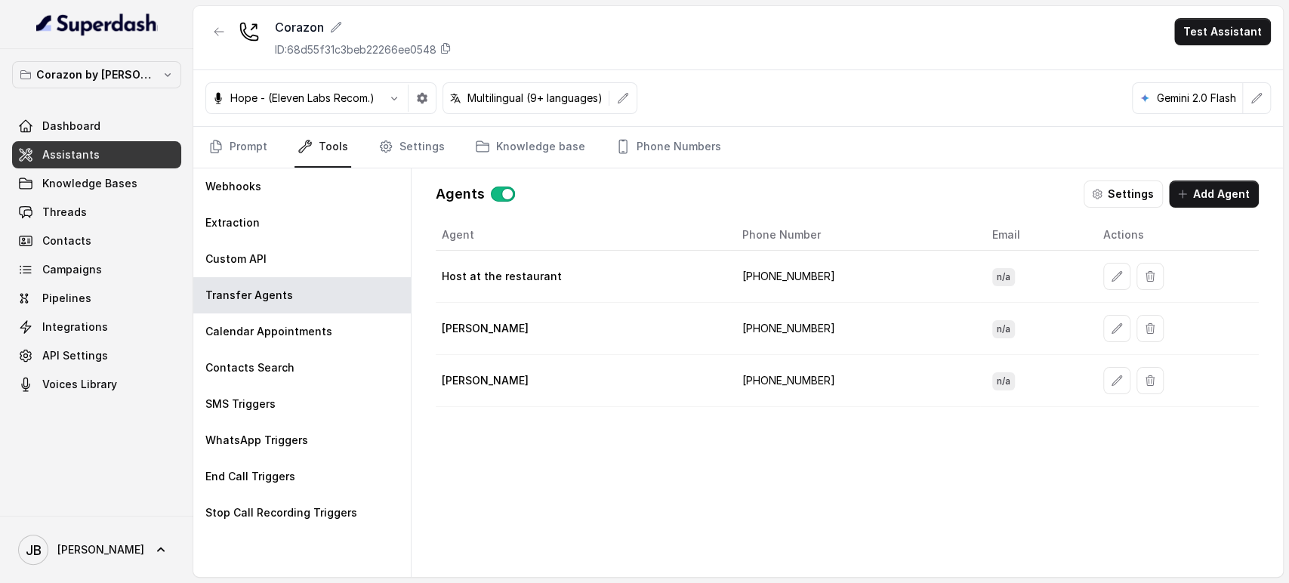
click at [1103, 278] on button "button" at bounding box center [1116, 276] width 27 height 27
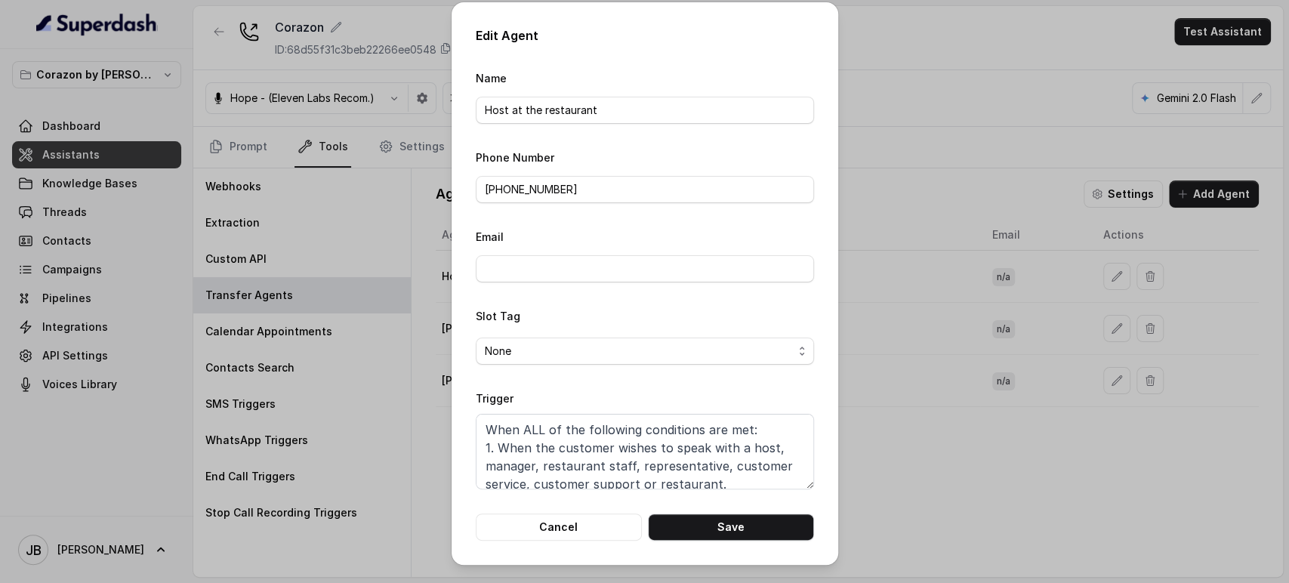
click at [970, 453] on div "Edit Agent Name Host at the restaurant Phone Number [PHONE_NUMBER] Email Slot T…" at bounding box center [644, 291] width 1289 height 583
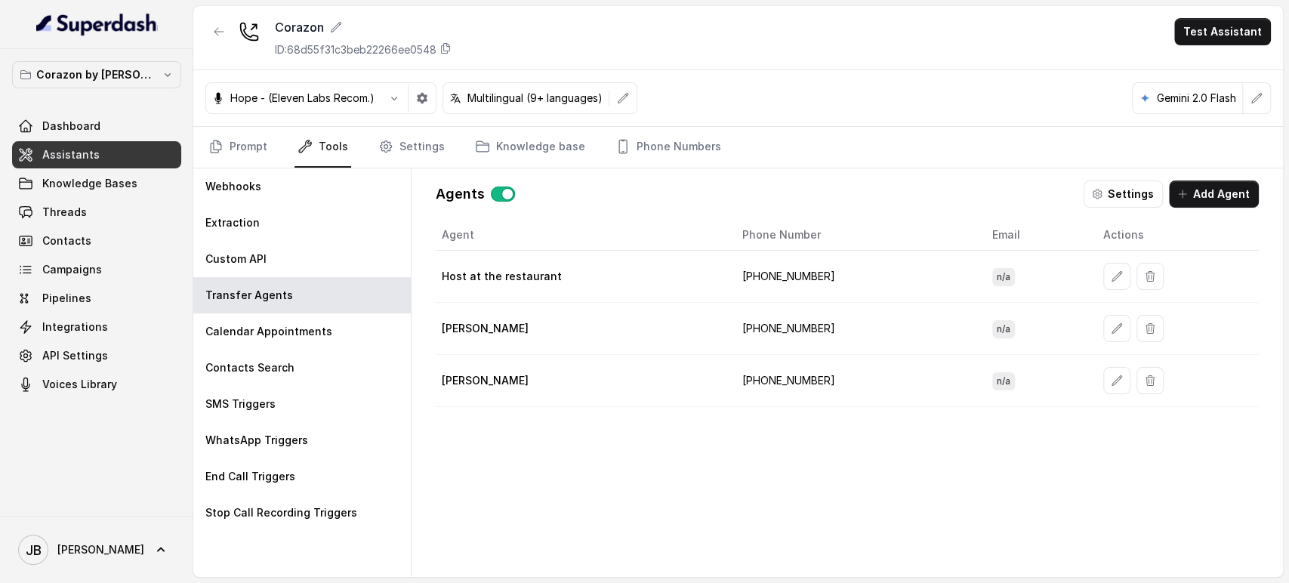
drag, startPoint x: 552, startPoint y: 381, endPoint x: 513, endPoint y: 377, distance: 38.7
click at [513, 377] on div "[PERSON_NAME]" at bounding box center [580, 380] width 276 height 15
click at [520, 376] on div "[PERSON_NAME]" at bounding box center [580, 380] width 276 height 15
drag, startPoint x: 831, startPoint y: 377, endPoint x: 603, endPoint y: 408, distance: 230.1
click at [603, 408] on div "Agent Phone Number Email Actions Host at the restaurant [PHONE_NUMBER] n/a [PER…" at bounding box center [847, 386] width 823 height 333
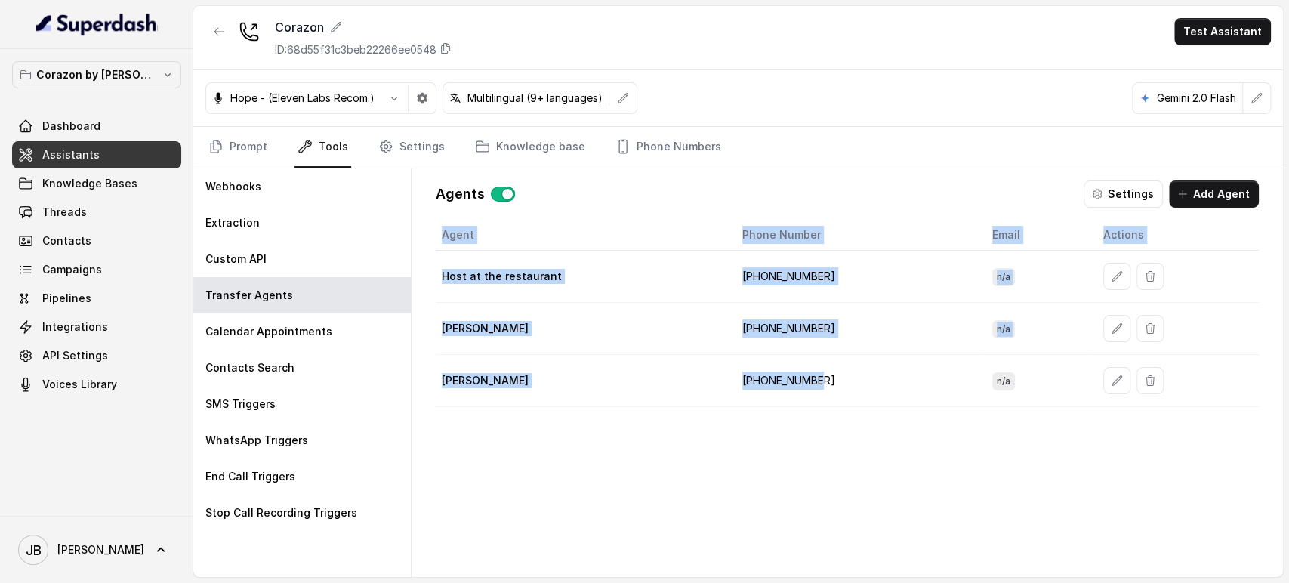
click at [605, 408] on div "Agent Phone Number Email Actions Host at the restaurant [PHONE_NUMBER] n/a [PER…" at bounding box center [847, 386] width 823 height 333
click at [609, 406] on div "Agent Phone Number Email Actions Host at the restaurant [PHONE_NUMBER] n/a [PER…" at bounding box center [847, 386] width 823 height 333
